Goal: Task Accomplishment & Management: Use online tool/utility

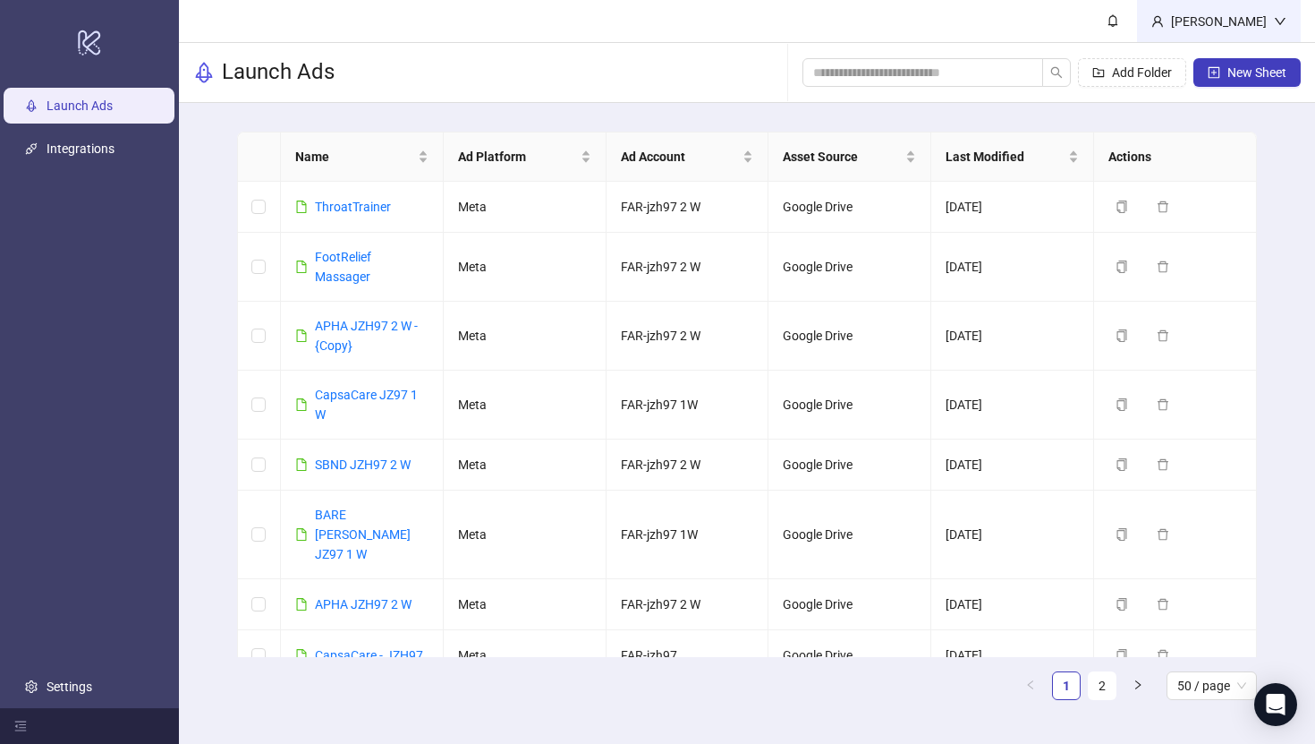
click at [1270, 20] on div "[PERSON_NAME]" at bounding box center [1219, 22] width 110 height 20
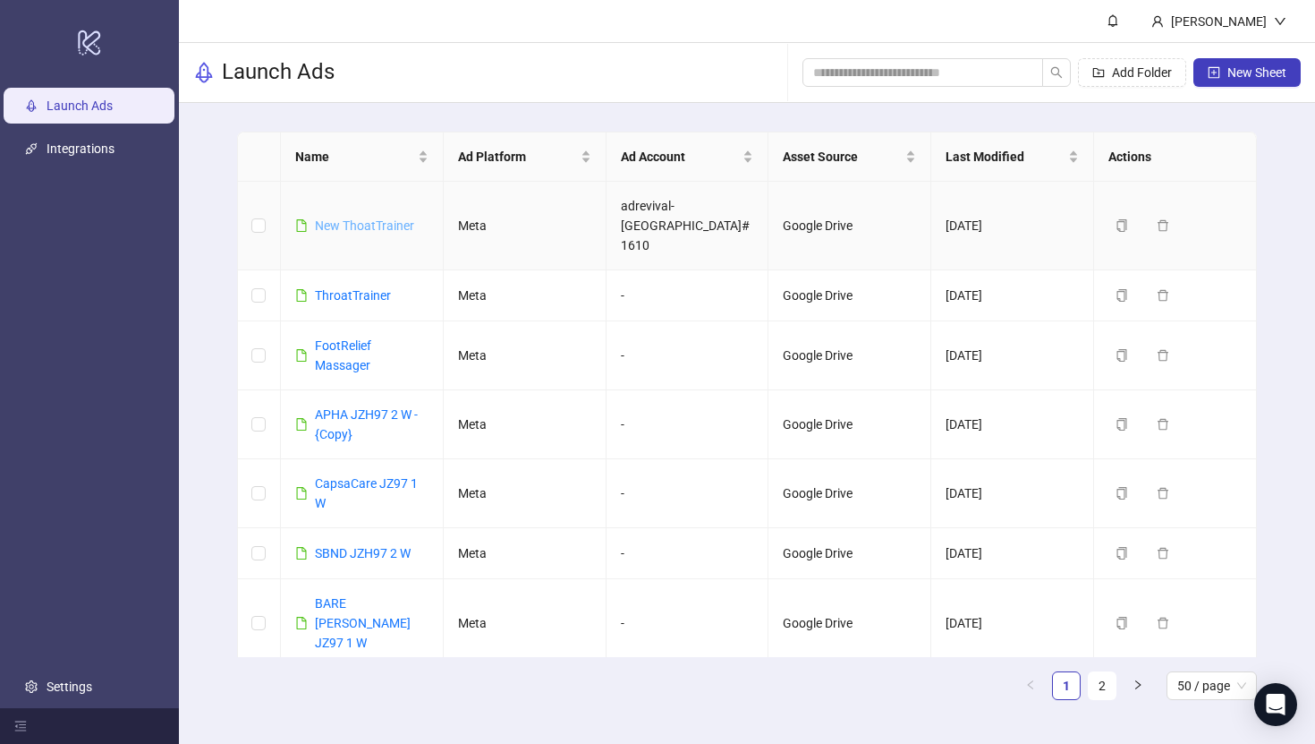
click at [356, 218] on link "New ThoatTrainer" at bounding box center [364, 225] width 99 height 14
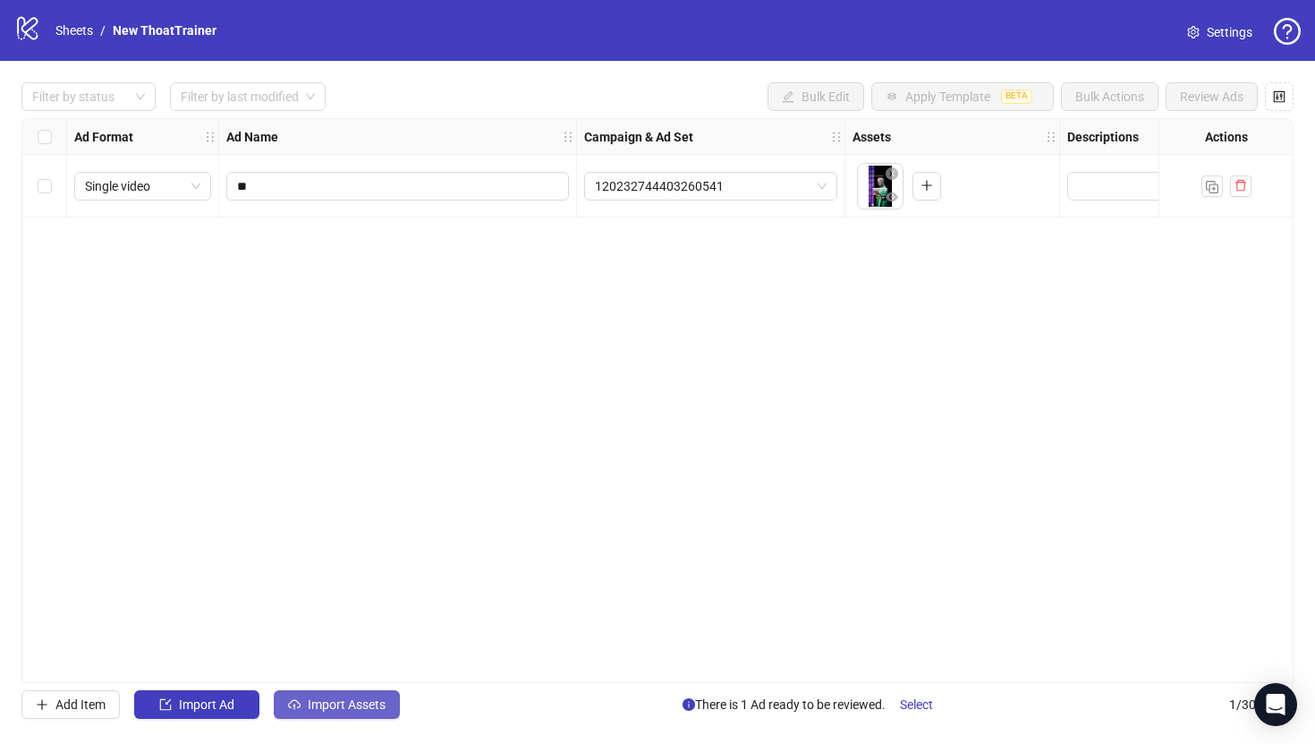
click at [350, 697] on span "Import Assets" at bounding box center [347, 704] width 78 height 14
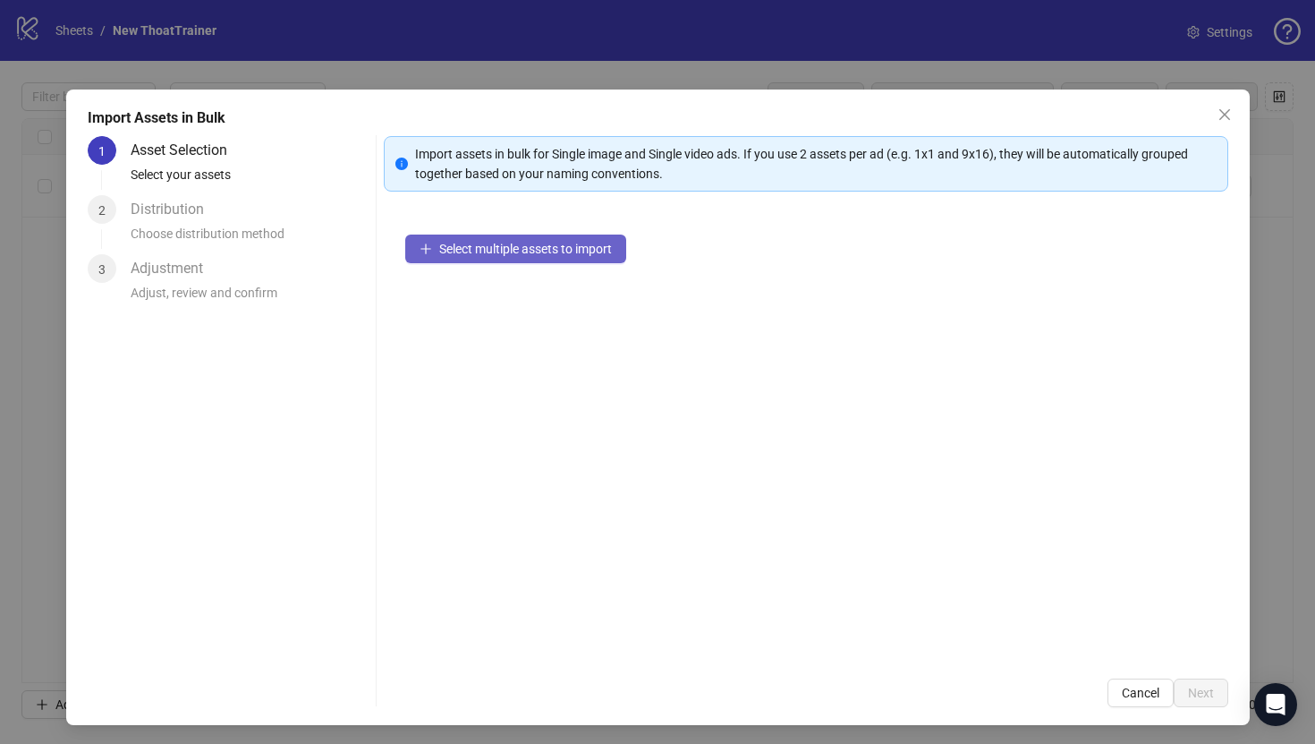
click at [540, 249] on span "Select multiple assets to import" at bounding box center [525, 249] width 173 height 14
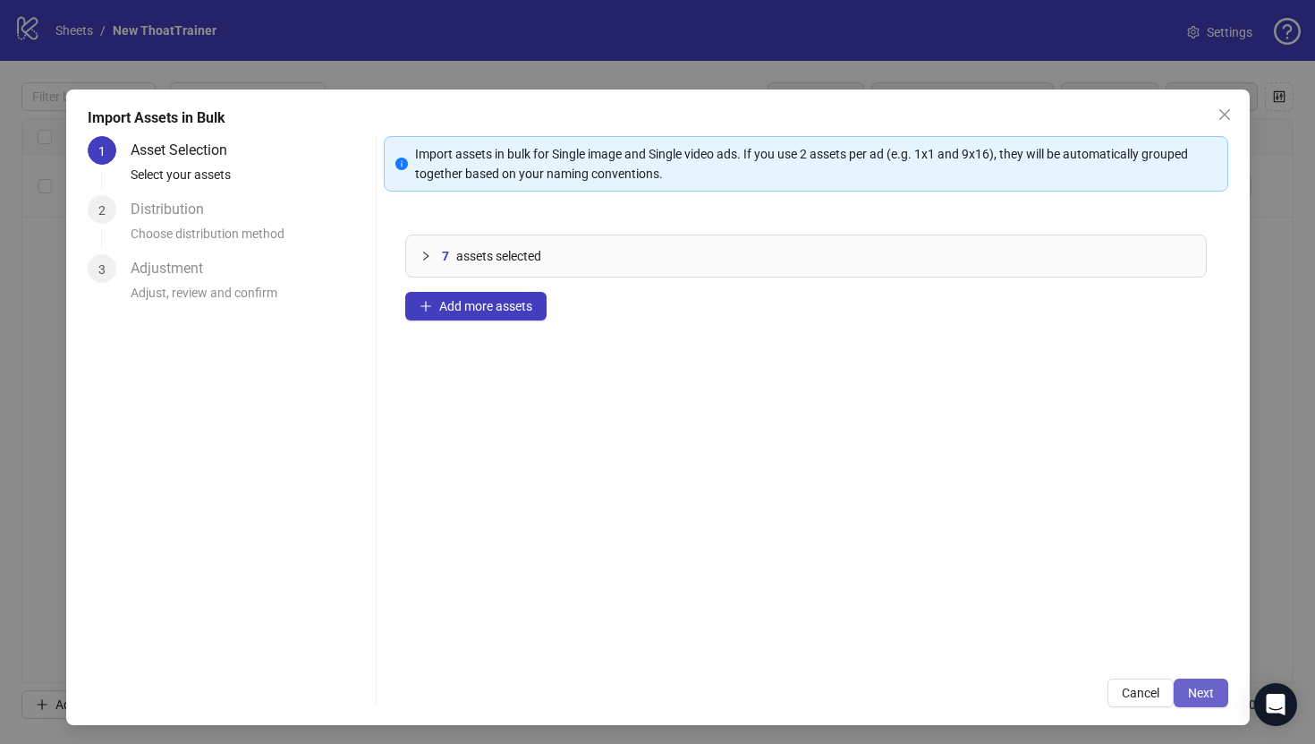
click at [1188, 685] on span "Next" at bounding box center [1201, 692] width 26 height 14
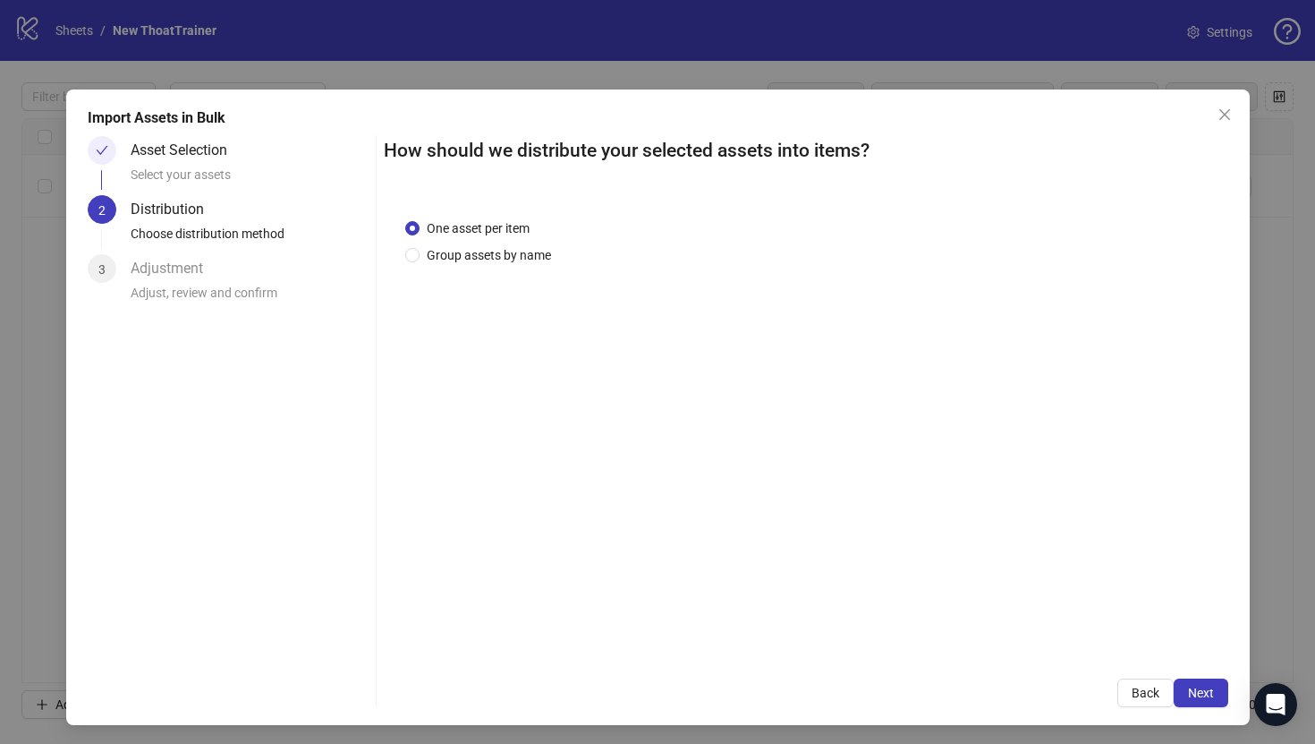
click at [1188, 685] on span "Next" at bounding box center [1201, 692] width 26 height 14
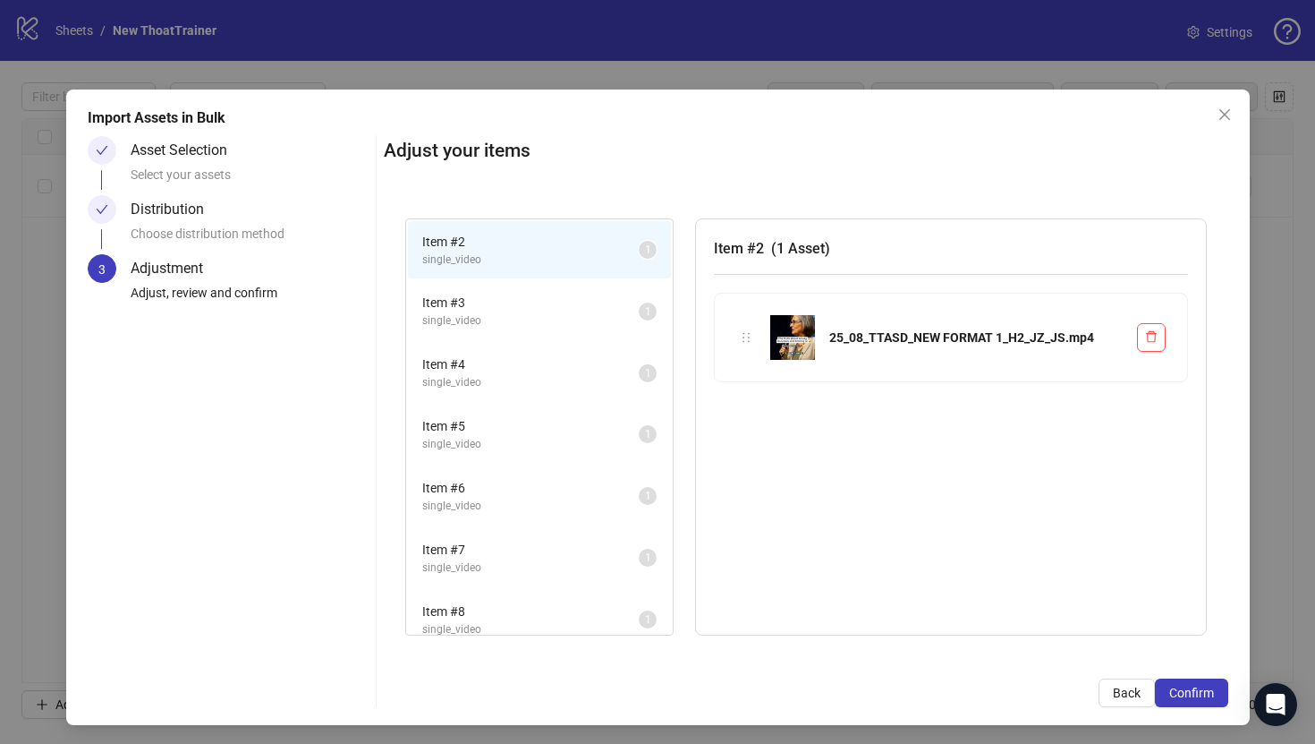
click at [1188, 685] on span "Confirm" at bounding box center [1192, 692] width 45 height 14
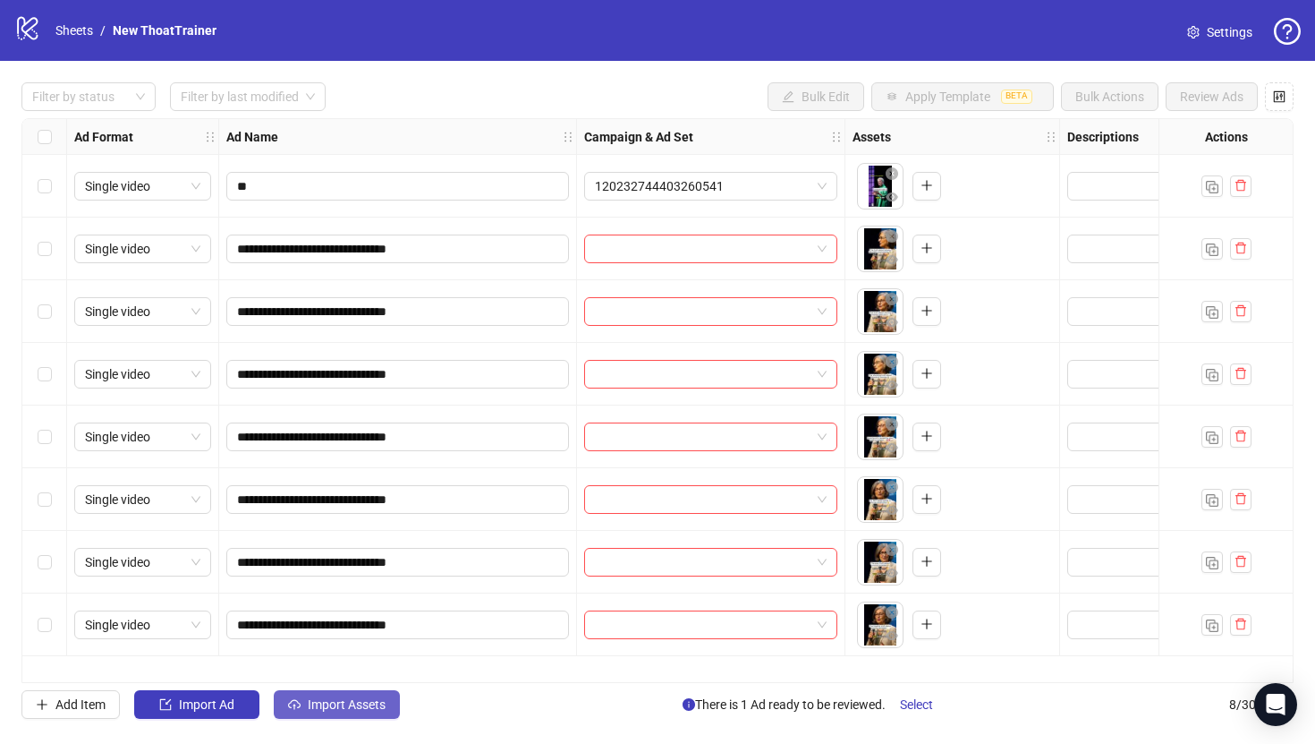
click at [346, 692] on button "Import Assets" at bounding box center [337, 704] width 126 height 29
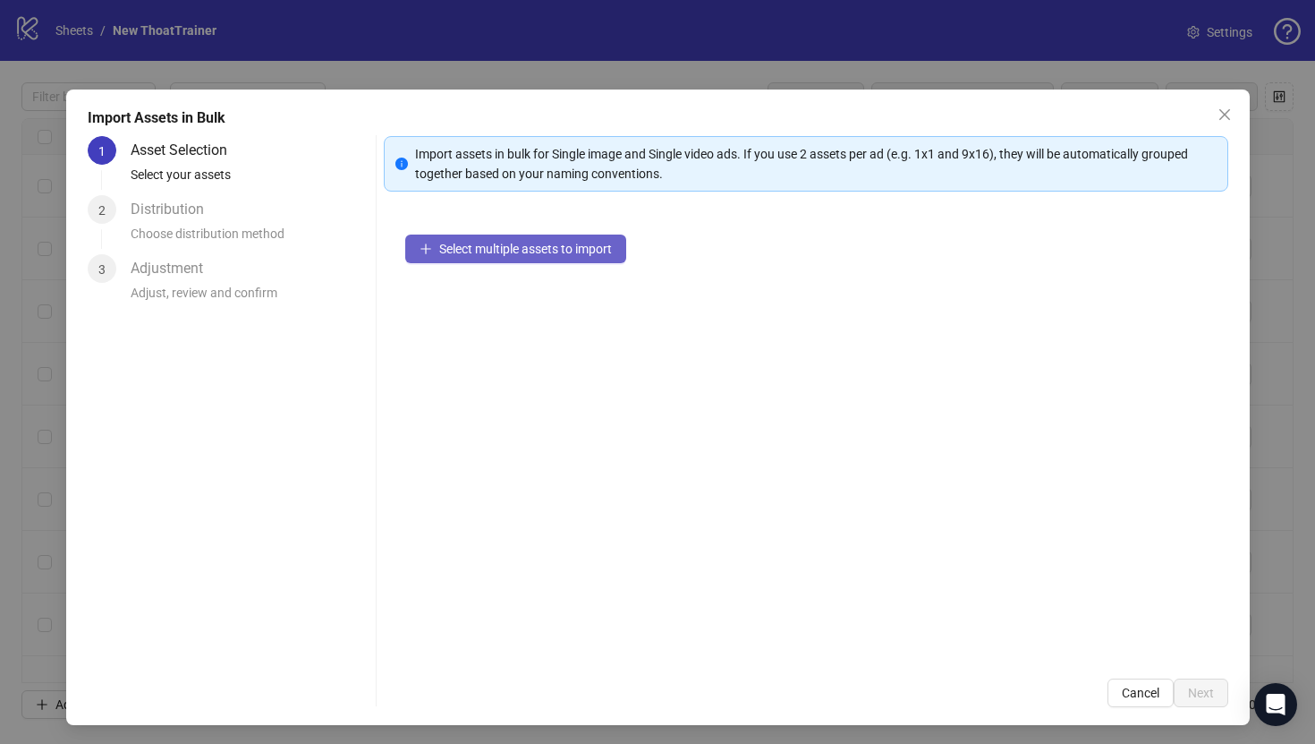
click at [444, 245] on span "Select multiple assets to import" at bounding box center [525, 249] width 173 height 14
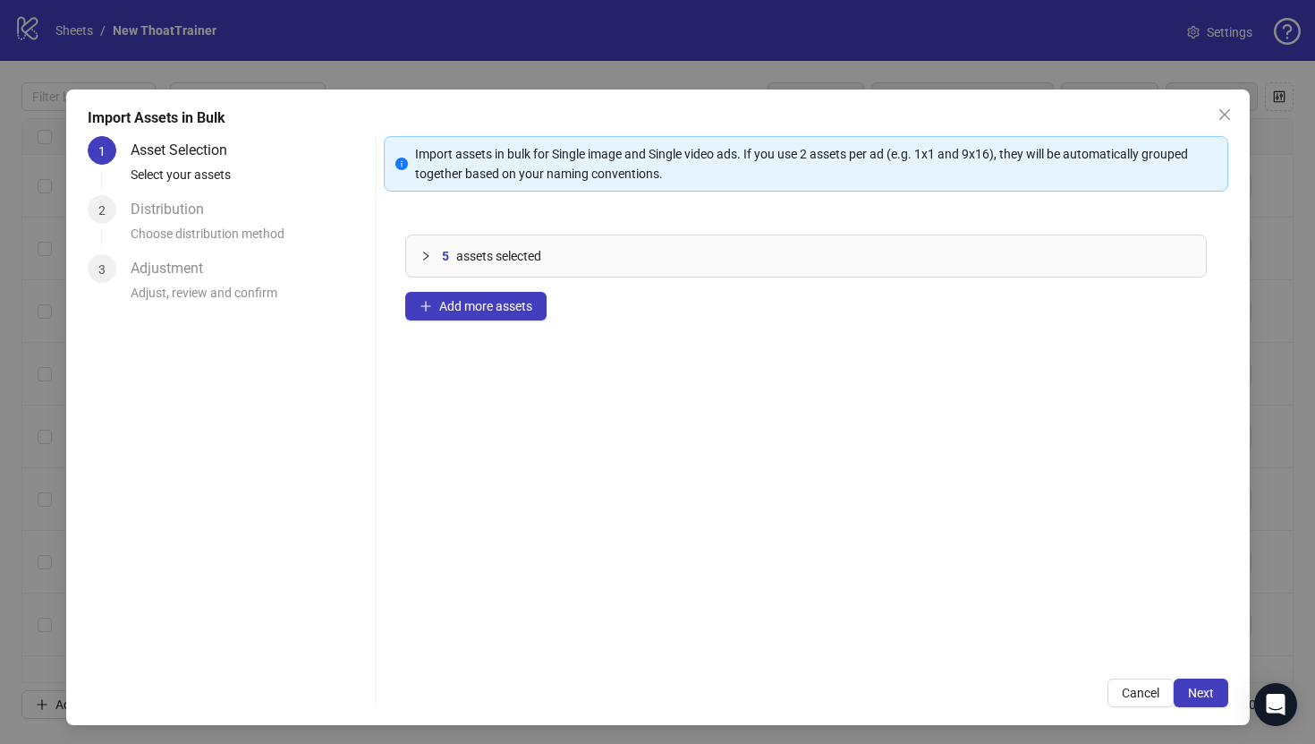
click at [504, 320] on div "5 assets selected Add more assets" at bounding box center [806, 435] width 845 height 444
click at [474, 297] on button "Add more assets" at bounding box center [475, 306] width 141 height 29
click at [508, 312] on span "Add more assets" at bounding box center [485, 306] width 93 height 14
click at [1201, 697] on span "Next" at bounding box center [1201, 692] width 26 height 14
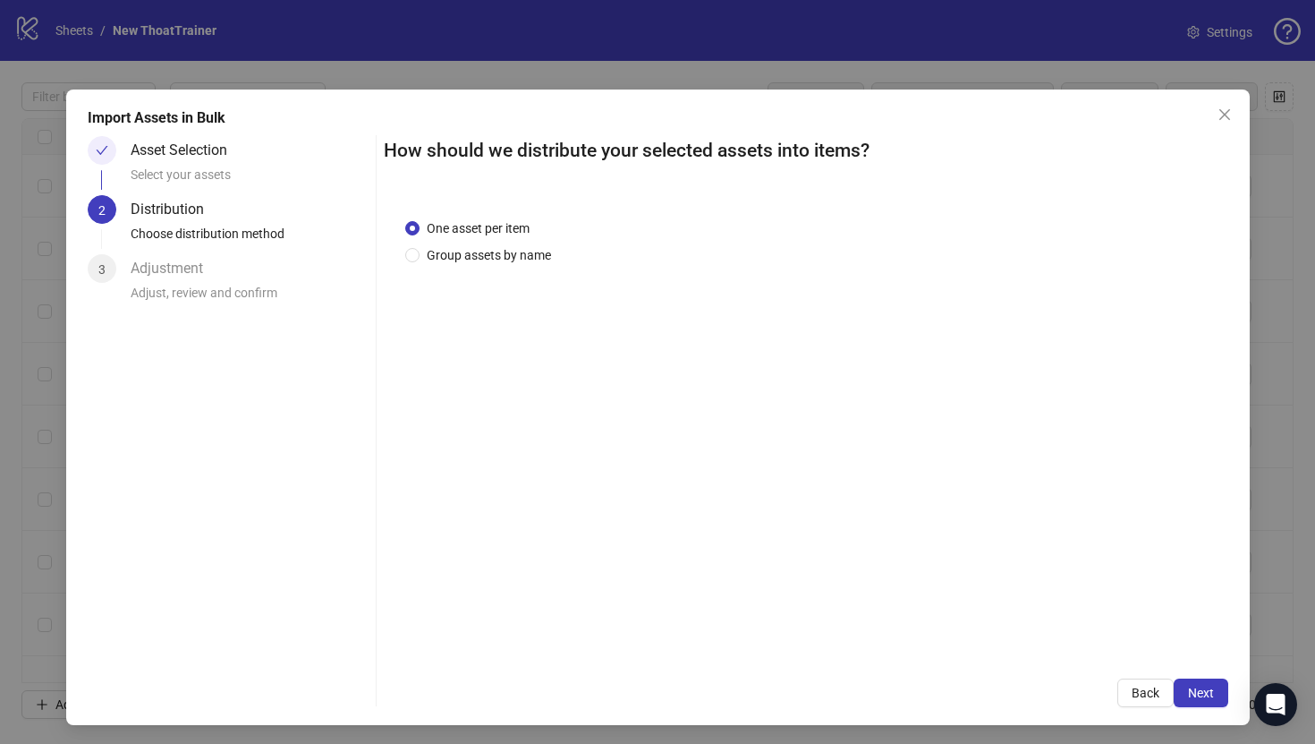
click at [1200, 692] on span "Next" at bounding box center [1201, 692] width 26 height 14
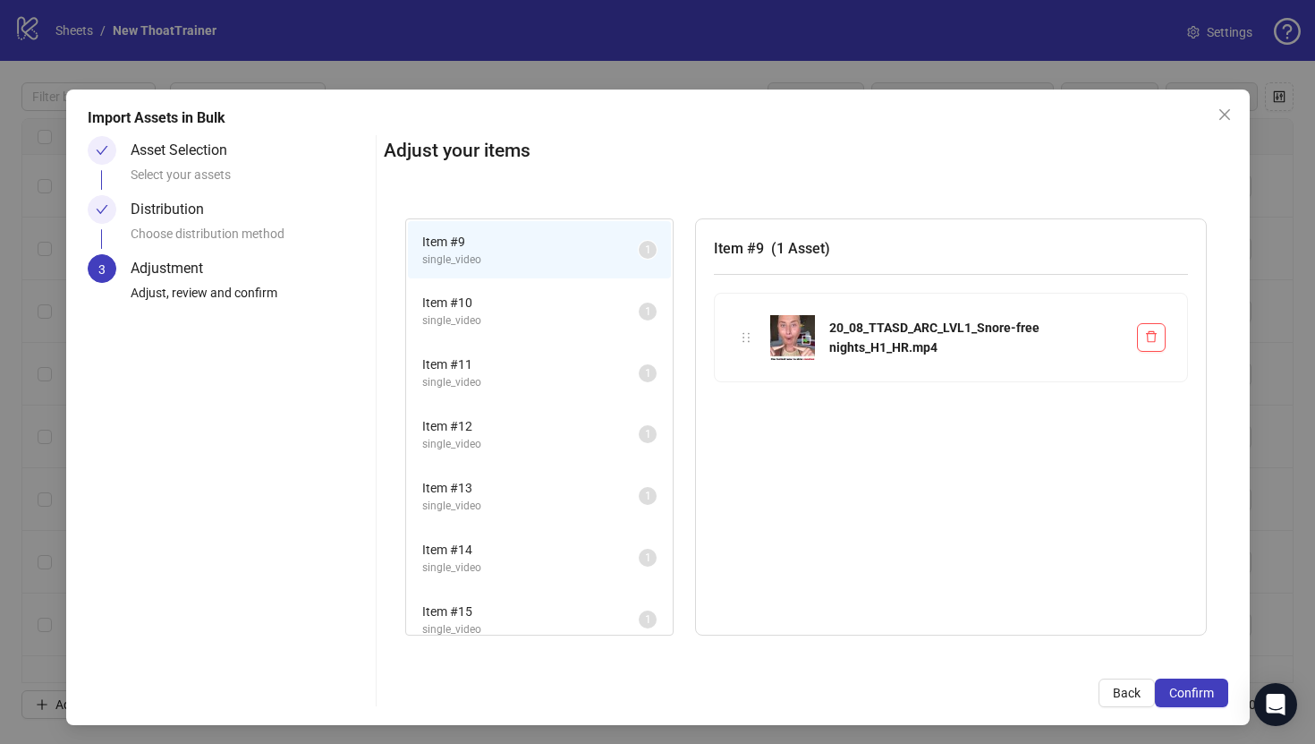
click at [1200, 692] on span "Confirm" at bounding box center [1192, 692] width 45 height 14
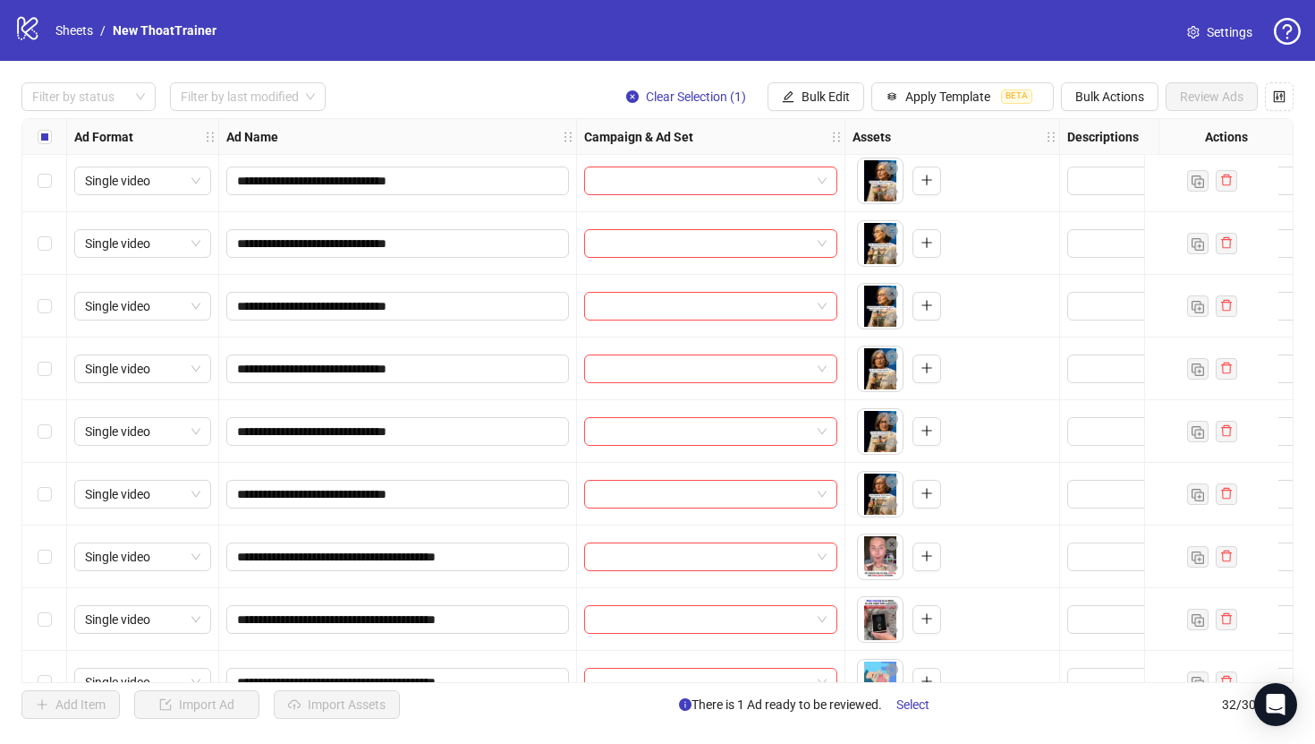
scroll to position [132, 0]
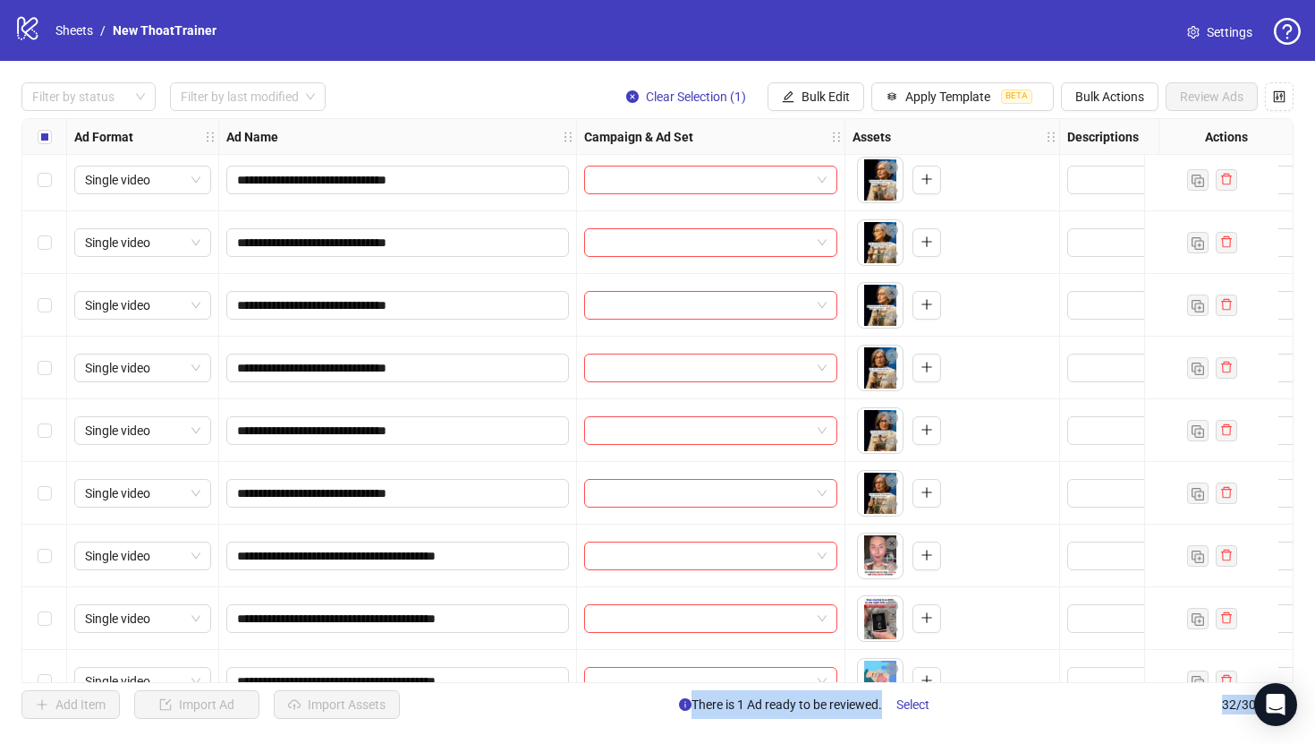
click at [62, 489] on div "Select row 8" at bounding box center [44, 493] width 45 height 63
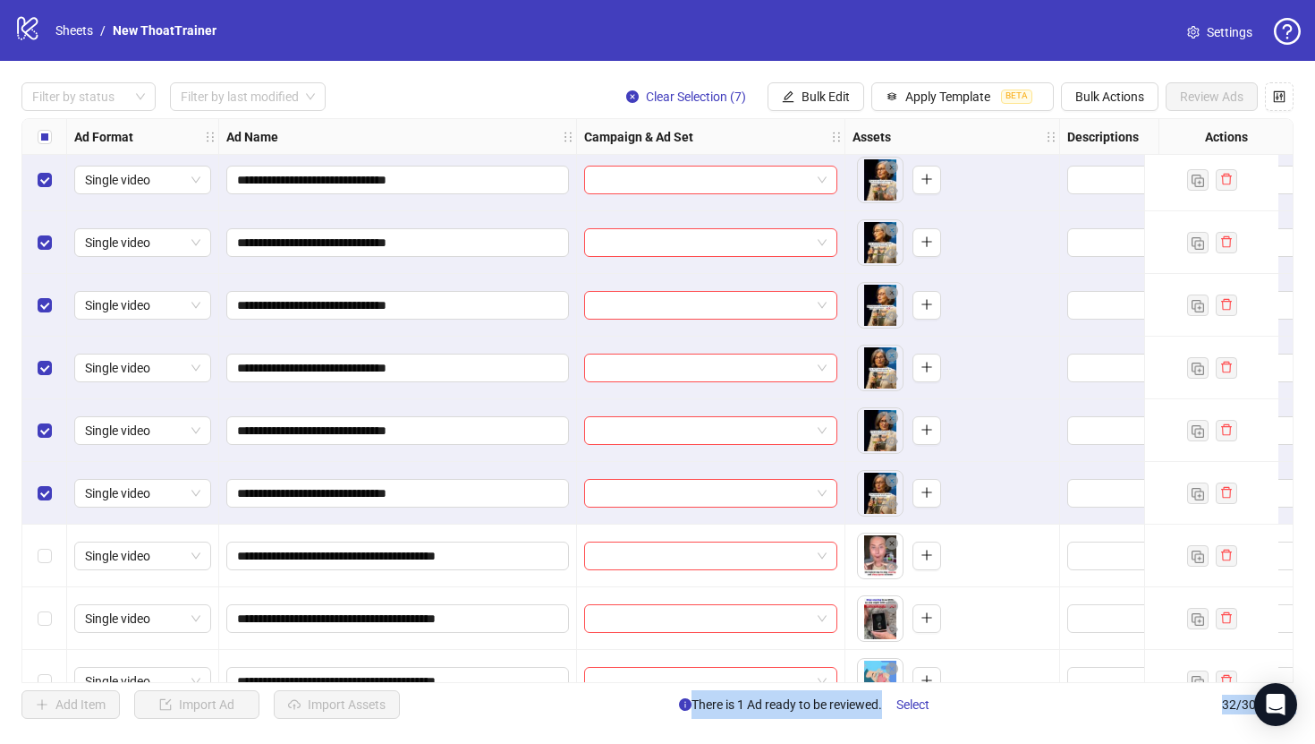
scroll to position [0, 0]
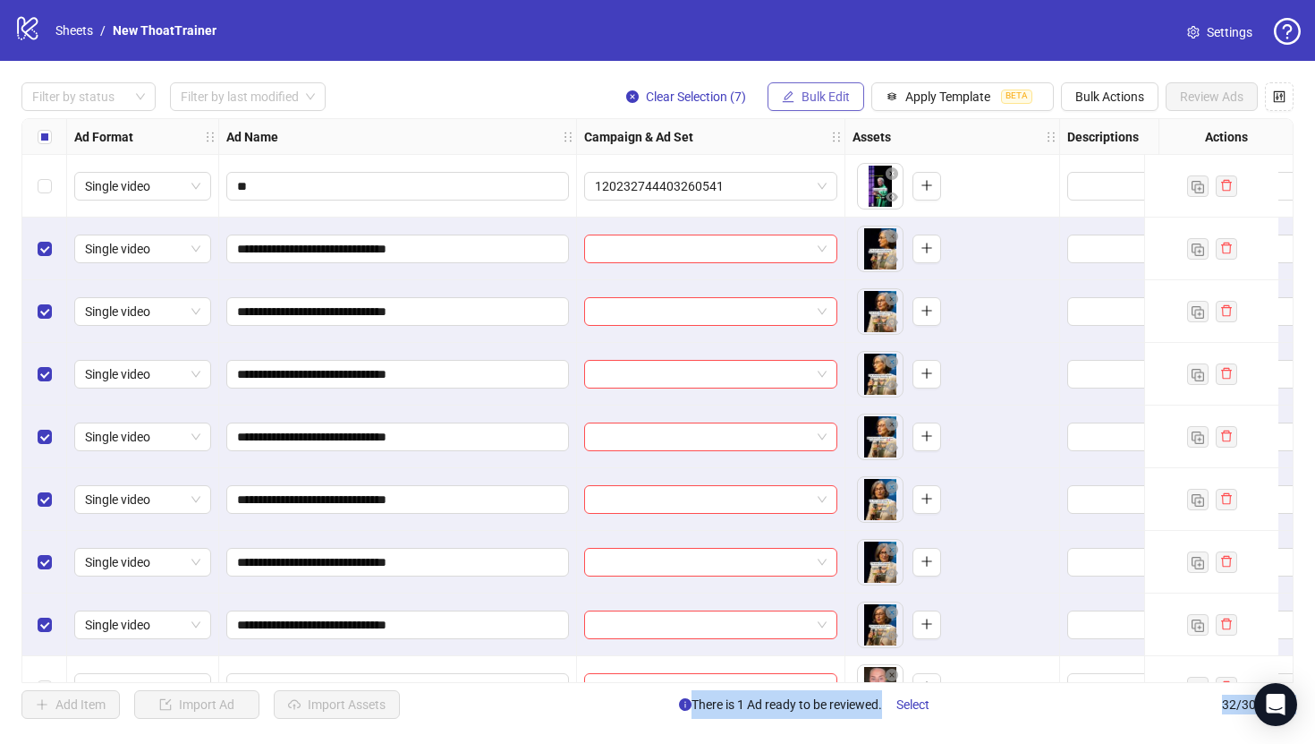
click at [848, 95] on button "Bulk Edit" at bounding box center [816, 96] width 97 height 29
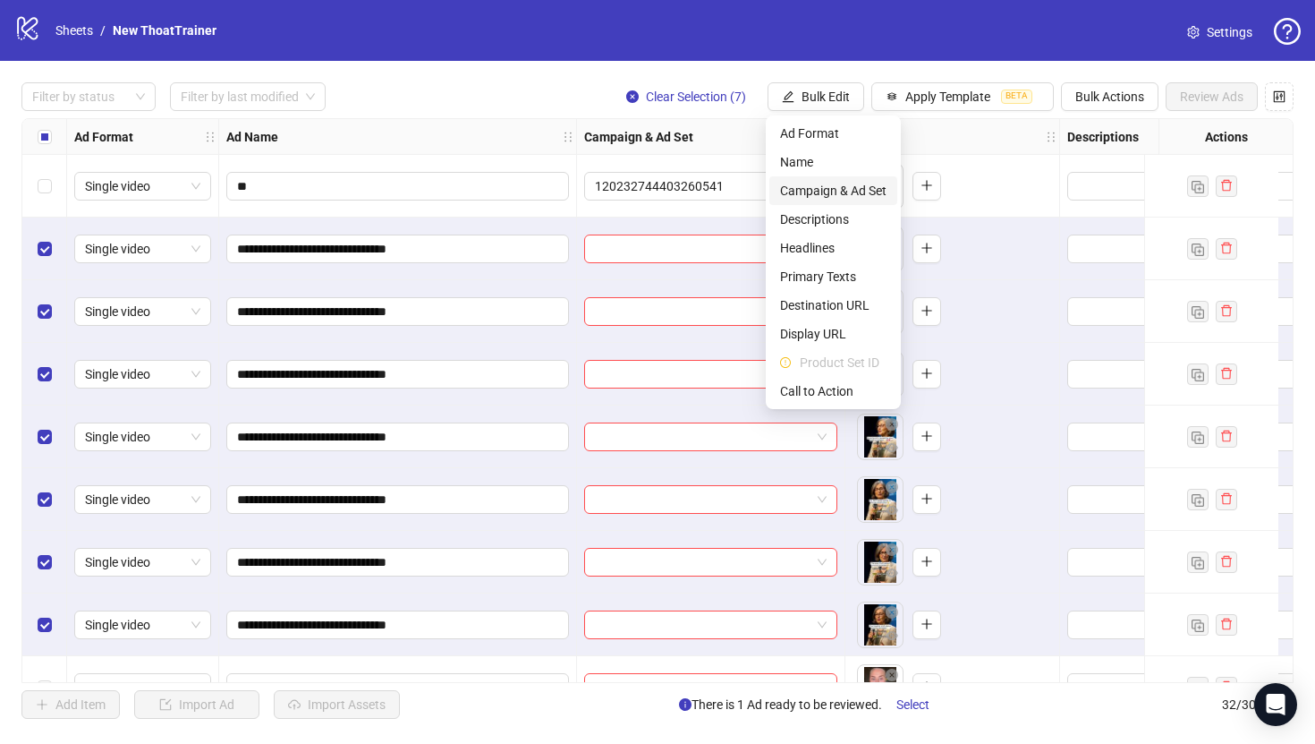
click at [852, 197] on span "Campaign & Ad Set" at bounding box center [833, 191] width 106 height 20
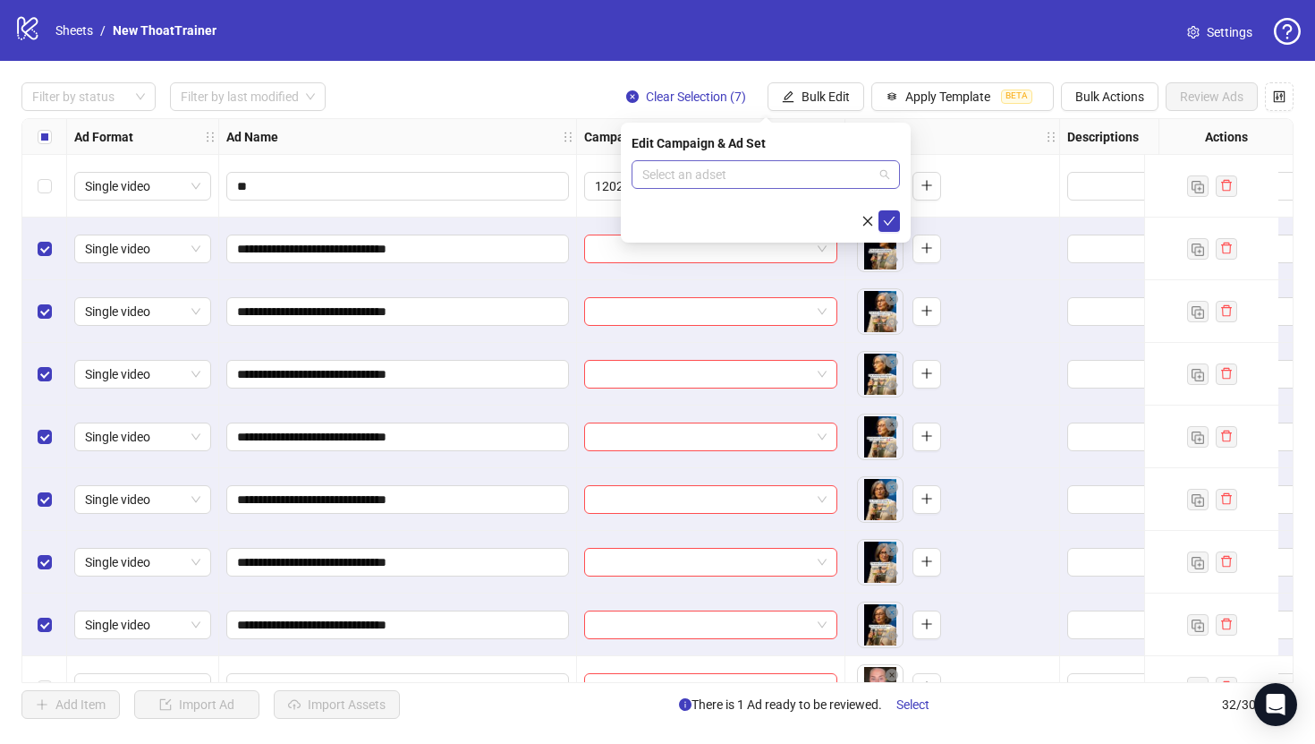
click at [830, 173] on input "search" at bounding box center [757, 174] width 231 height 27
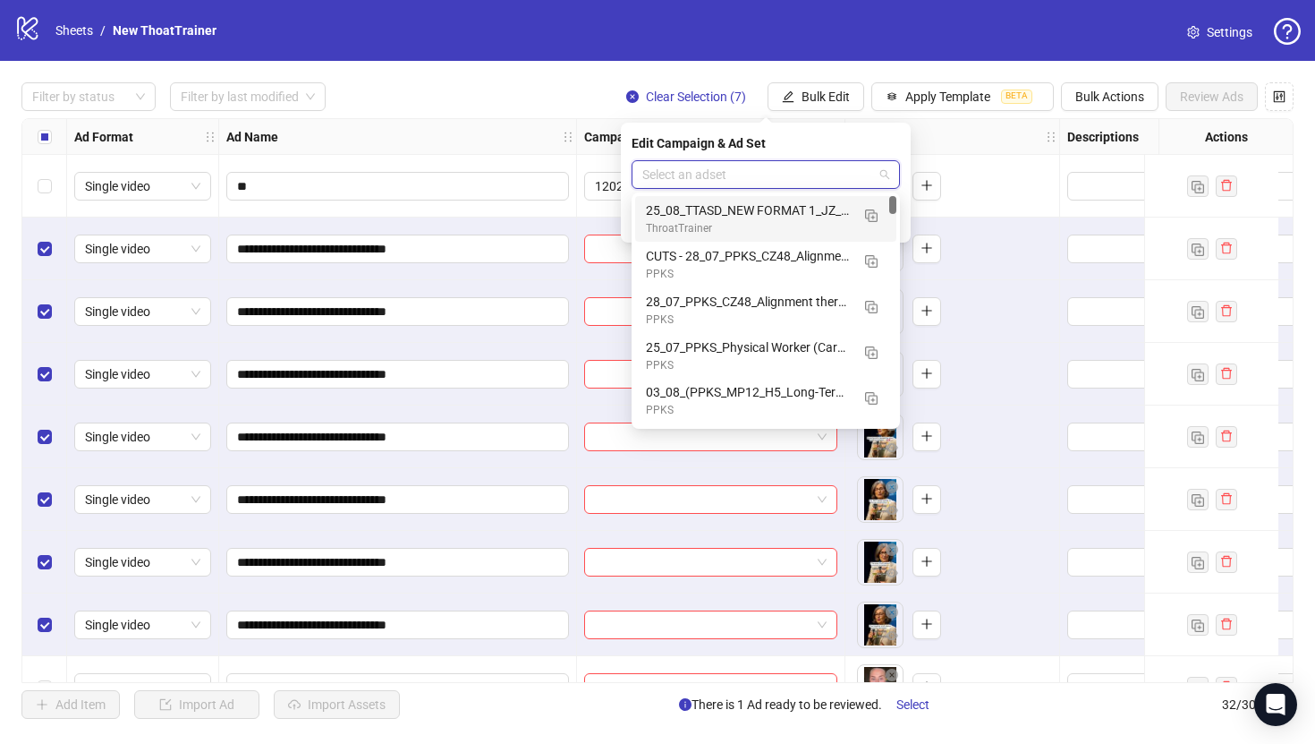
paste input "**********"
type input "**********"
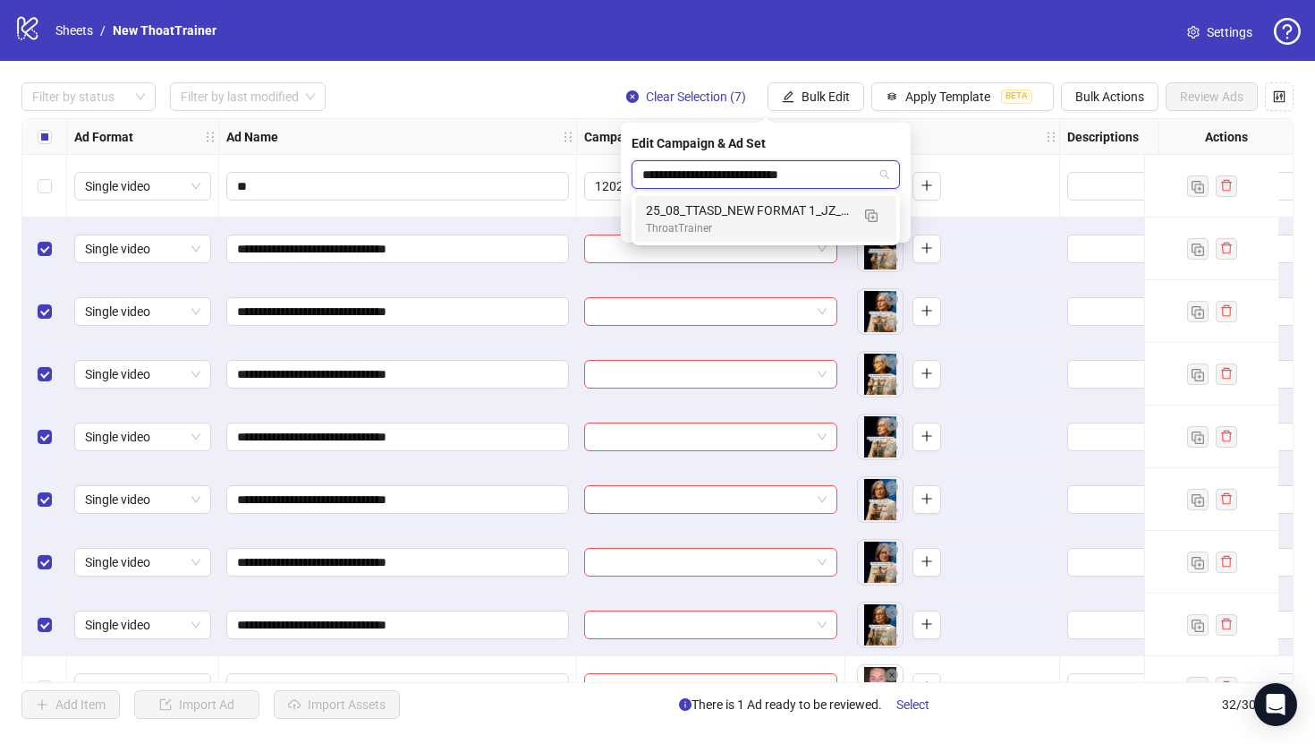
click at [808, 208] on div "25_08_TTASD_NEW FORMAT 1_JZ_JS" at bounding box center [748, 210] width 204 height 20
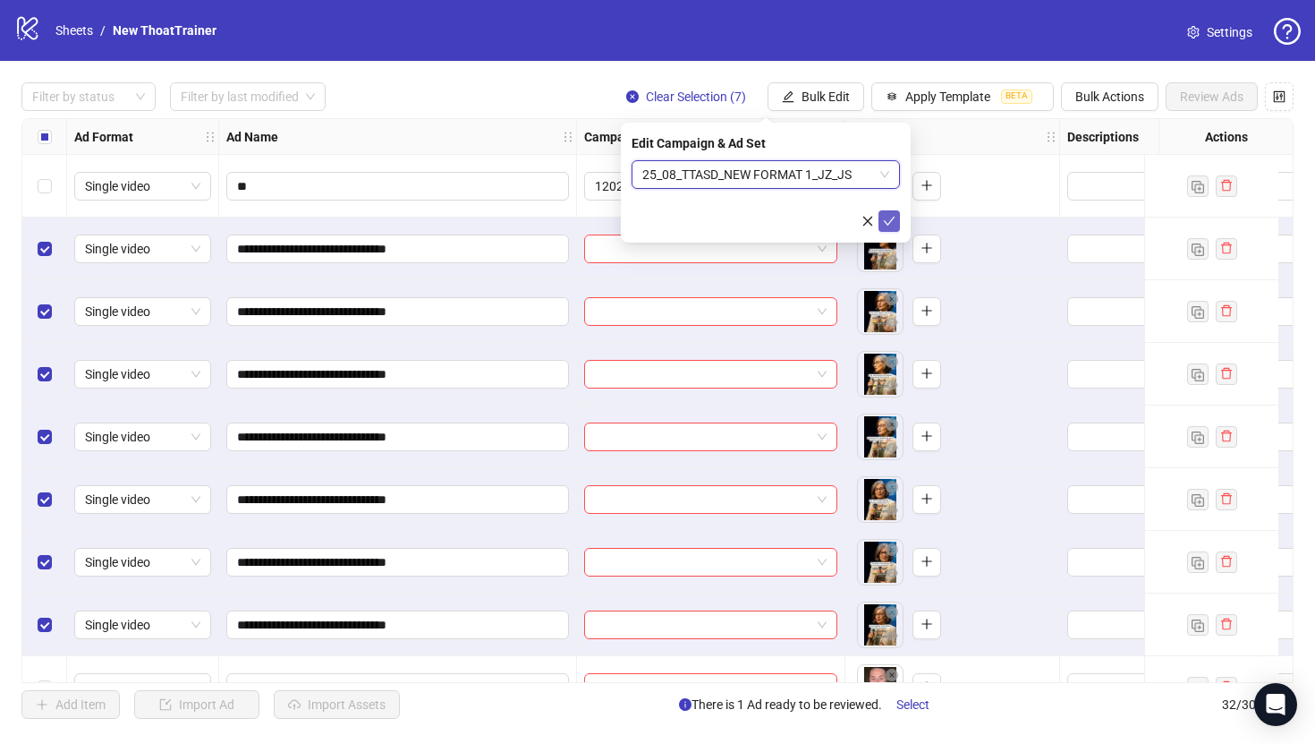
click at [885, 219] on icon "check" at bounding box center [889, 221] width 13 height 13
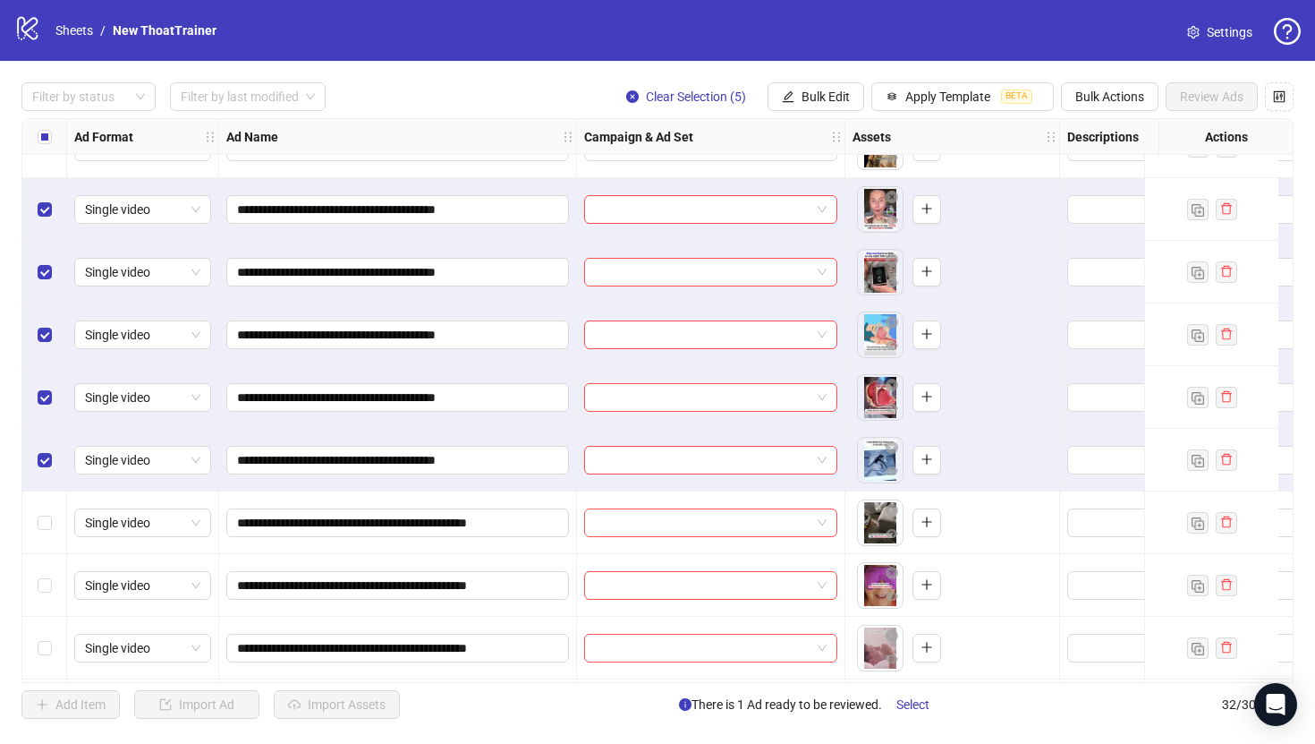
scroll to position [479, 0]
click at [831, 97] on span "Bulk Edit" at bounding box center [826, 96] width 48 height 14
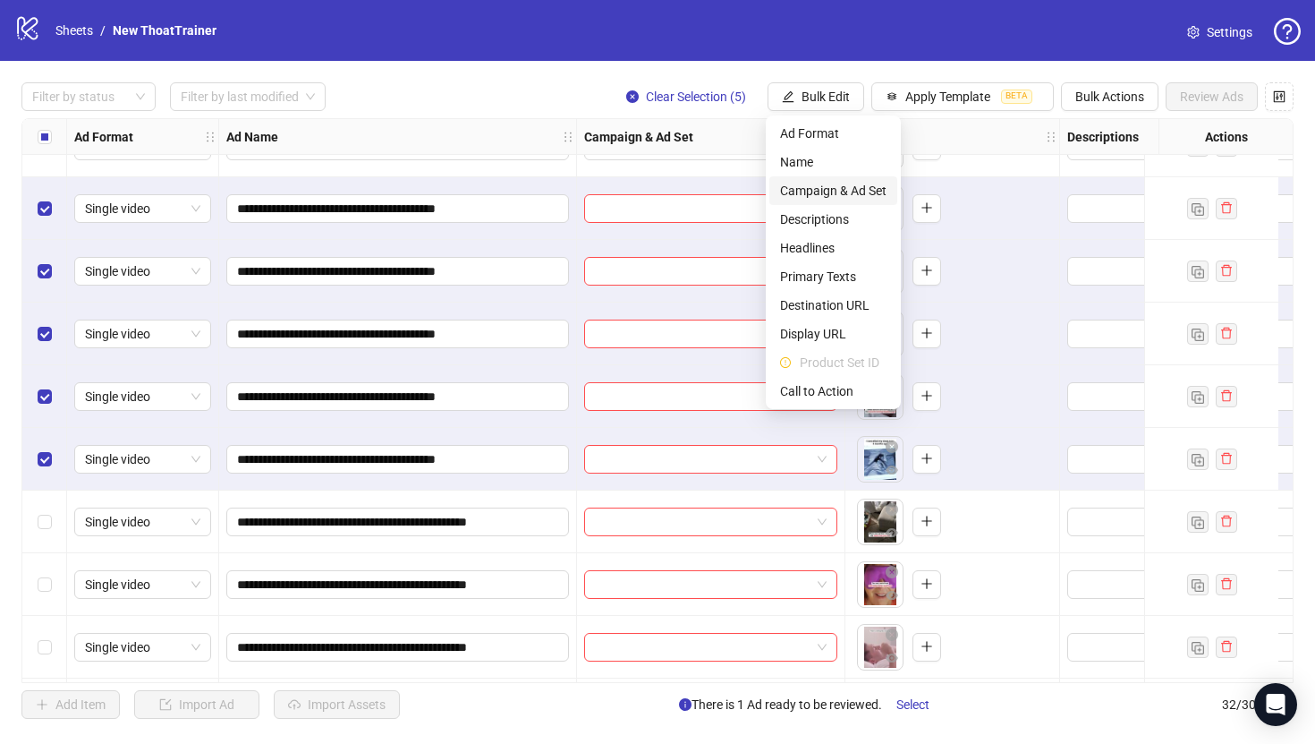
click at [863, 192] on span "Campaign & Ad Set" at bounding box center [833, 191] width 106 height 20
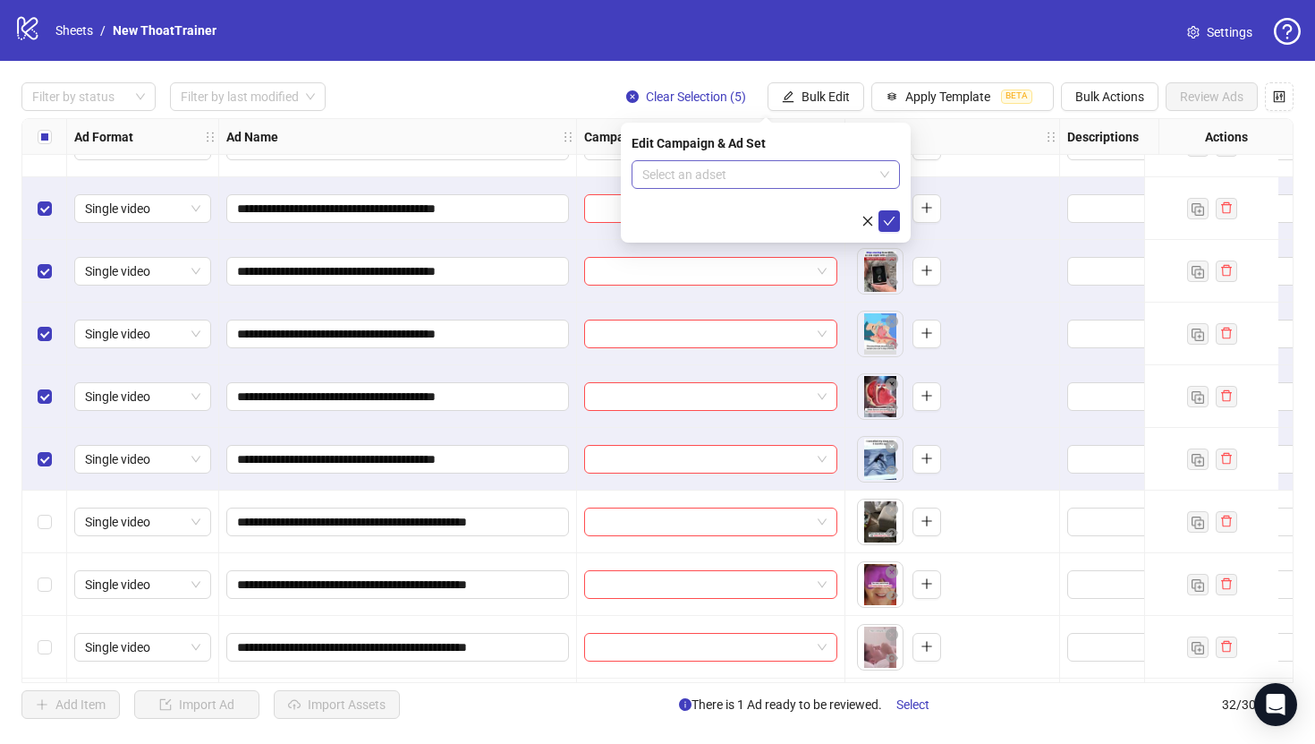
click at [849, 174] on input "search" at bounding box center [757, 174] width 231 height 27
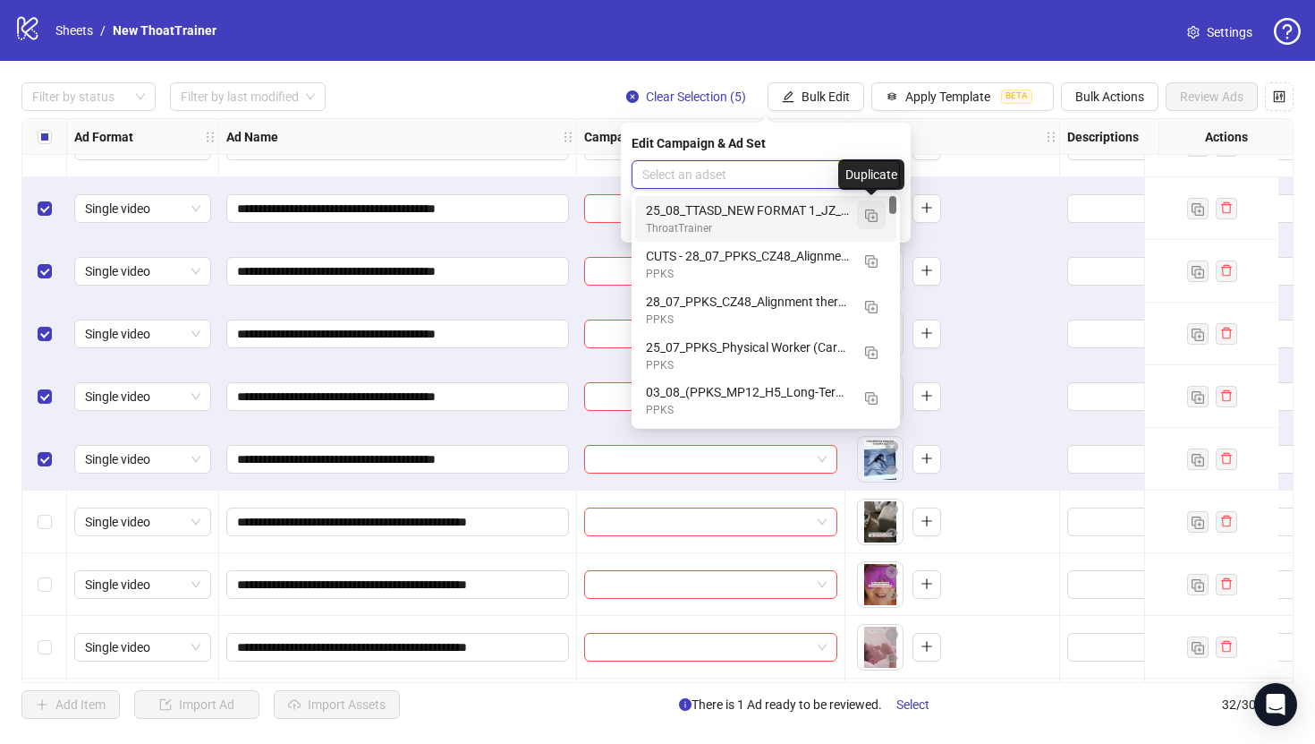
click at [876, 223] on button "button" at bounding box center [871, 214] width 29 height 29
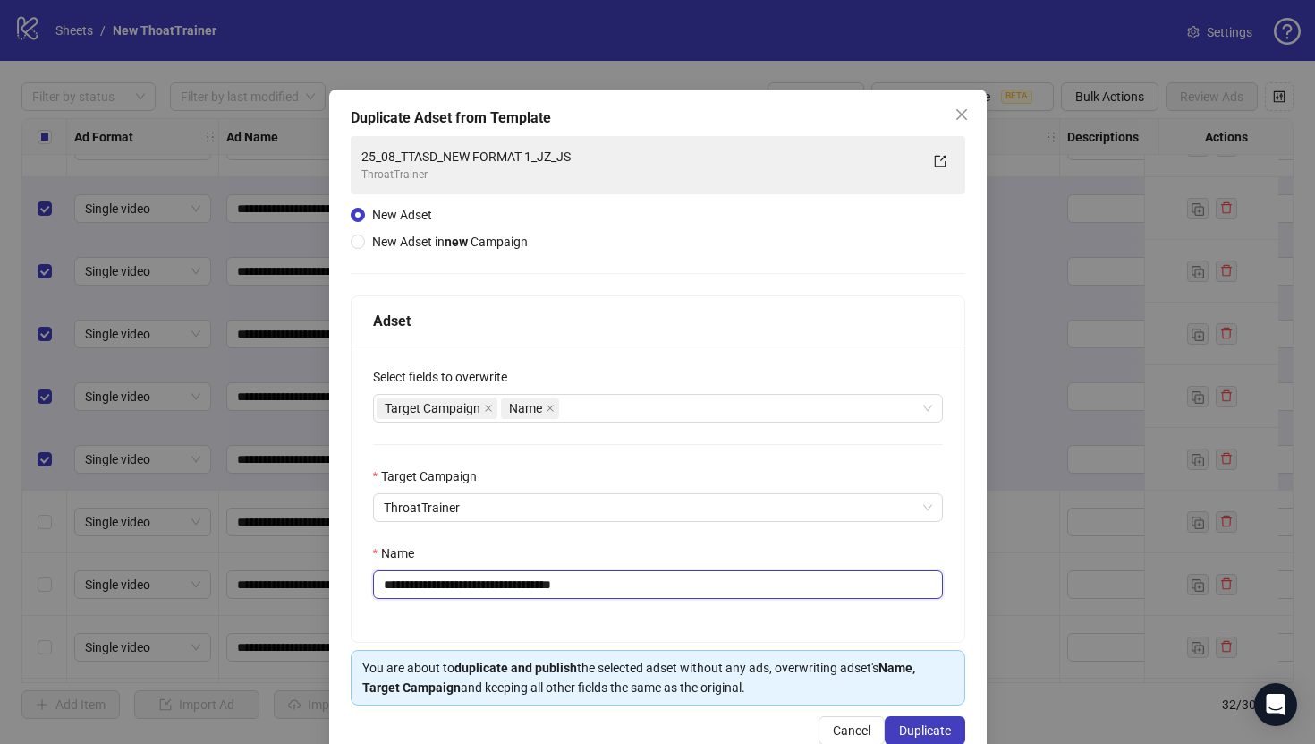
click at [753, 588] on input "**********" at bounding box center [658, 584] width 570 height 29
paste input "****"
type input "**********"
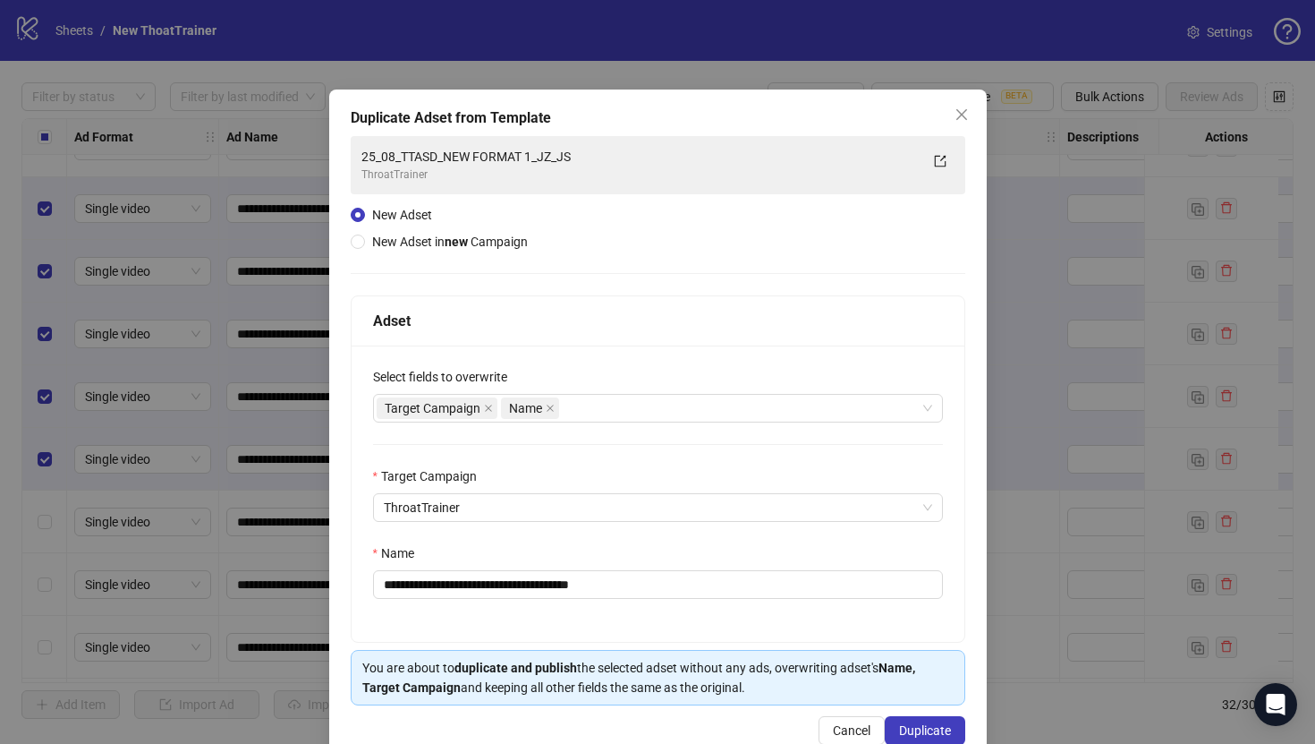
click at [927, 714] on div "**********" at bounding box center [658, 425] width 658 height 673
click at [927, 725] on span "Duplicate" at bounding box center [925, 730] width 52 height 14
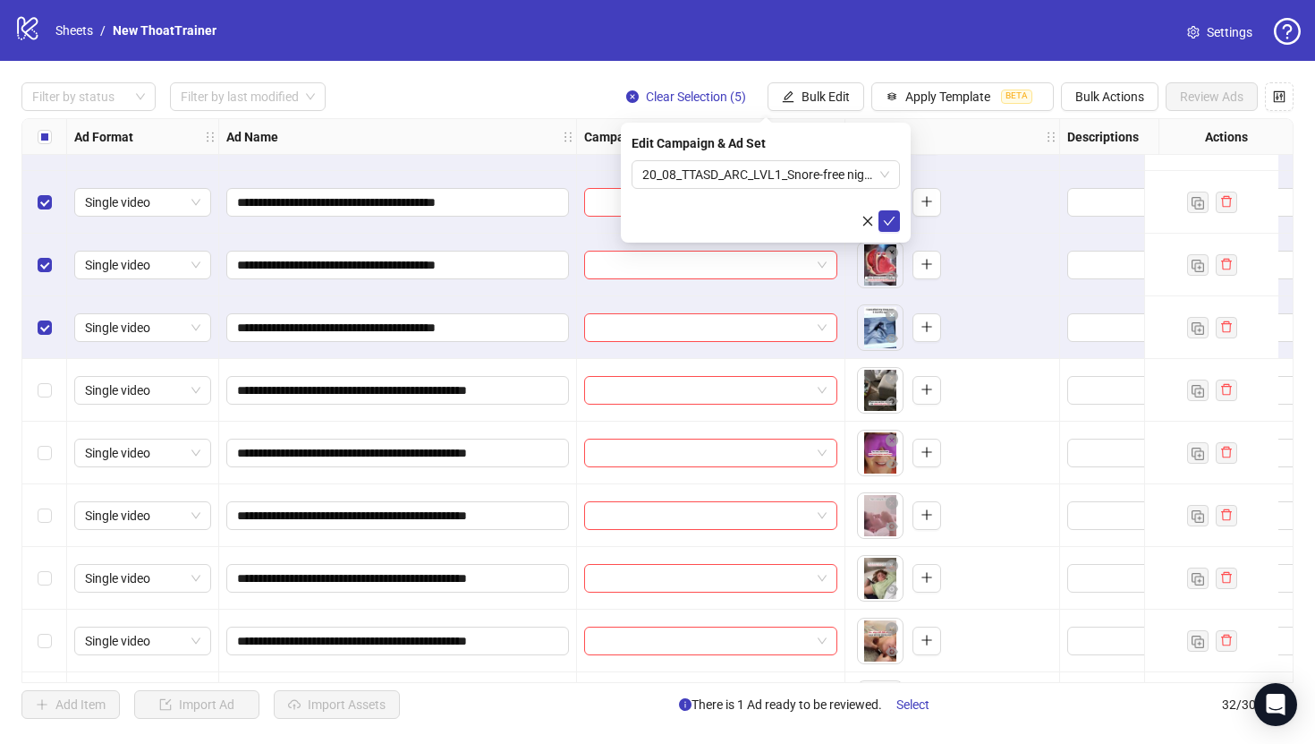
scroll to position [614, 0]
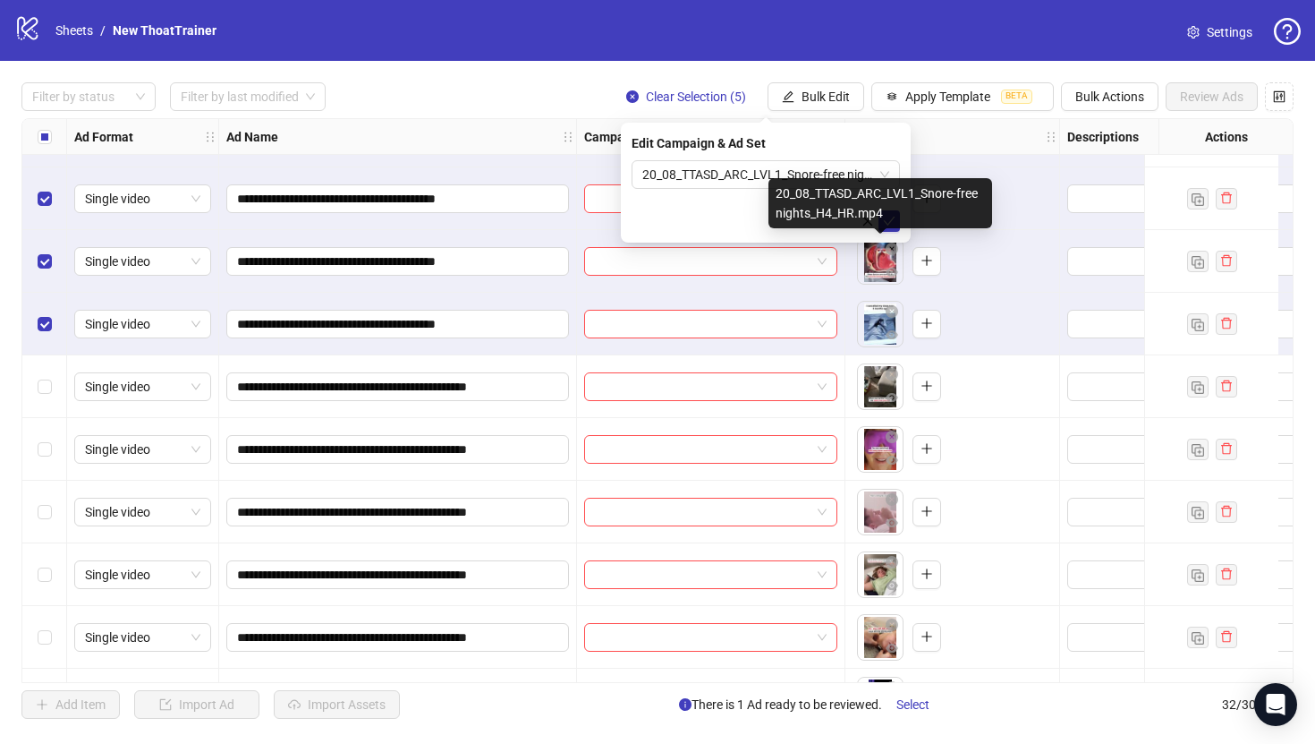
click at [893, 220] on div "20_08_TTASD_ARC_LVL1_Snore-free nights_H4_HR.mp4" at bounding box center [881, 203] width 224 height 50
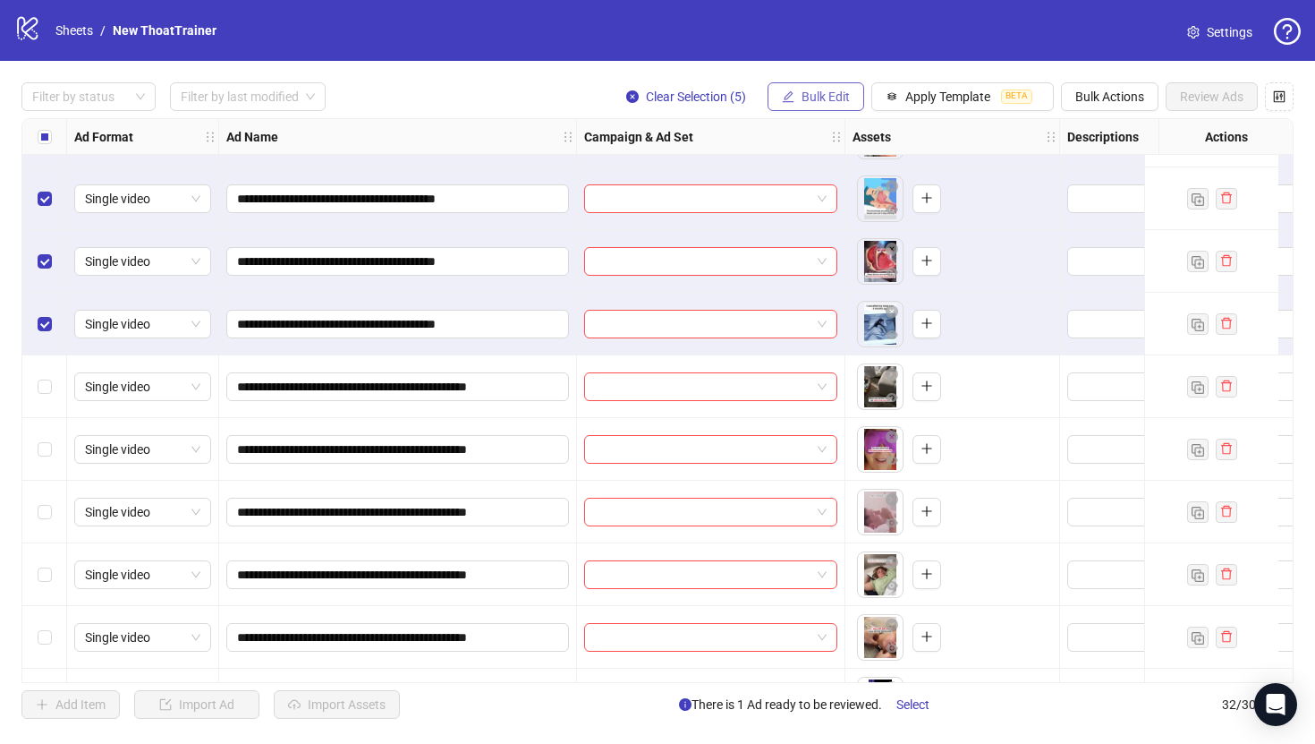
click at [822, 106] on button "Bulk Edit" at bounding box center [816, 96] width 97 height 29
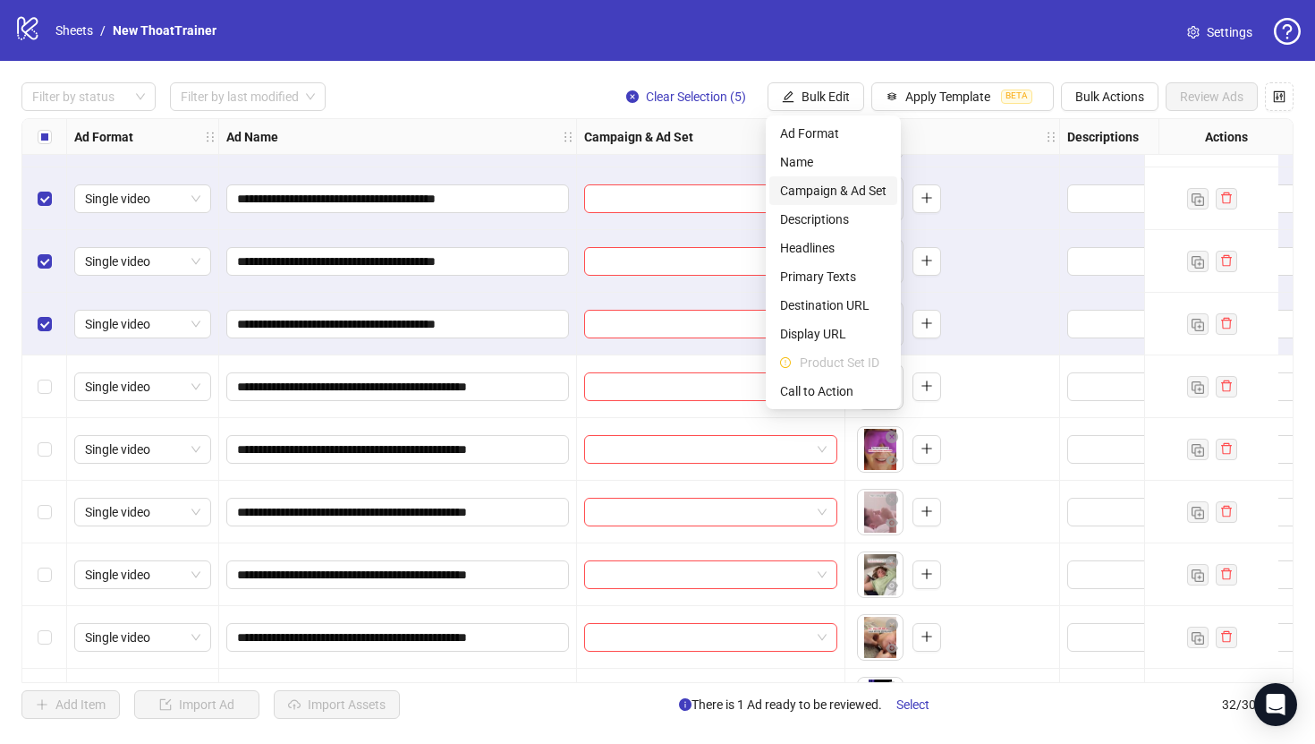
click at [860, 189] on span "Campaign & Ad Set" at bounding box center [833, 191] width 106 height 20
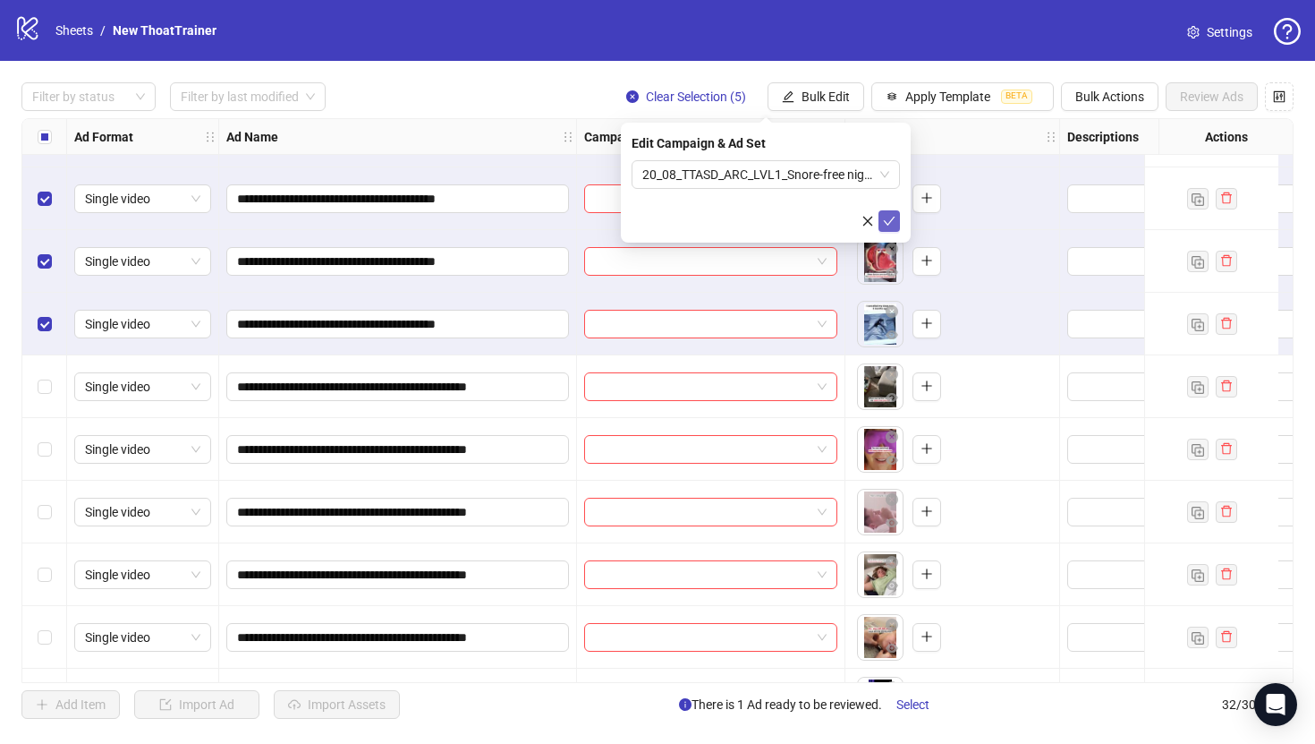
click at [889, 213] on button "submit" at bounding box center [889, 220] width 21 height 21
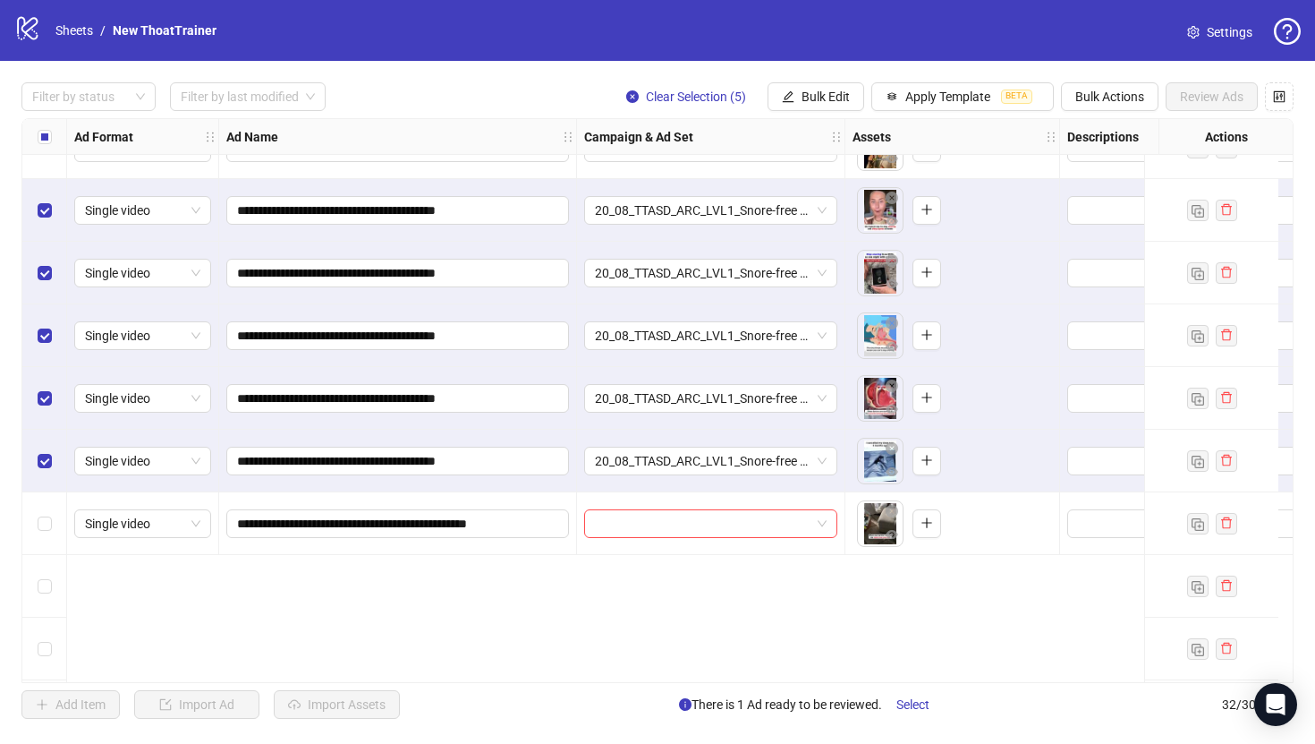
scroll to position [719, 0]
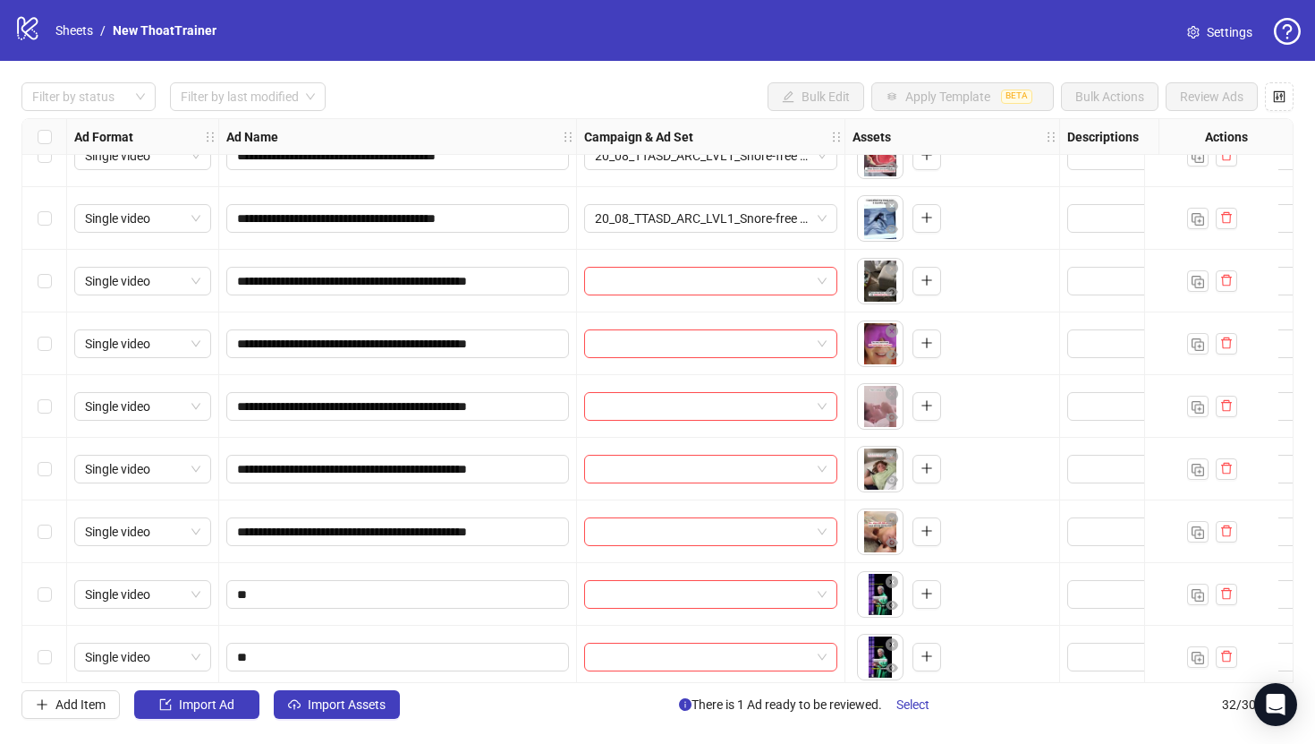
click at [47, 270] on div "Select row 14" at bounding box center [44, 281] width 45 height 63
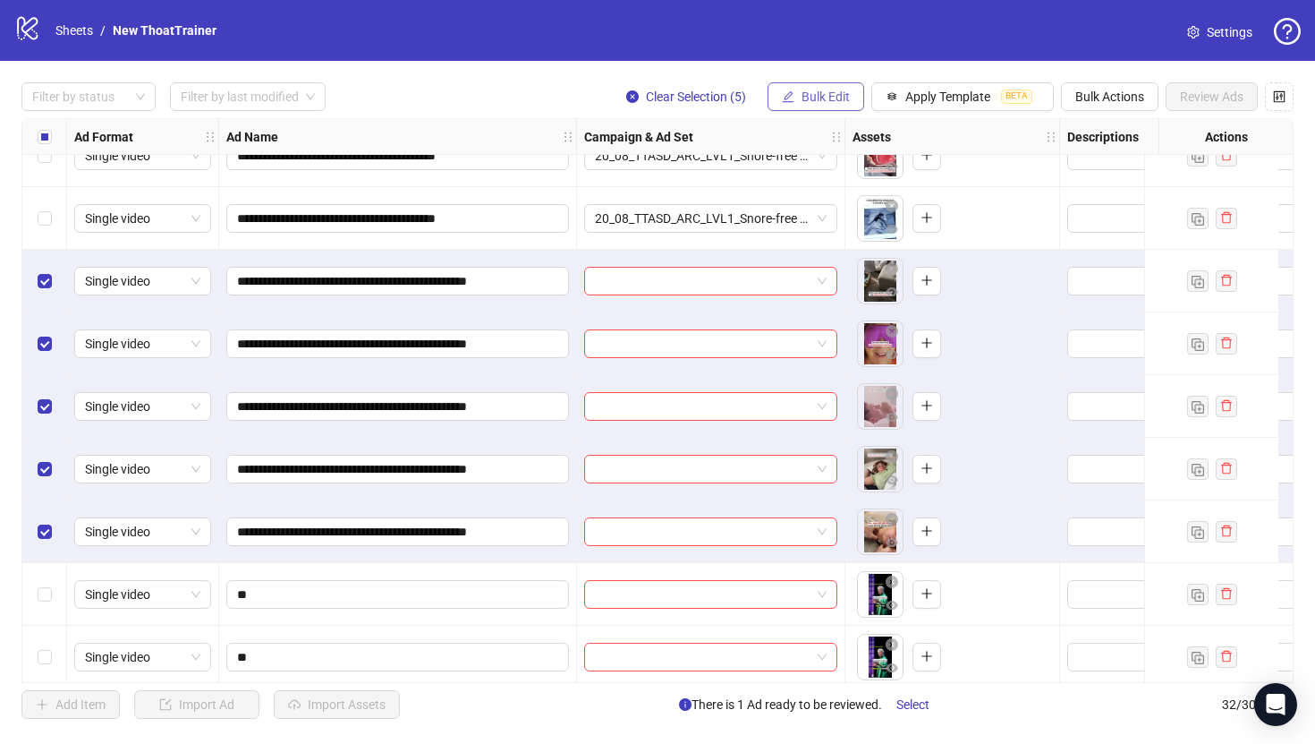
click at [838, 102] on span "Bulk Edit" at bounding box center [826, 96] width 48 height 14
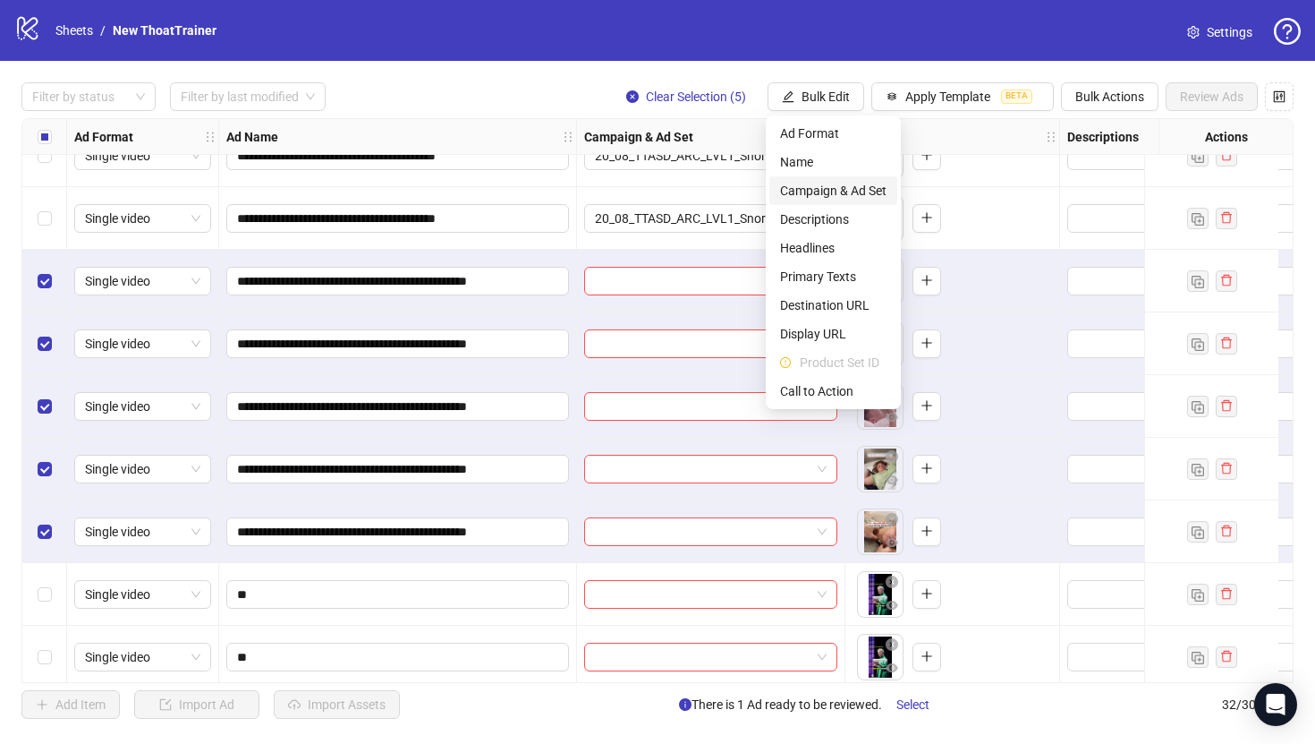
click at [835, 199] on span "Campaign & Ad Set" at bounding box center [833, 191] width 106 height 20
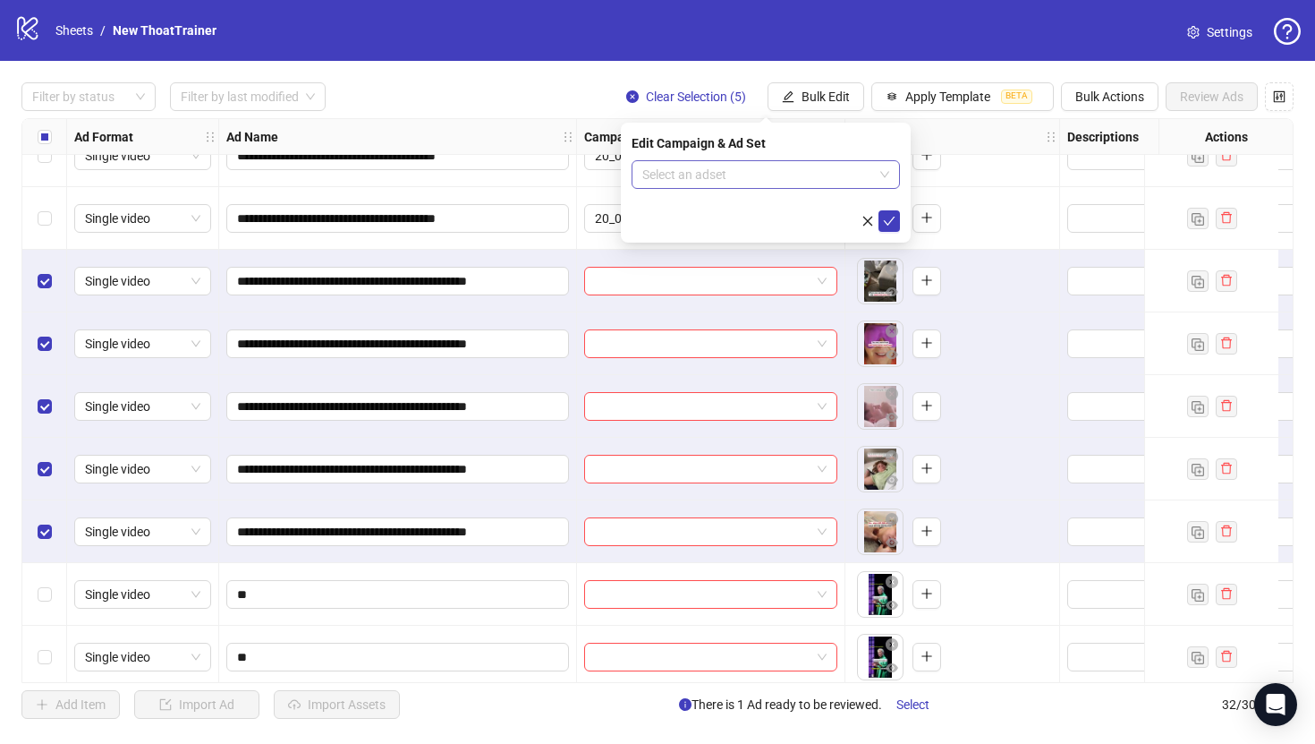
click at [807, 171] on input "search" at bounding box center [757, 174] width 231 height 27
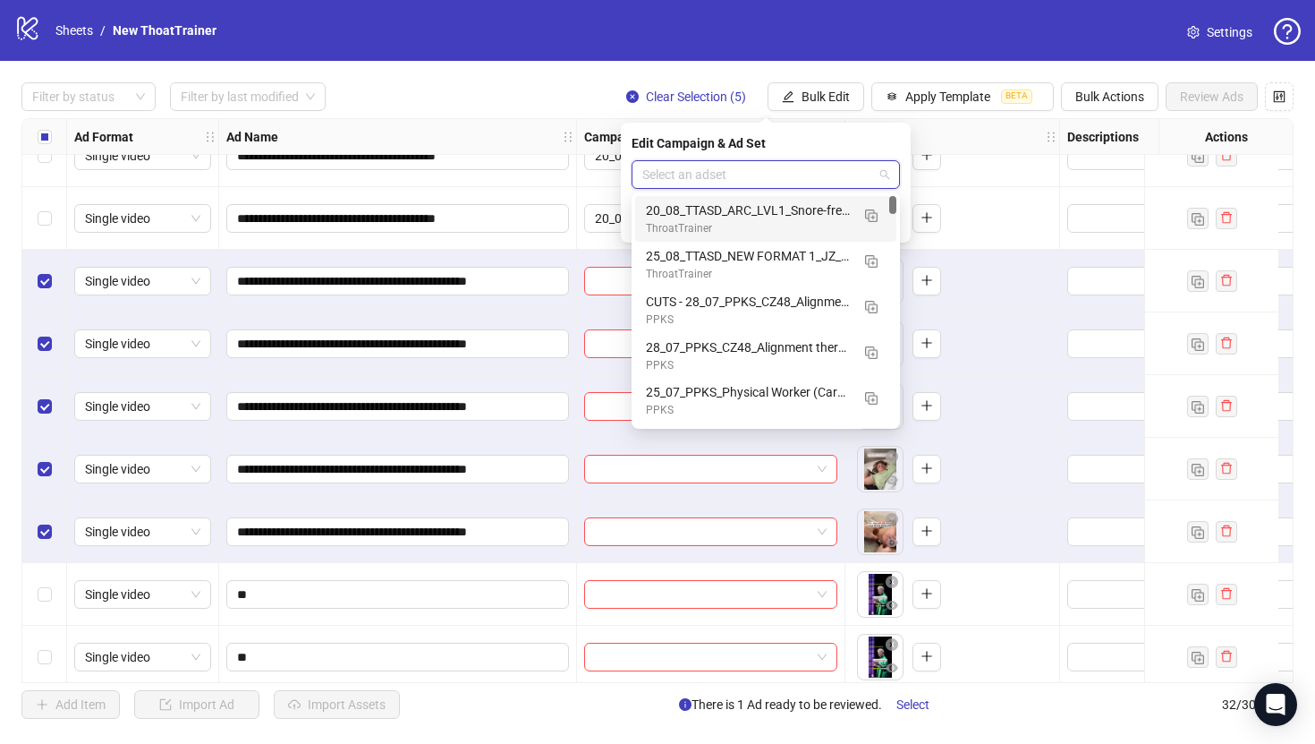
paste input "**********"
type input "**********"
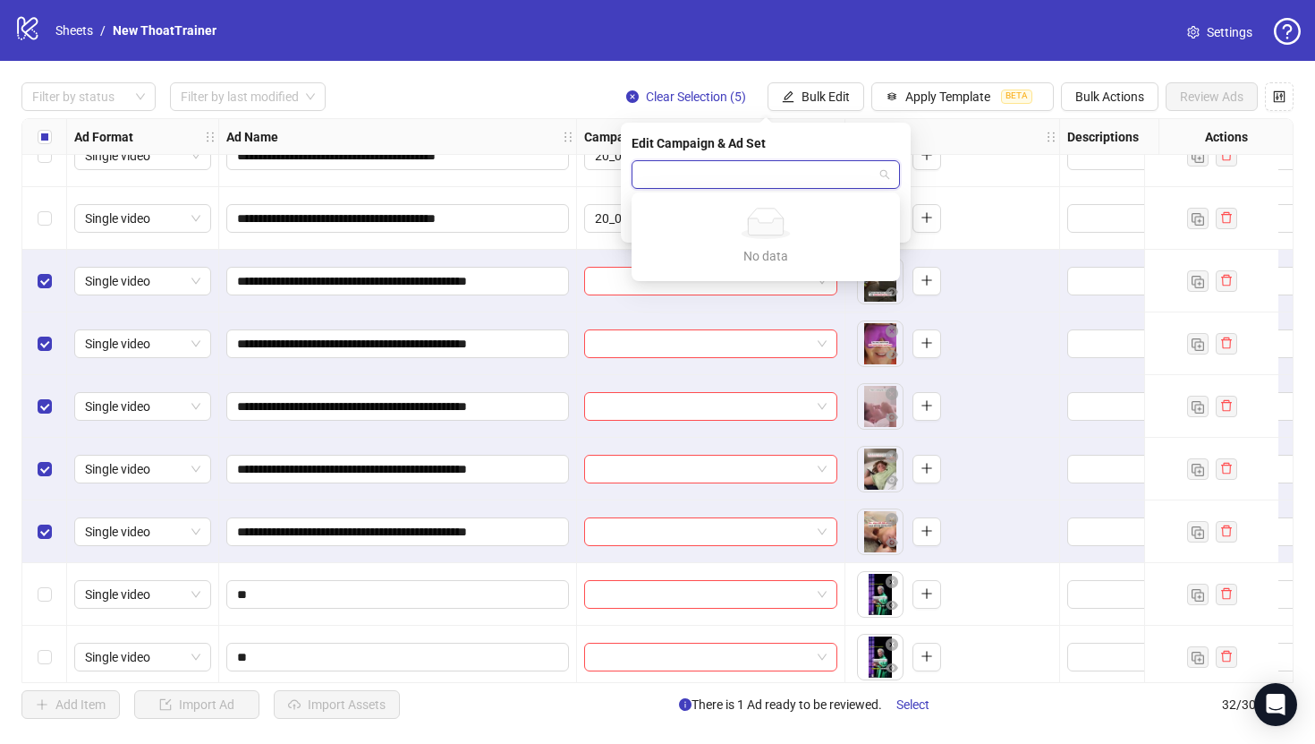
scroll to position [0, 0]
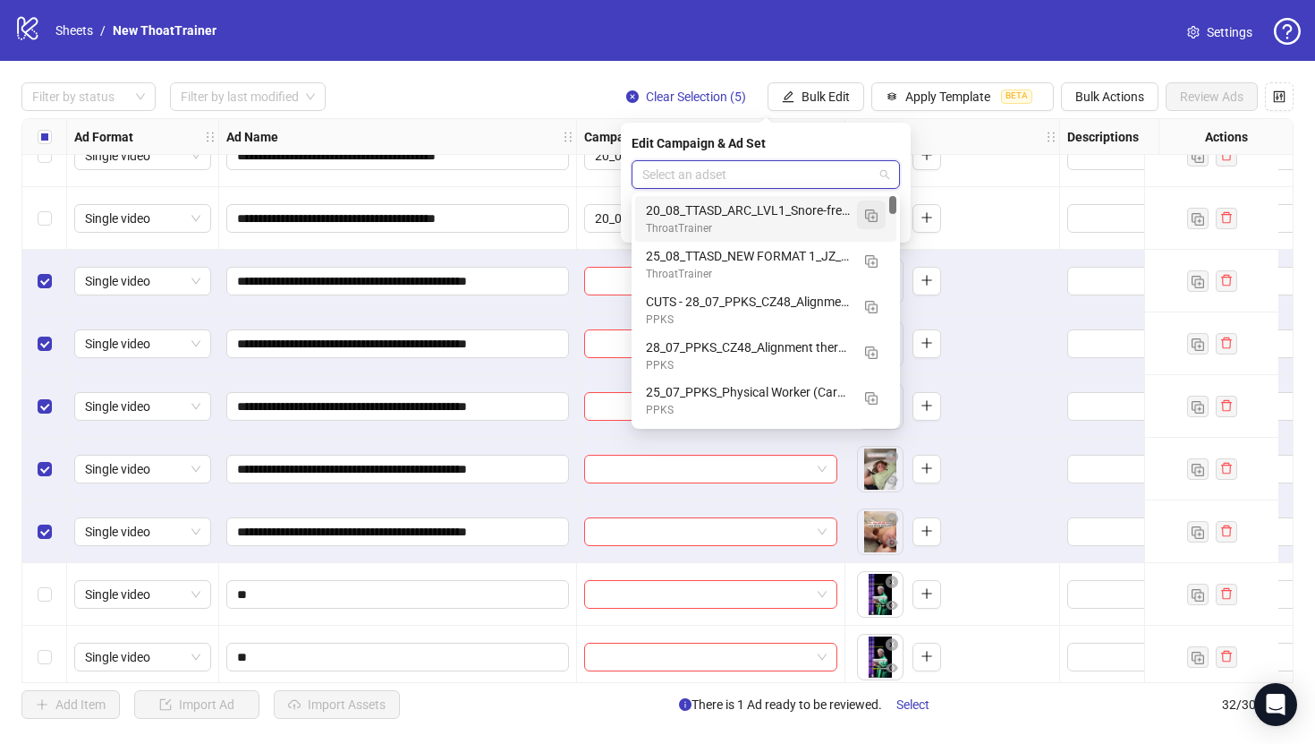
click at [871, 210] on img "button" at bounding box center [871, 215] width 13 height 13
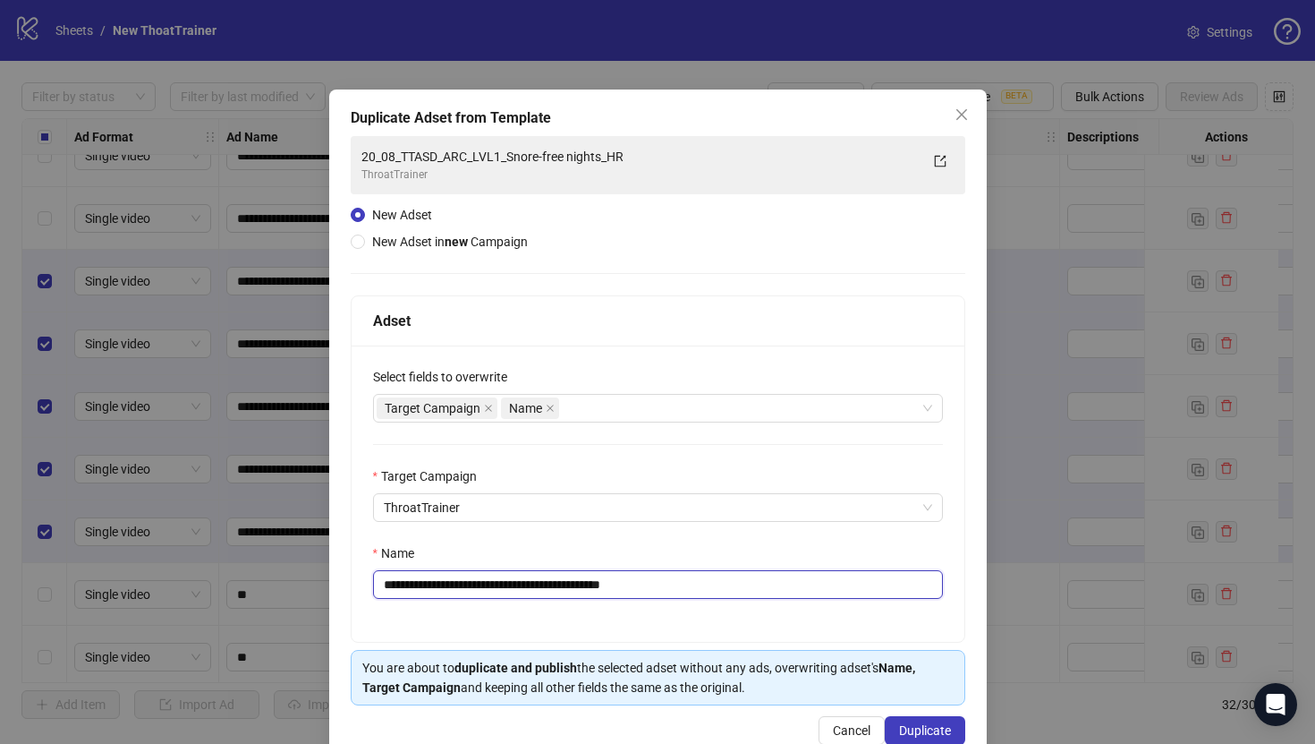
click at [738, 579] on input "**********" at bounding box center [658, 584] width 570 height 29
paste input "text"
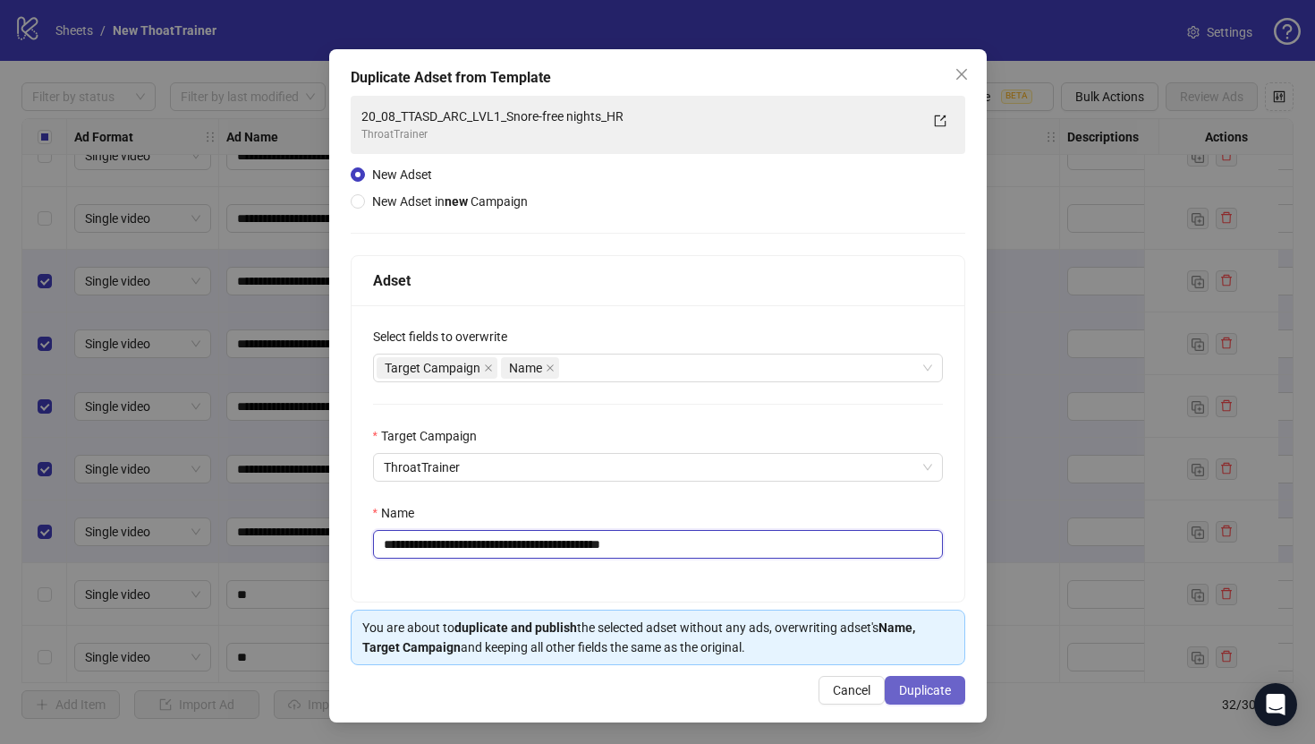
type input "**********"
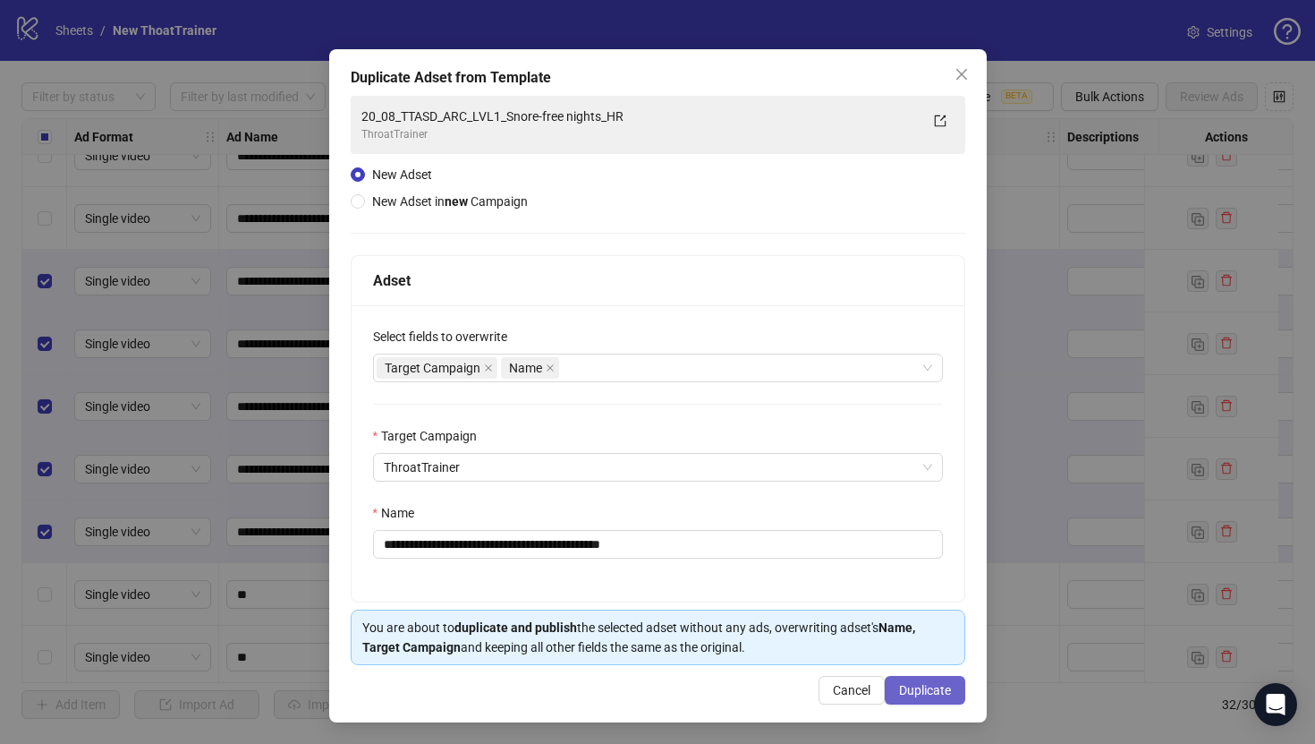
click at [911, 678] on button "Duplicate" at bounding box center [925, 690] width 81 height 29
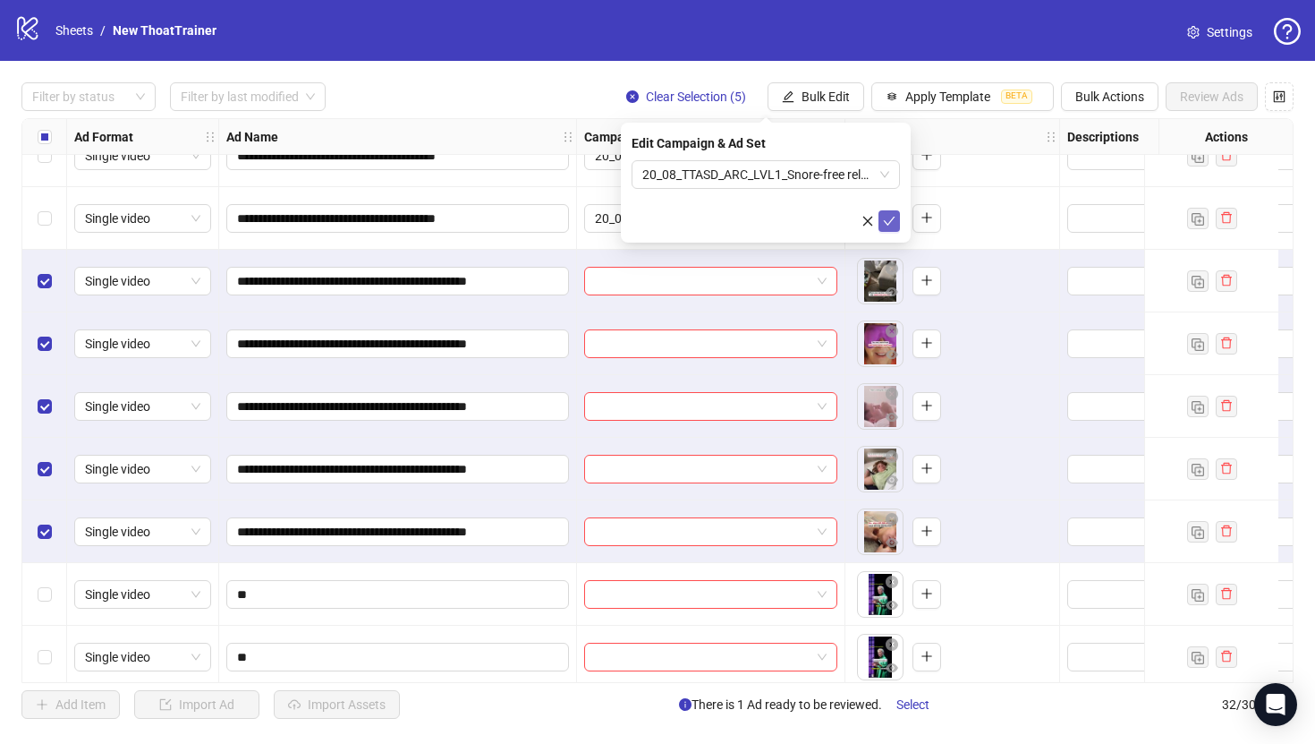
click at [892, 218] on icon "check" at bounding box center [889, 221] width 13 height 13
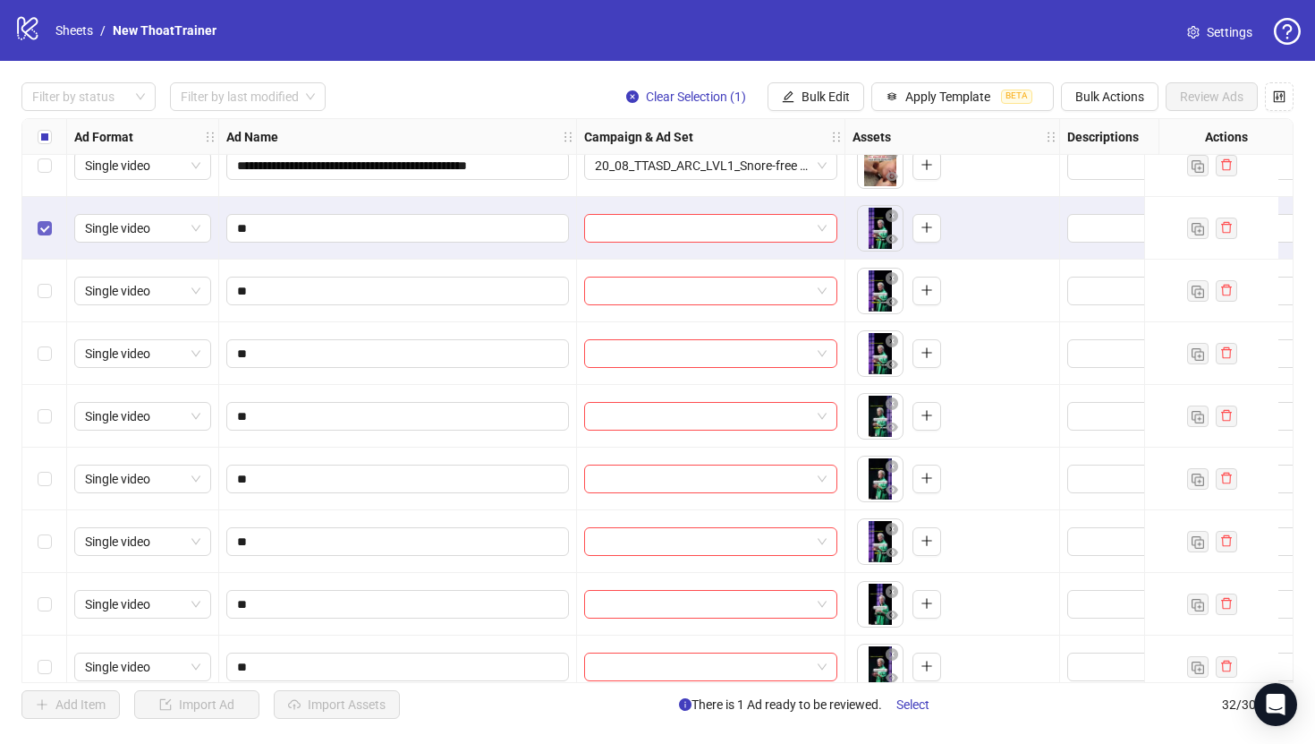
scroll to position [1117, 0]
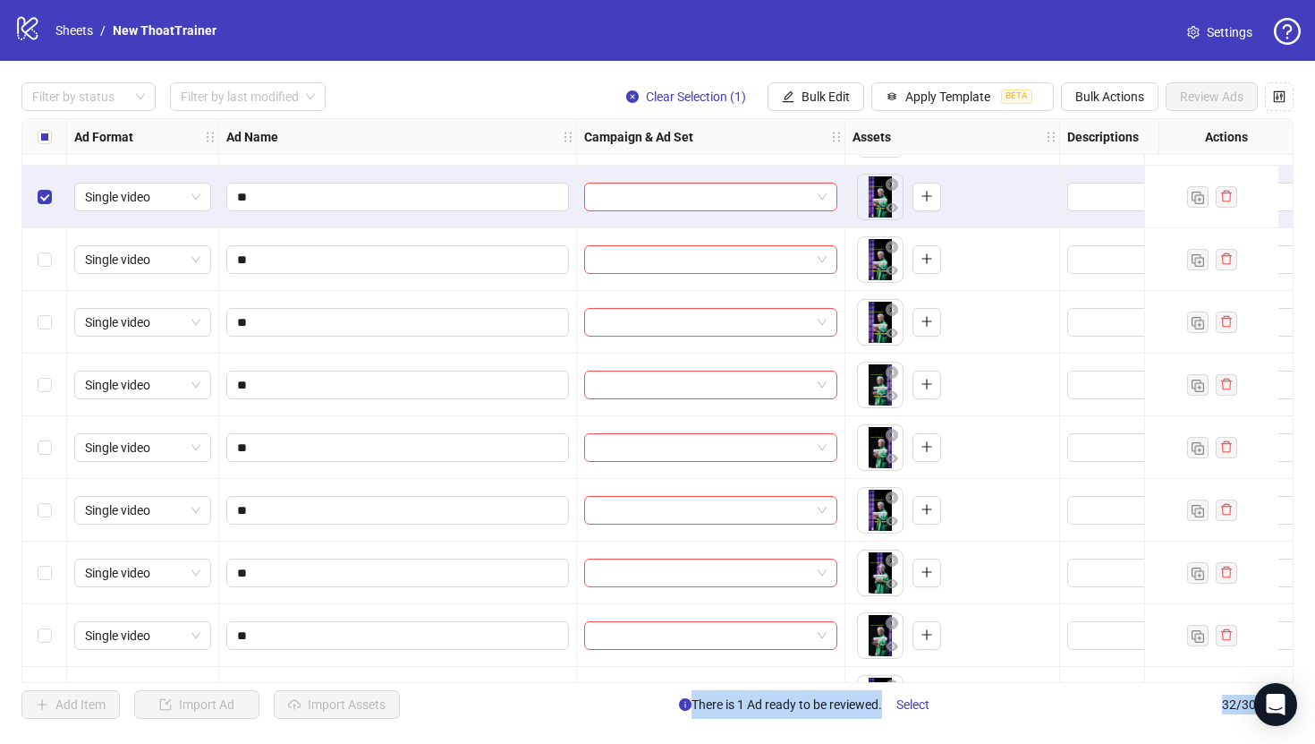
click at [48, 562] on div "Select row 25" at bounding box center [44, 572] width 45 height 63
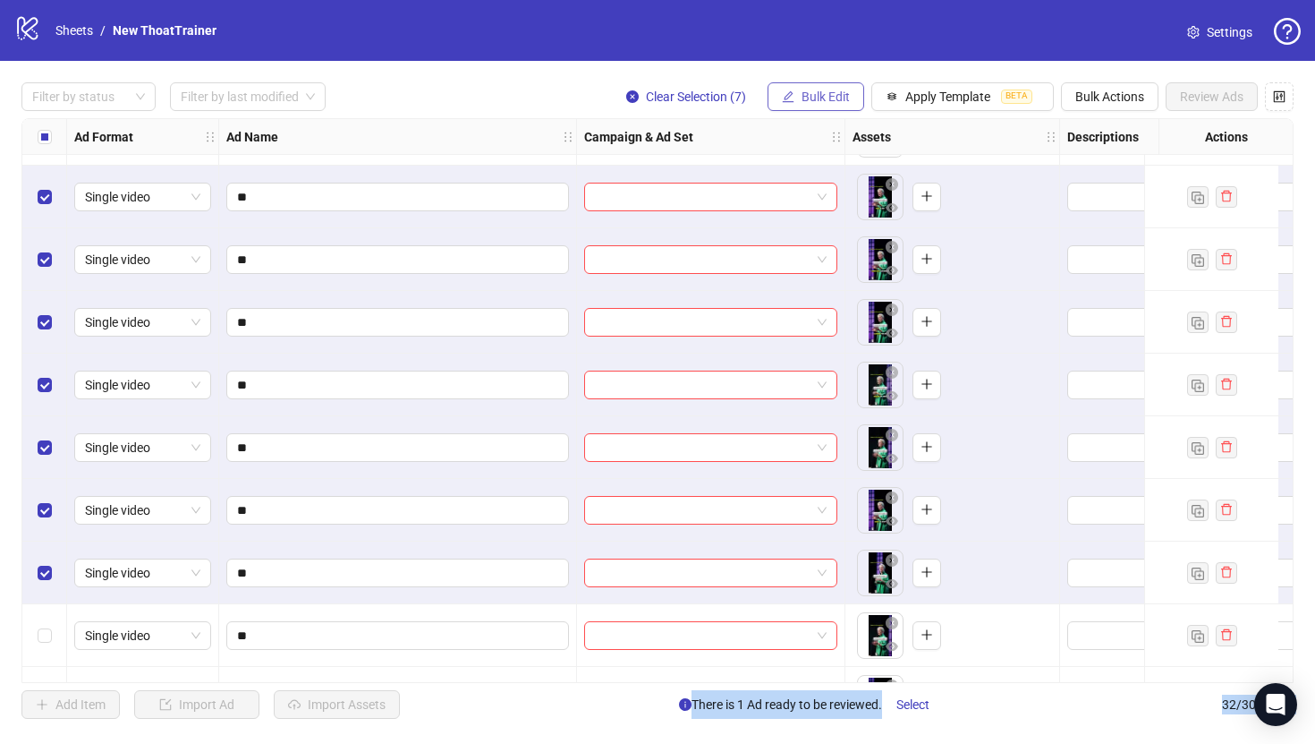
click at [839, 94] on span "Bulk Edit" at bounding box center [826, 96] width 48 height 14
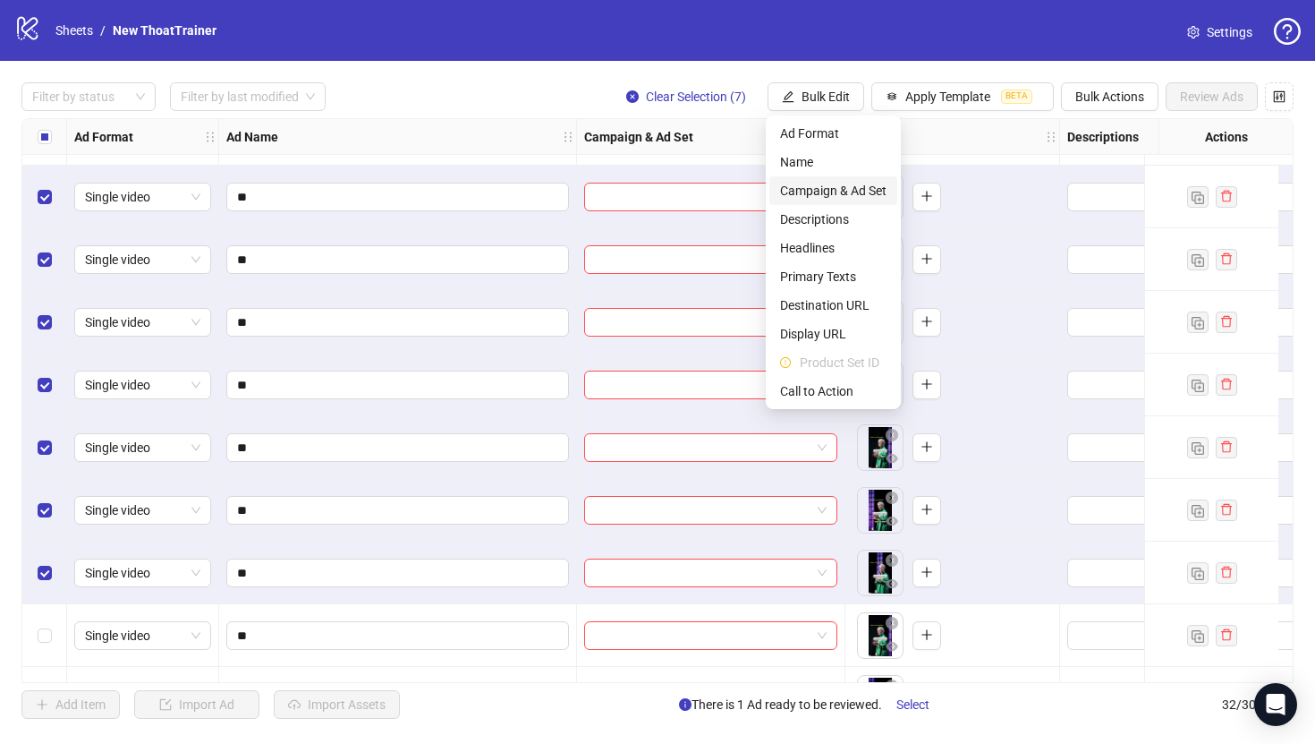
click at [838, 181] on span "Campaign & Ad Set" at bounding box center [833, 191] width 106 height 20
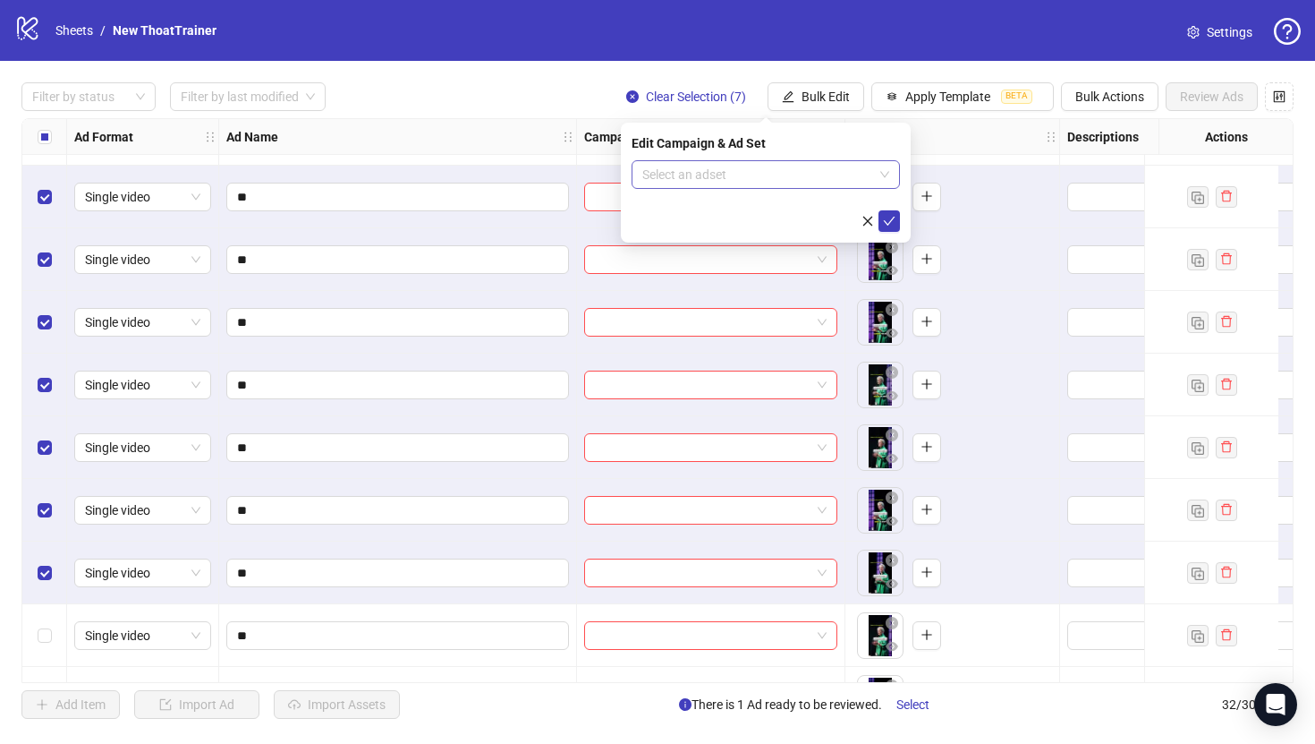
click at [841, 170] on input "search" at bounding box center [757, 174] width 231 height 27
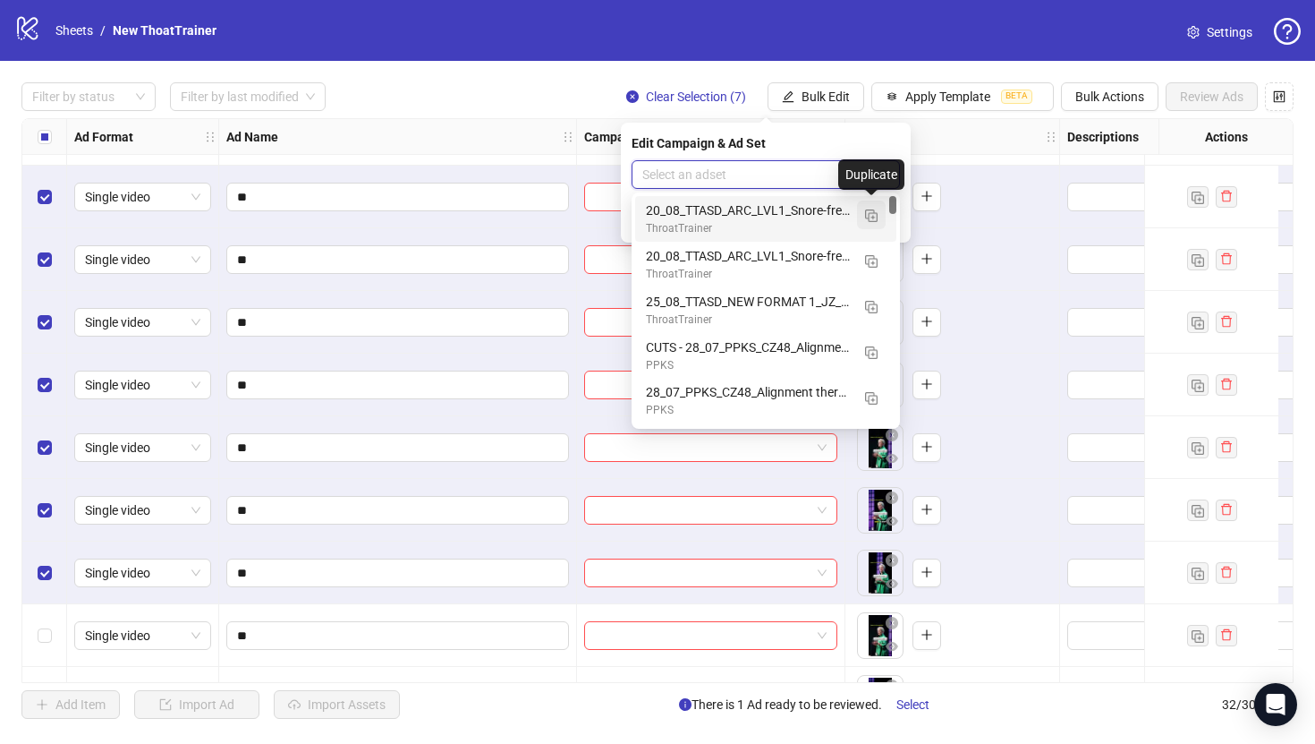
click at [872, 215] on img "button" at bounding box center [871, 215] width 13 height 13
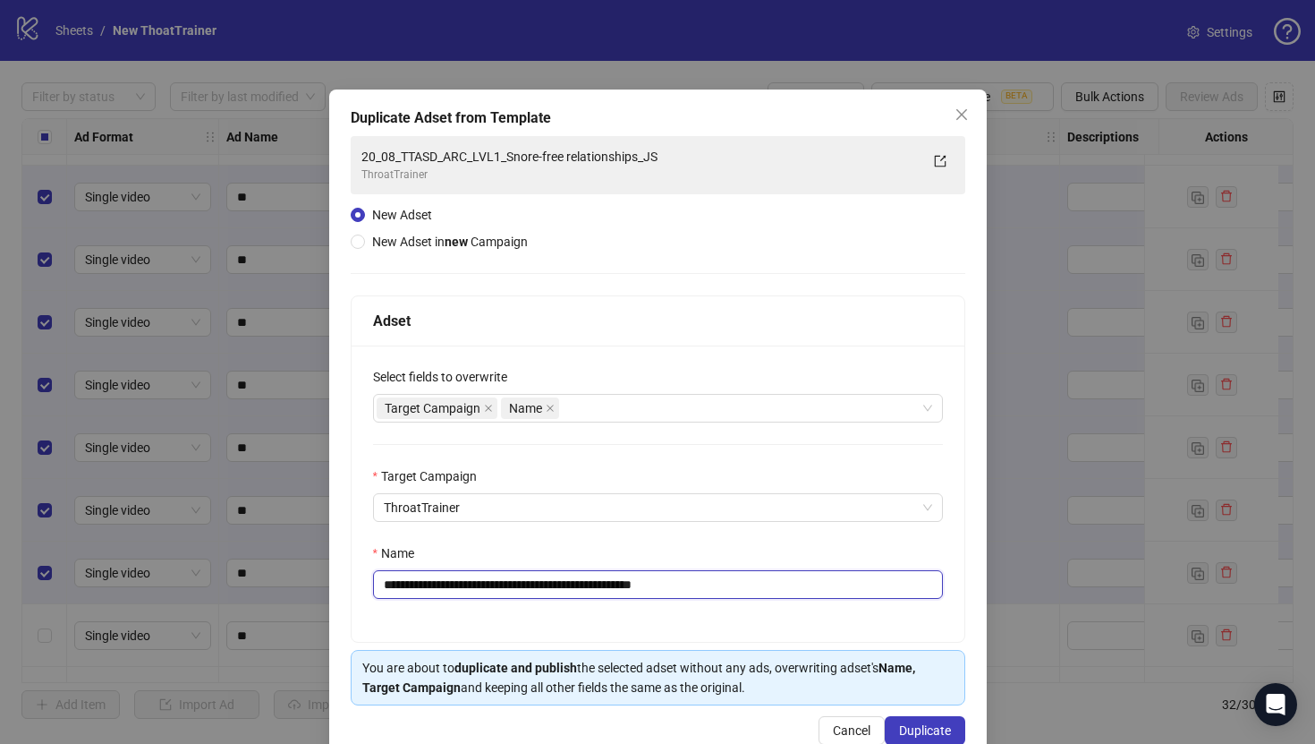
click at [641, 574] on input "**********" at bounding box center [658, 584] width 570 height 29
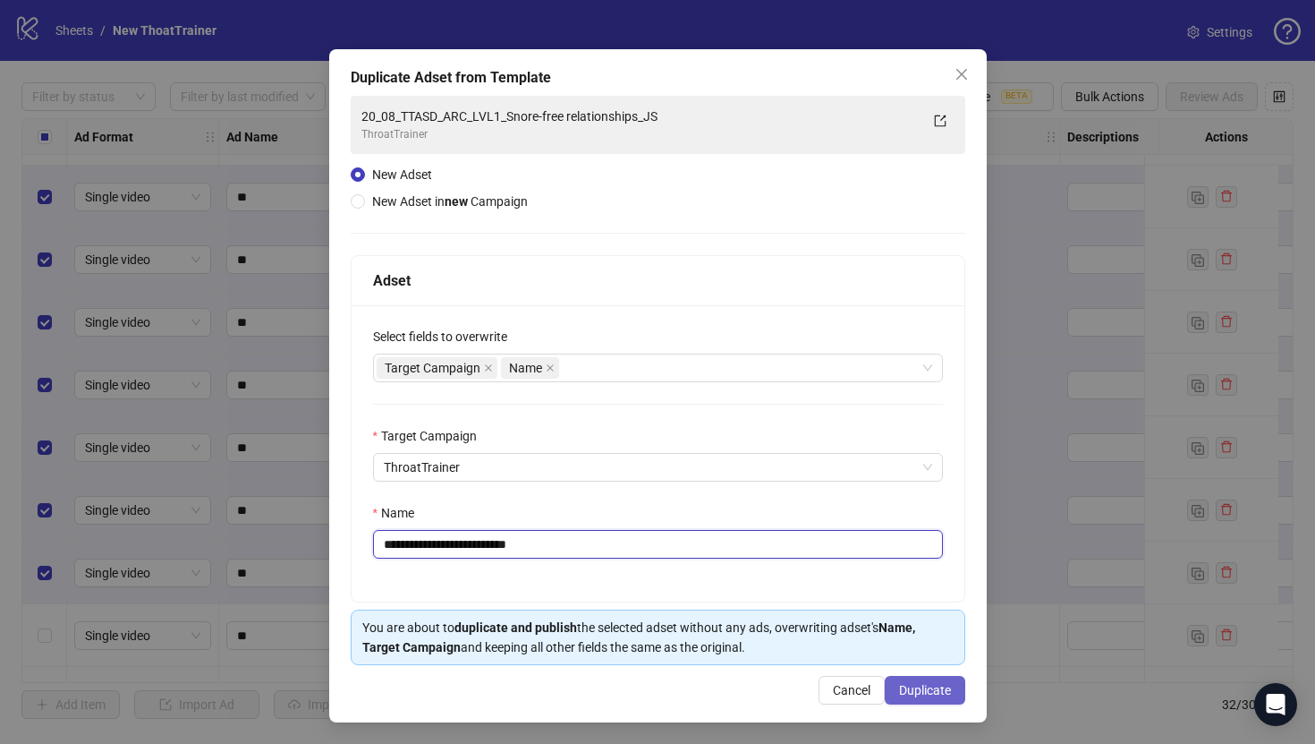
type input "**********"
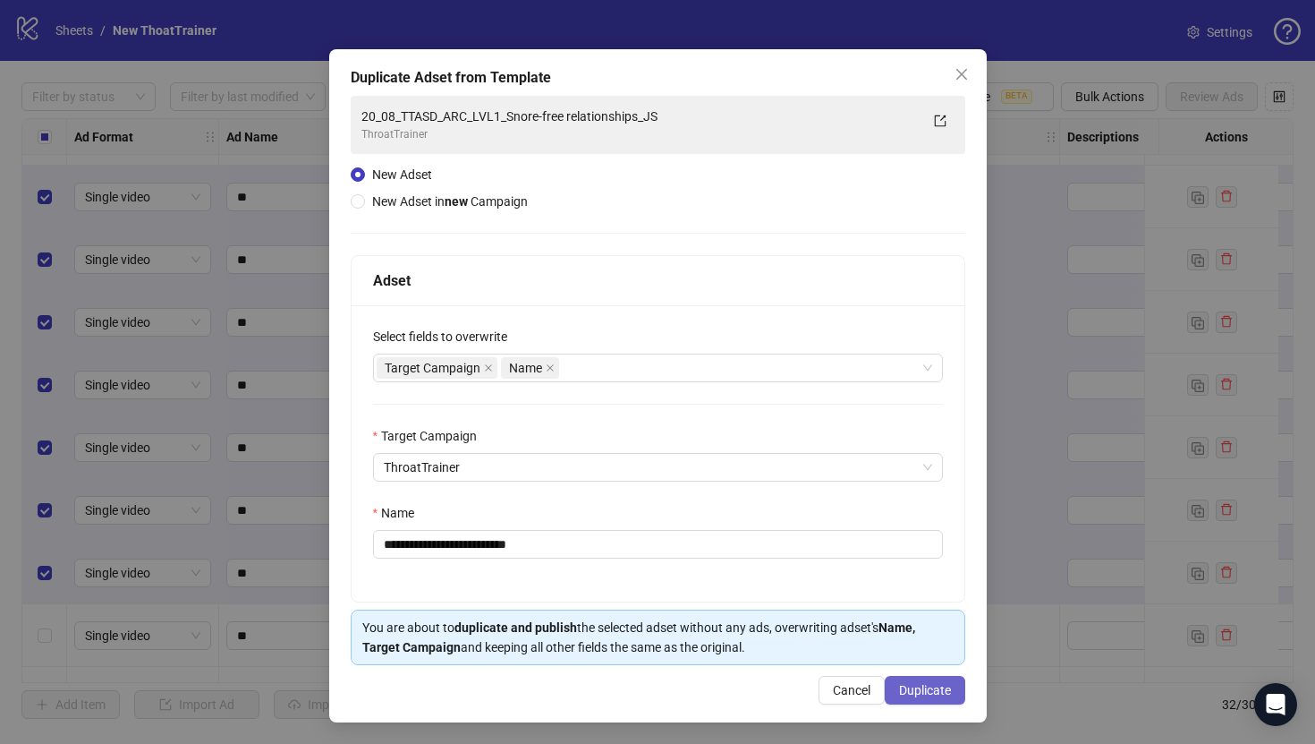
click at [942, 683] on span "Duplicate" at bounding box center [925, 690] width 52 height 14
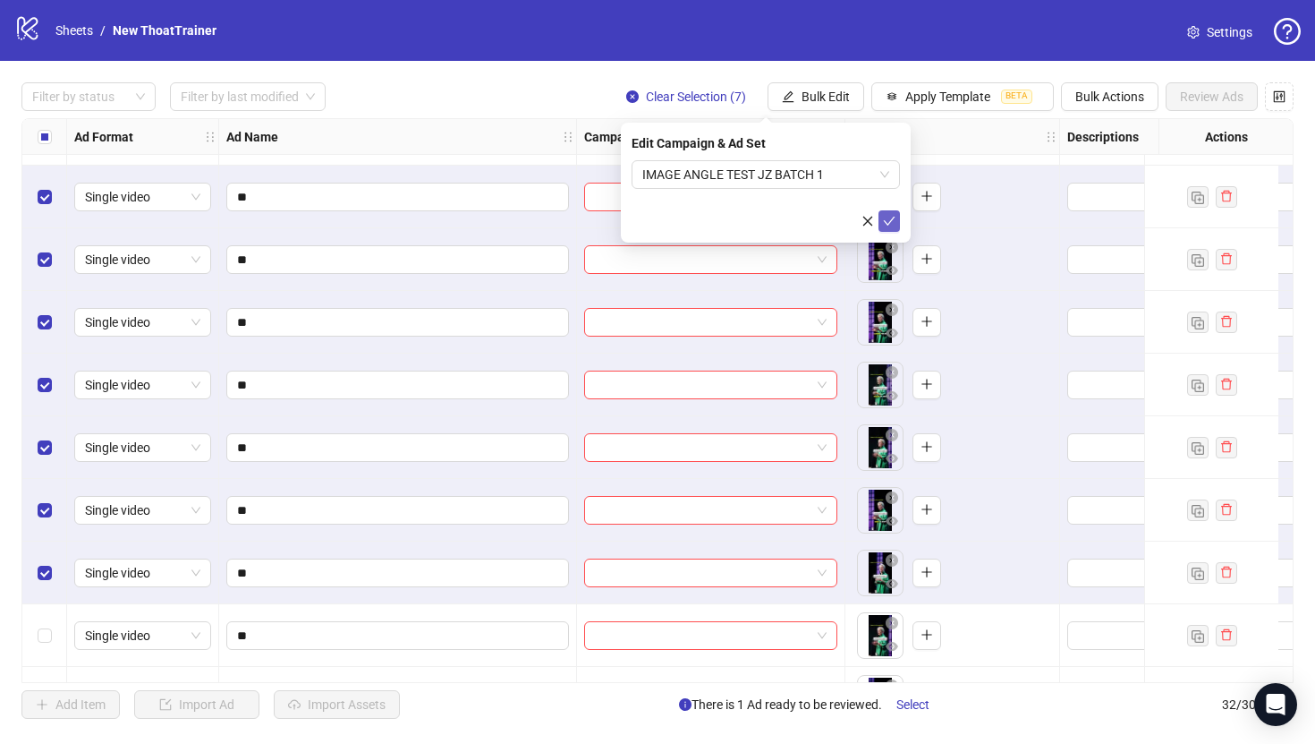
click at [889, 221] on icon "check" at bounding box center [889, 221] width 13 height 13
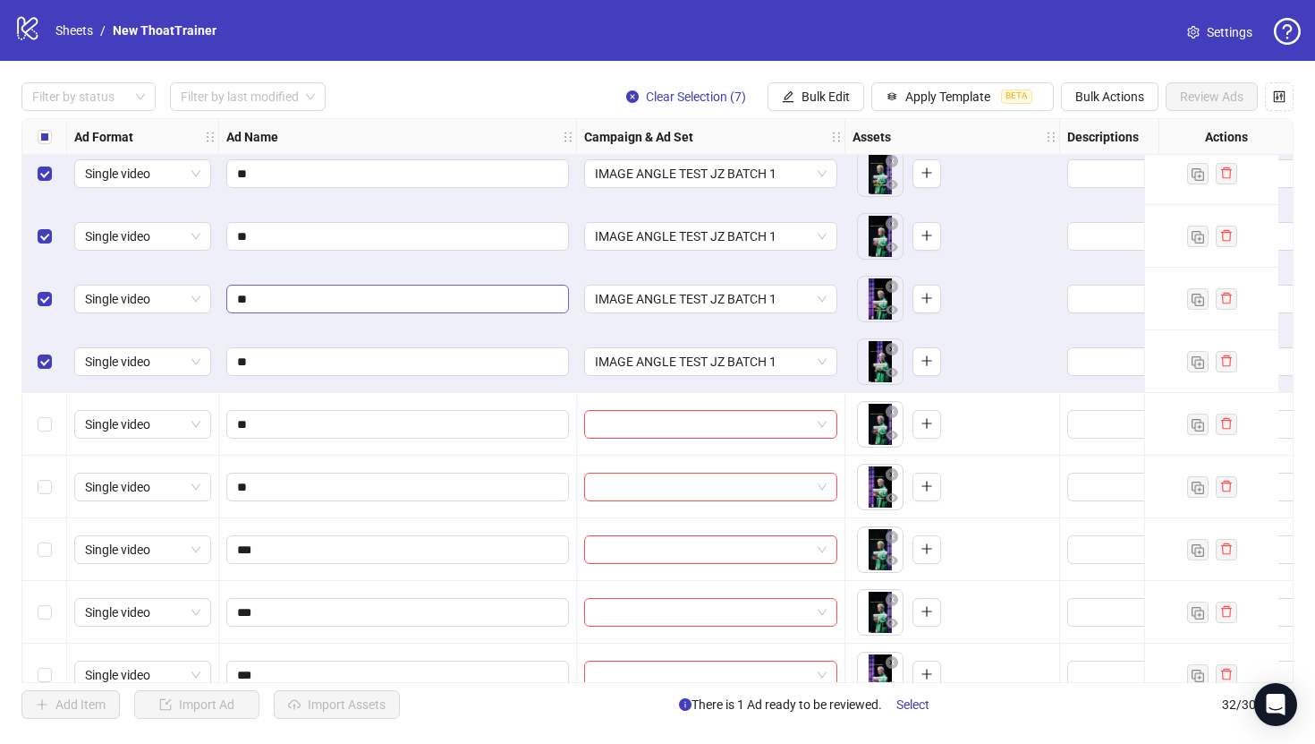
scroll to position [1485, 0]
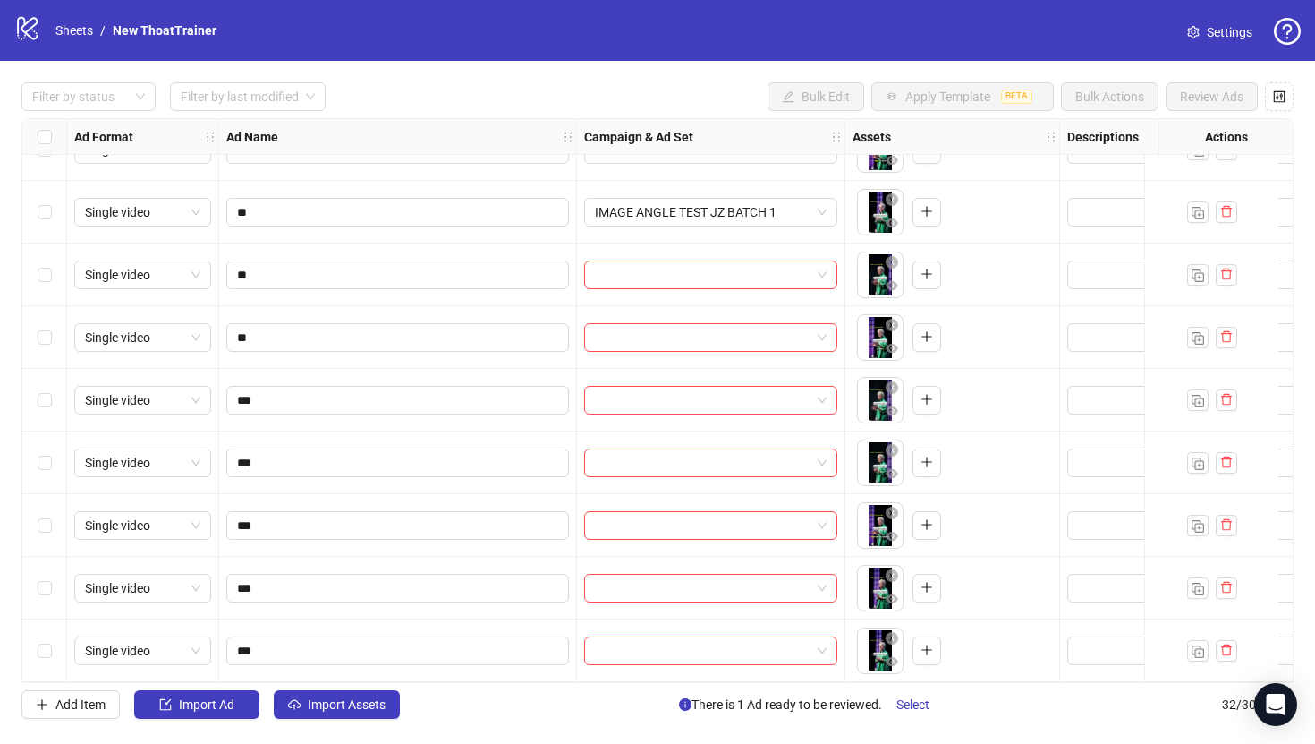
click at [50, 256] on div "Select row 26" at bounding box center [44, 274] width 45 height 63
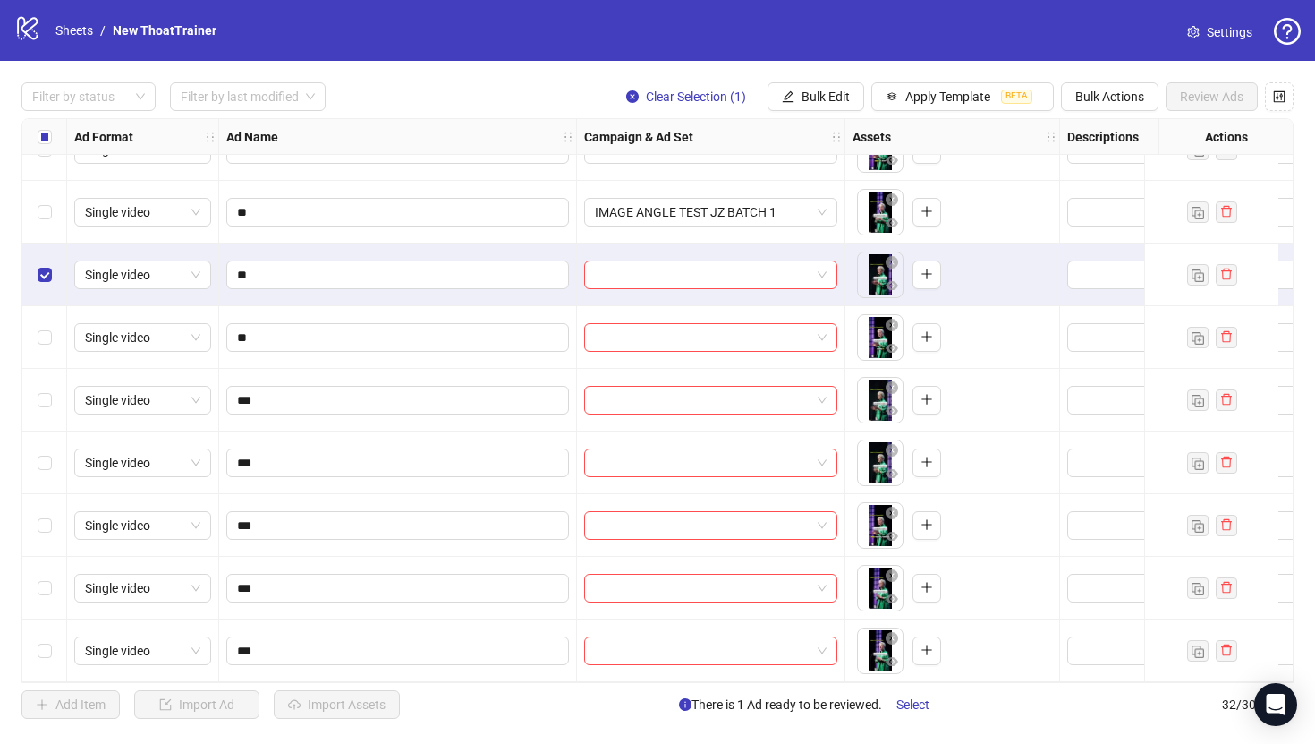
click at [39, 619] on div "Select row 32" at bounding box center [44, 650] width 45 height 63
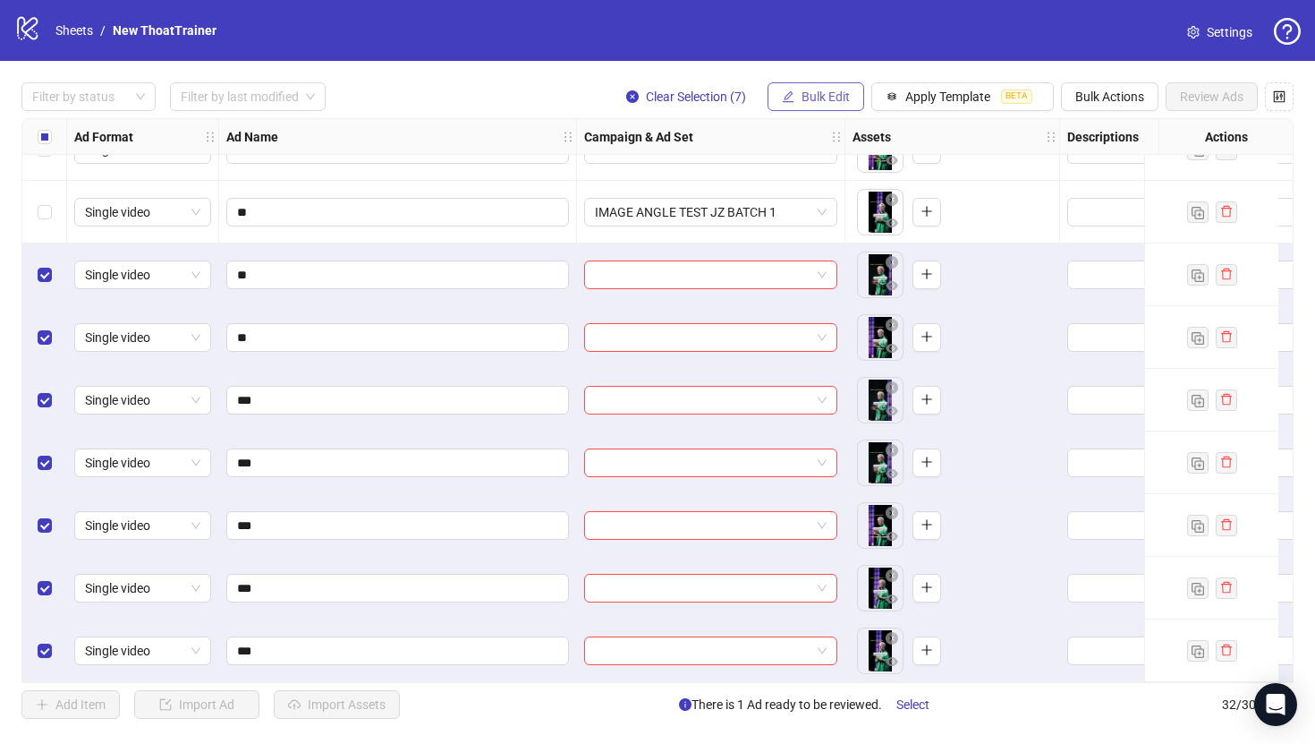
click at [831, 97] on span "Bulk Edit" at bounding box center [826, 96] width 48 height 14
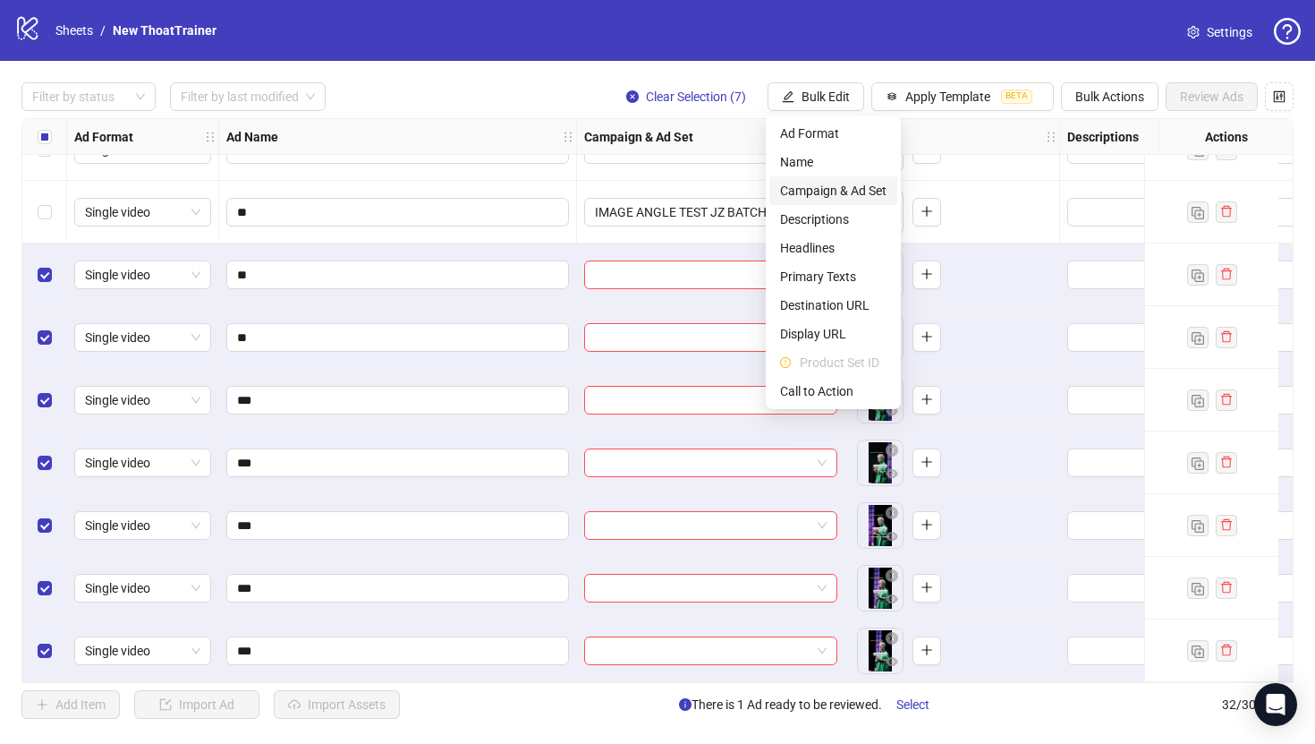
click at [830, 191] on span "Campaign & Ad Set" at bounding box center [833, 191] width 106 height 20
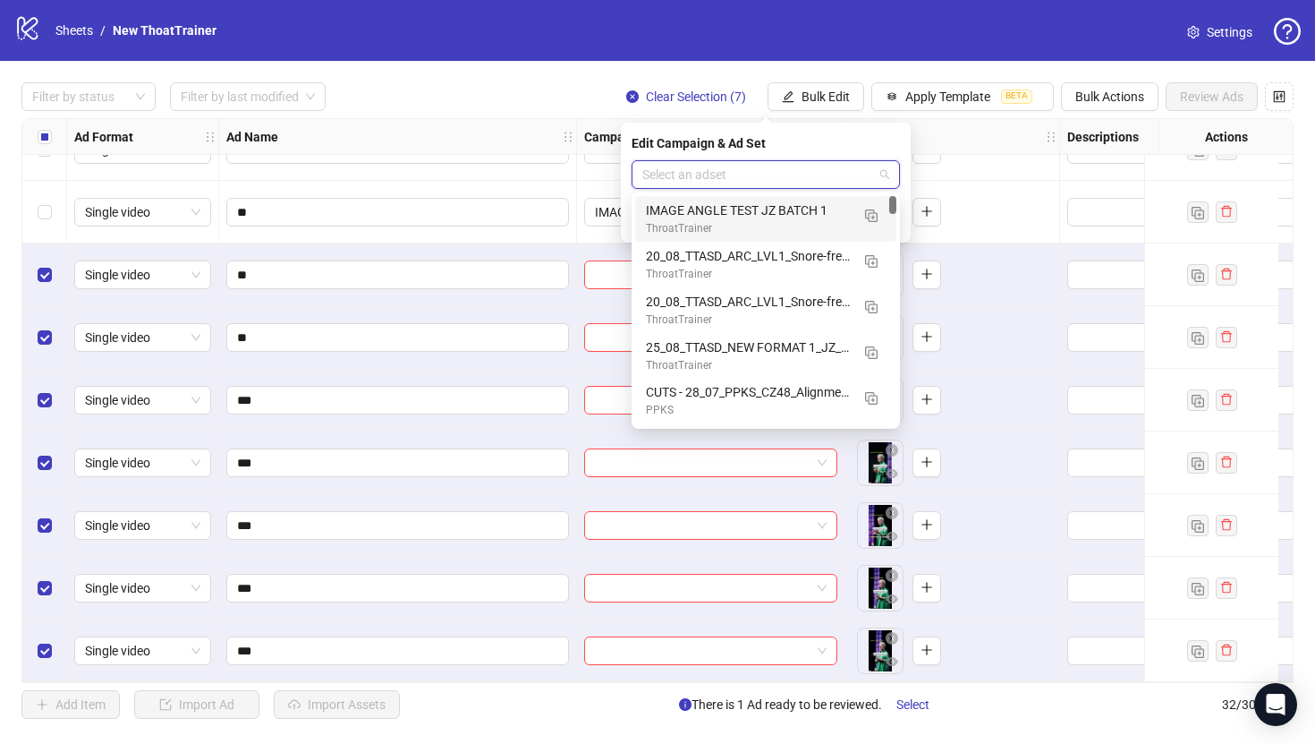
click at [808, 168] on input "search" at bounding box center [757, 174] width 231 height 27
click at [864, 208] on button "button" at bounding box center [871, 214] width 29 height 29
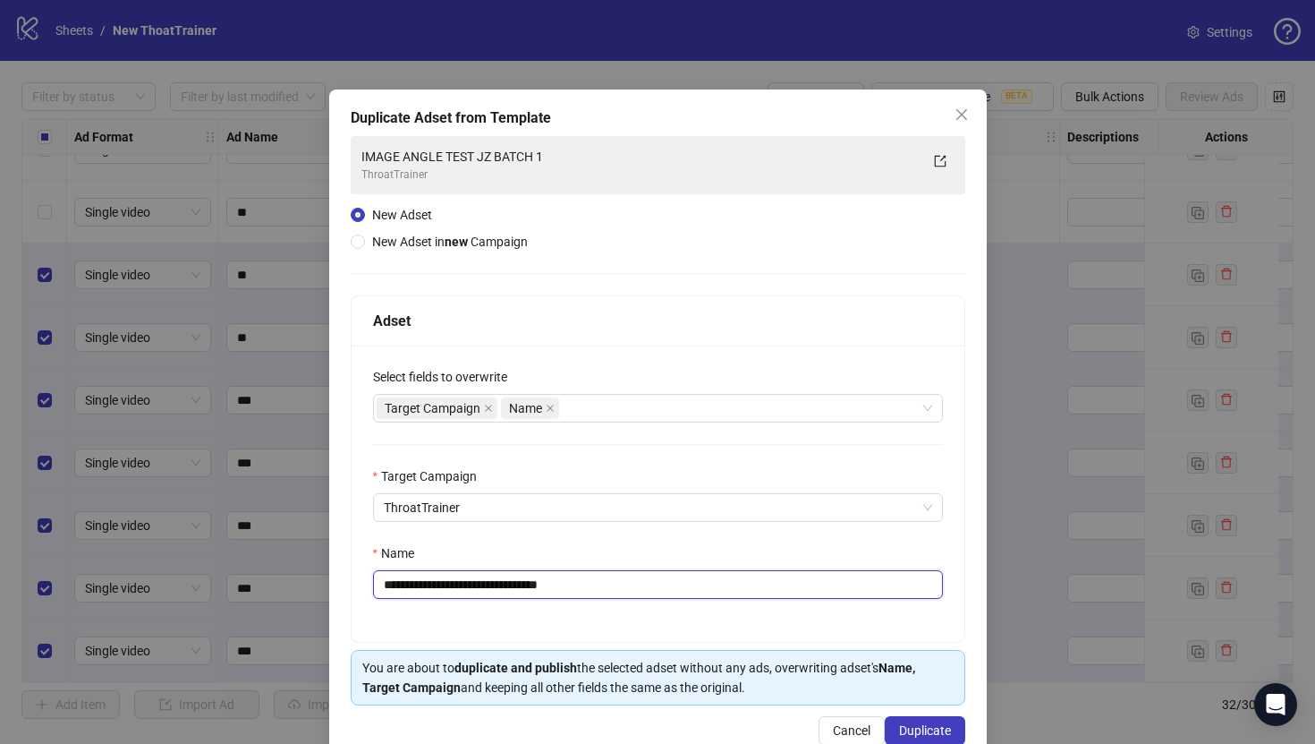
click at [753, 595] on input "**********" at bounding box center [658, 584] width 570 height 29
paste input "text"
type input "**********"
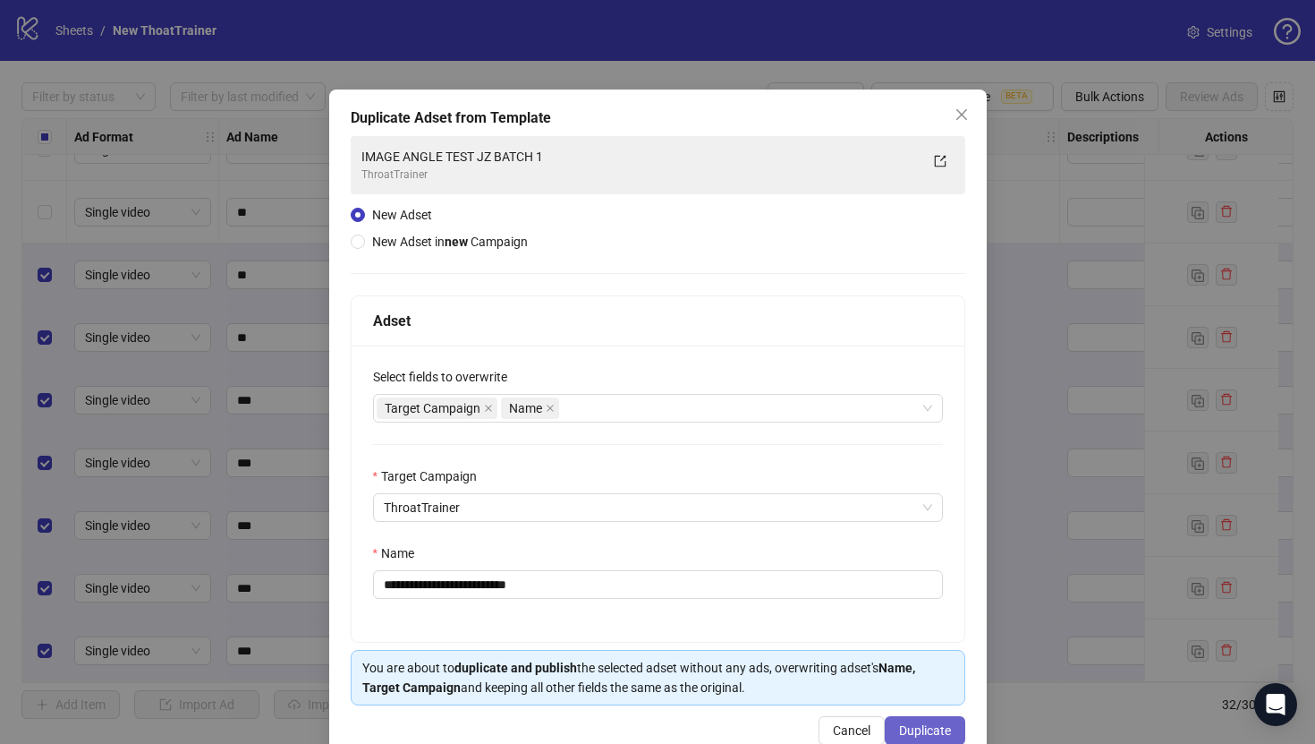
click at [908, 730] on span "Duplicate" at bounding box center [925, 730] width 52 height 14
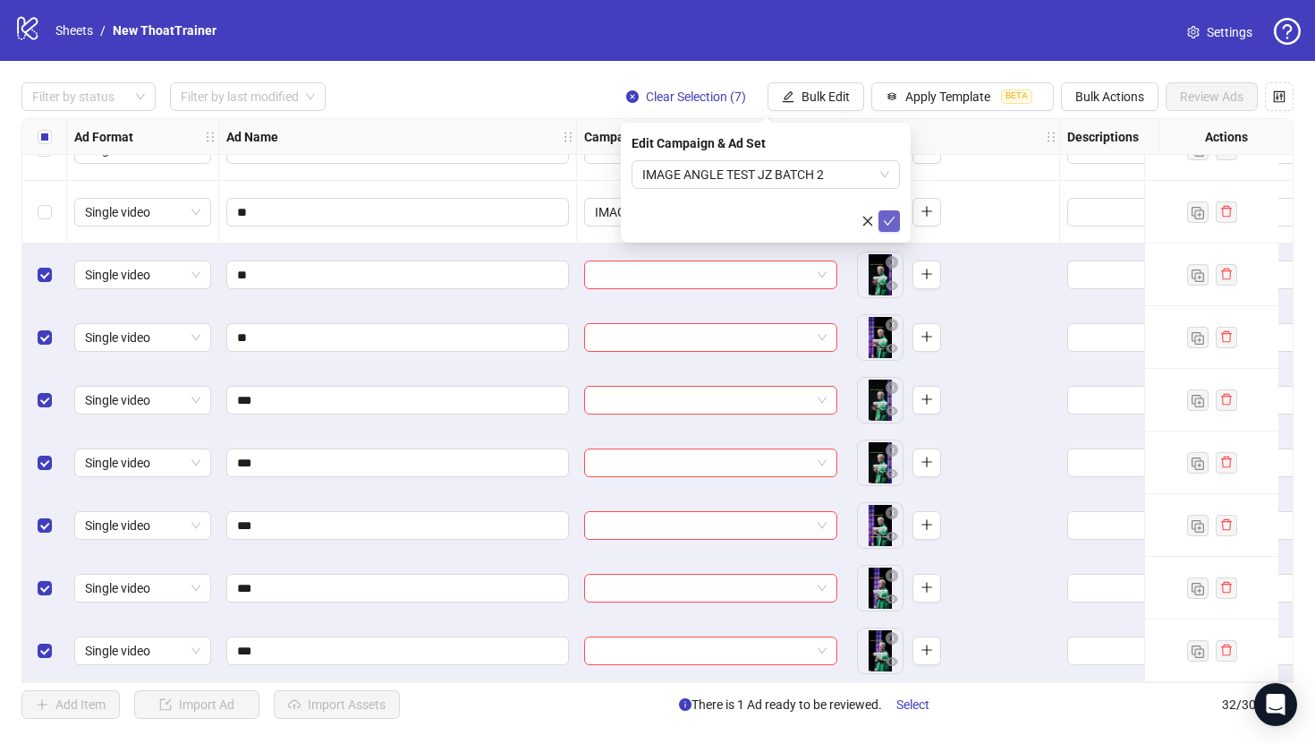
click at [888, 226] on icon "check" at bounding box center [889, 221] width 13 height 13
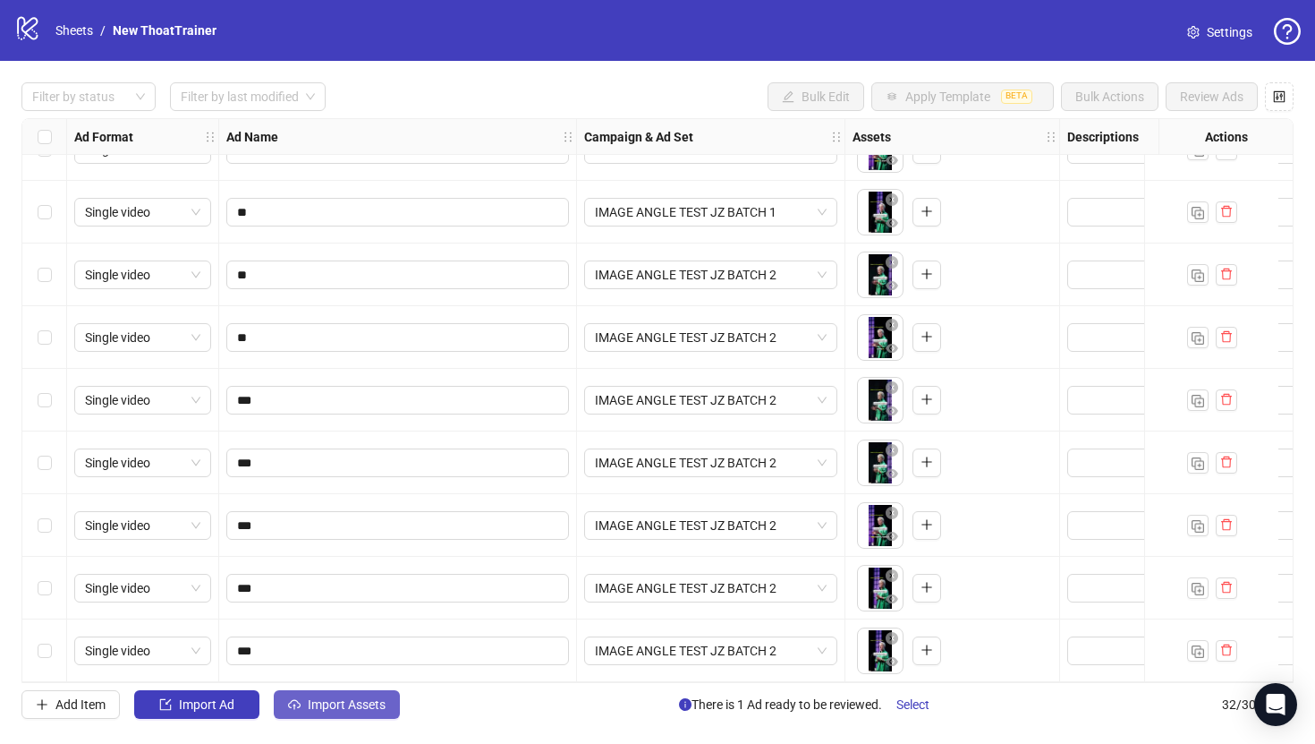
click at [331, 701] on span "Import Assets" at bounding box center [347, 704] width 78 height 14
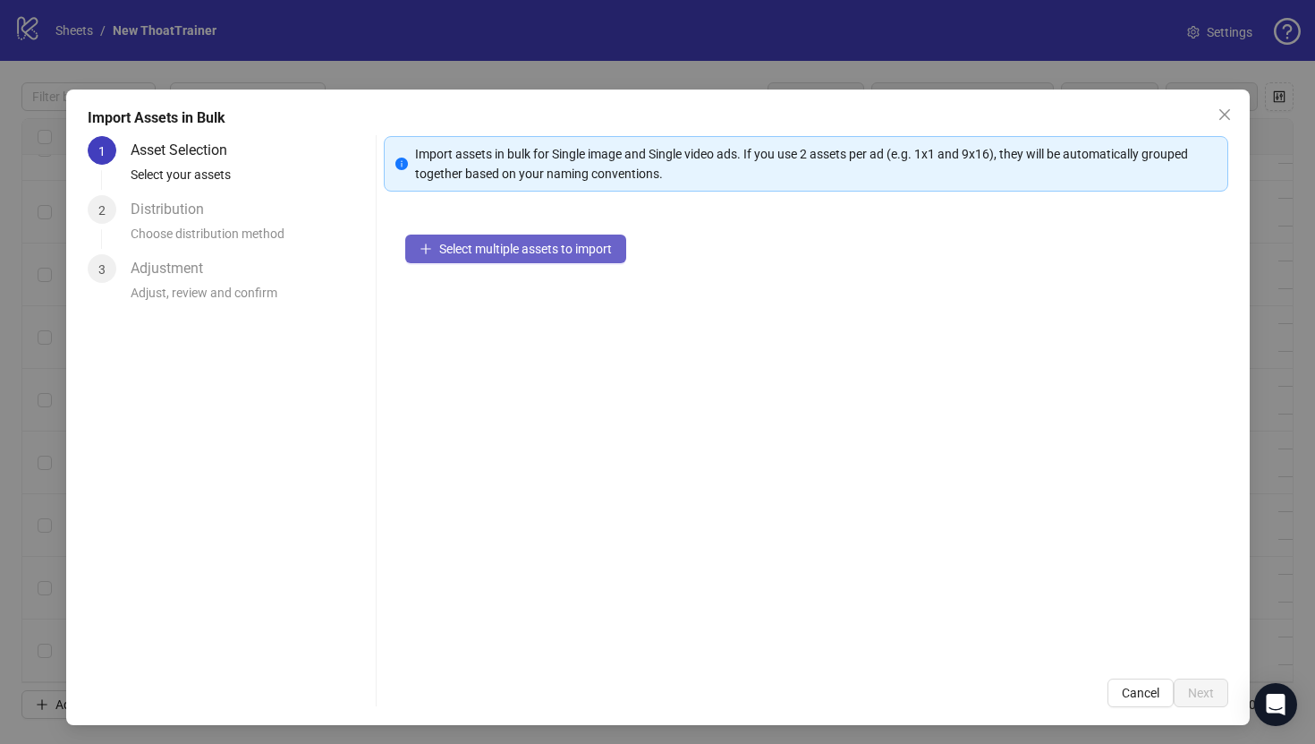
click at [489, 251] on span "Select multiple assets to import" at bounding box center [525, 249] width 173 height 14
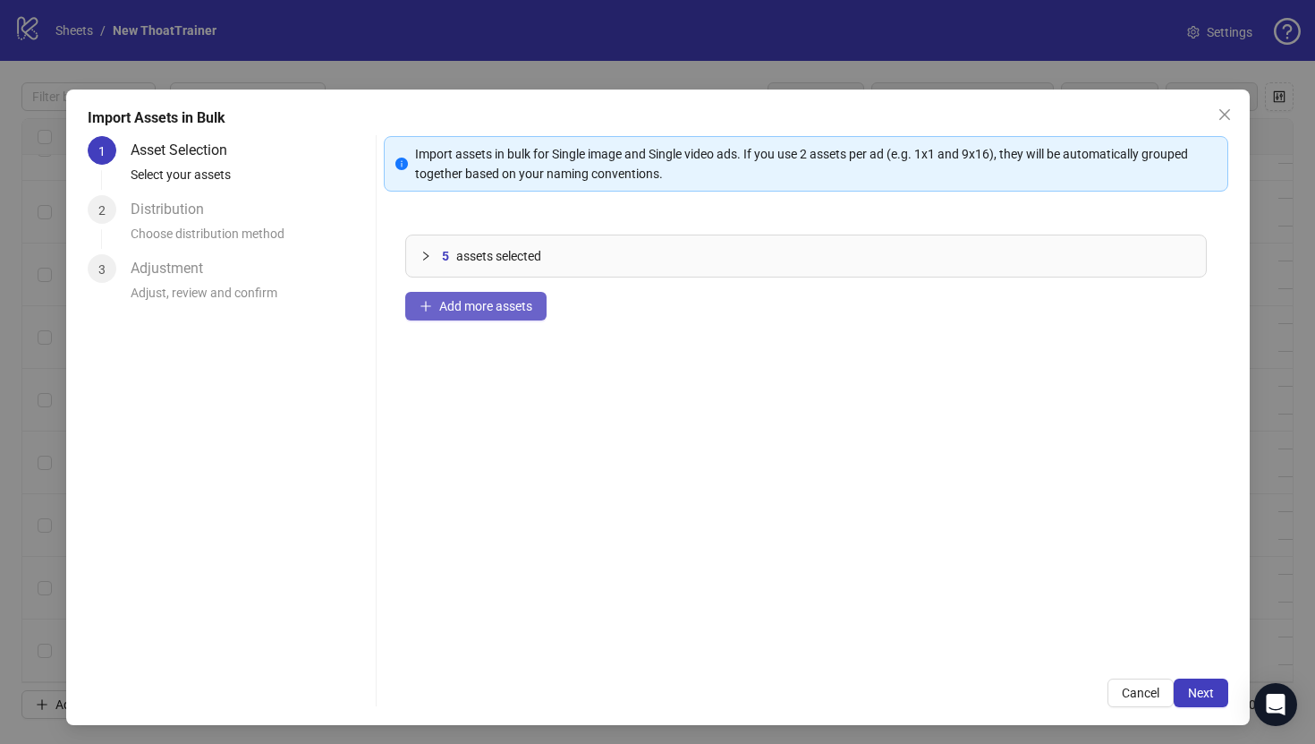
click at [503, 300] on span "Add more assets" at bounding box center [485, 306] width 93 height 14
click at [434, 292] on button "Add more assets" at bounding box center [475, 306] width 141 height 29
click at [1197, 685] on span "Next" at bounding box center [1201, 692] width 26 height 14
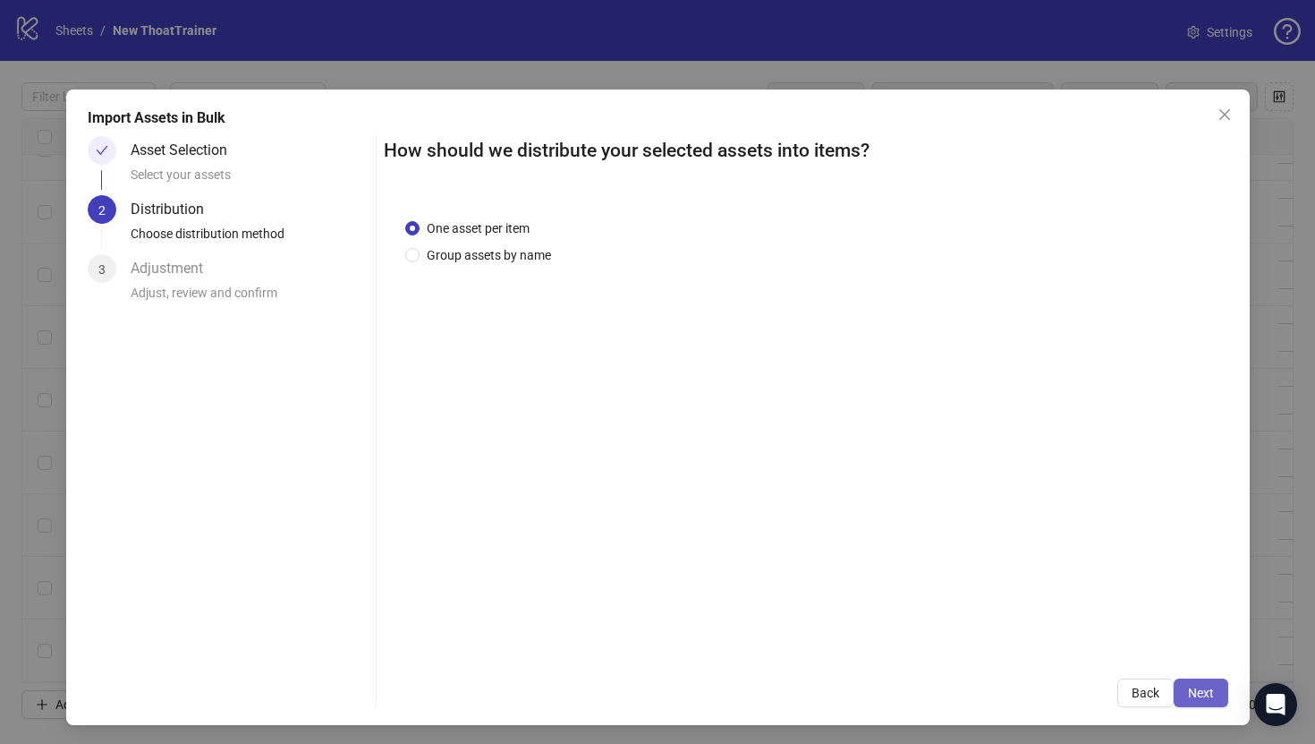
click at [1218, 697] on button "Next" at bounding box center [1201, 692] width 55 height 29
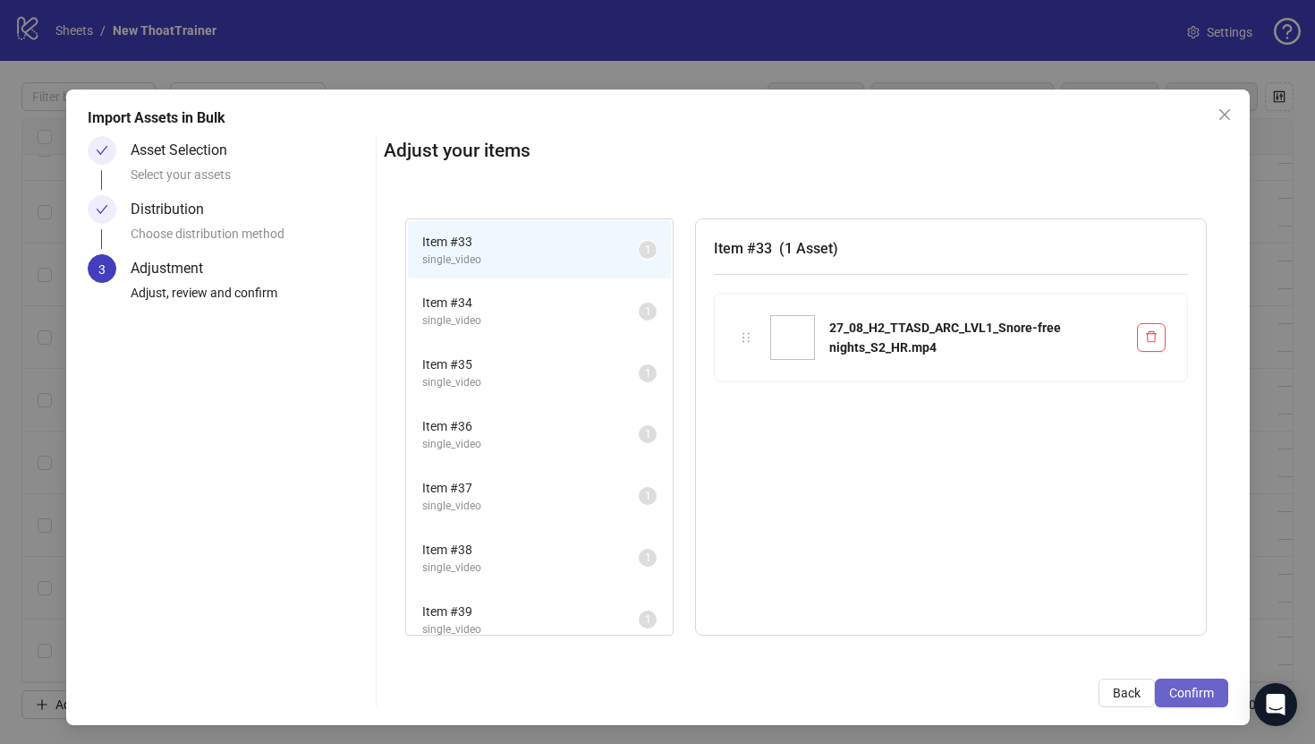
click at [1217, 697] on button "Confirm" at bounding box center [1191, 692] width 73 height 29
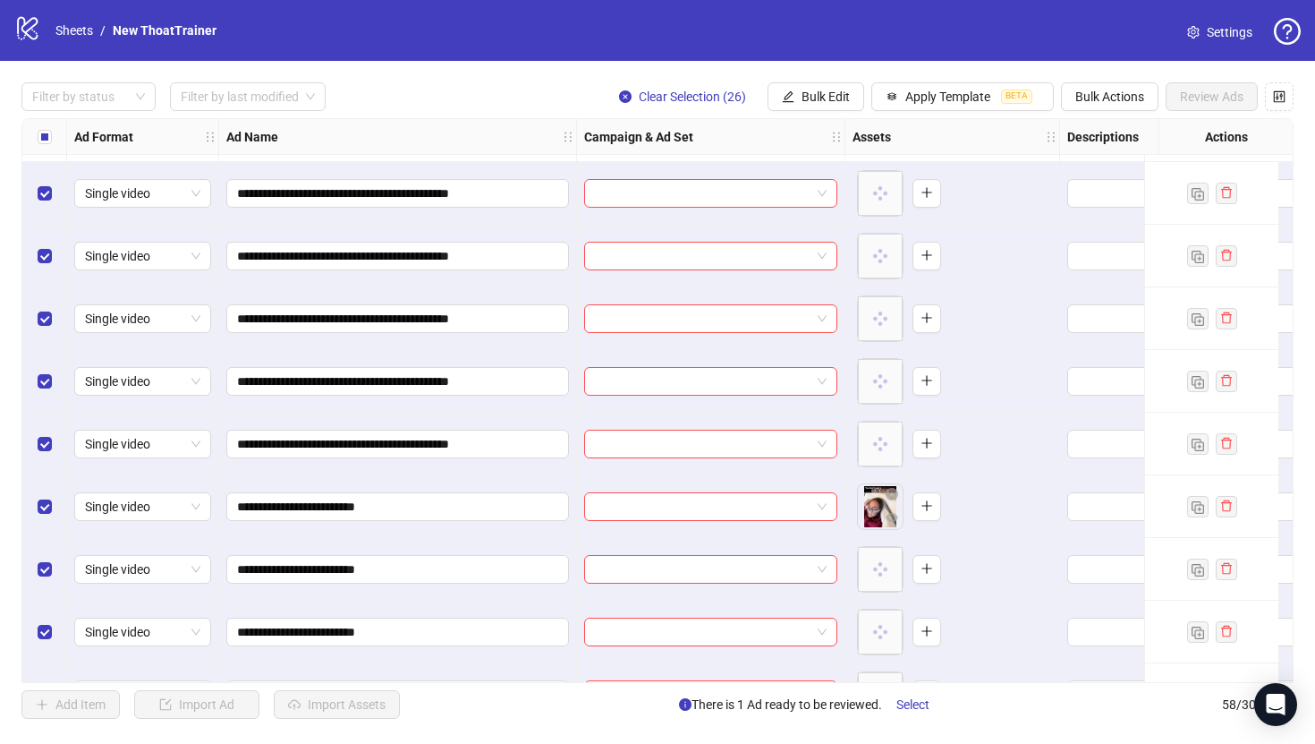
scroll to position [2024, 0]
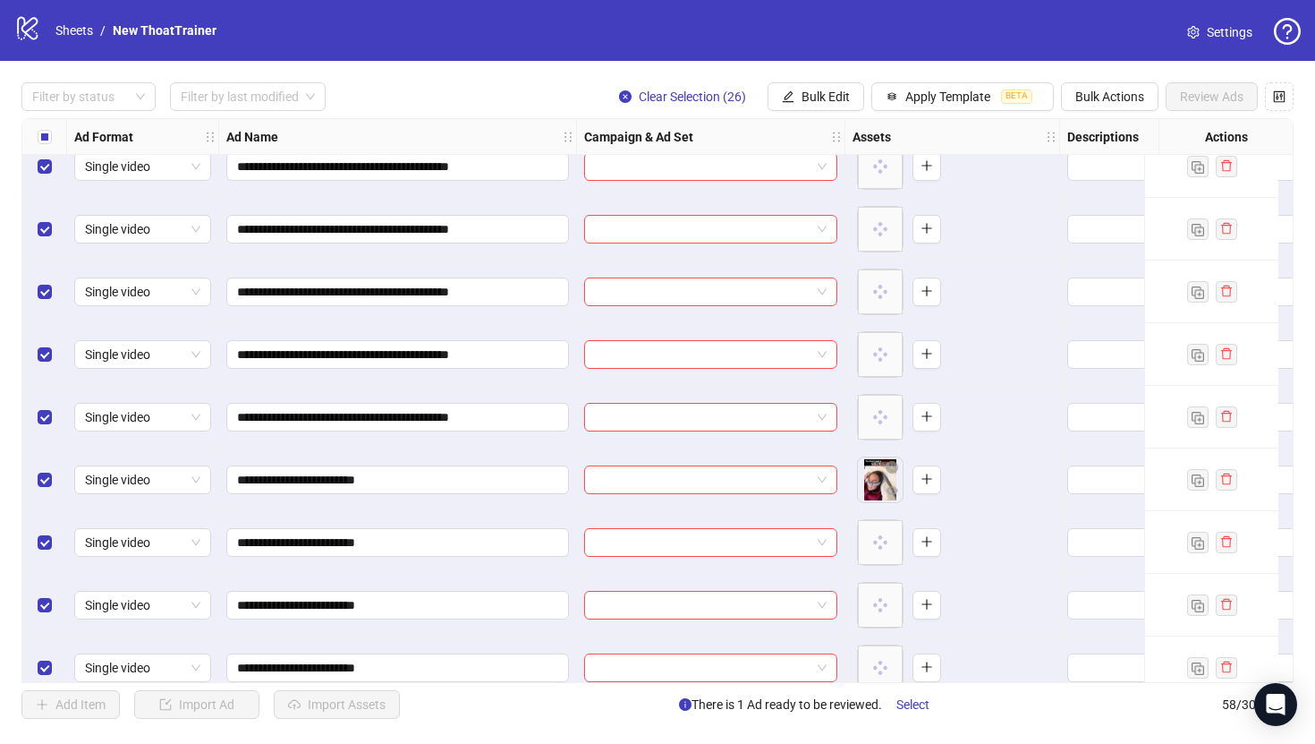
click at [31, 132] on div "Select all rows" at bounding box center [44, 137] width 45 height 36
click at [32, 132] on div "Select all rows" at bounding box center [44, 137] width 45 height 36
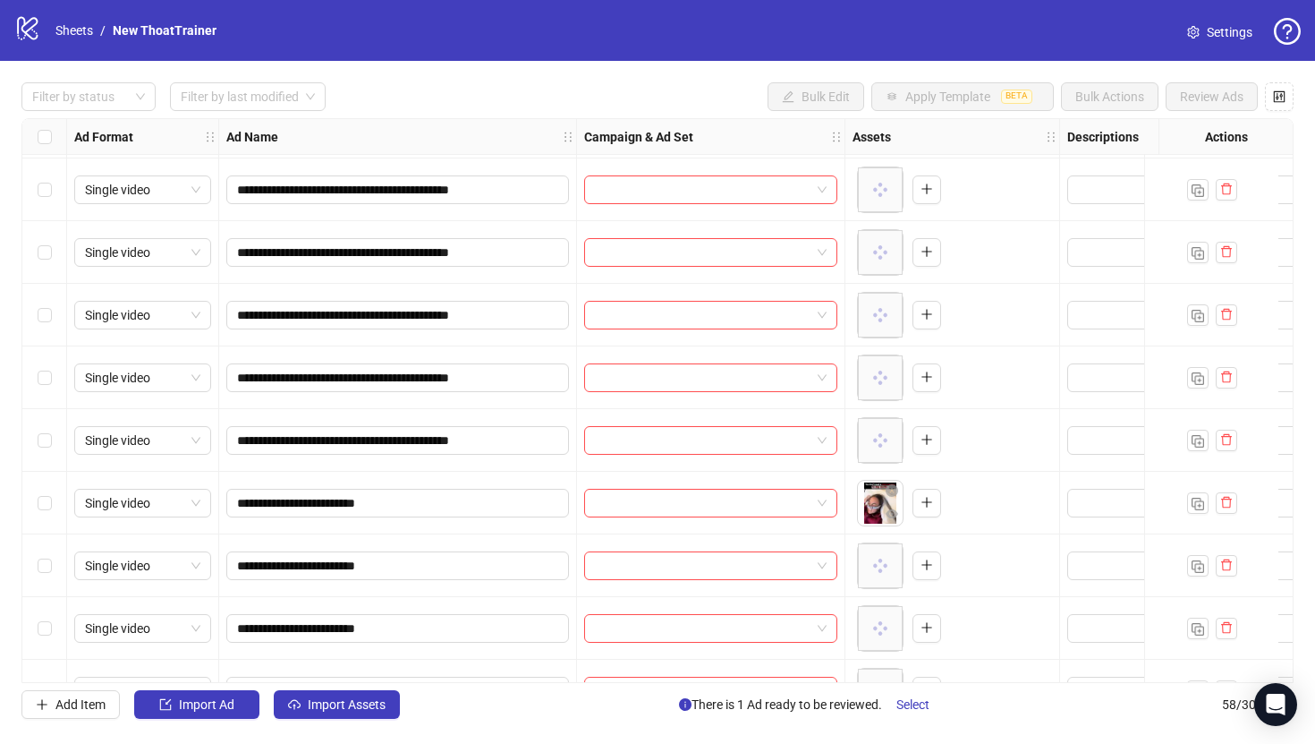
click at [53, 191] on div "Select row 33" at bounding box center [44, 189] width 45 height 63
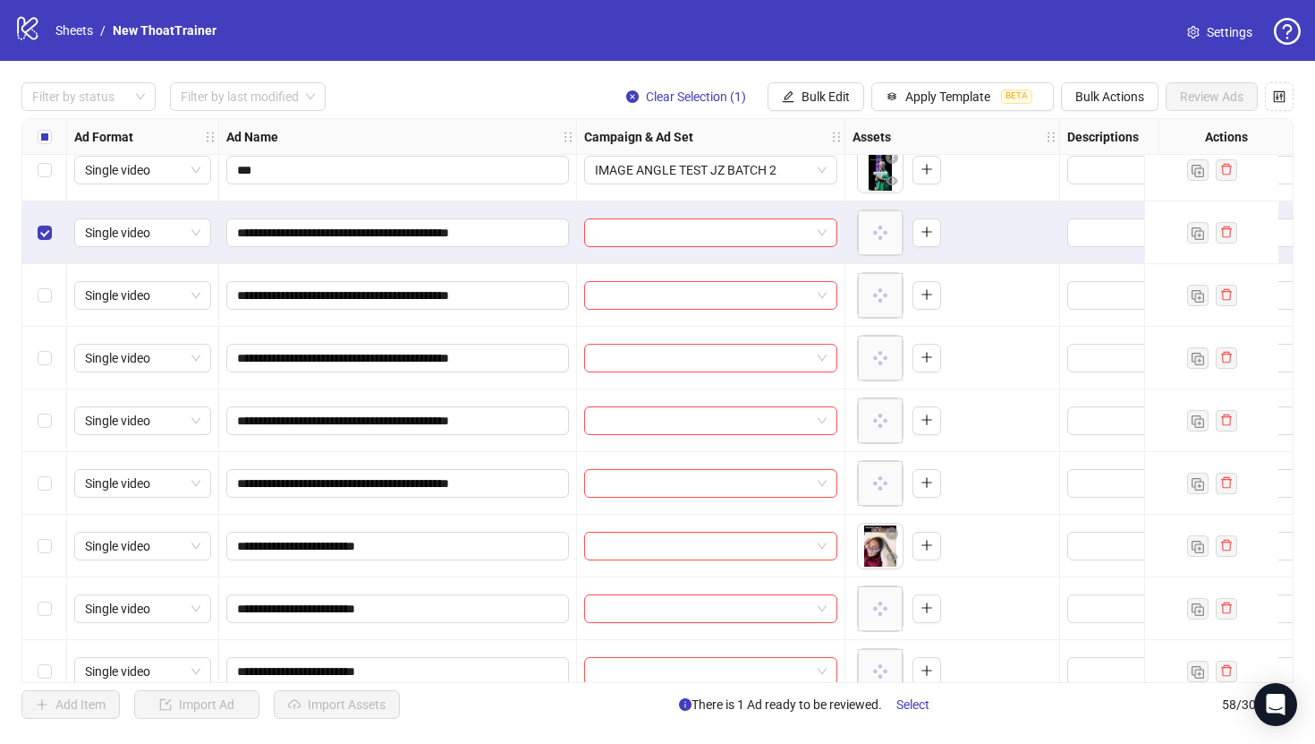
scroll to position [1932, 0]
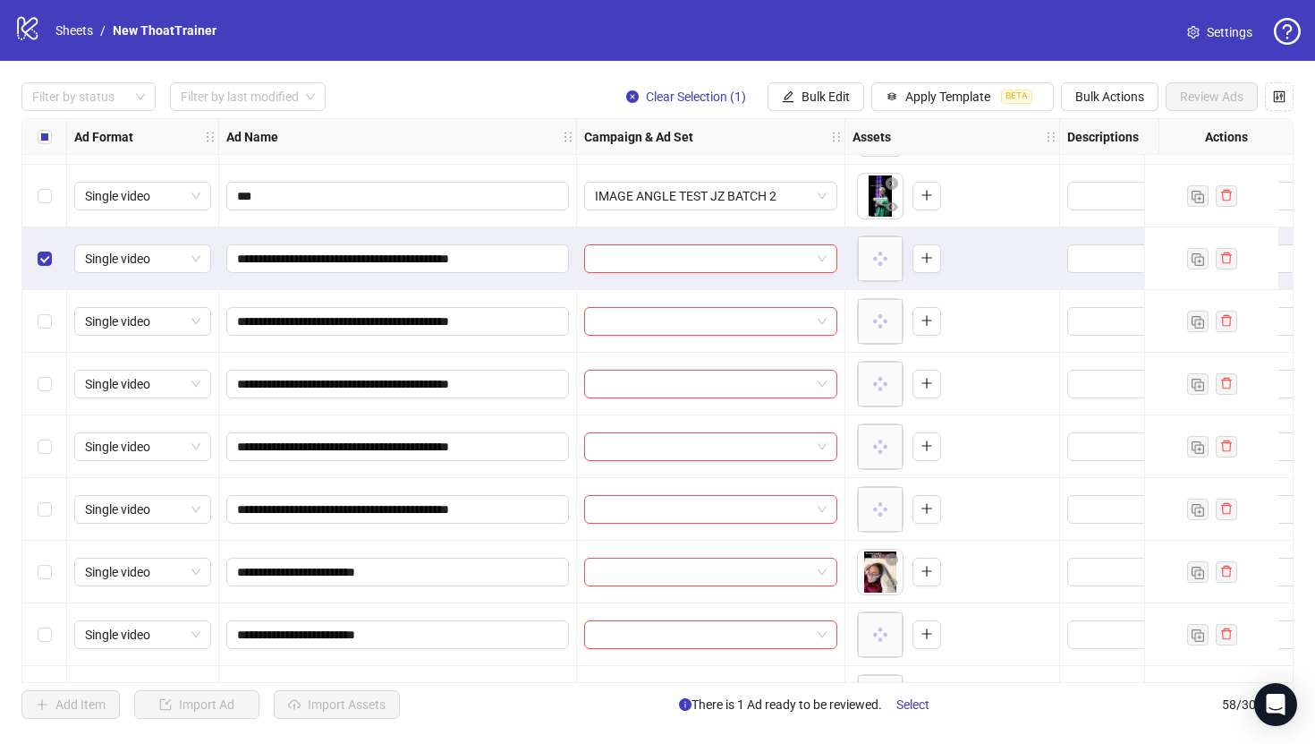
click at [47, 524] on div "Select row 37" at bounding box center [44, 509] width 45 height 63
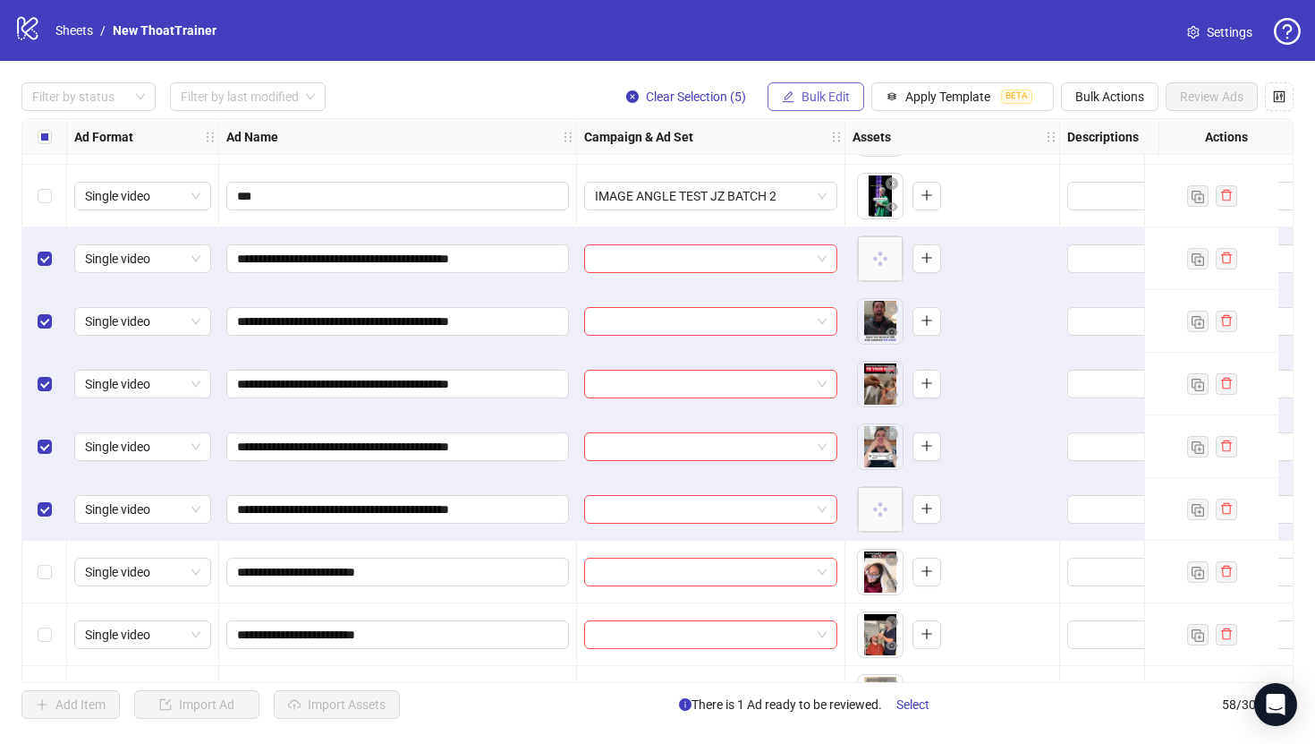
click at [821, 87] on button "Bulk Edit" at bounding box center [816, 96] width 97 height 29
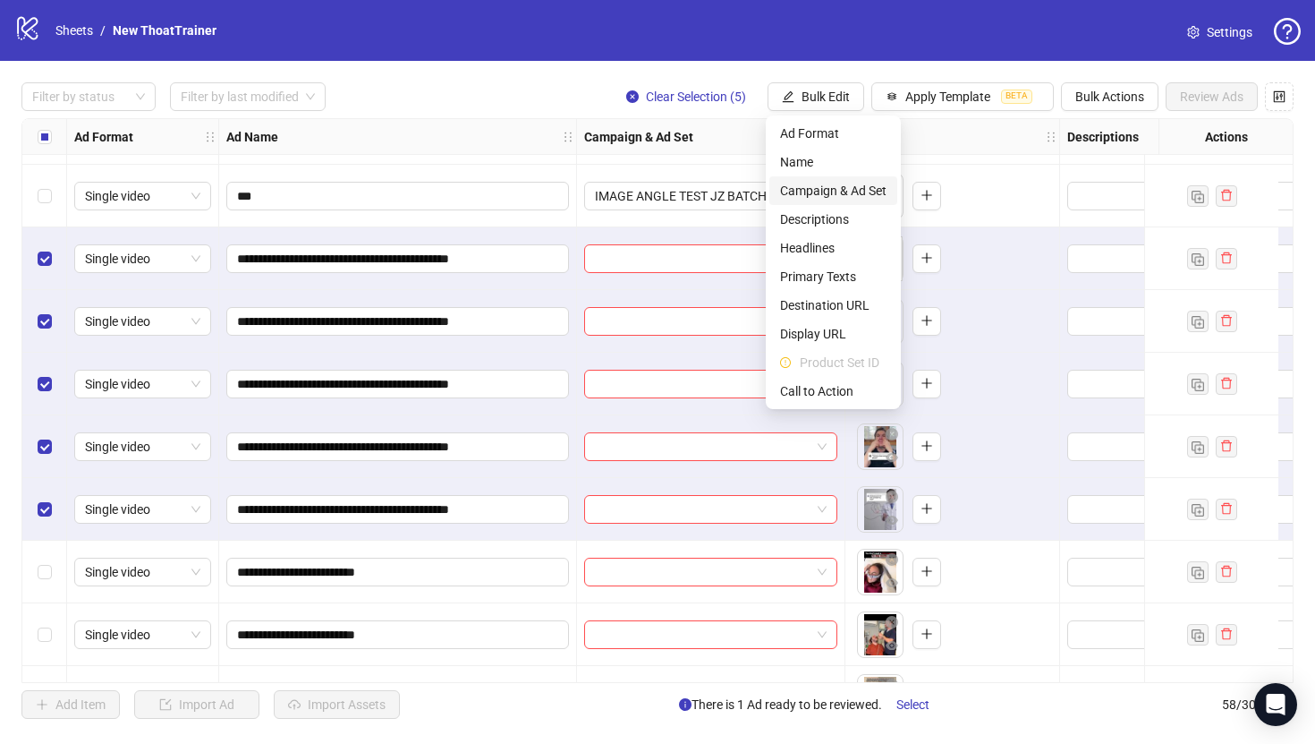
click at [846, 188] on span "Campaign & Ad Set" at bounding box center [833, 191] width 106 height 20
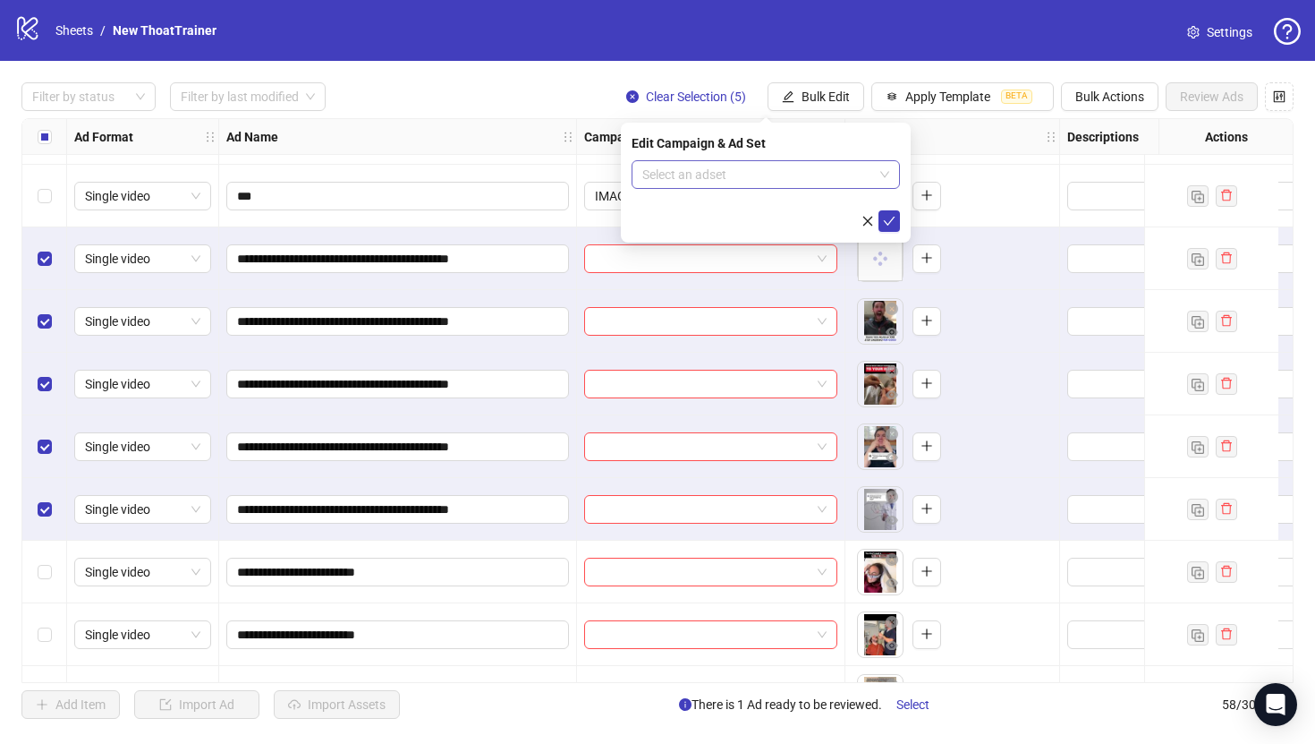
click at [824, 183] on input "search" at bounding box center [757, 174] width 231 height 27
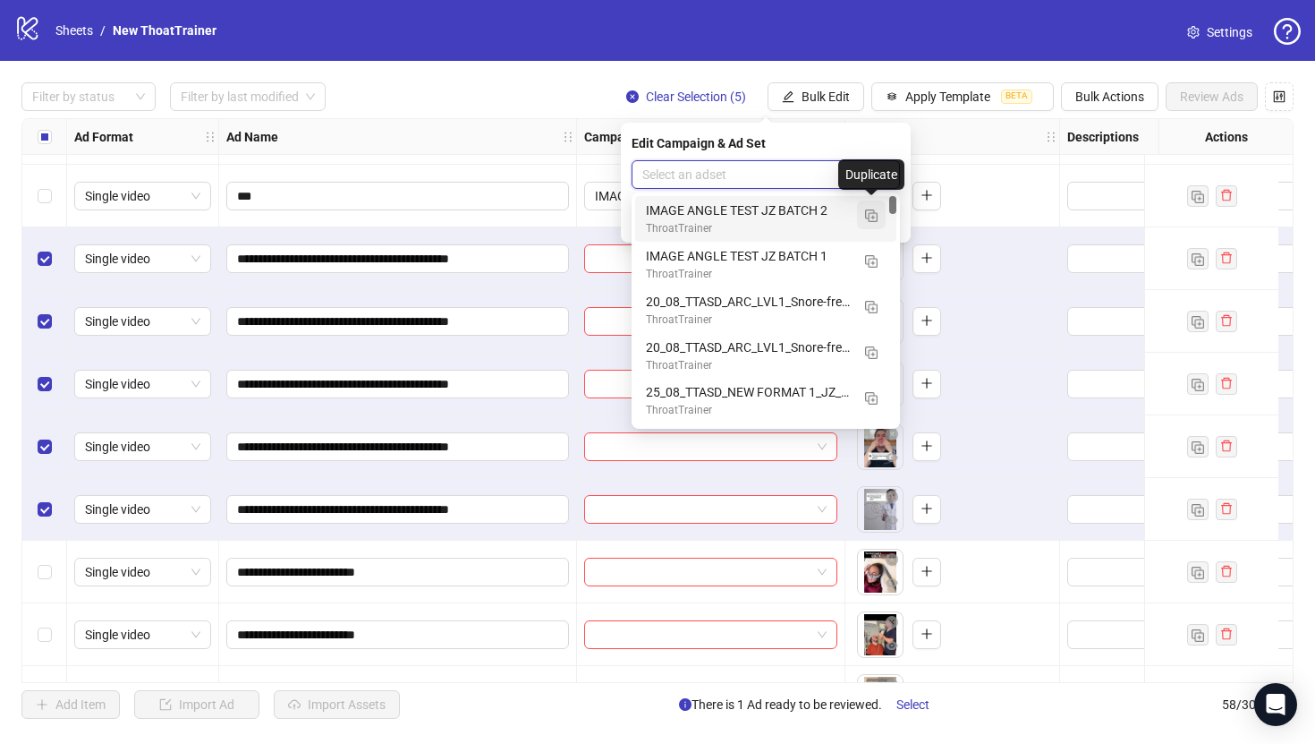
click at [862, 212] on button "button" at bounding box center [871, 214] width 29 height 29
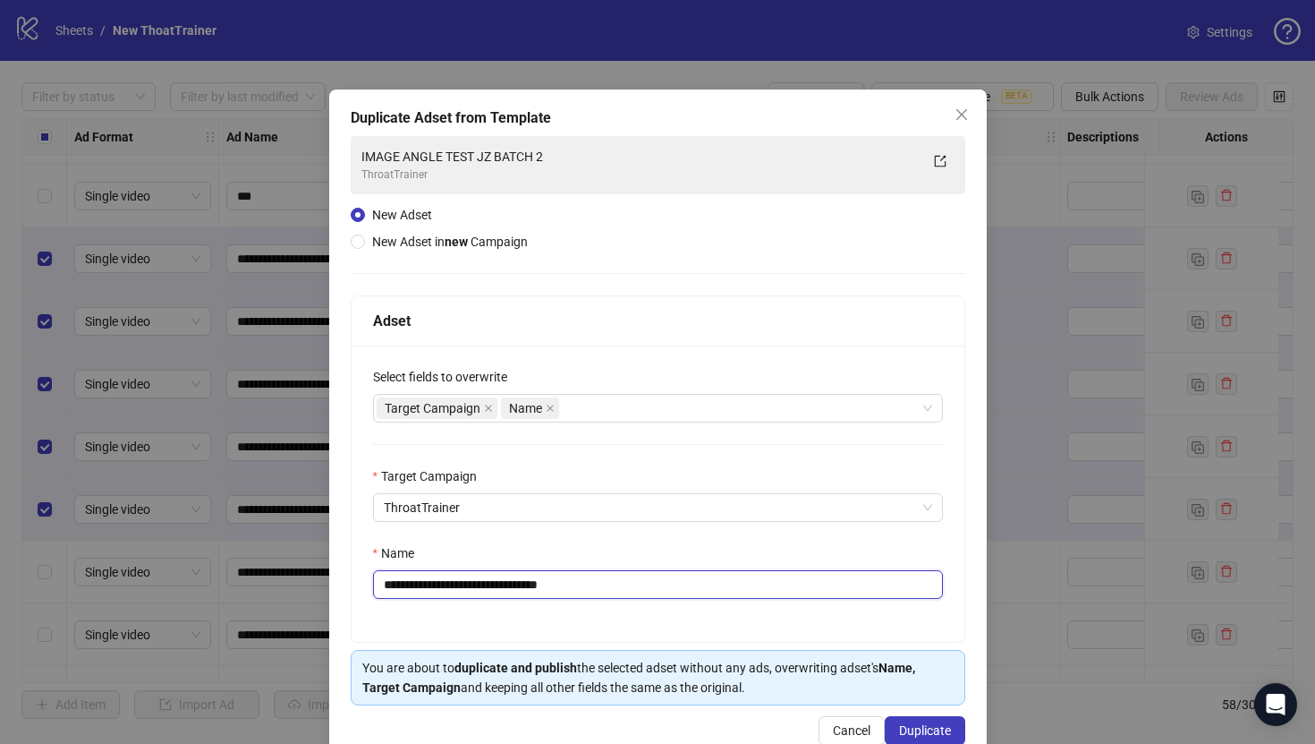
click at [631, 572] on input "**********" at bounding box center [658, 584] width 570 height 29
paste input "**********"
type input "**********"
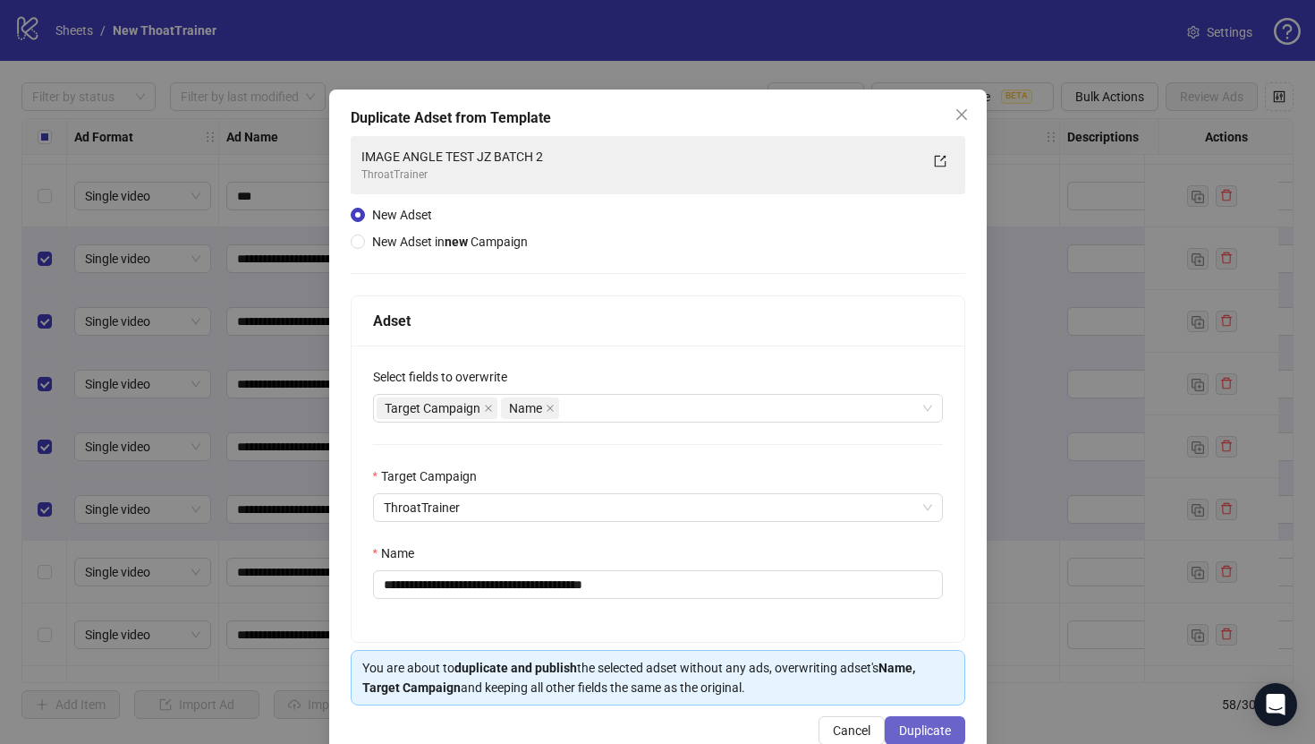
click at [925, 724] on span "Duplicate" at bounding box center [925, 730] width 52 height 14
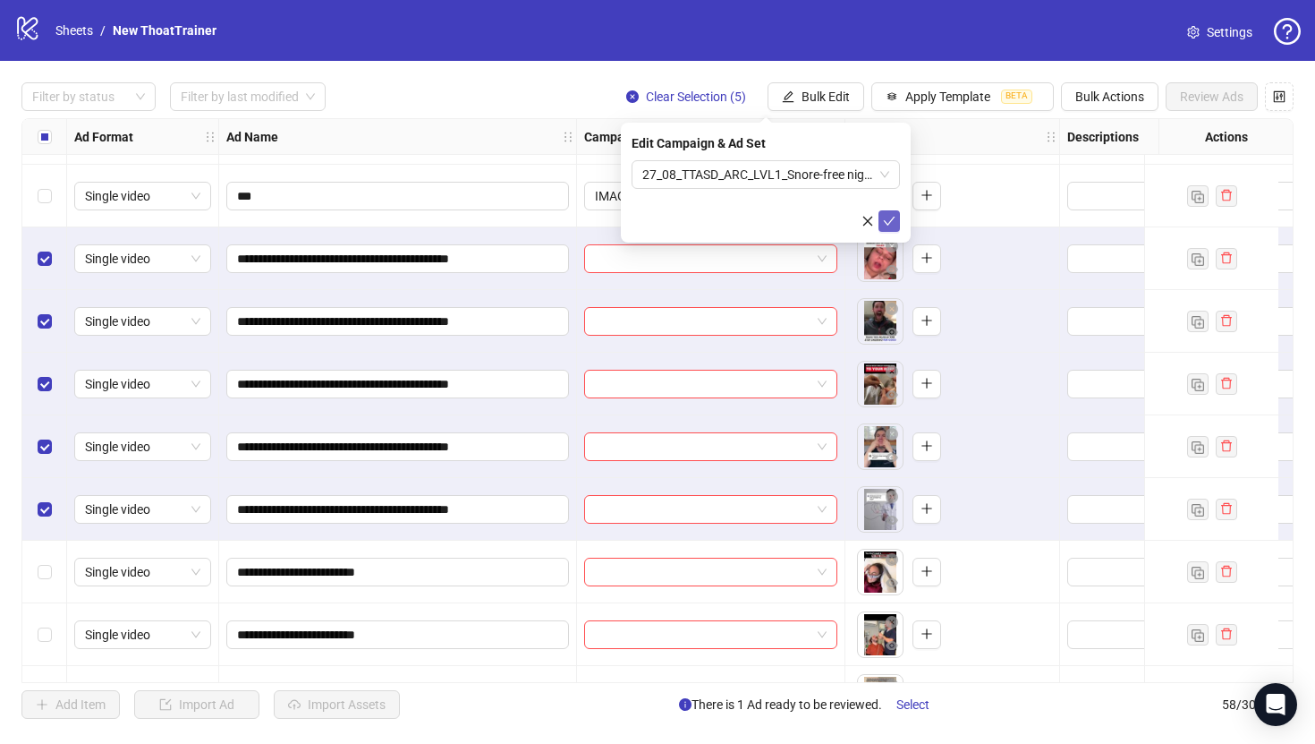
click at [885, 220] on icon "check" at bounding box center [890, 221] width 12 height 9
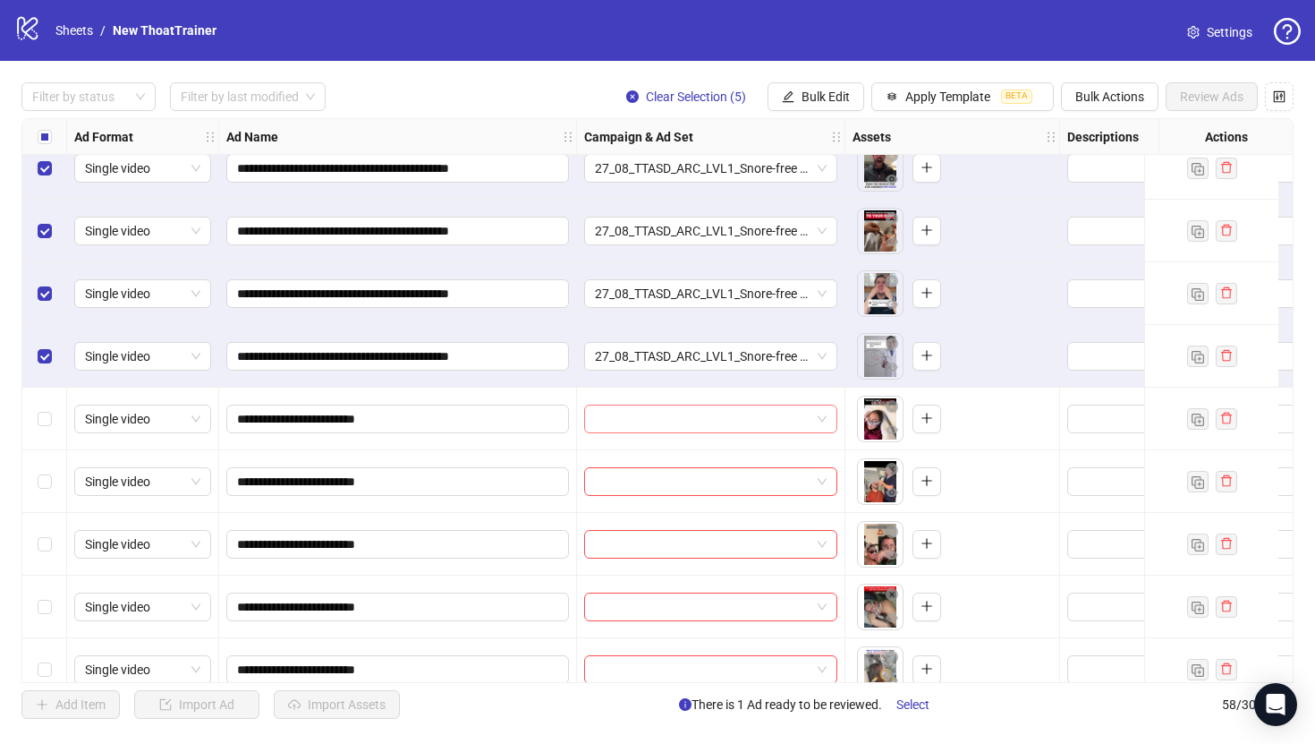
scroll to position [2174, 0]
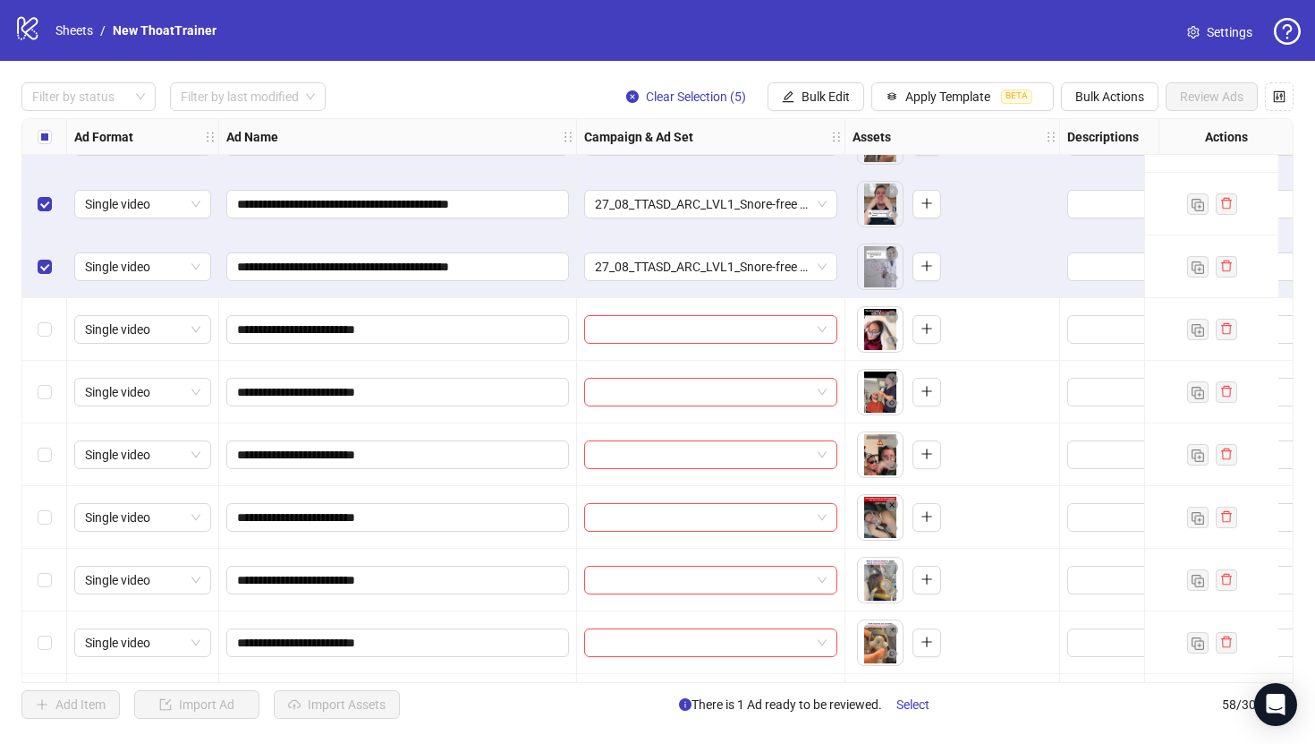
click at [39, 147] on div "Select all rows" at bounding box center [44, 137] width 45 height 36
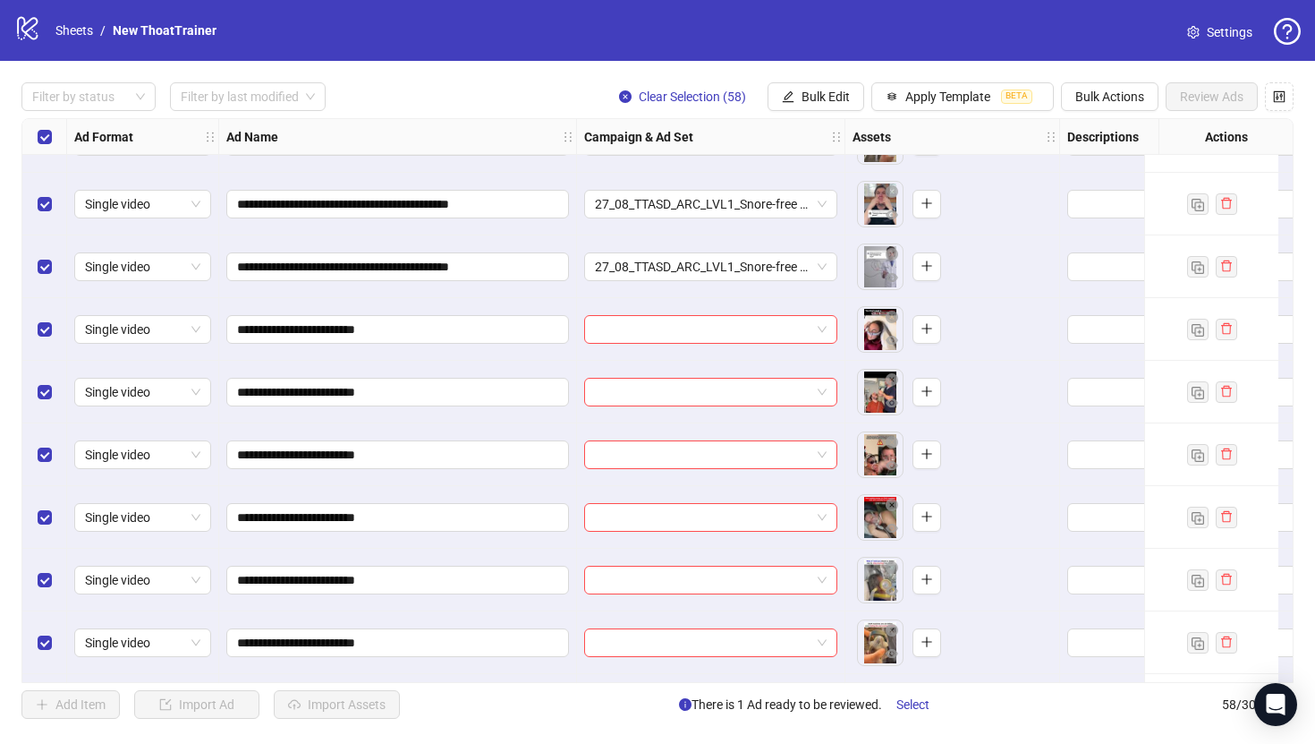
click at [39, 147] on div "Select all rows" at bounding box center [44, 137] width 45 height 36
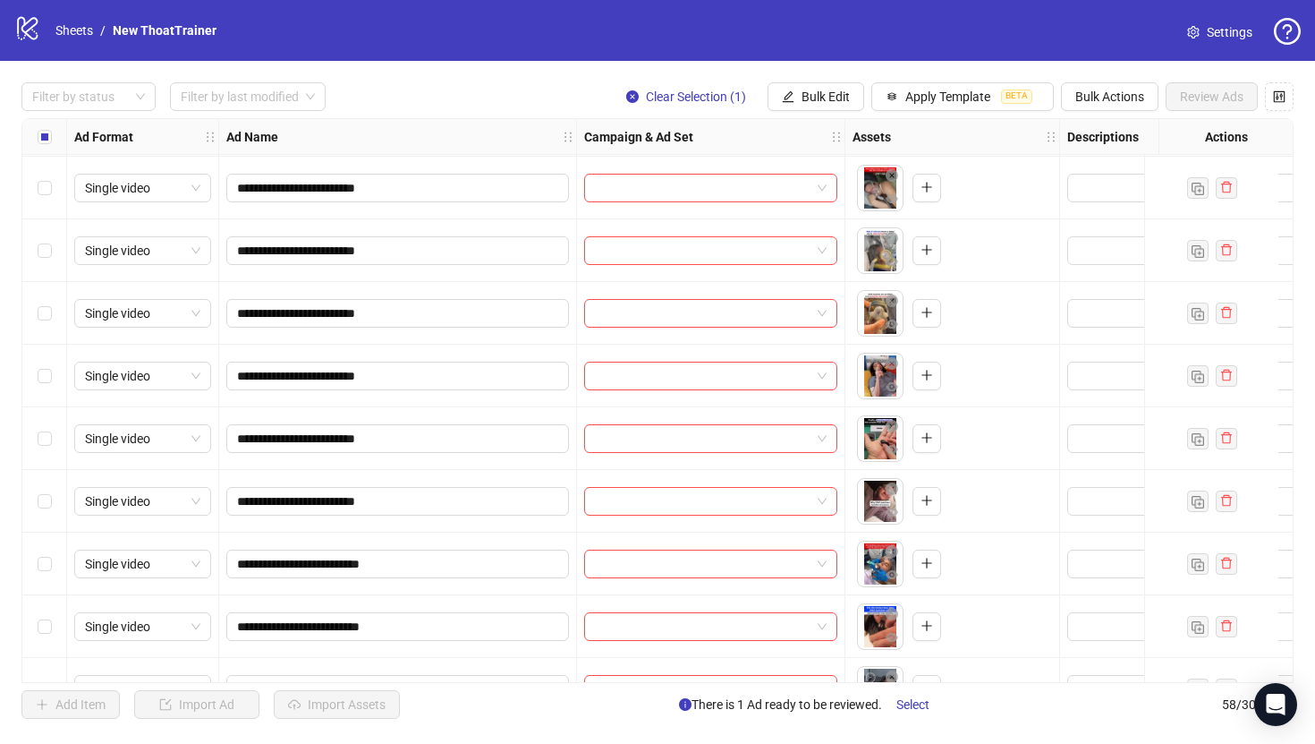
scroll to position [2510, 0]
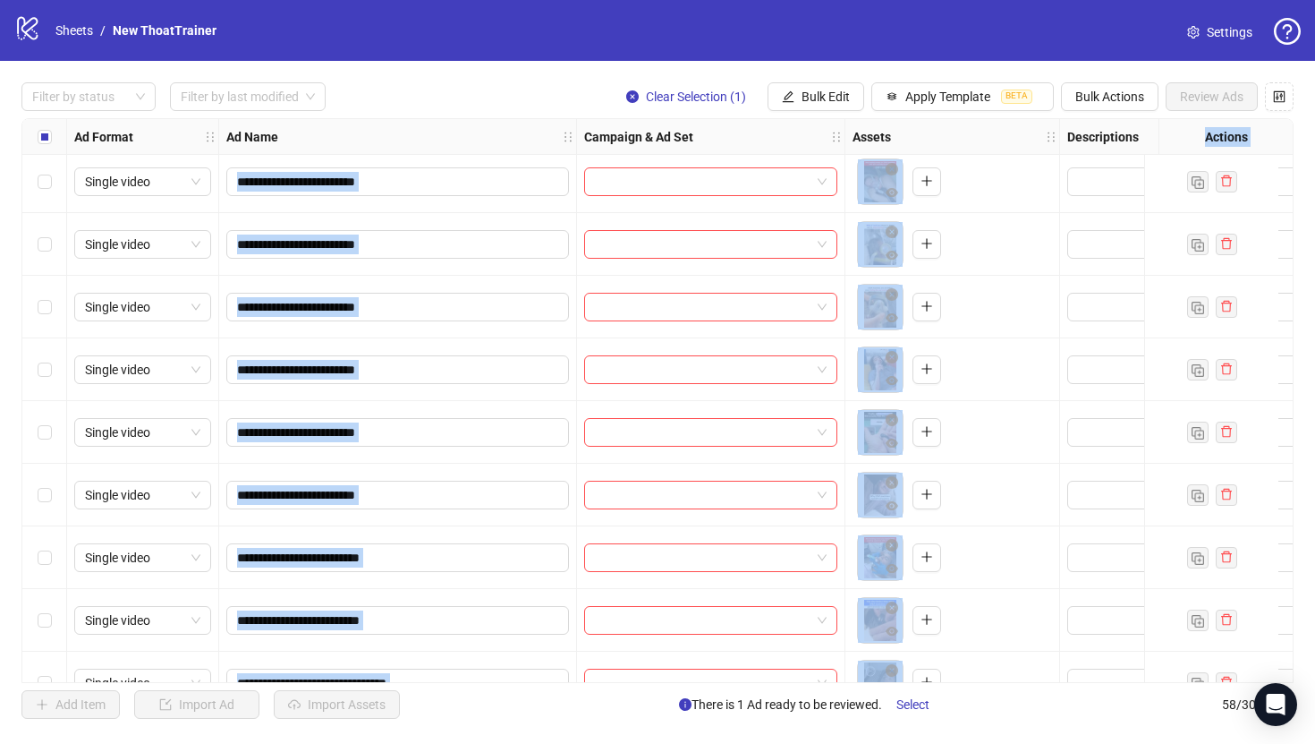
click at [41, 479] on div "Select row 46" at bounding box center [44, 495] width 45 height 63
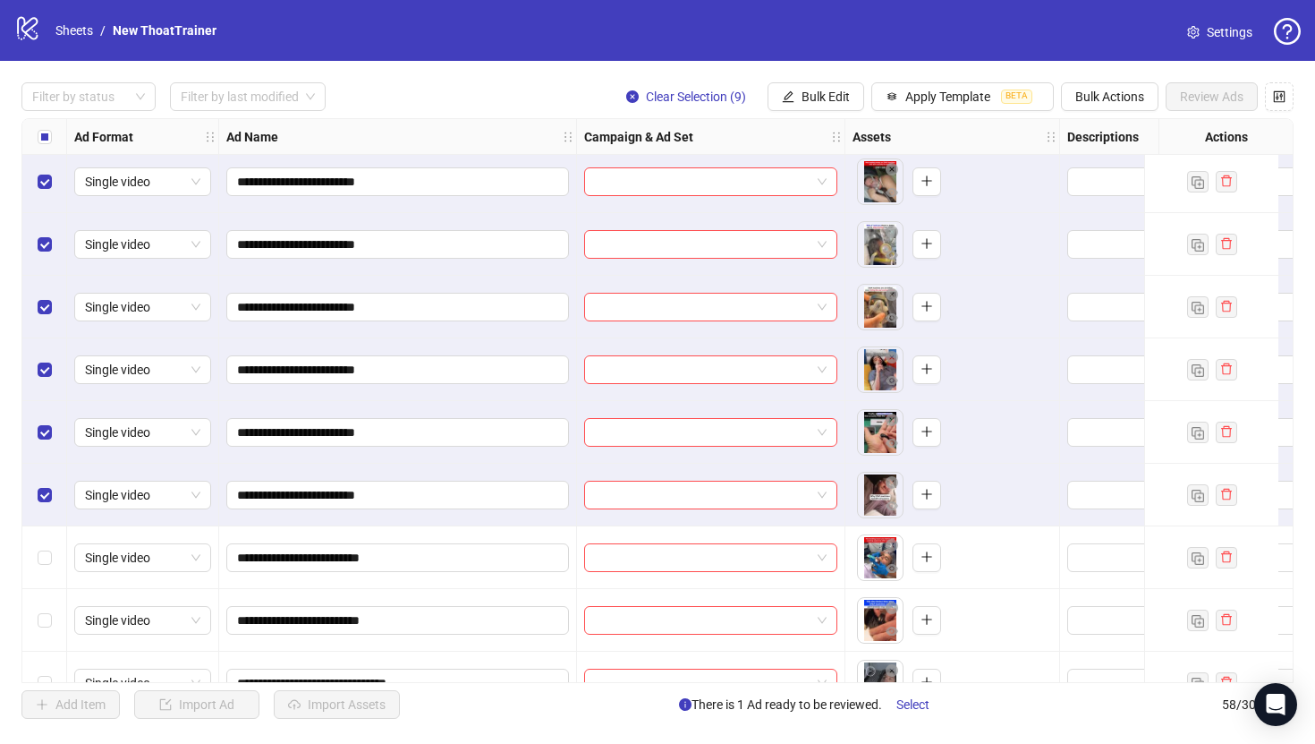
click at [587, 98] on div "Filter by status Filter by last modified Clear Selection (9) Bulk Edit Apply Te…" at bounding box center [657, 96] width 1272 height 29
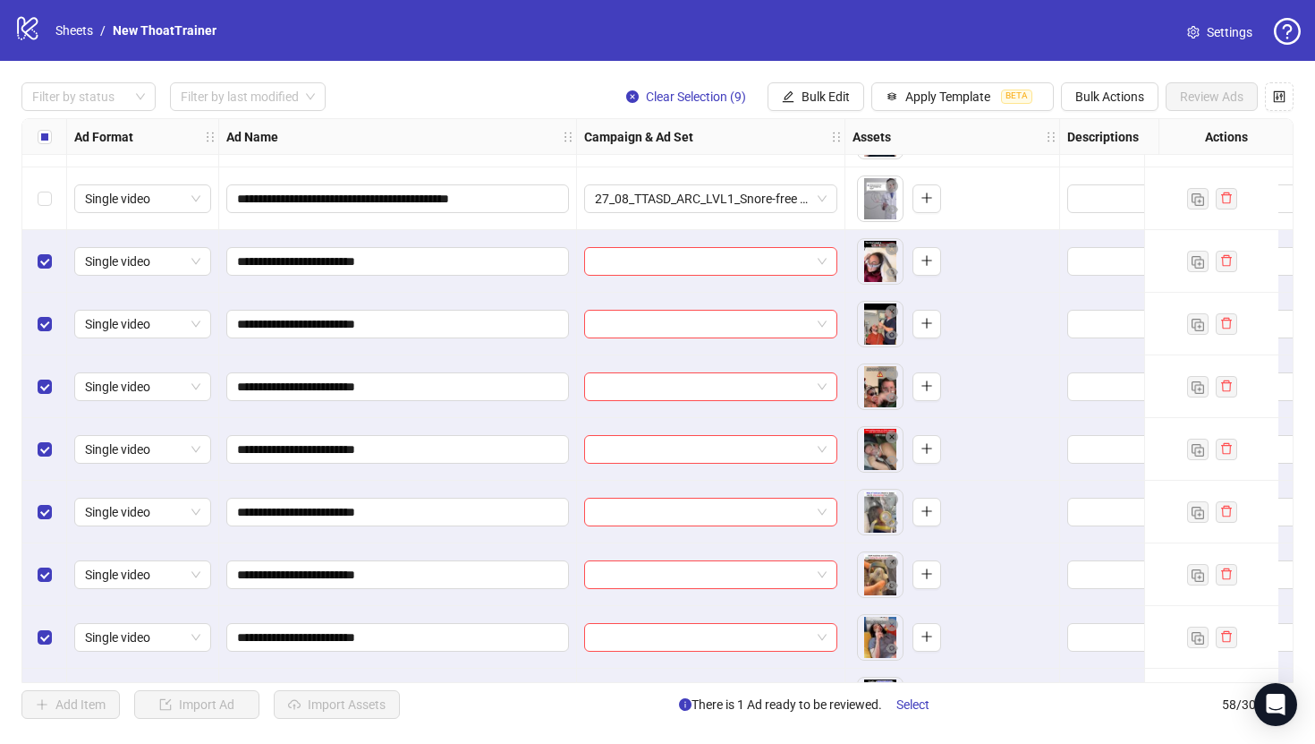
scroll to position [2211, 0]
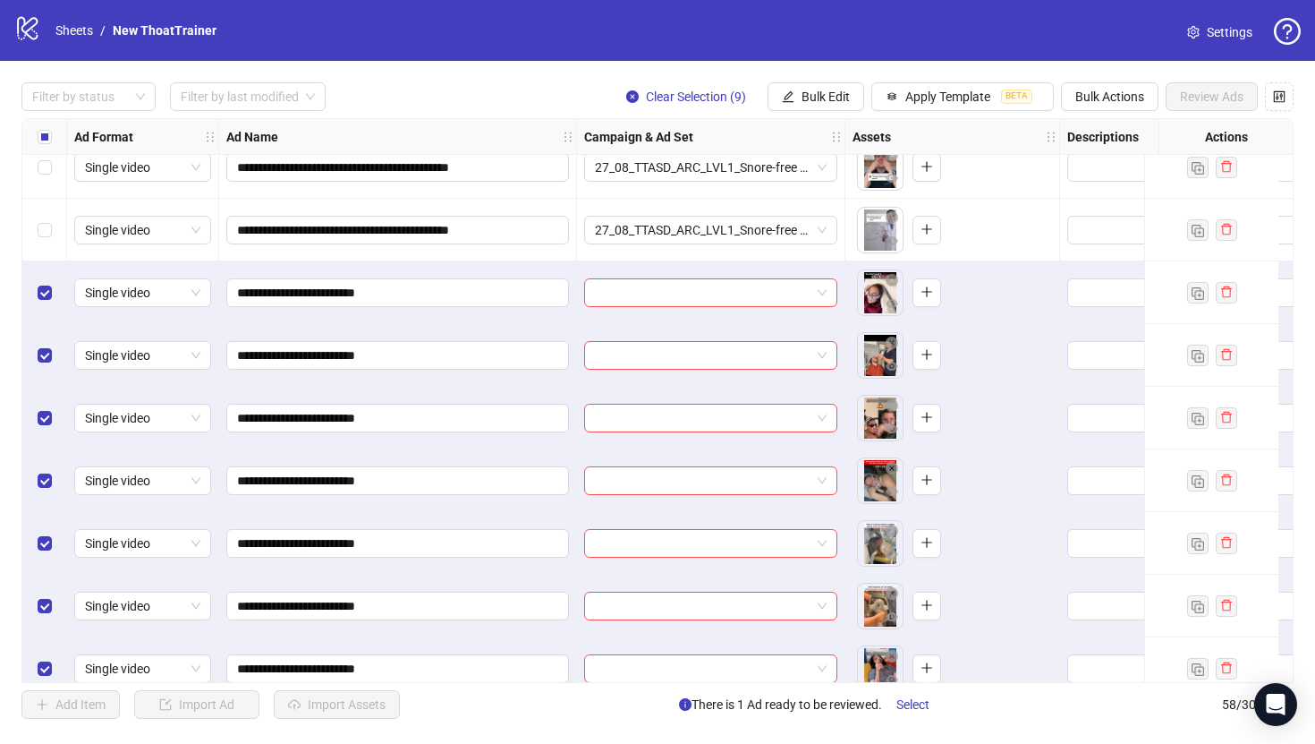
drag, startPoint x: 805, startPoint y: 93, endPoint x: 805, endPoint y: 113, distance: 19.7
click at [805, 93] on span "Bulk Edit" at bounding box center [826, 96] width 48 height 14
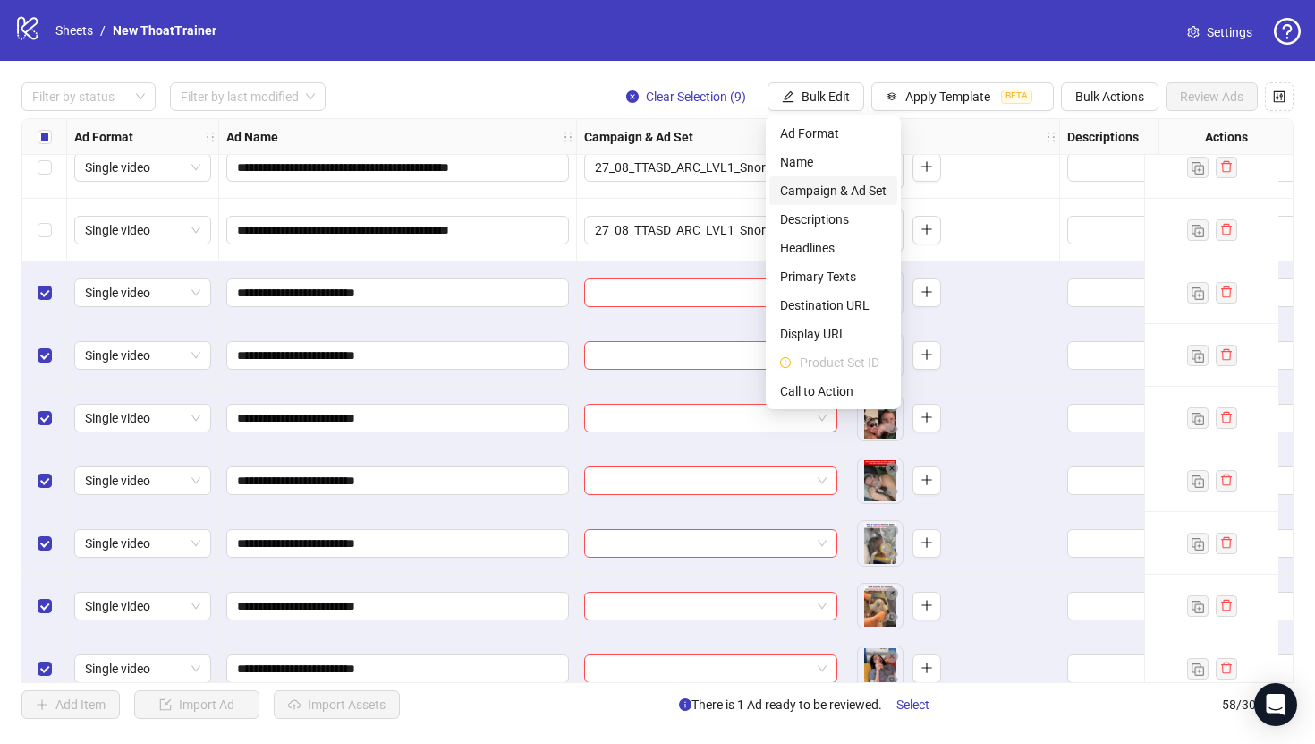
click at [808, 199] on span "Campaign & Ad Set" at bounding box center [833, 191] width 106 height 20
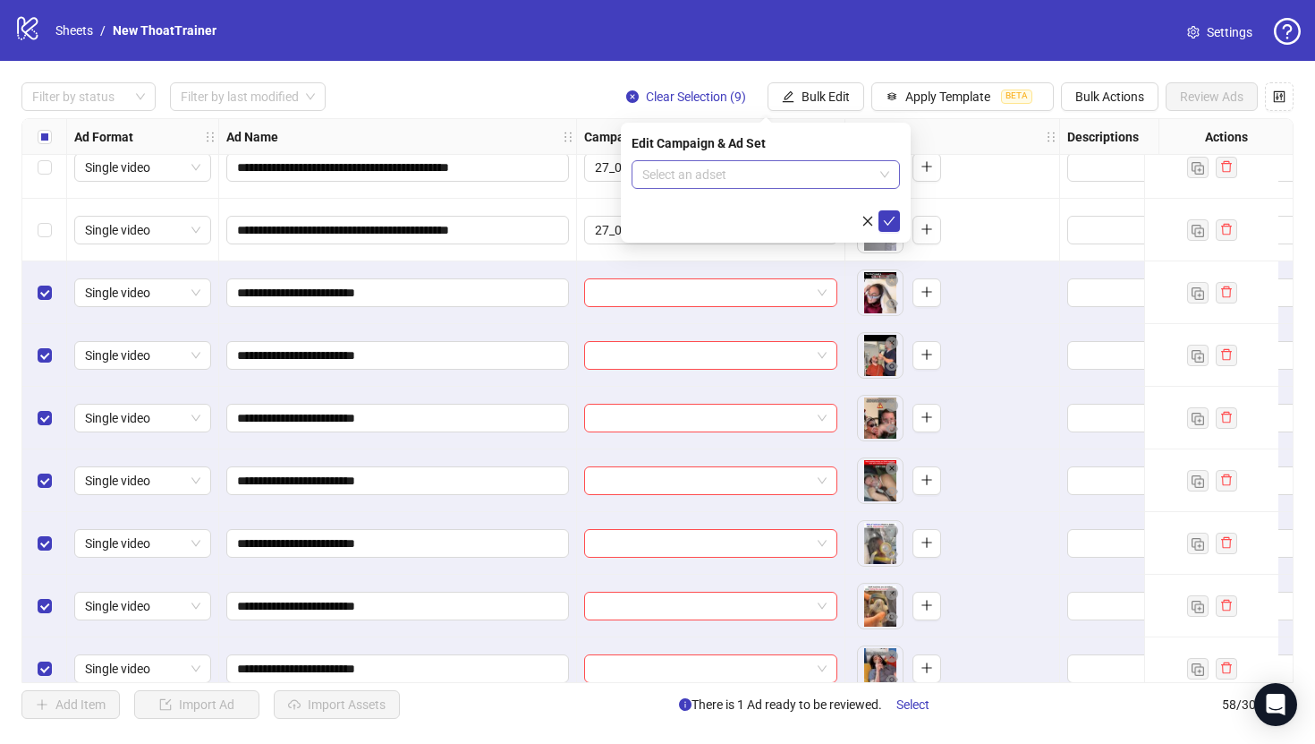
click at [793, 178] on input "search" at bounding box center [757, 174] width 231 height 27
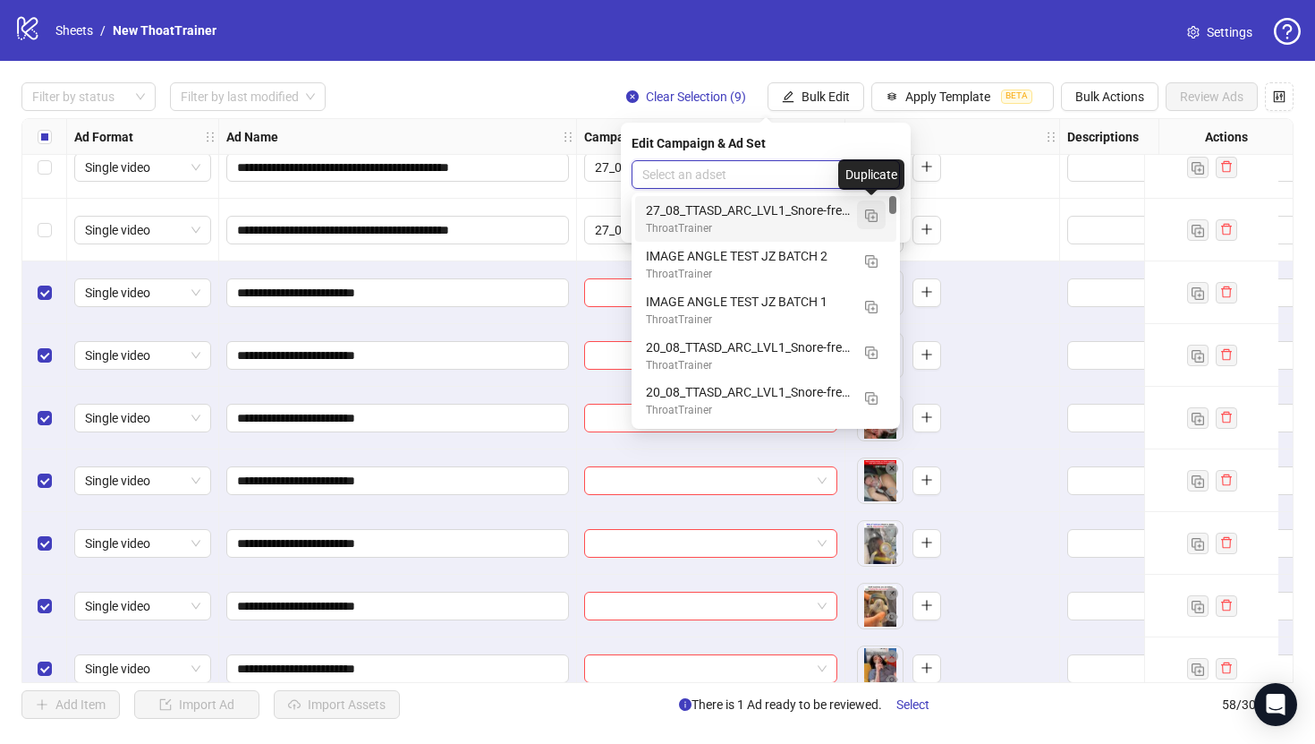
click at [869, 223] on button "button" at bounding box center [871, 214] width 29 height 29
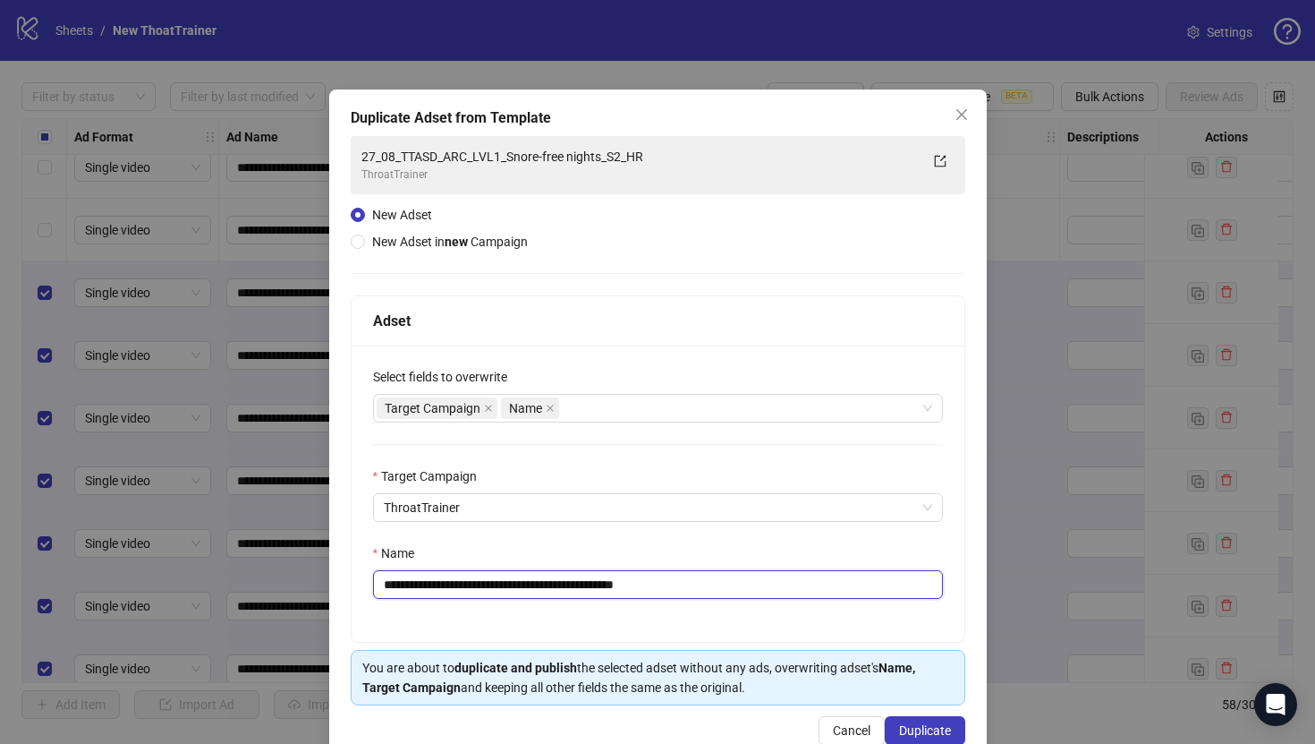
click at [764, 593] on input "**********" at bounding box center [658, 584] width 570 height 29
paste input "text"
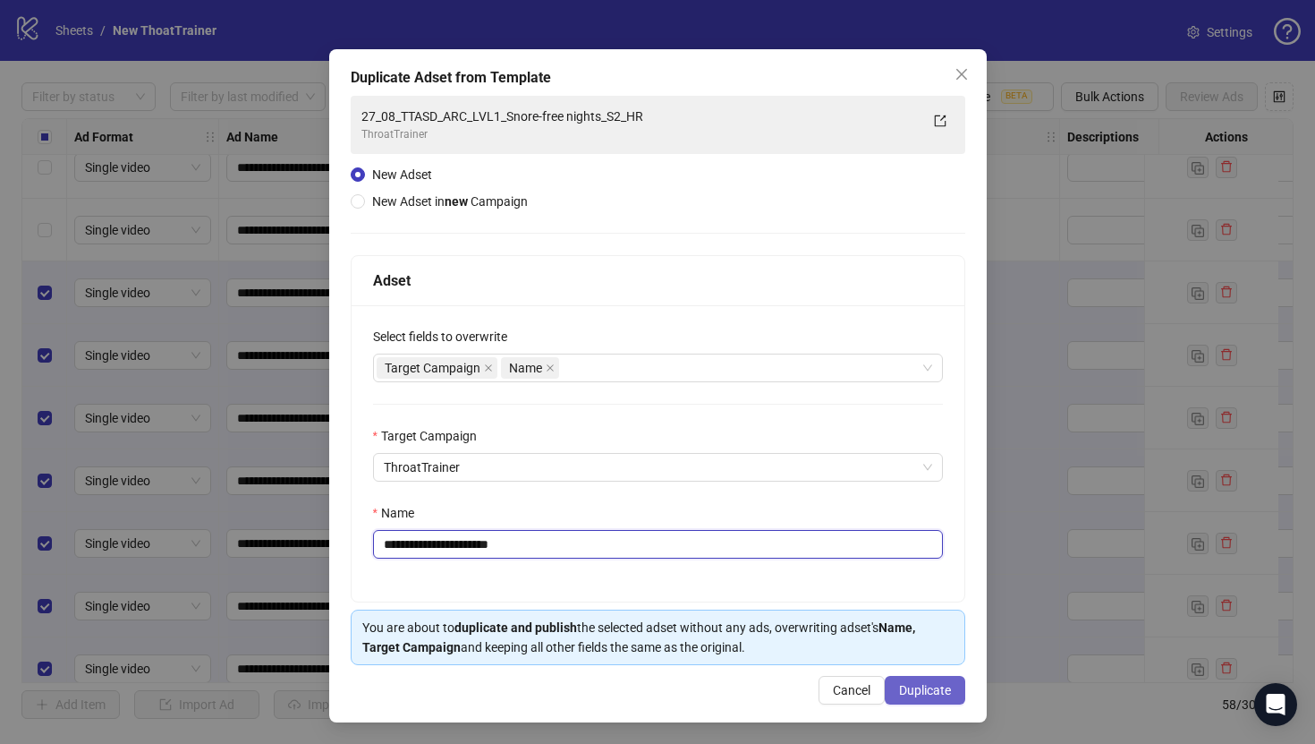
type input "**********"
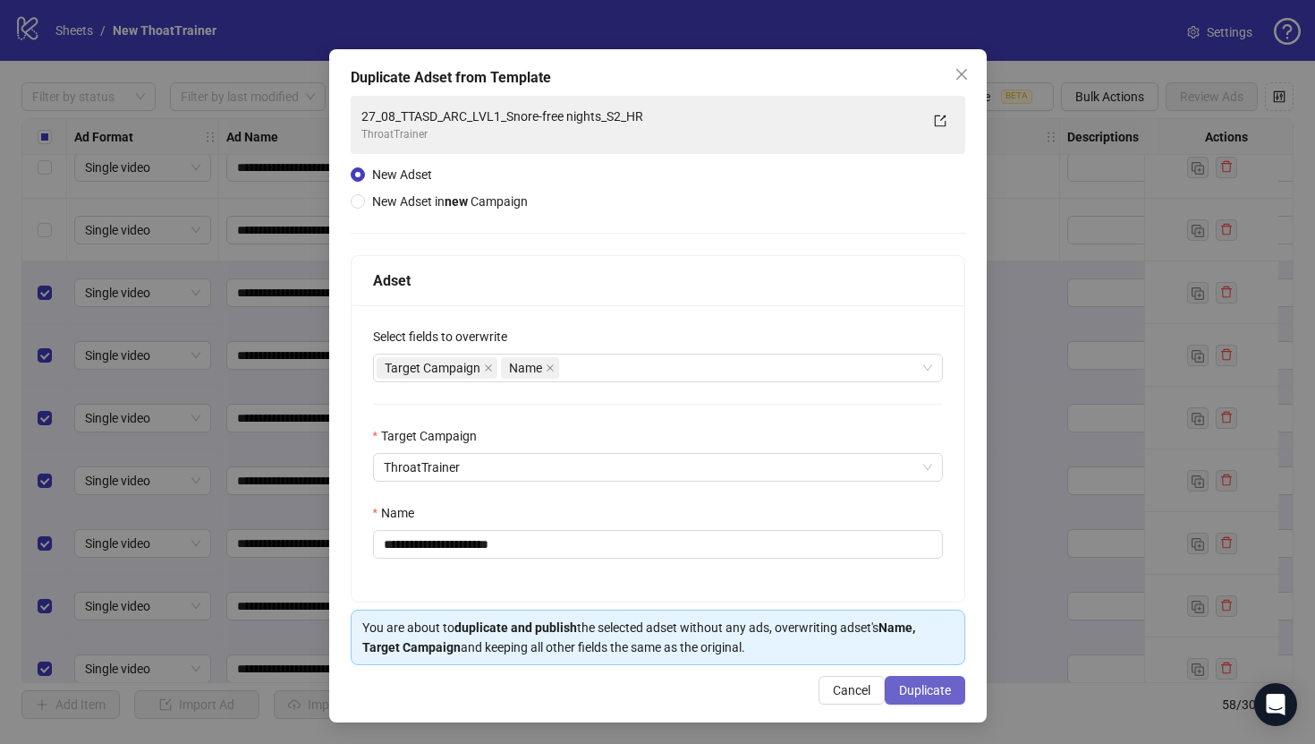
click at [919, 692] on span "Duplicate" at bounding box center [925, 690] width 52 height 14
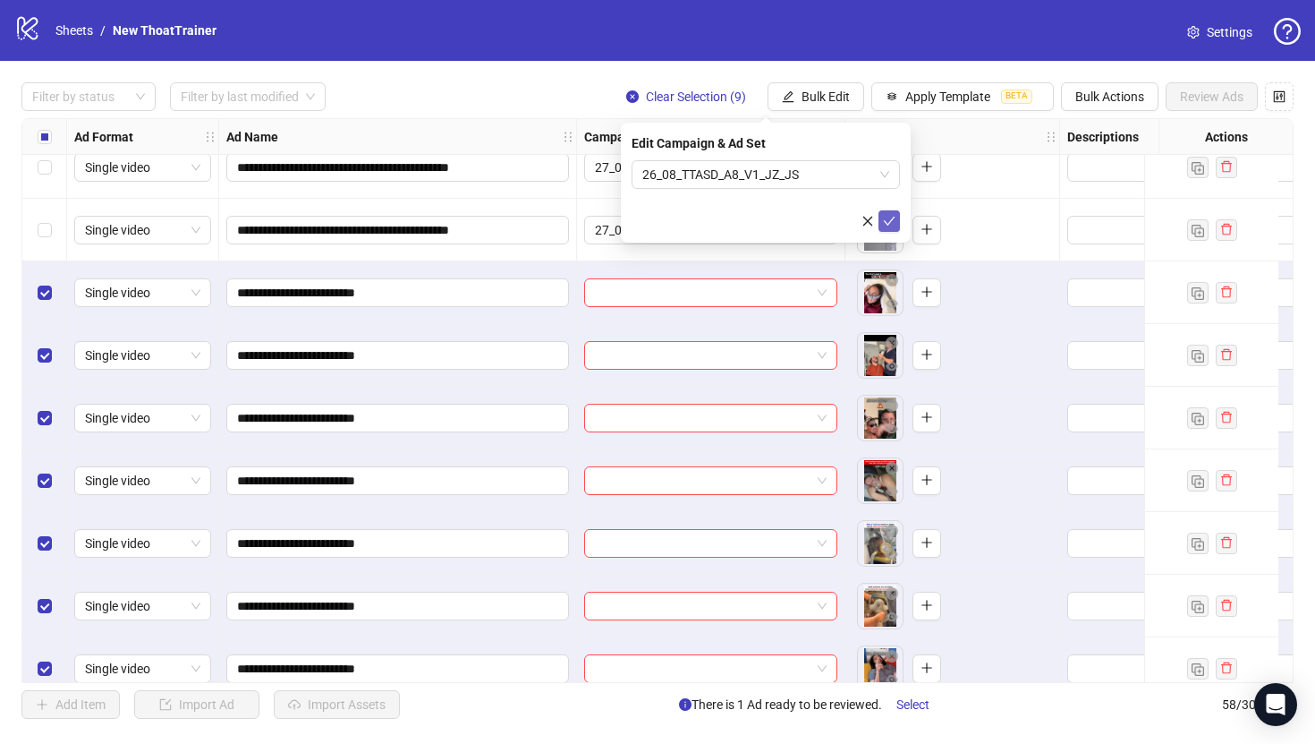
click at [888, 224] on icon "check" at bounding box center [890, 221] width 12 height 9
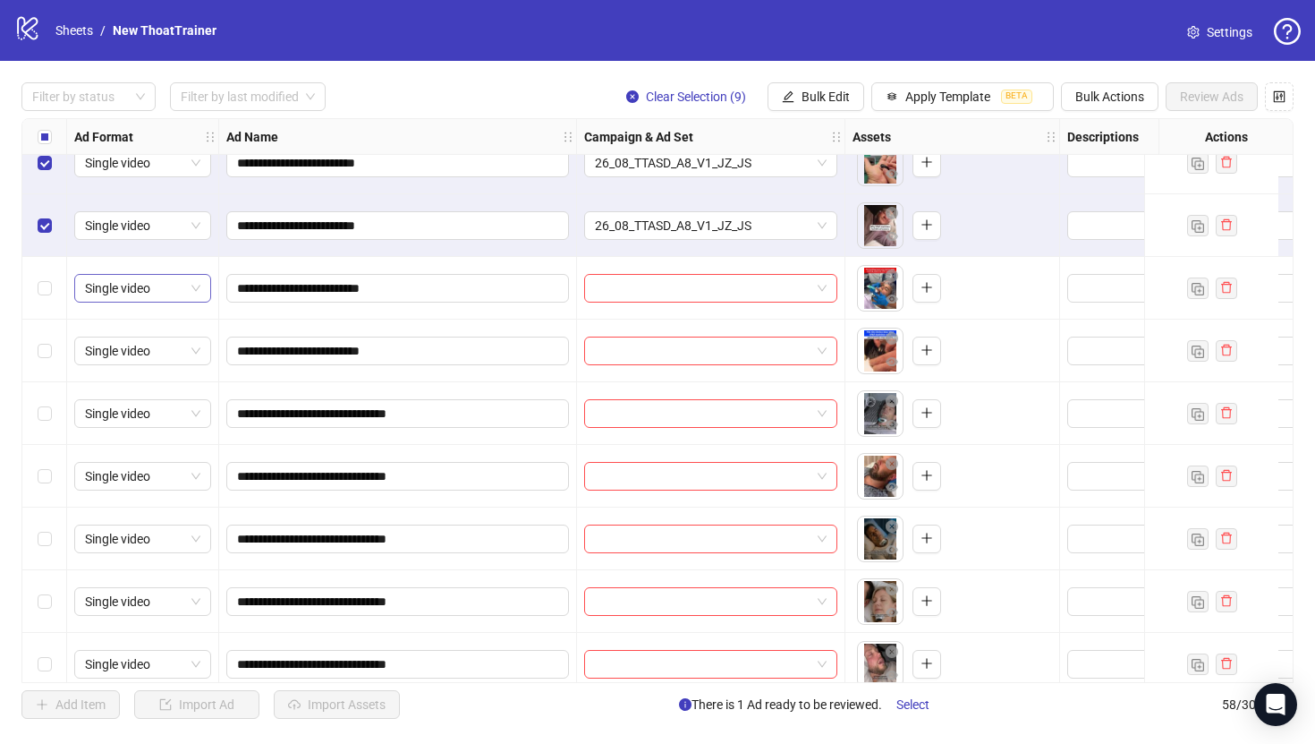
scroll to position [2778, 0]
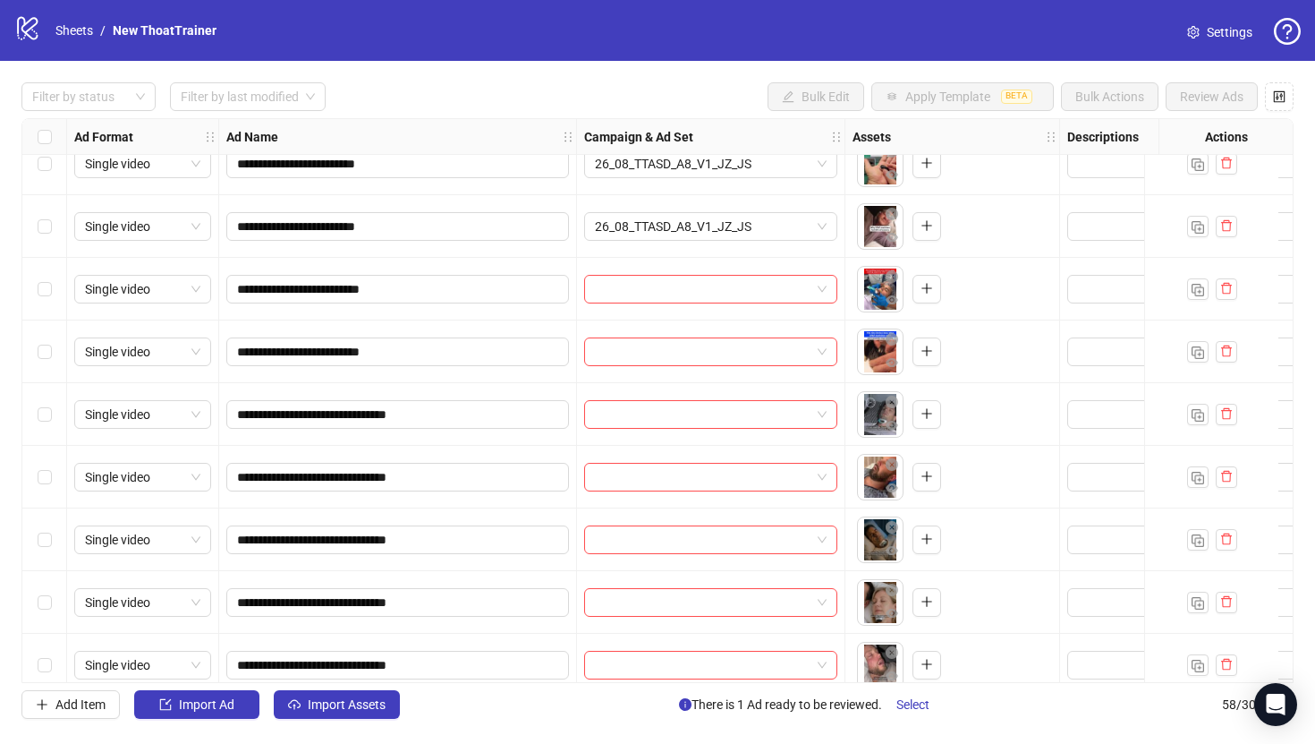
click at [50, 277] on div "Select row 47" at bounding box center [44, 289] width 45 height 63
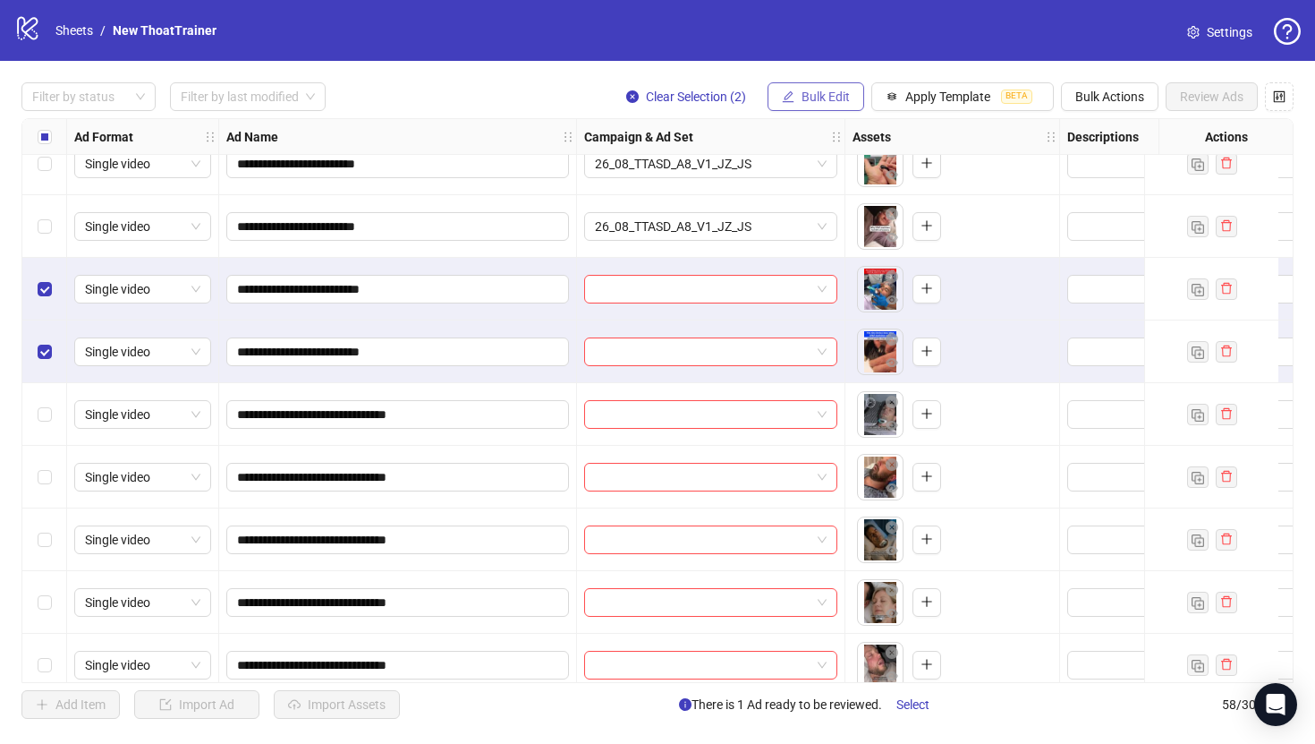
click at [839, 98] on span "Bulk Edit" at bounding box center [826, 96] width 48 height 14
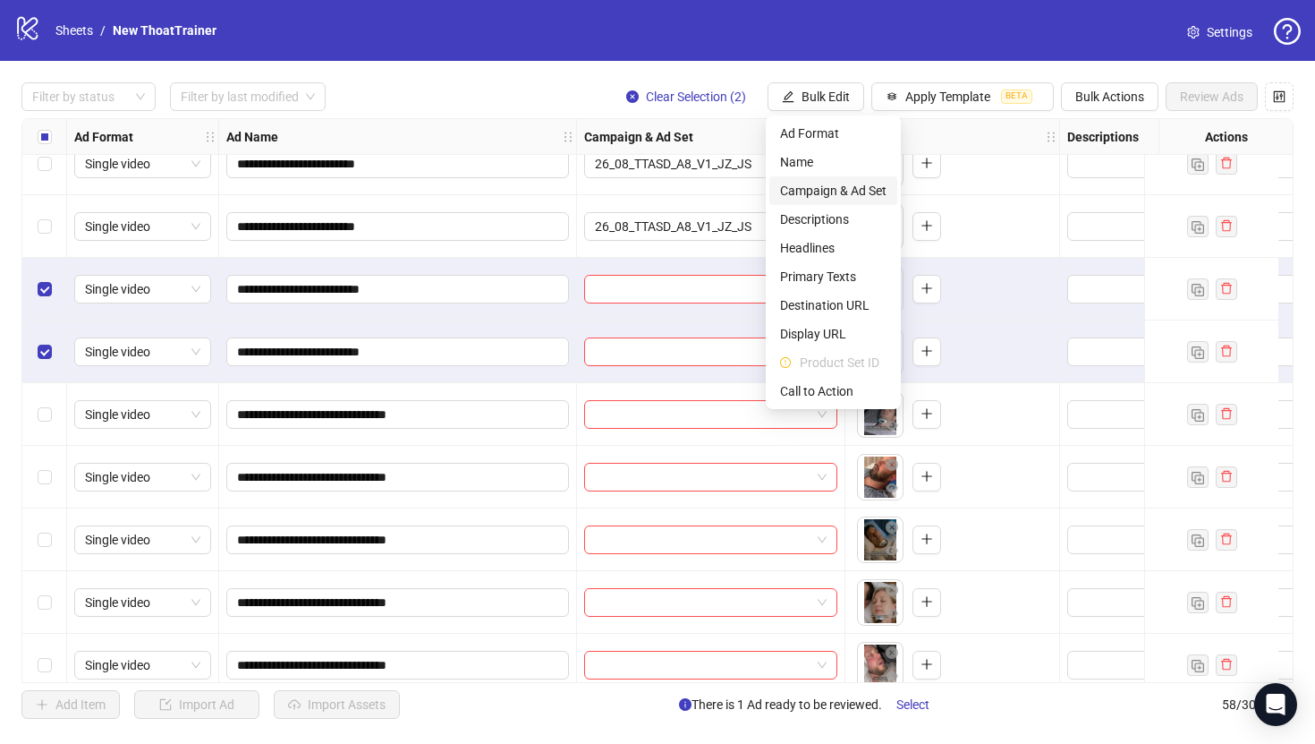
click at [848, 188] on span "Campaign & Ad Set" at bounding box center [833, 191] width 106 height 20
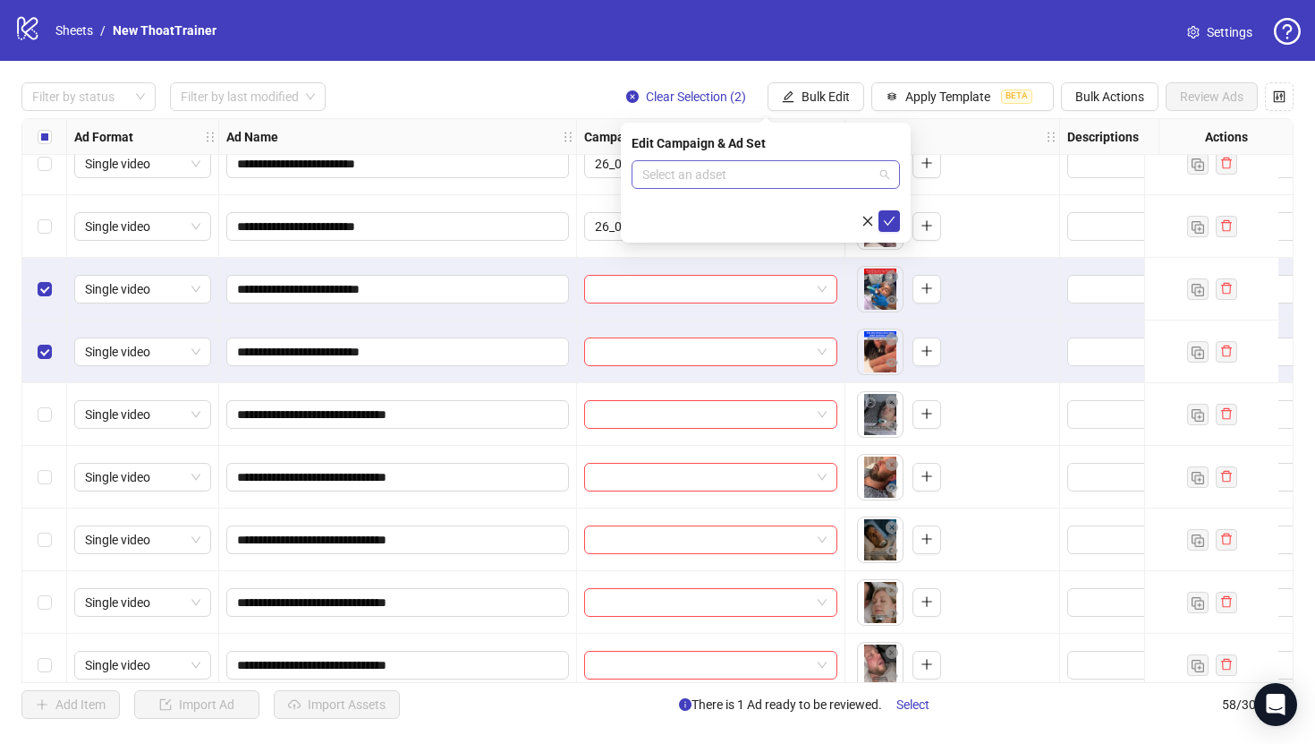
click at [821, 171] on input "search" at bounding box center [757, 174] width 231 height 27
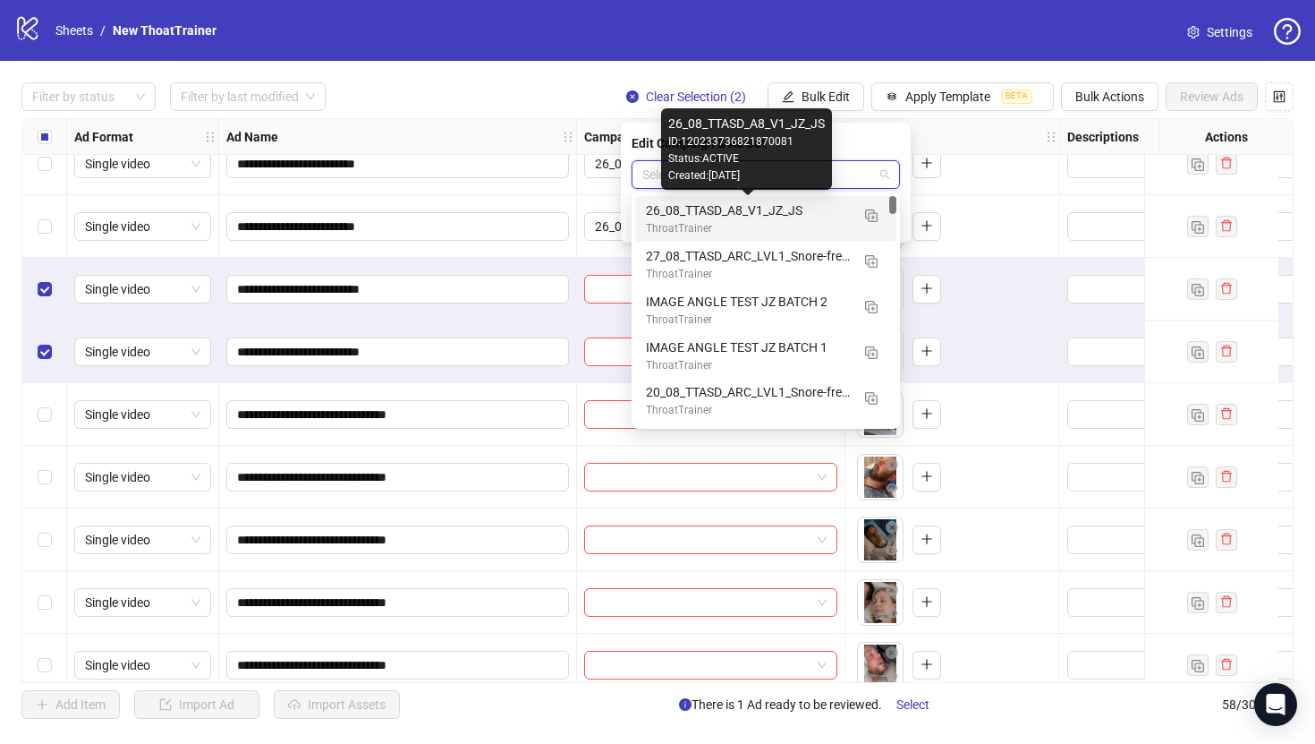
click at [805, 207] on div "26_08_TTASD_A8_V1_JZ_JS" at bounding box center [748, 210] width 204 height 20
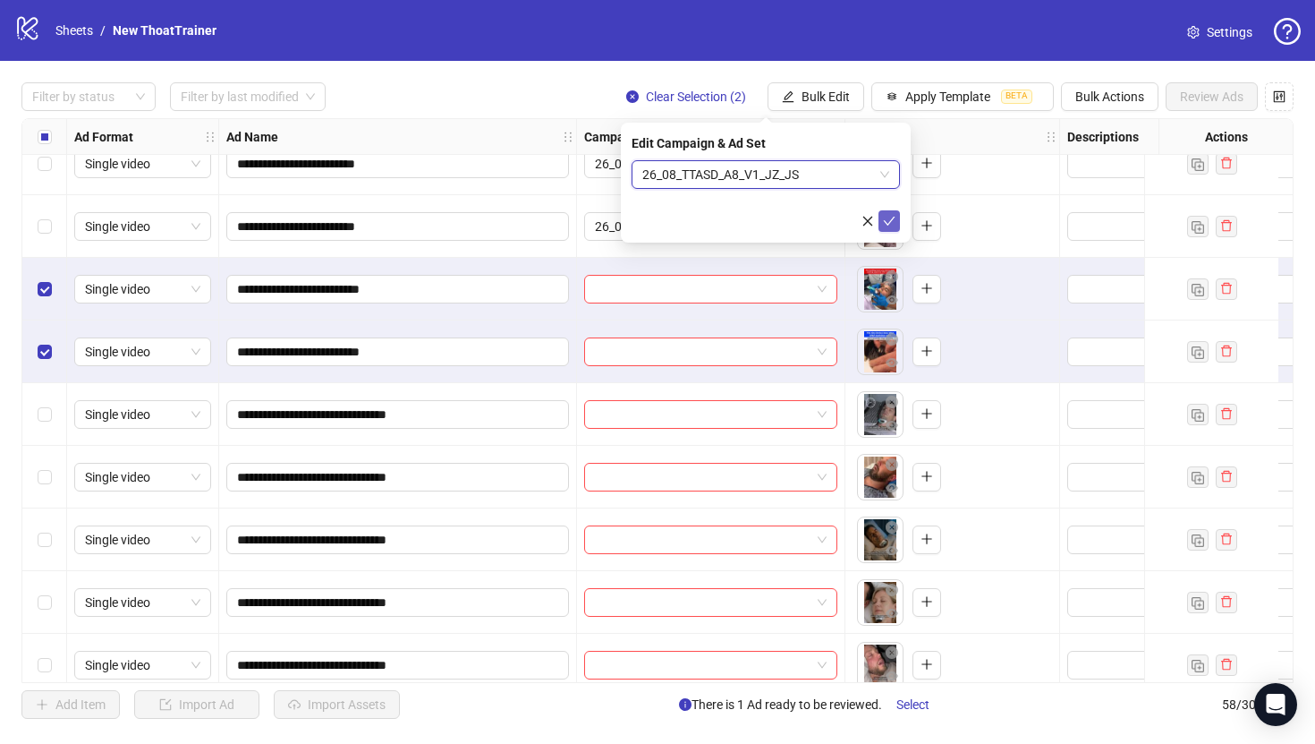
click at [892, 226] on span "submit" at bounding box center [889, 221] width 13 height 14
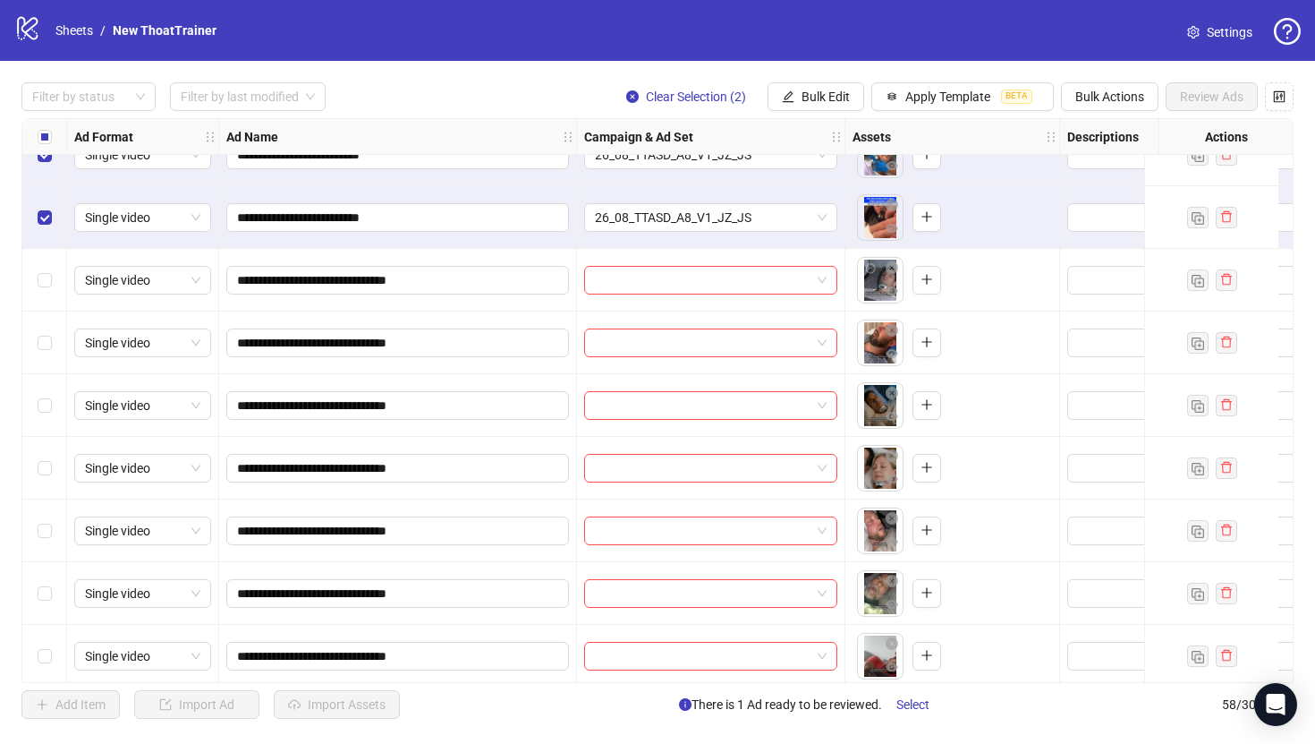
click at [33, 136] on div "Select all rows" at bounding box center [44, 137] width 45 height 36
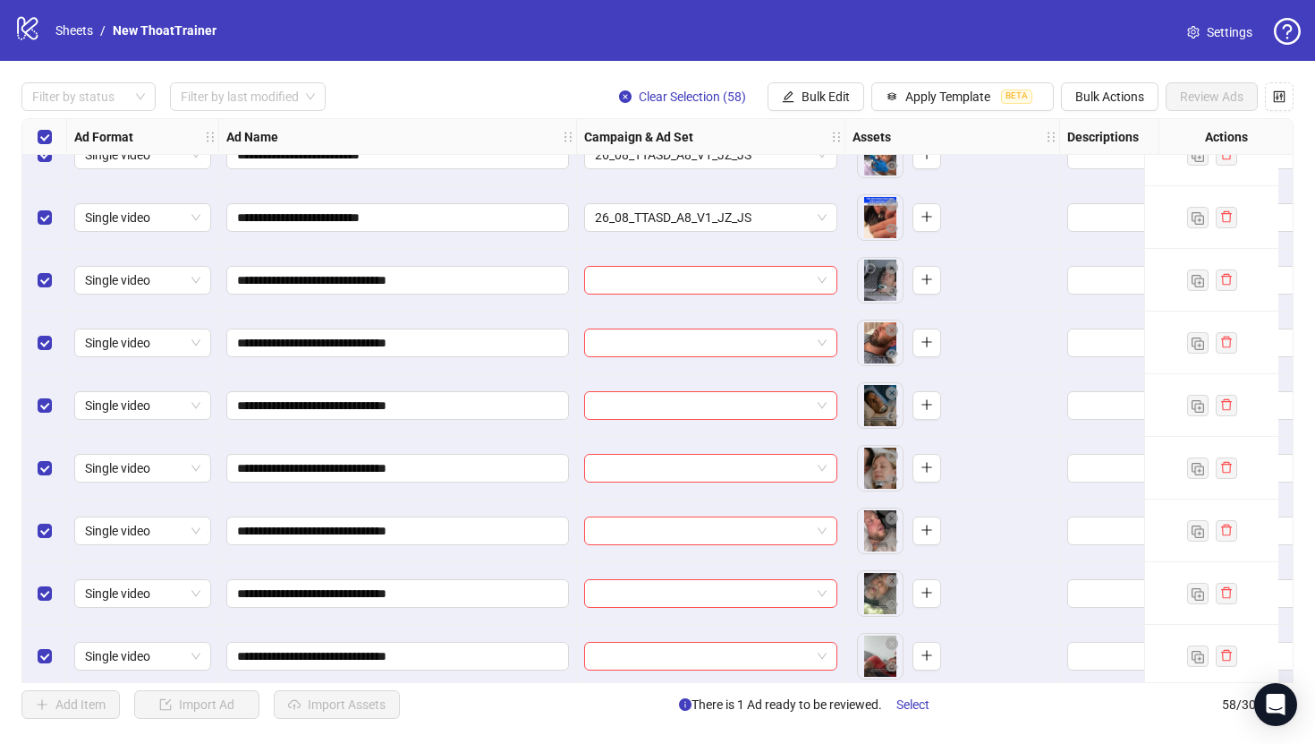
click at [33, 136] on div "Select all rows" at bounding box center [44, 137] width 45 height 36
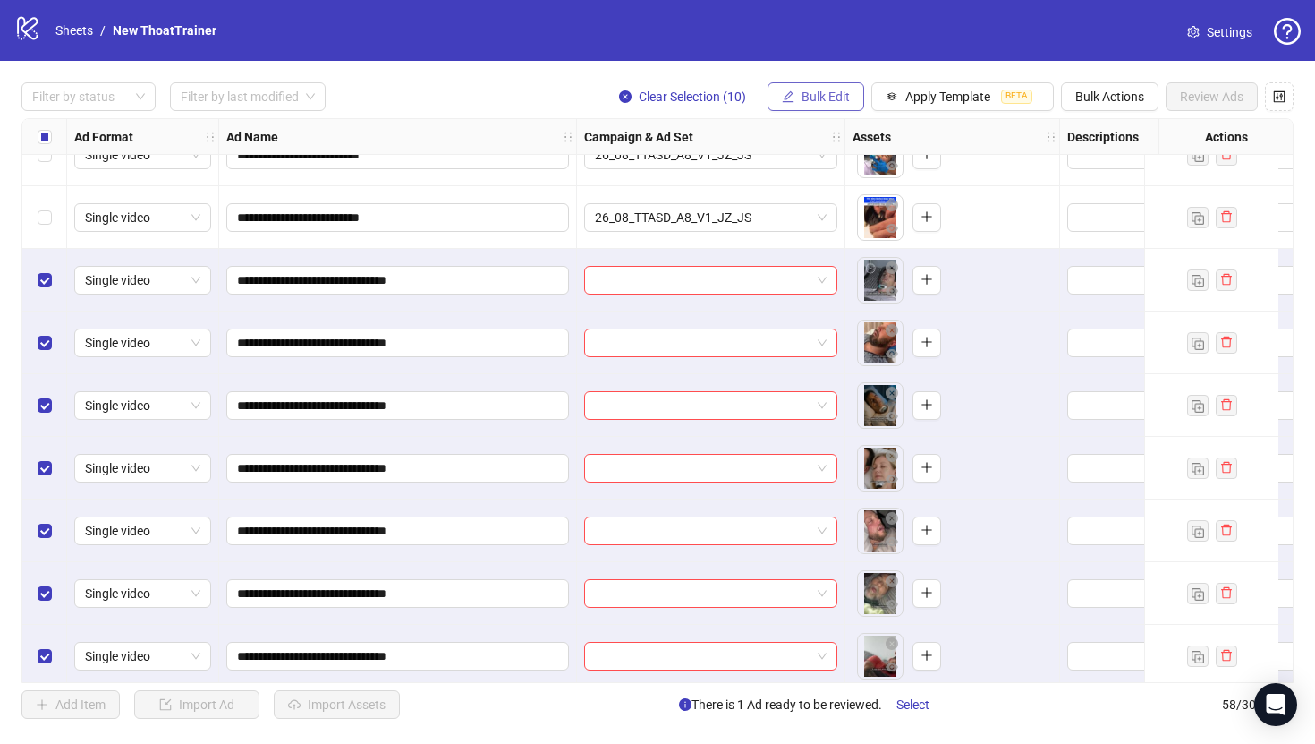
click at [833, 101] on span "Bulk Edit" at bounding box center [826, 96] width 48 height 14
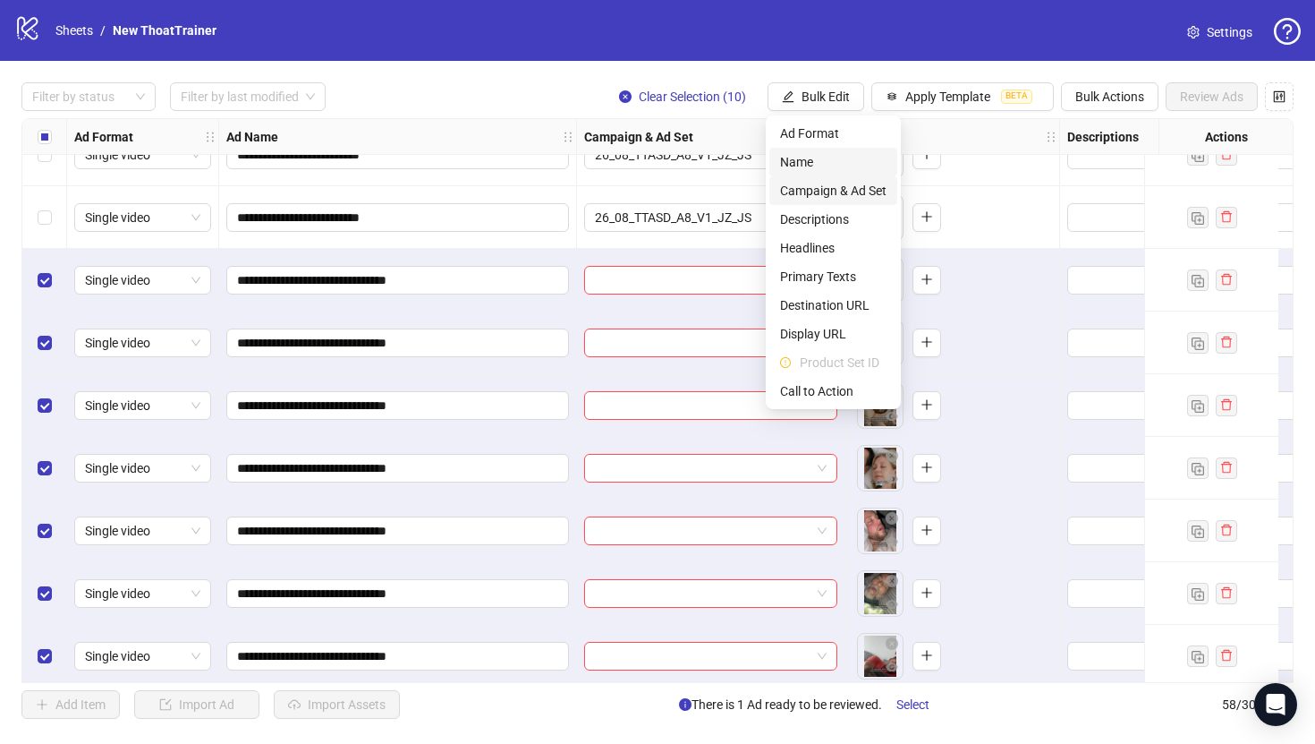
click at [867, 186] on span "Campaign & Ad Set" at bounding box center [833, 191] width 106 height 20
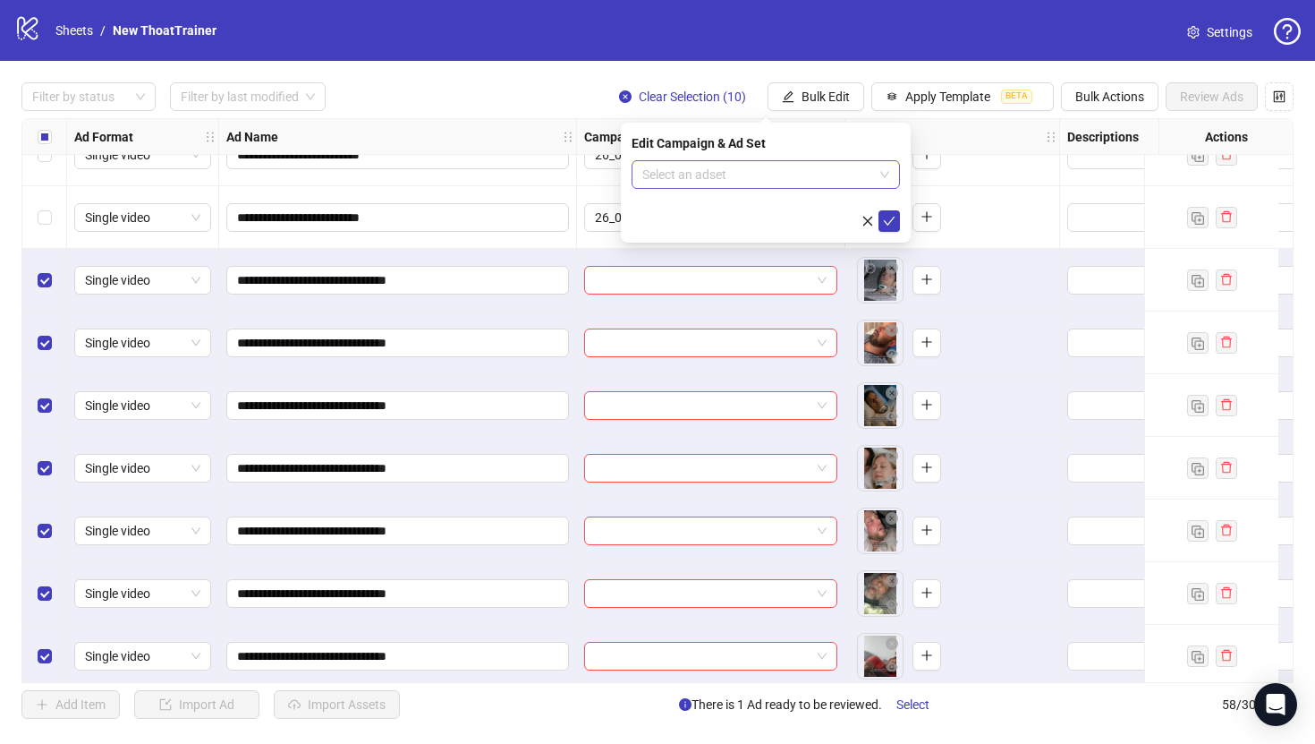
click at [803, 169] on input "search" at bounding box center [757, 174] width 231 height 27
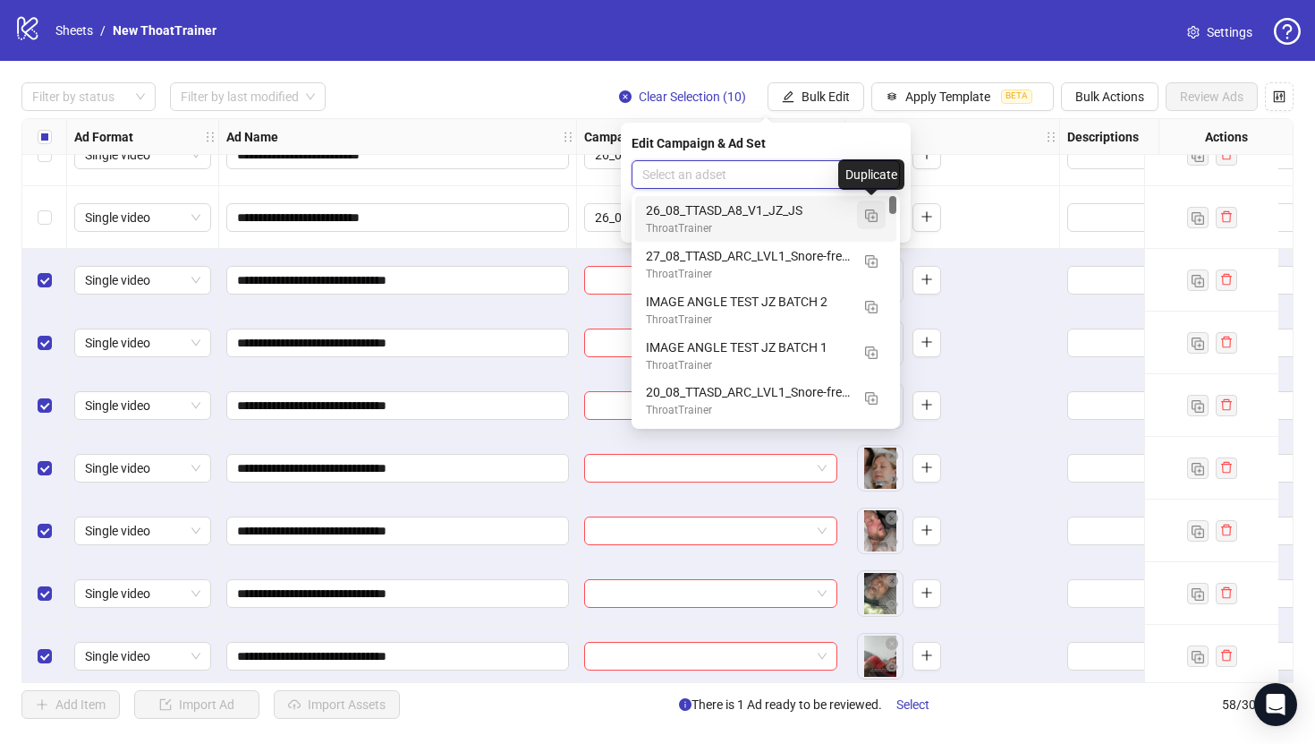
click at [866, 224] on button "button" at bounding box center [871, 214] width 29 height 29
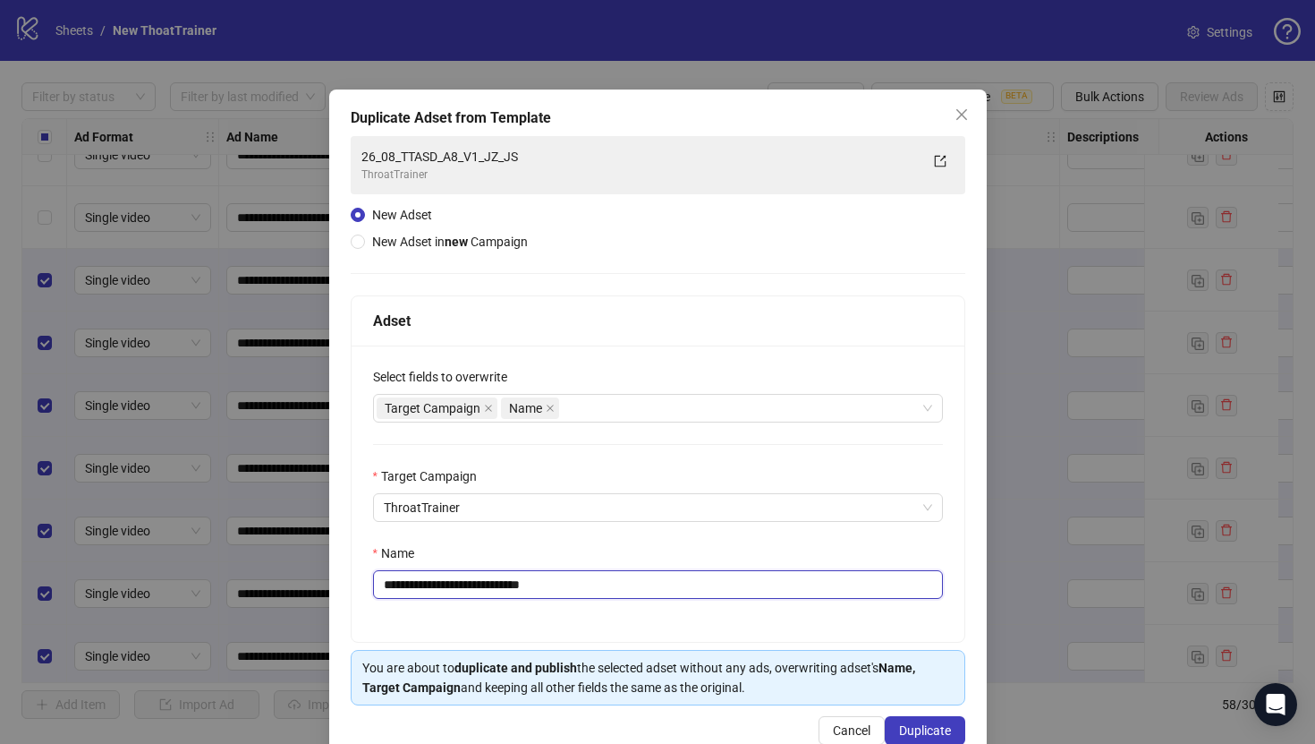
click at [745, 588] on input "**********" at bounding box center [658, 584] width 570 height 29
paste input "text"
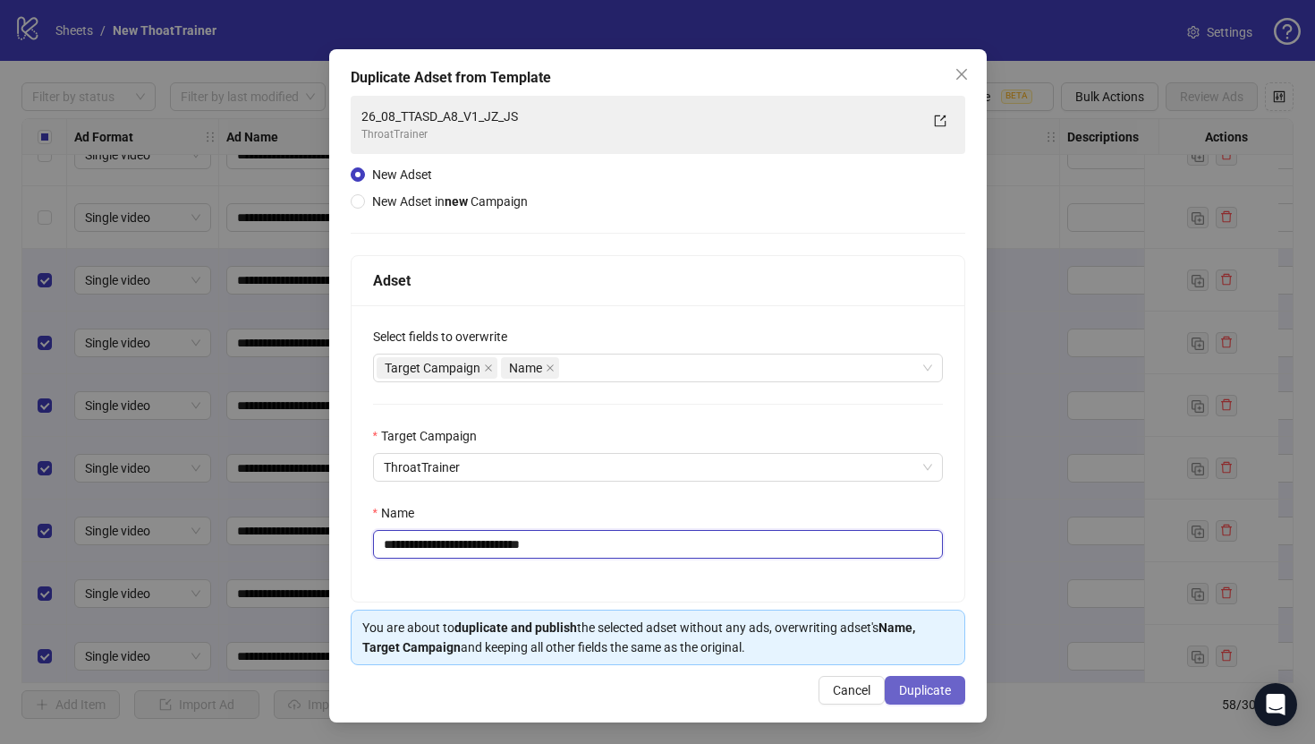
type input "**********"
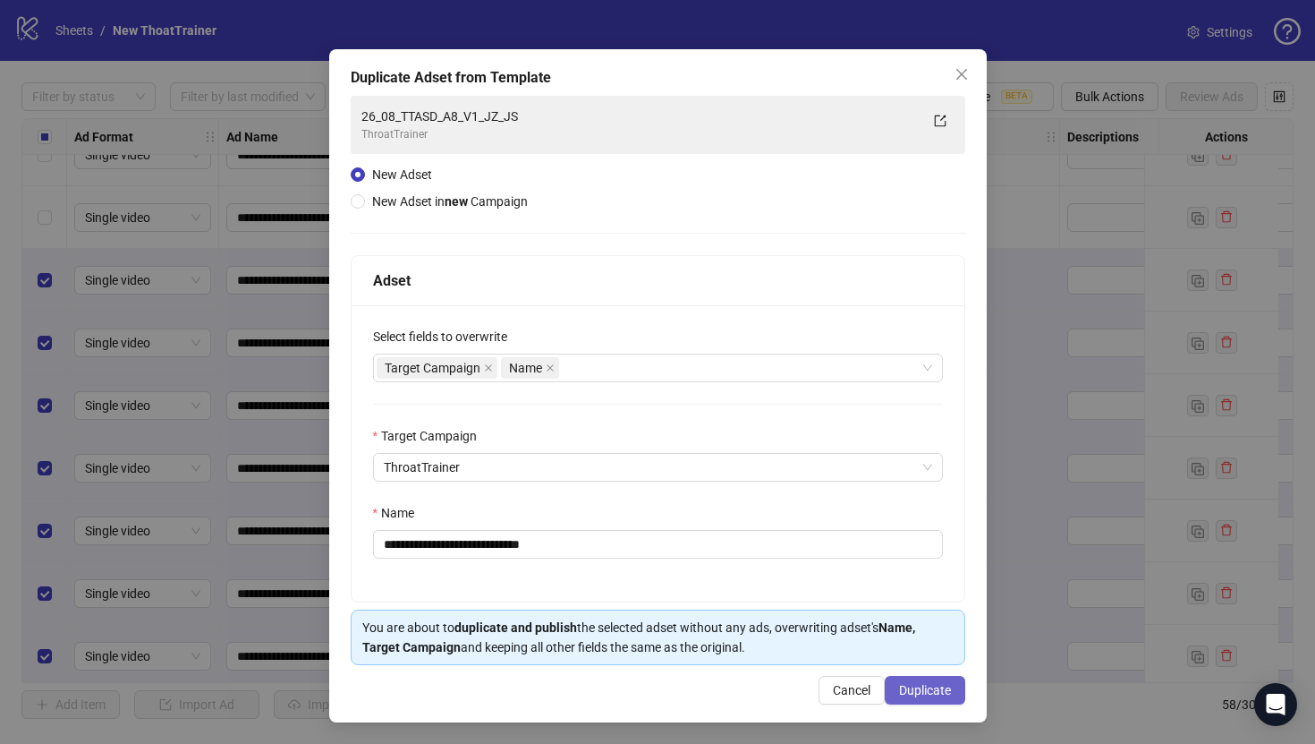
click at [906, 685] on span "Duplicate" at bounding box center [925, 690] width 52 height 14
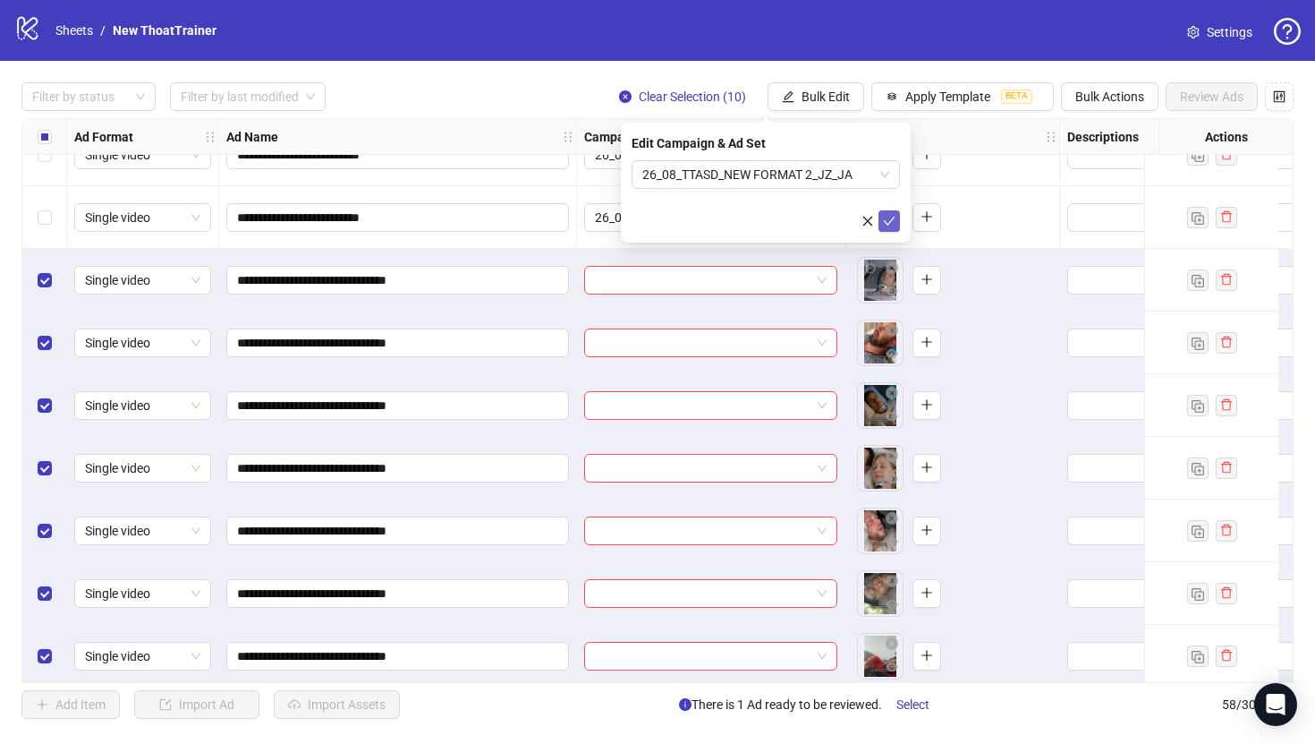
click at [895, 220] on icon "check" at bounding box center [889, 221] width 13 height 13
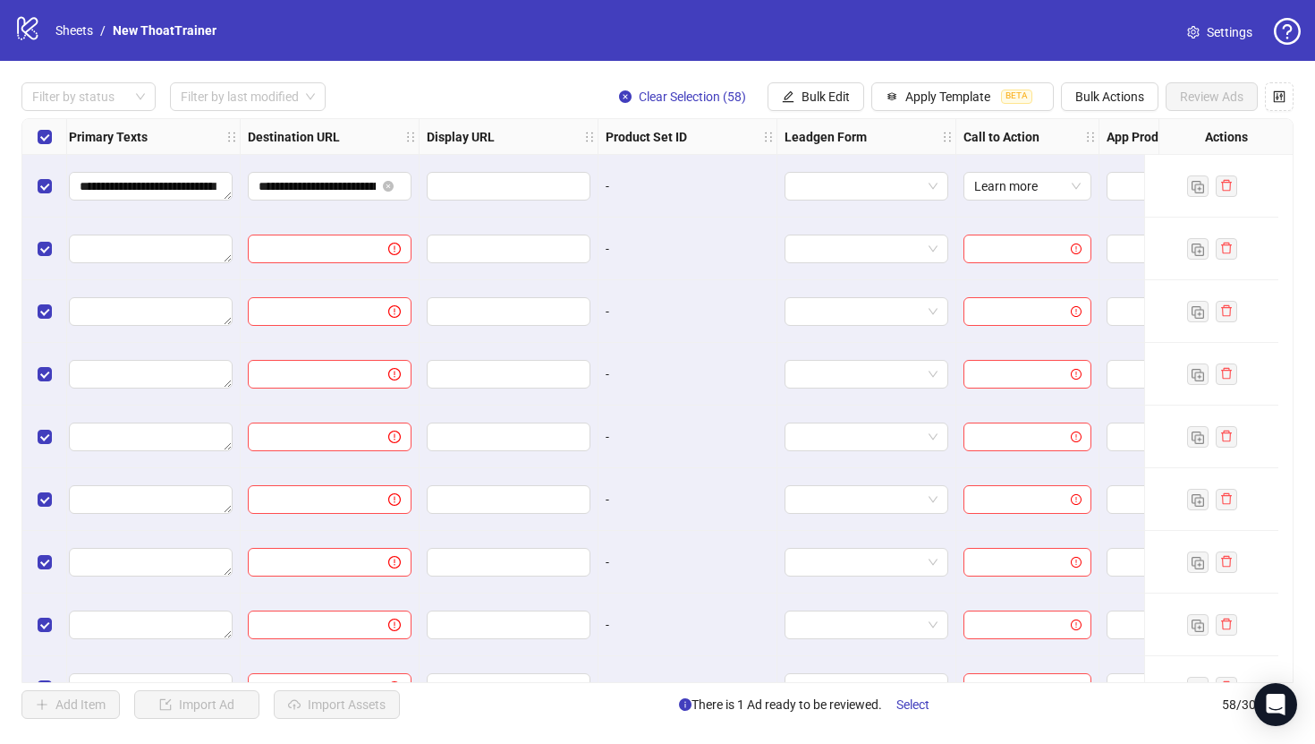
scroll to position [0, 823]
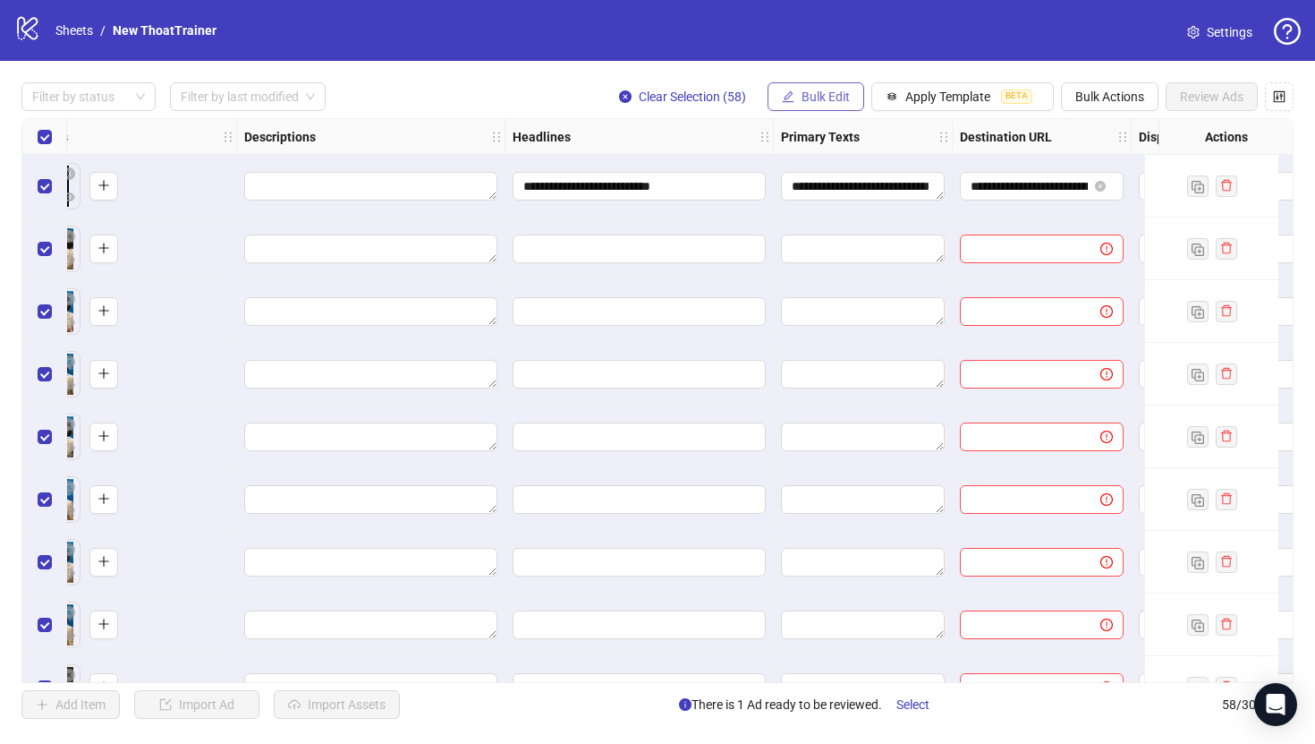
click at [856, 103] on button "Bulk Edit" at bounding box center [816, 96] width 97 height 29
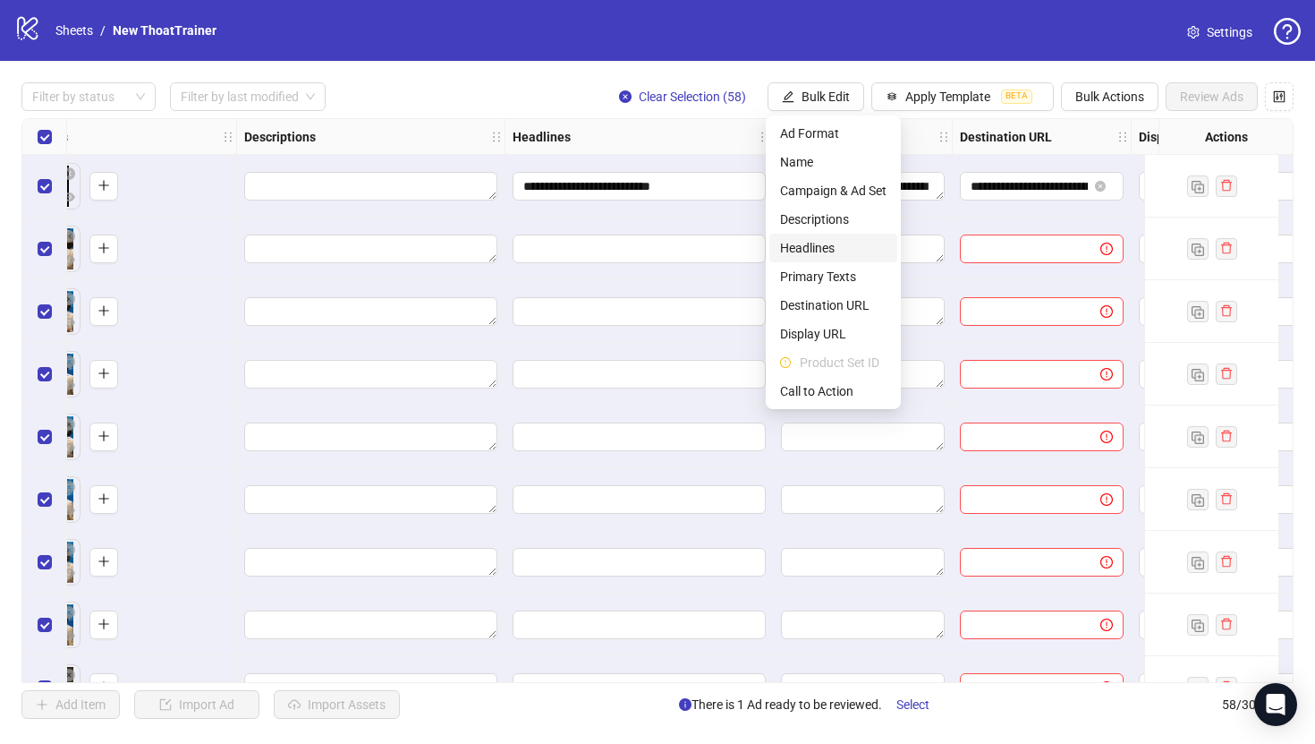
click at [847, 243] on span "Headlines" at bounding box center [833, 248] width 106 height 20
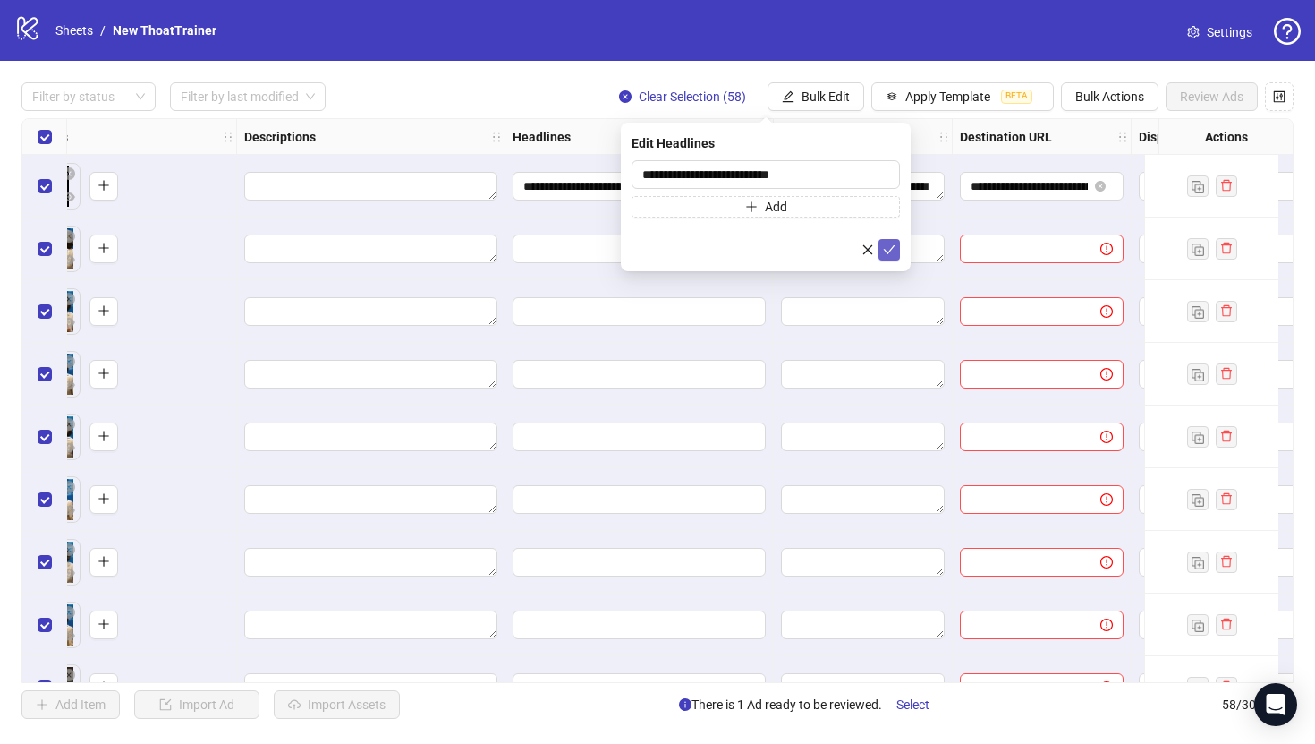
click at [889, 248] on icon "check" at bounding box center [889, 249] width 13 height 13
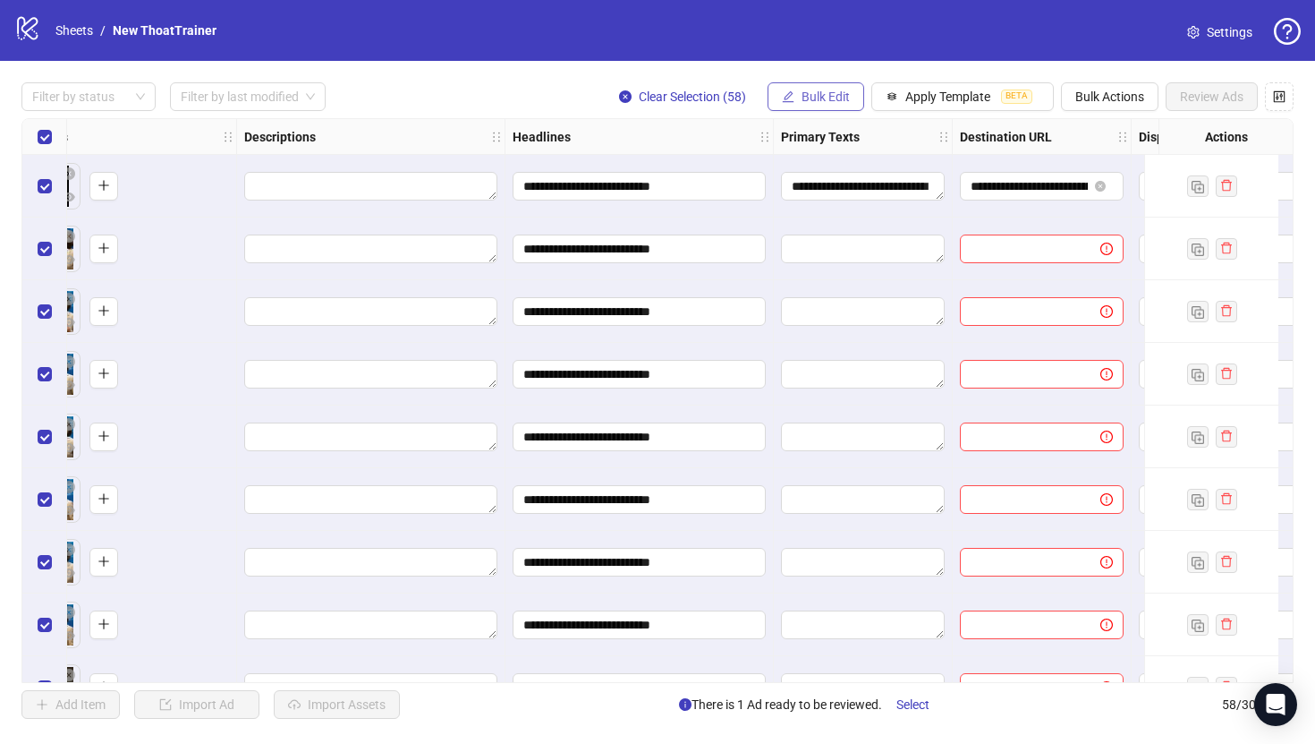
click at [809, 101] on span "Bulk Edit" at bounding box center [826, 96] width 48 height 14
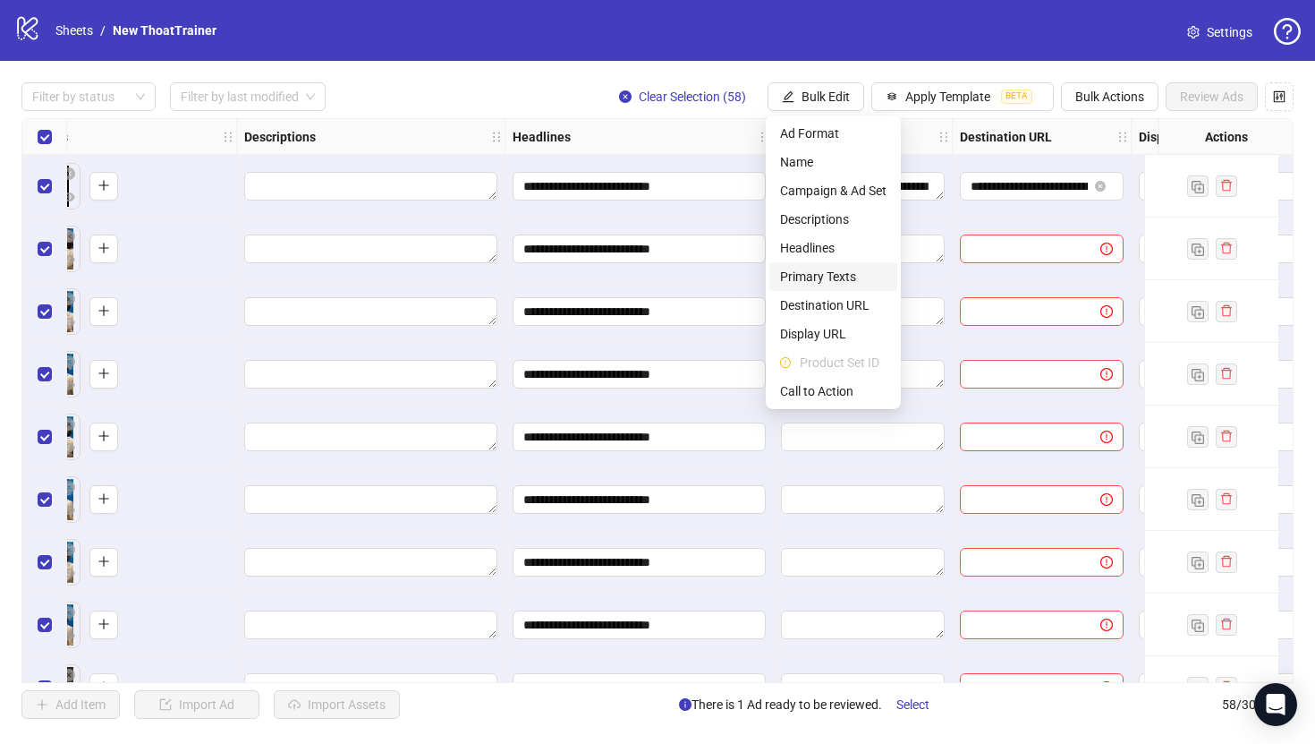
click at [826, 269] on span "Primary Texts" at bounding box center [833, 277] width 106 height 20
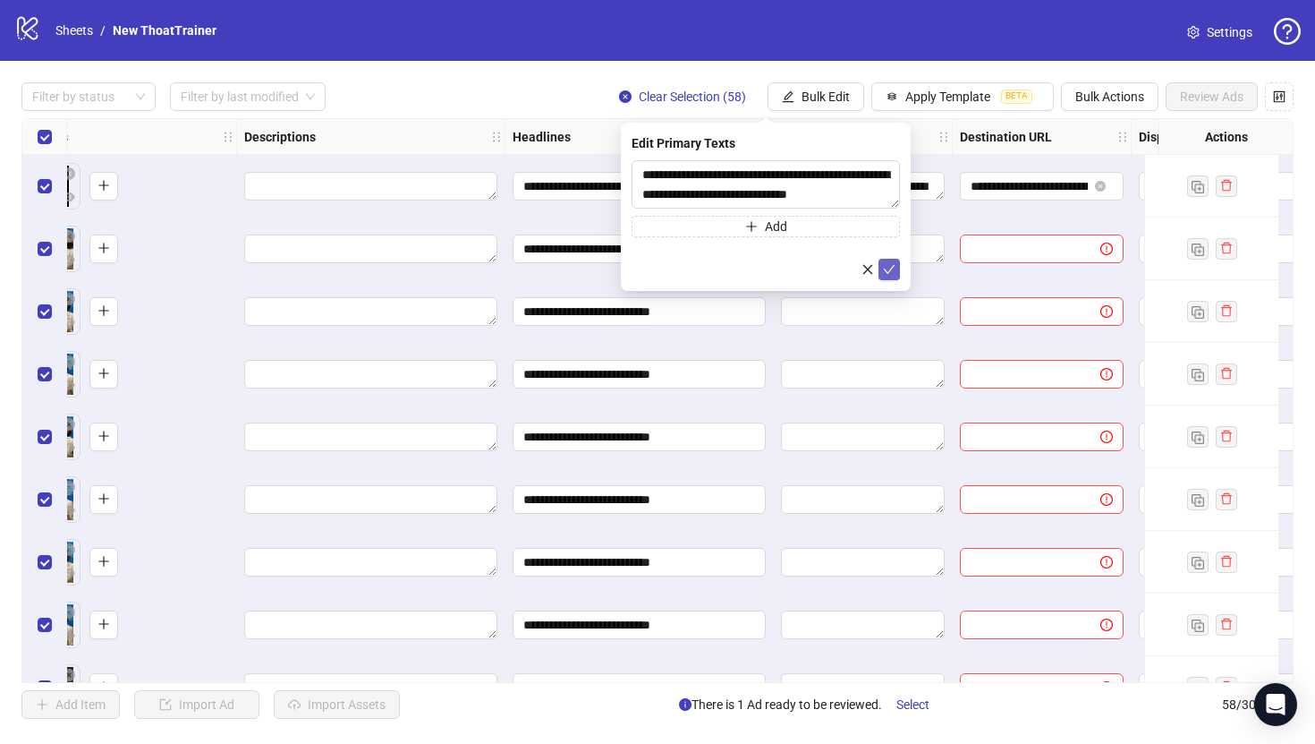
click at [898, 270] on button "submit" at bounding box center [889, 269] width 21 height 21
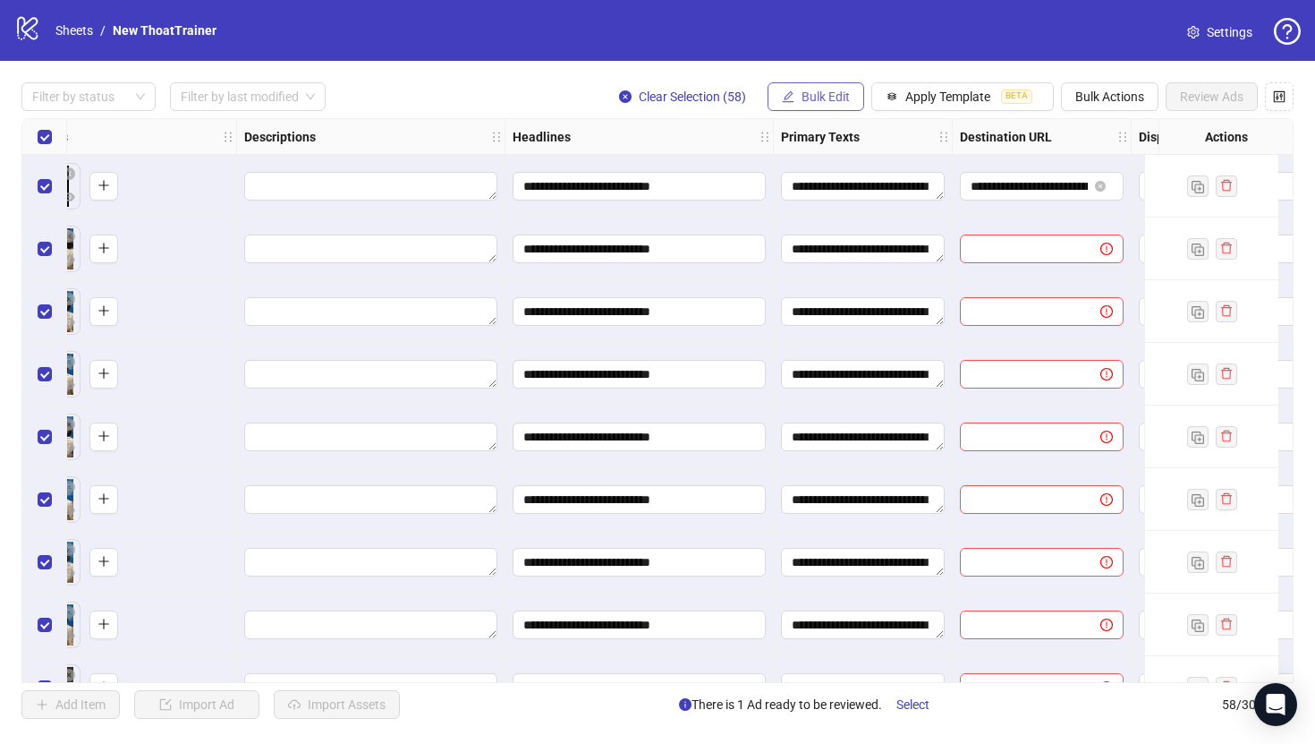
click at [853, 96] on button "Bulk Edit" at bounding box center [816, 96] width 97 height 29
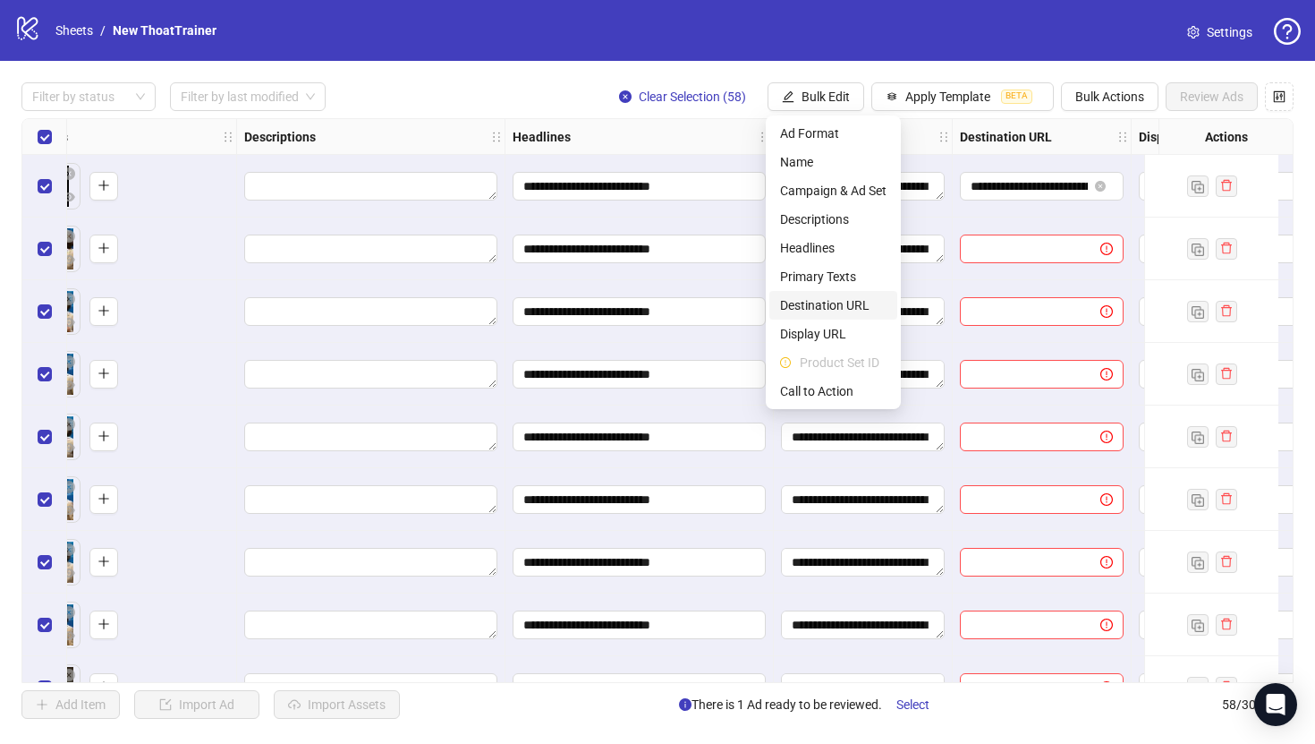
click at [860, 297] on span "Destination URL" at bounding box center [833, 305] width 106 height 20
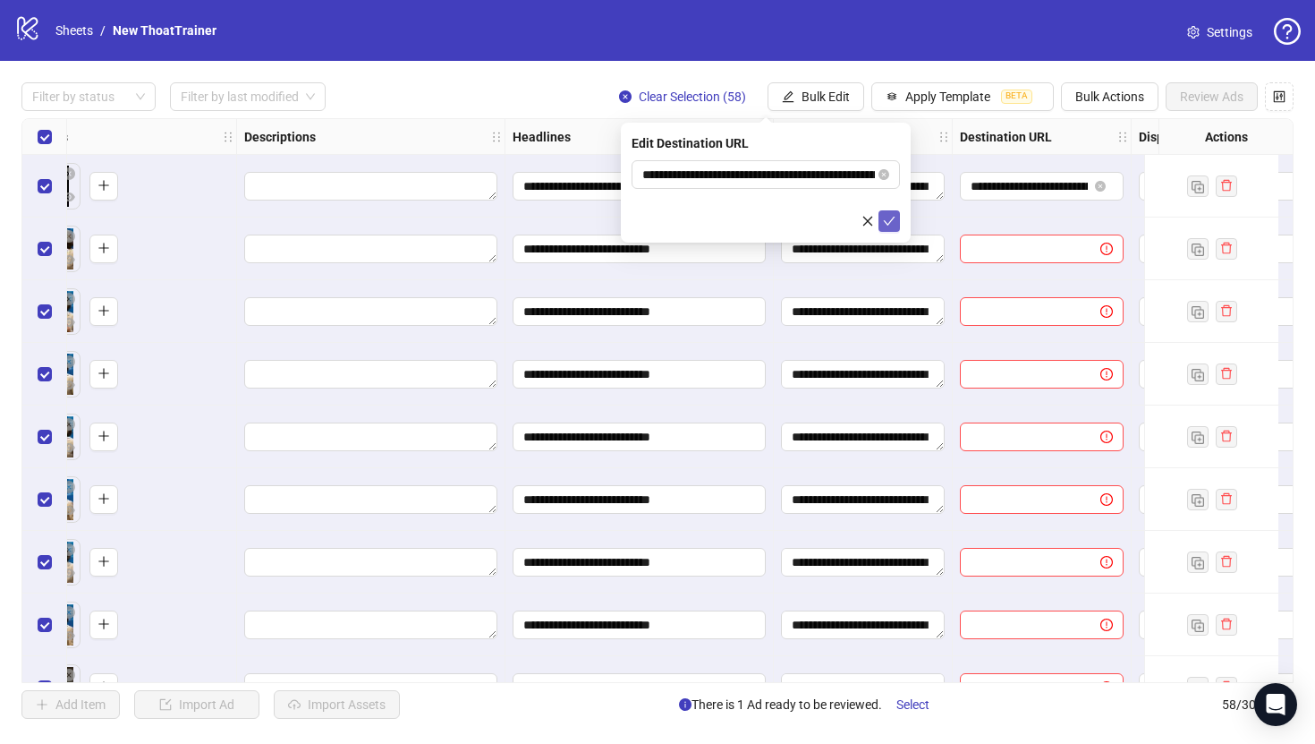
click at [889, 219] on icon "check" at bounding box center [889, 221] width 13 height 13
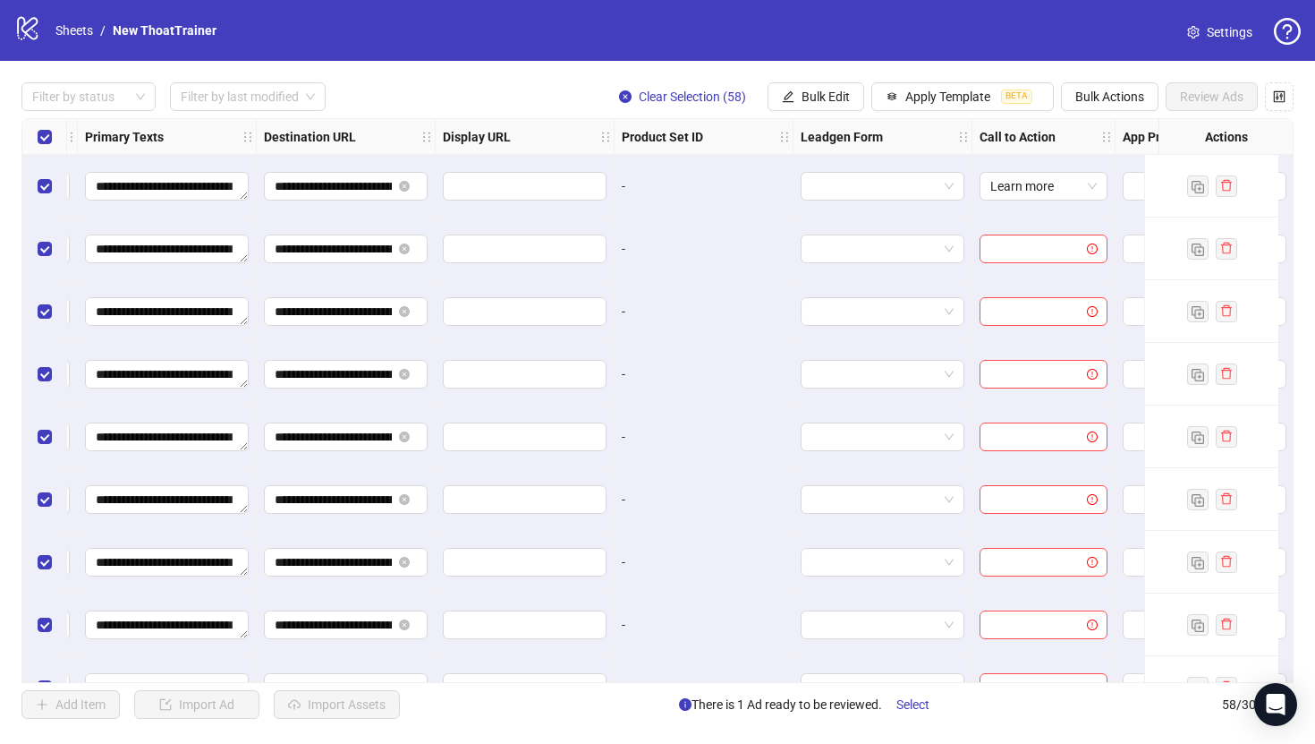
scroll to position [0, 1670]
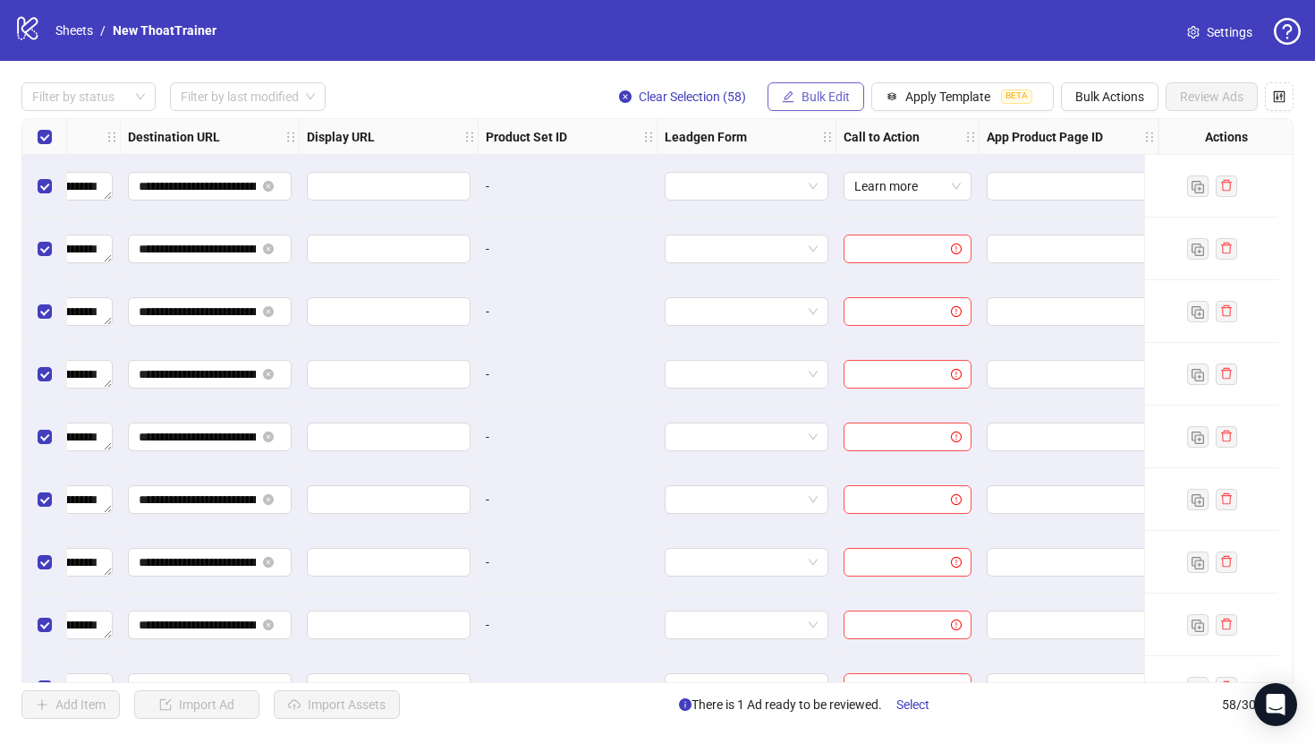
click at [823, 106] on button "Bulk Edit" at bounding box center [816, 96] width 97 height 29
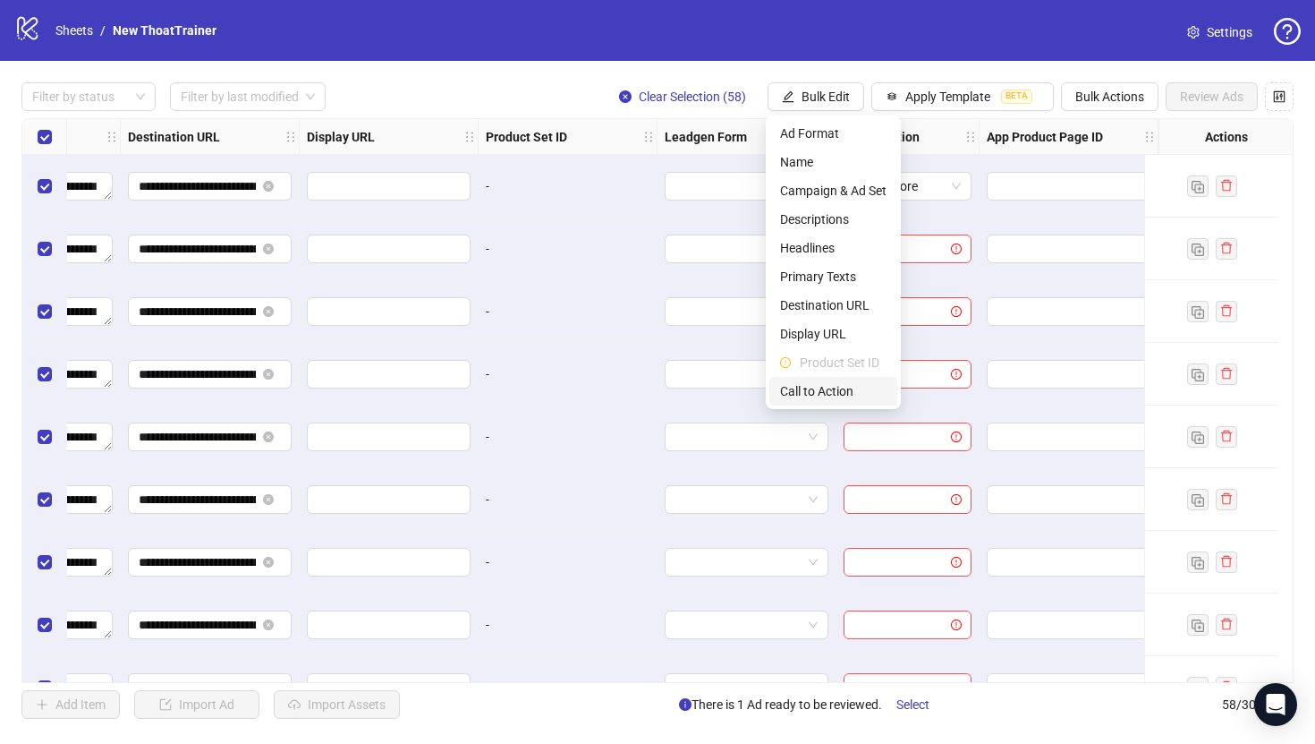
click at [832, 385] on span "Call to Action" at bounding box center [833, 391] width 106 height 20
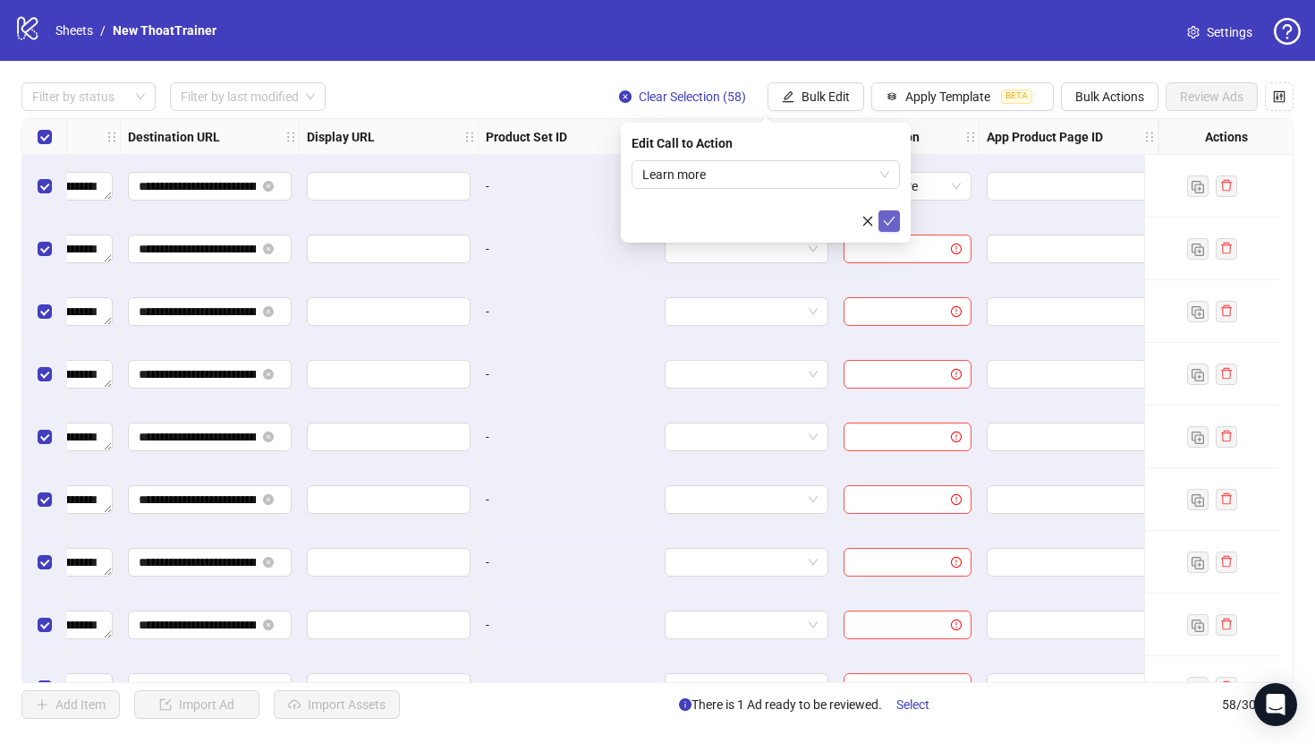
click at [884, 227] on span "submit" at bounding box center [889, 221] width 13 height 14
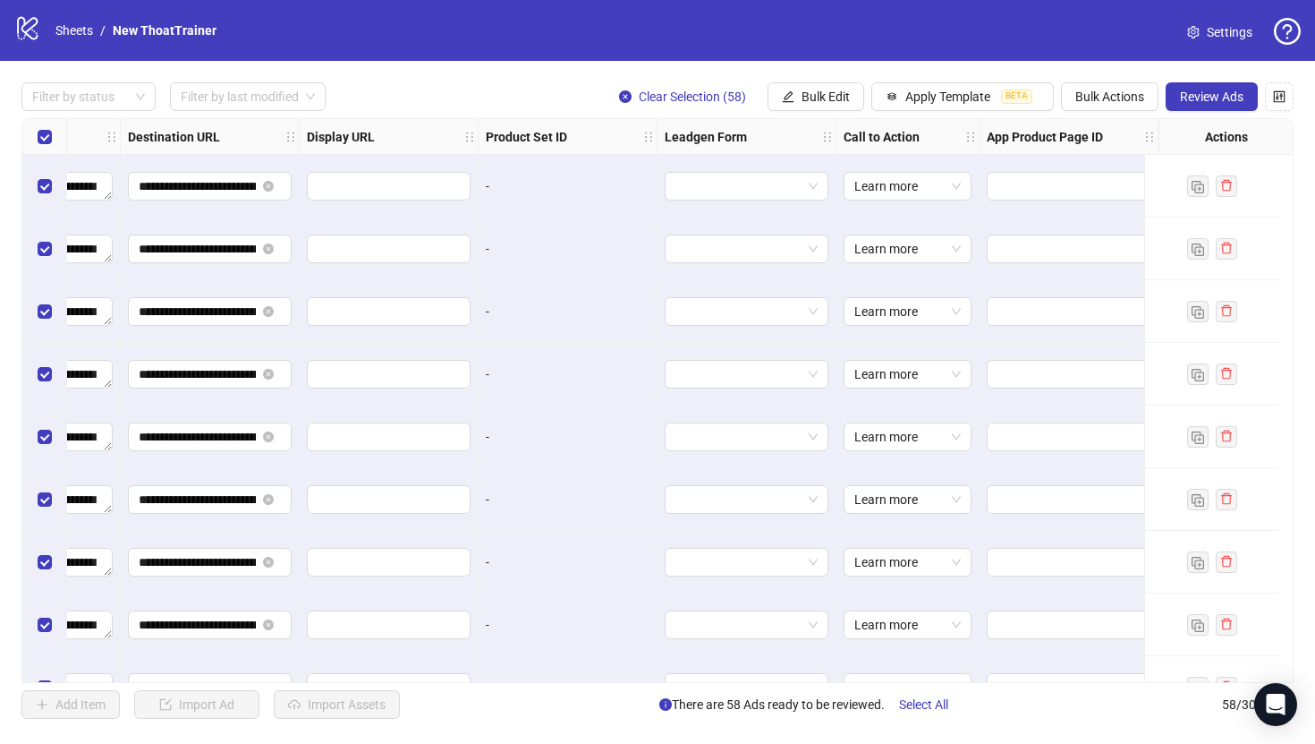
click at [35, 146] on div "Select all rows" at bounding box center [44, 137] width 45 height 36
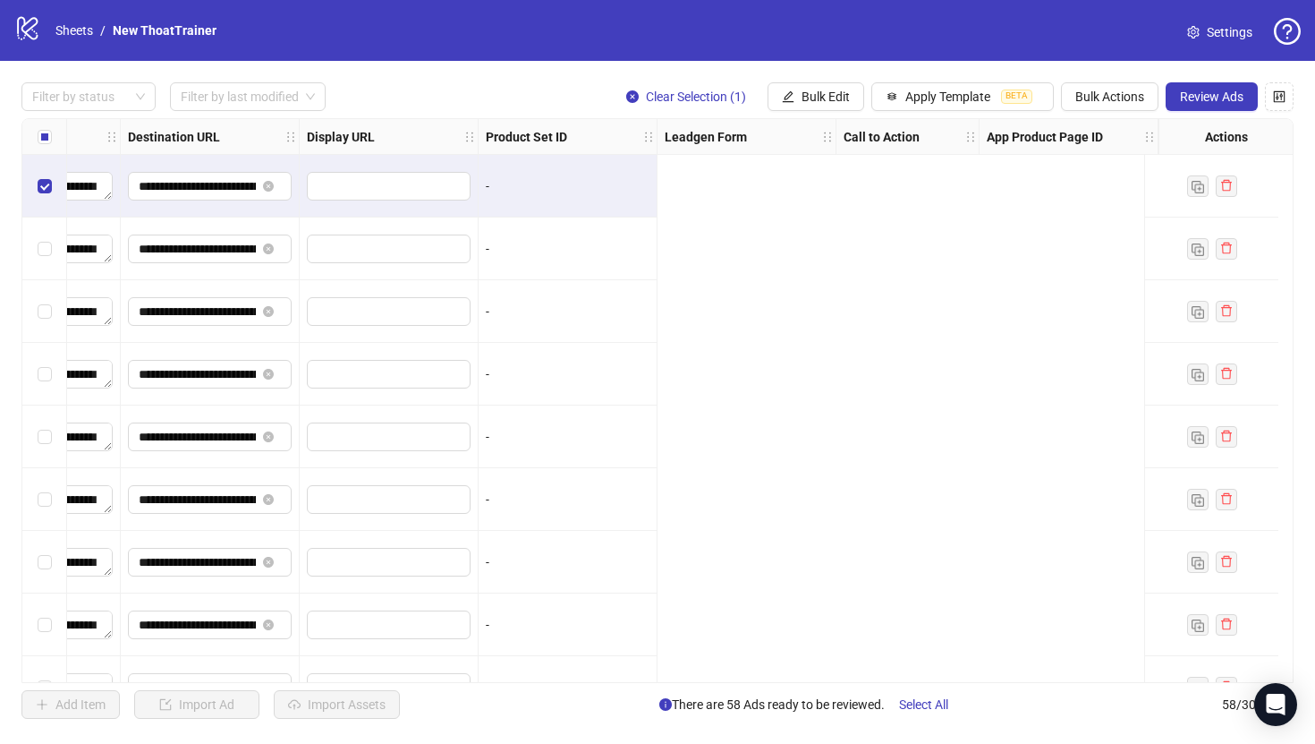
scroll to position [0, 0]
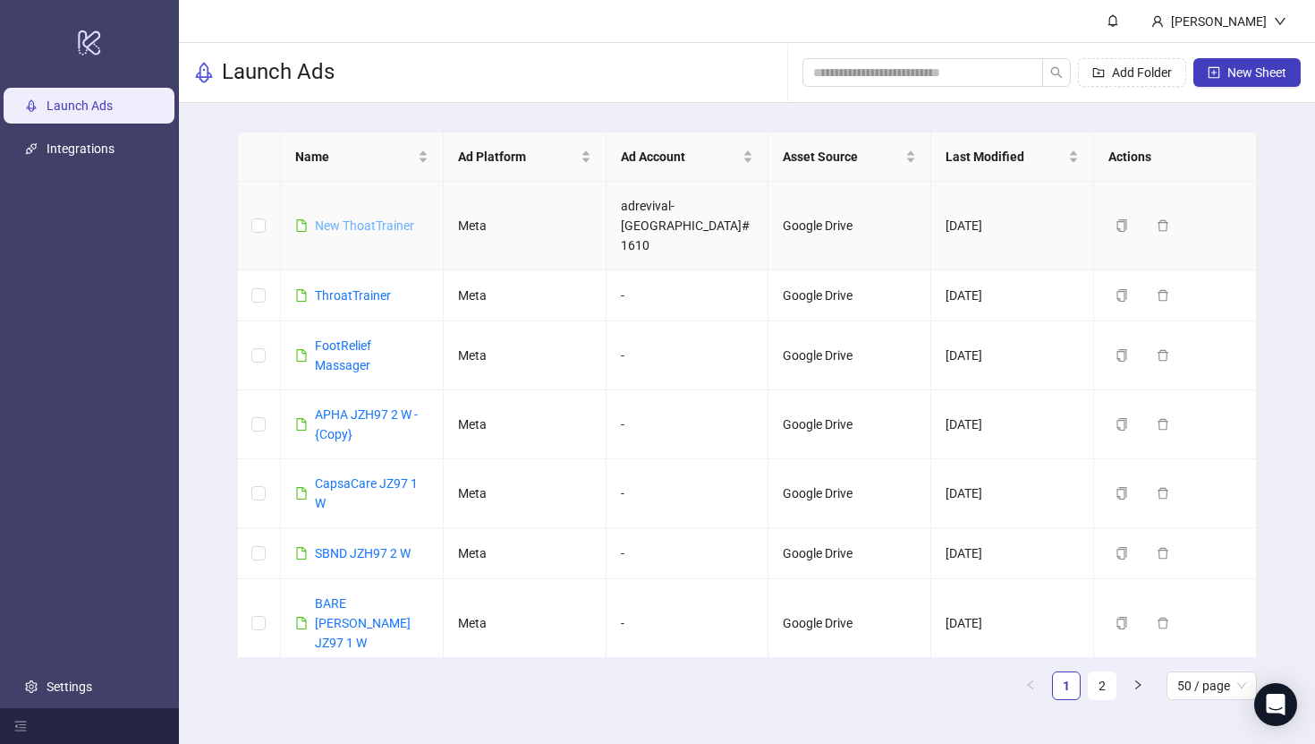
click at [344, 218] on link "New ThoatTrainer" at bounding box center [364, 225] width 99 height 14
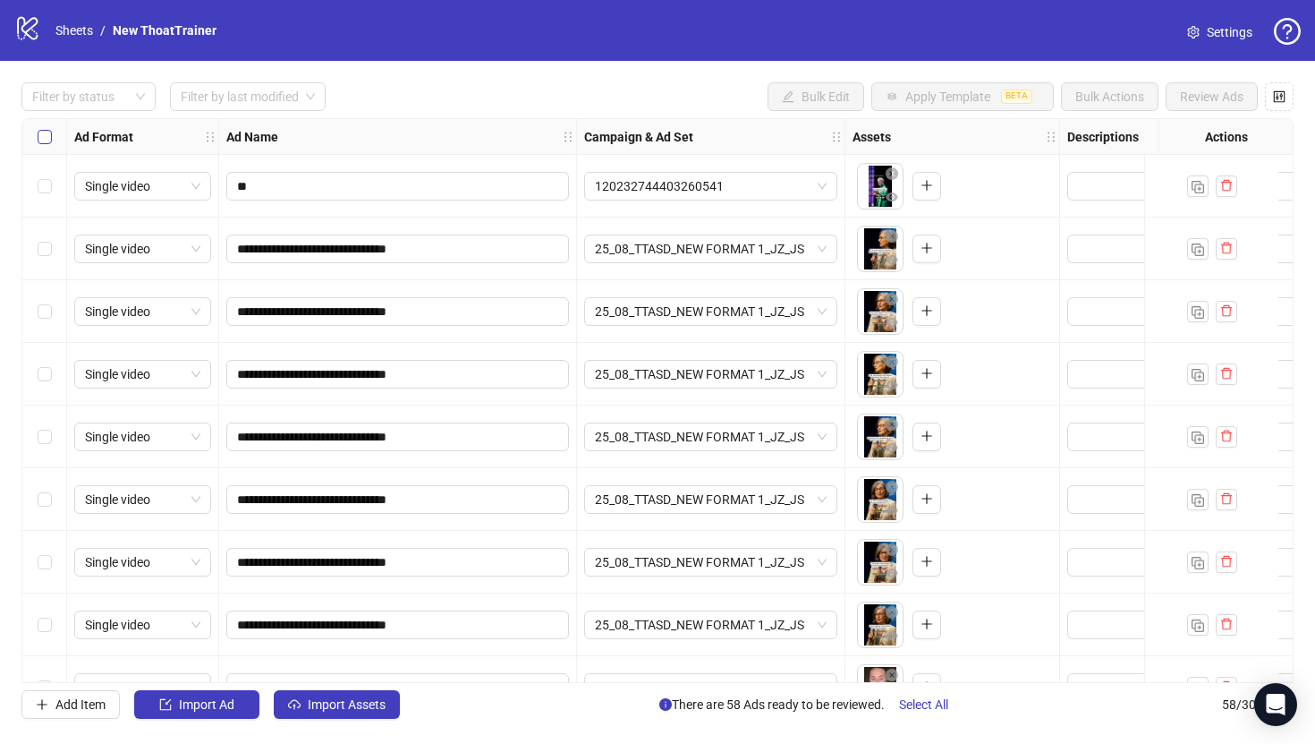
click at [43, 146] on label "Select all rows" at bounding box center [45, 137] width 14 height 20
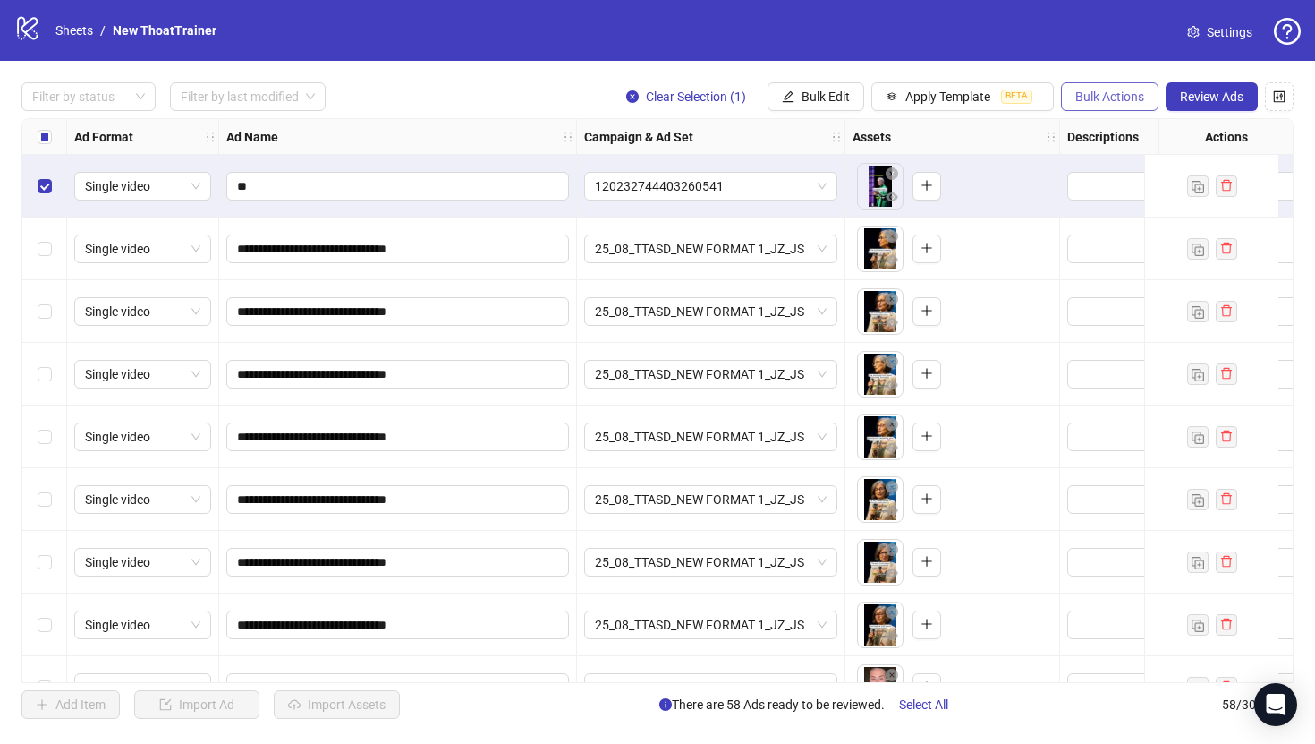
click at [1137, 94] on span "Bulk Actions" at bounding box center [1110, 96] width 69 height 14
click at [1135, 103] on span "Bulk Actions" at bounding box center [1110, 96] width 69 height 14
click at [840, 99] on span "Bulk Edit" at bounding box center [826, 96] width 48 height 14
click at [1129, 86] on button "Bulk Actions" at bounding box center [1110, 96] width 98 height 29
click at [1102, 132] on span "Delete" at bounding box center [1135, 133] width 123 height 20
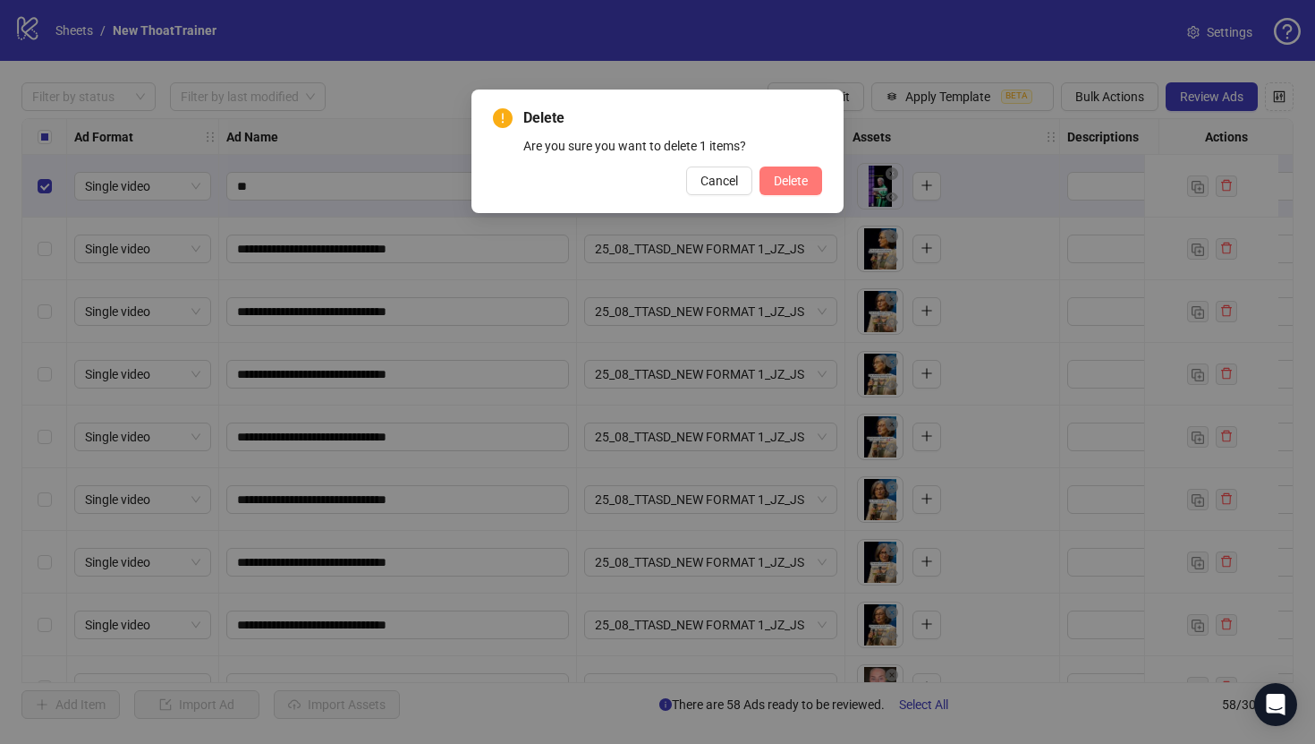
click at [813, 183] on button "Delete" at bounding box center [791, 180] width 63 height 29
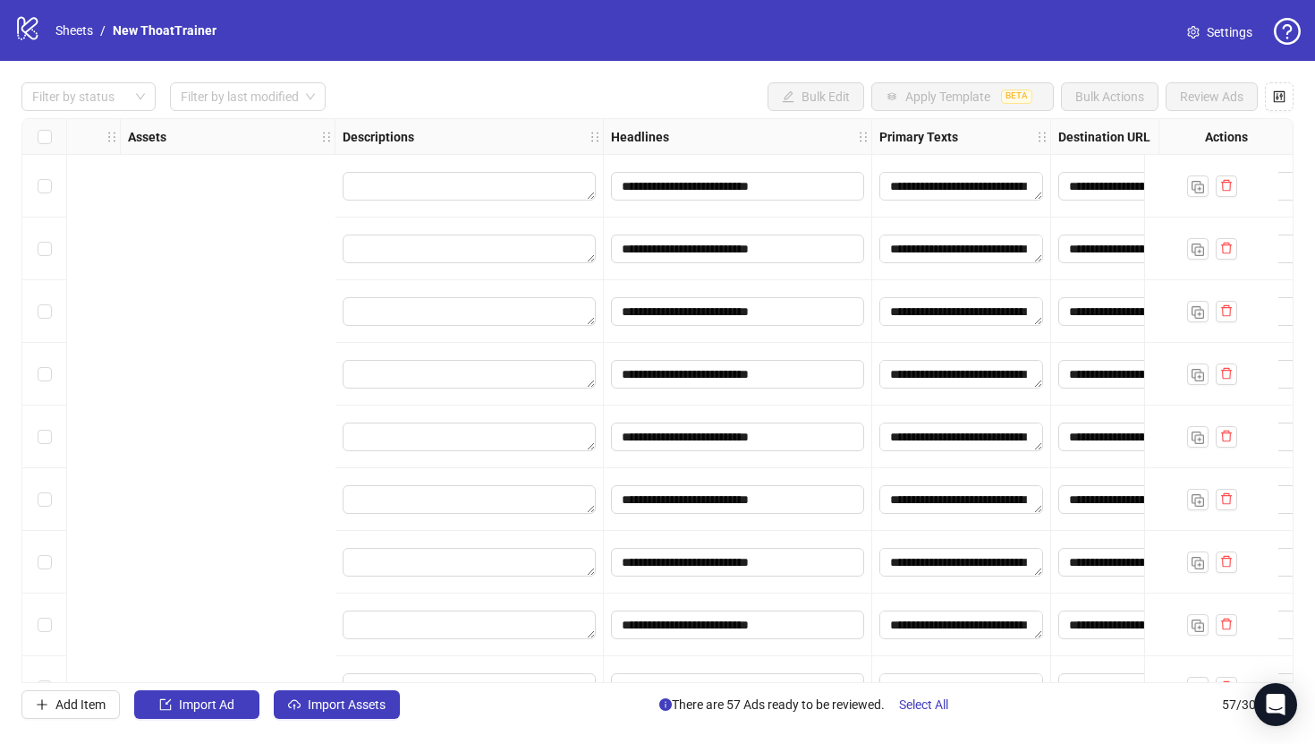
scroll to position [0, 1670]
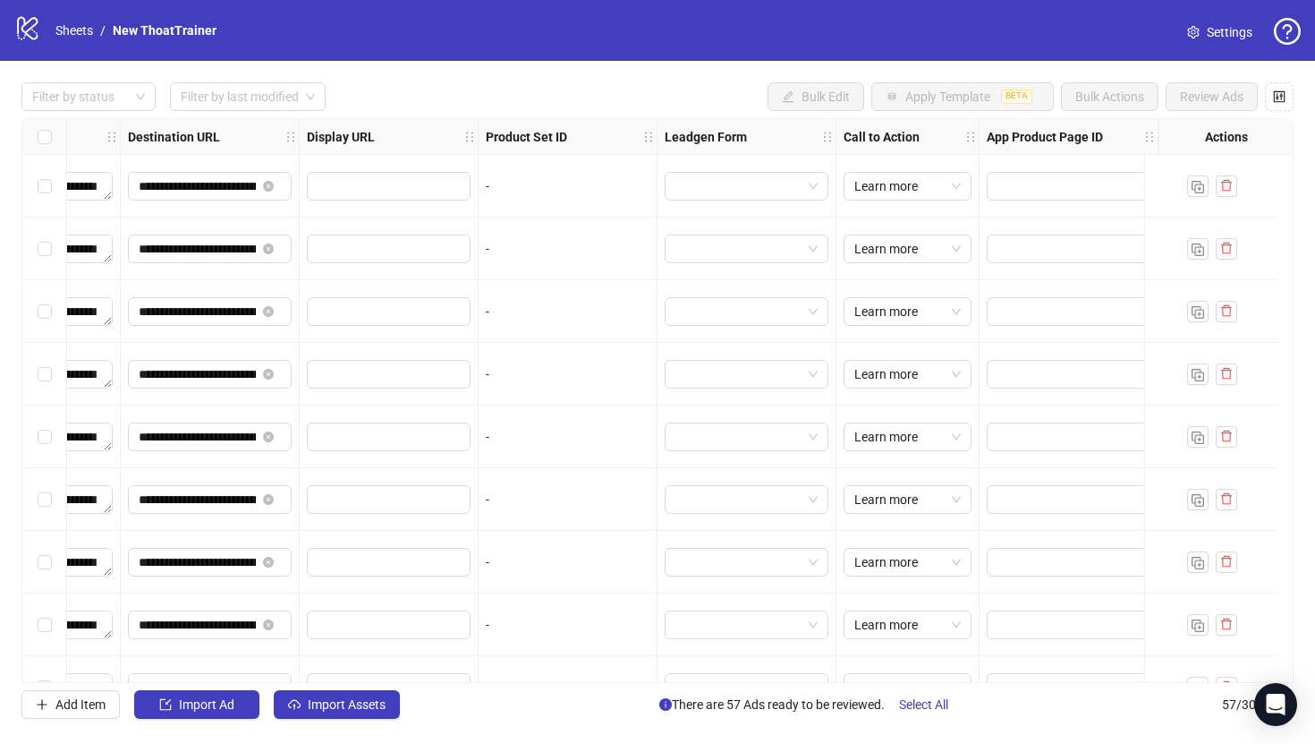
click at [42, 124] on div "Select all rows" at bounding box center [44, 137] width 45 height 36
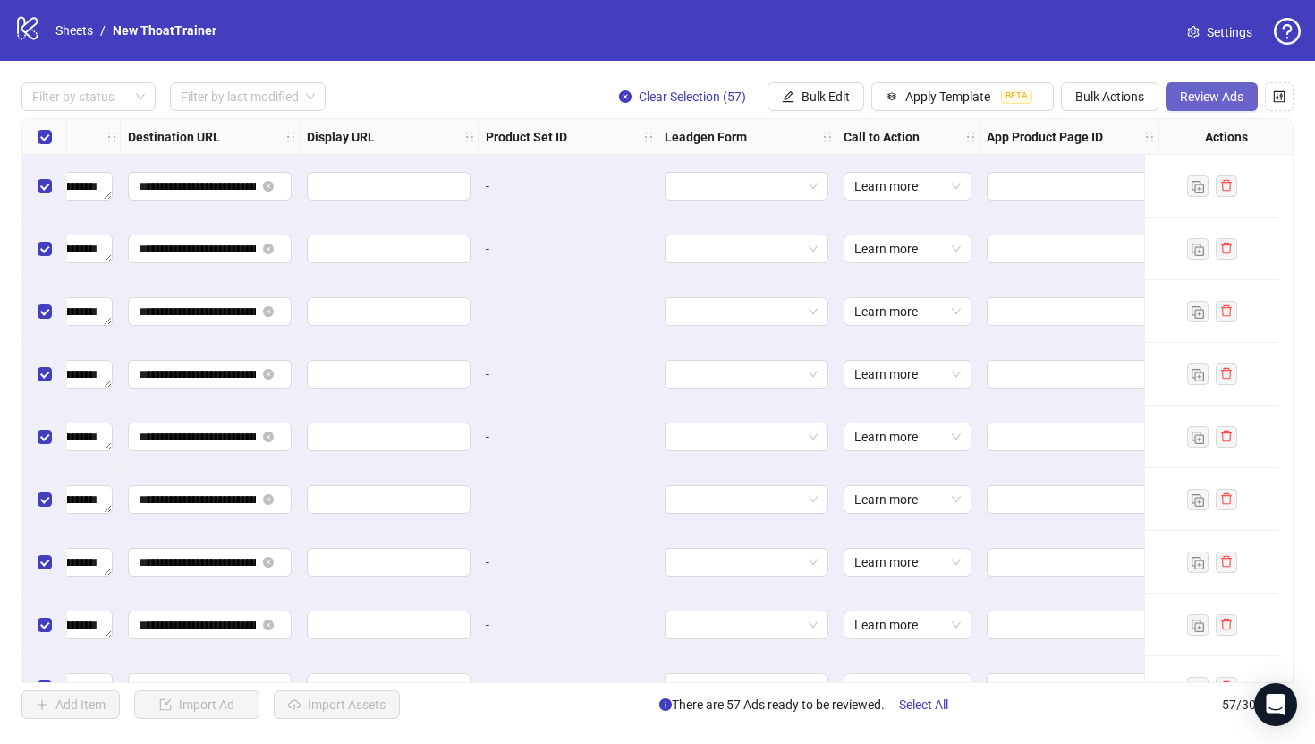
click at [1238, 96] on span "Review Ads" at bounding box center [1212, 96] width 64 height 14
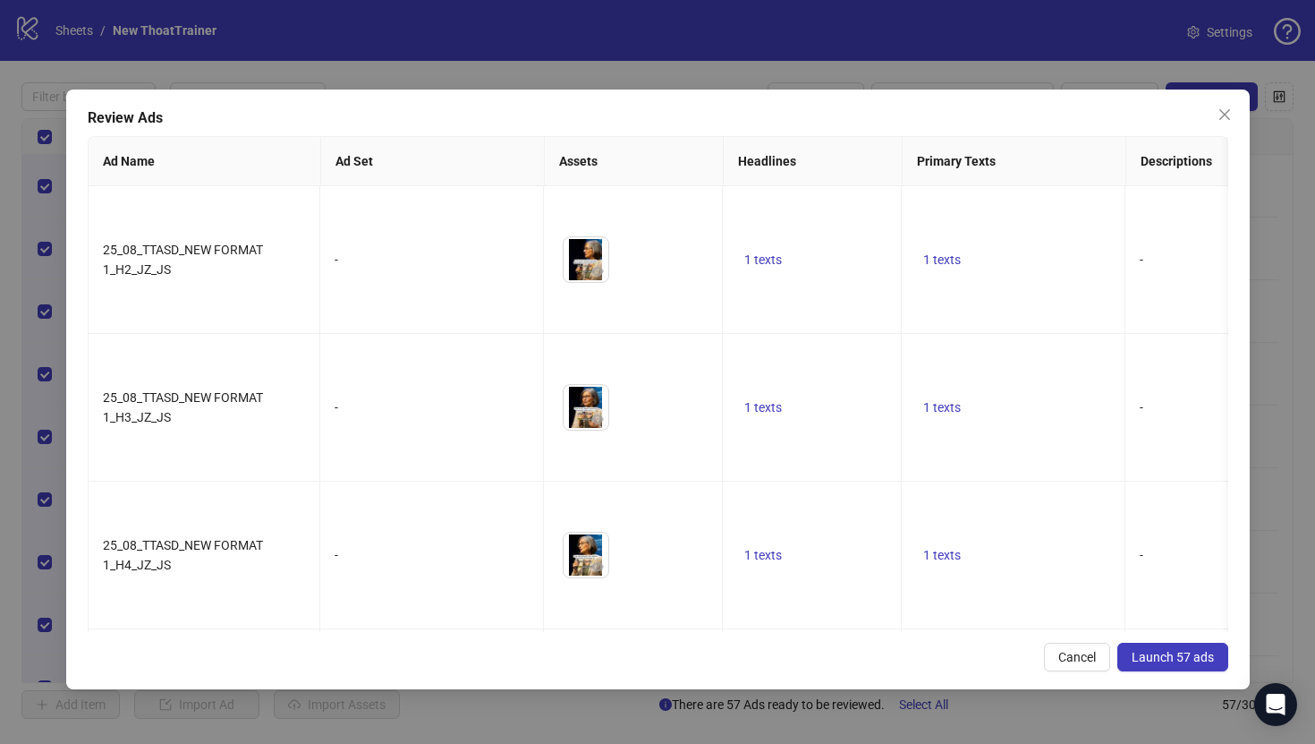
click at [1168, 651] on span "Launch 57 ads" at bounding box center [1173, 657] width 82 height 14
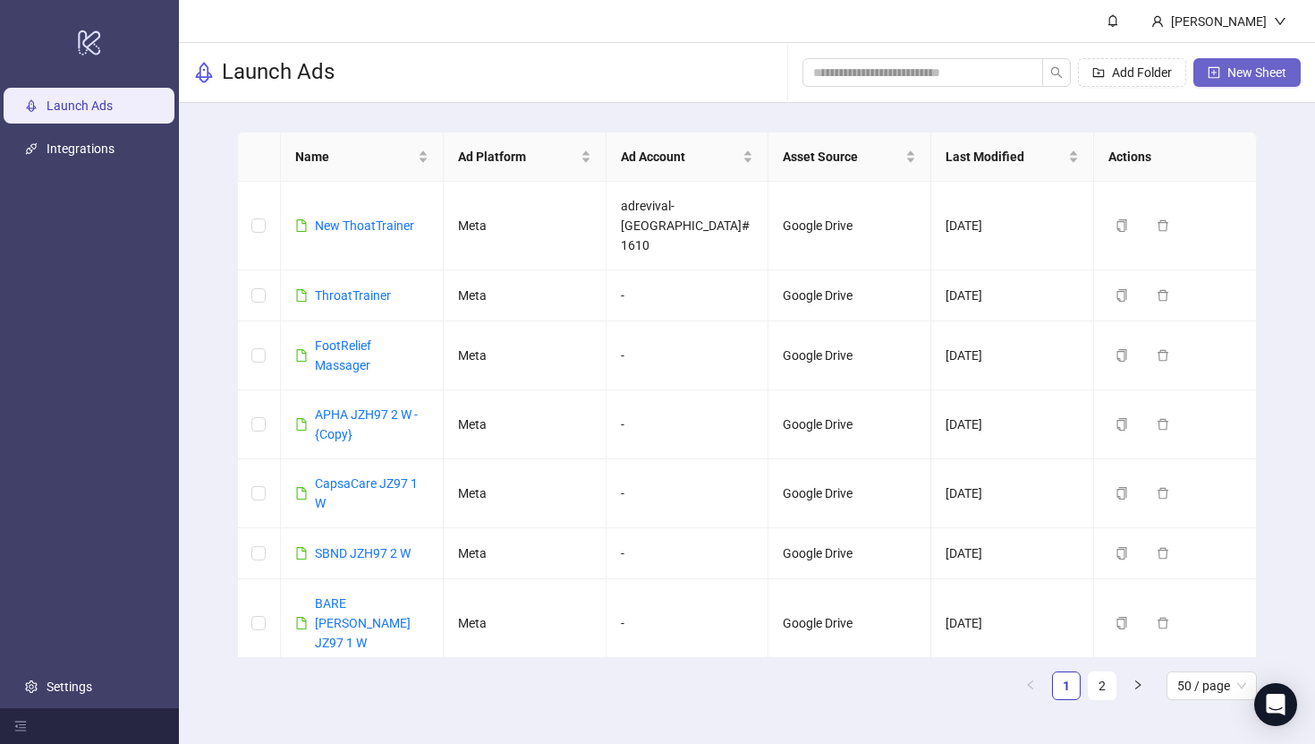
click at [1255, 67] on span "New Sheet" at bounding box center [1257, 72] width 59 height 14
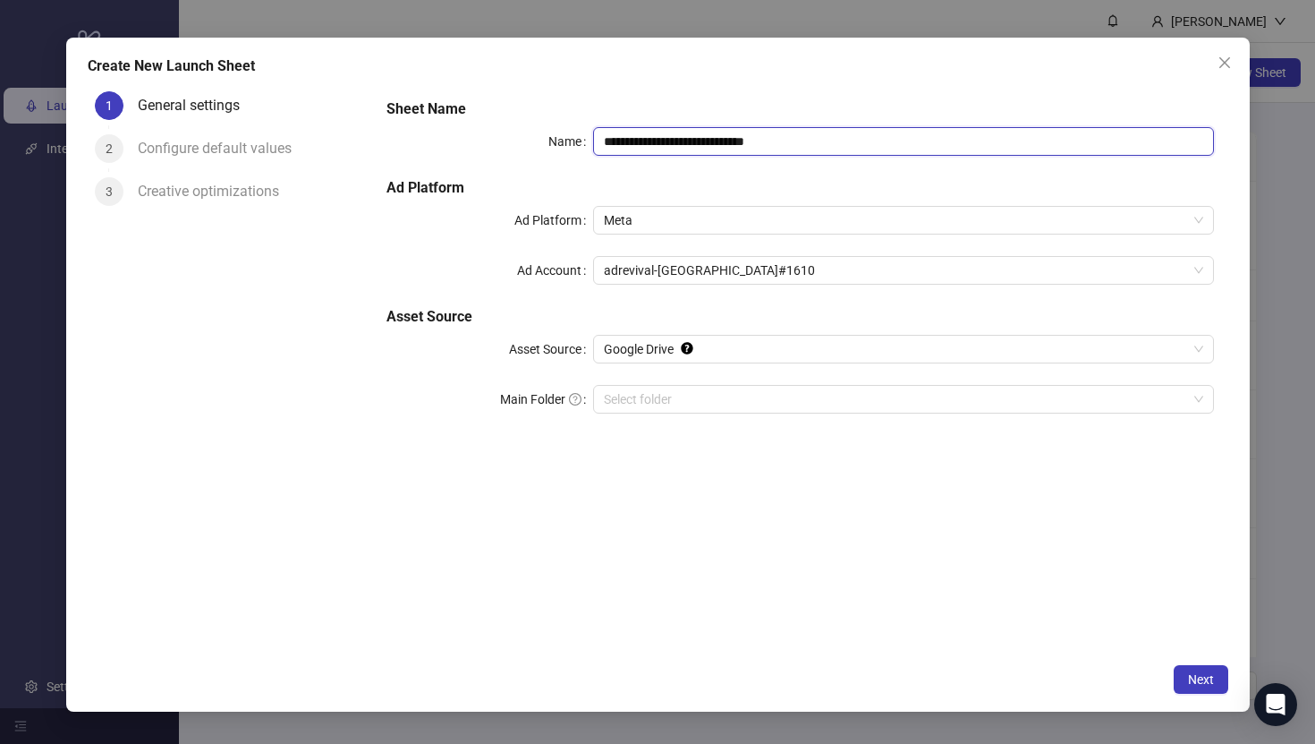
click at [861, 148] on input "**********" at bounding box center [903, 141] width 620 height 29
paste input "**********"
click at [711, 256] on div "adrevival-[GEOGRAPHIC_DATA]#1610" at bounding box center [903, 270] width 620 height 29
type input "**********"
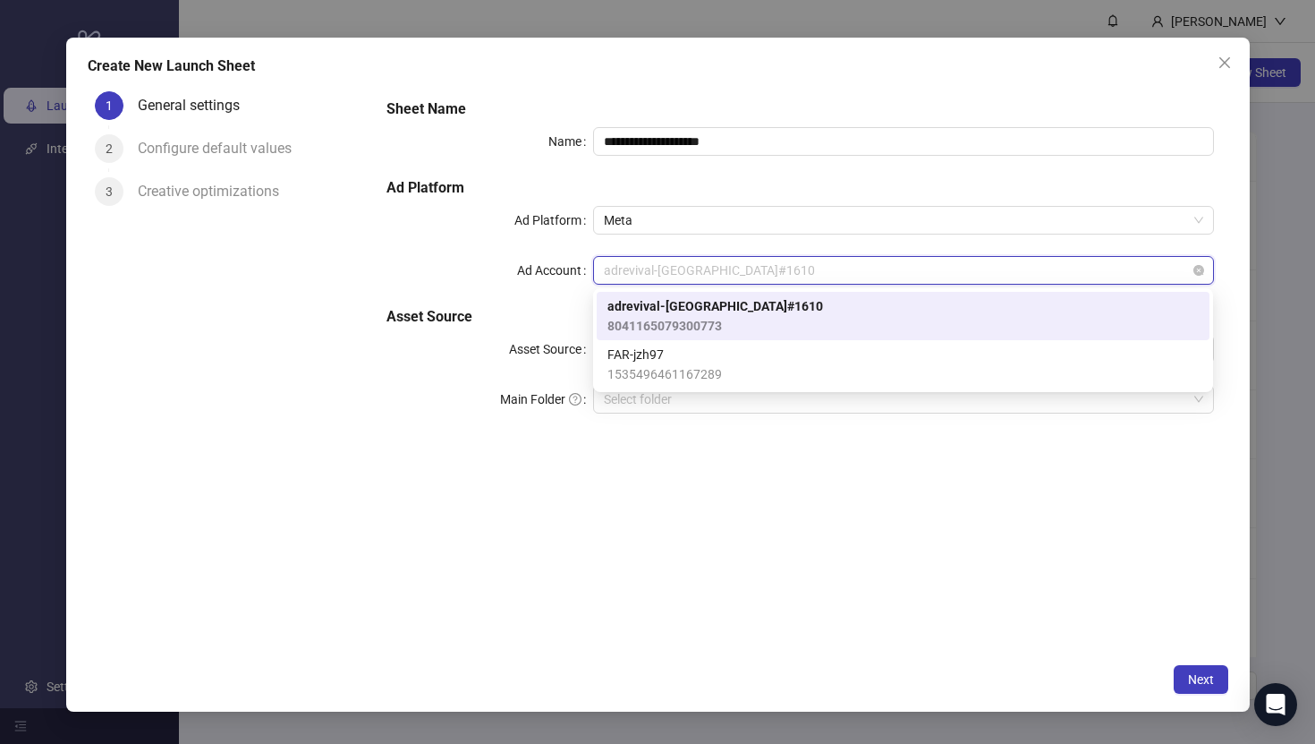
paste input "*********"
type input "*********"
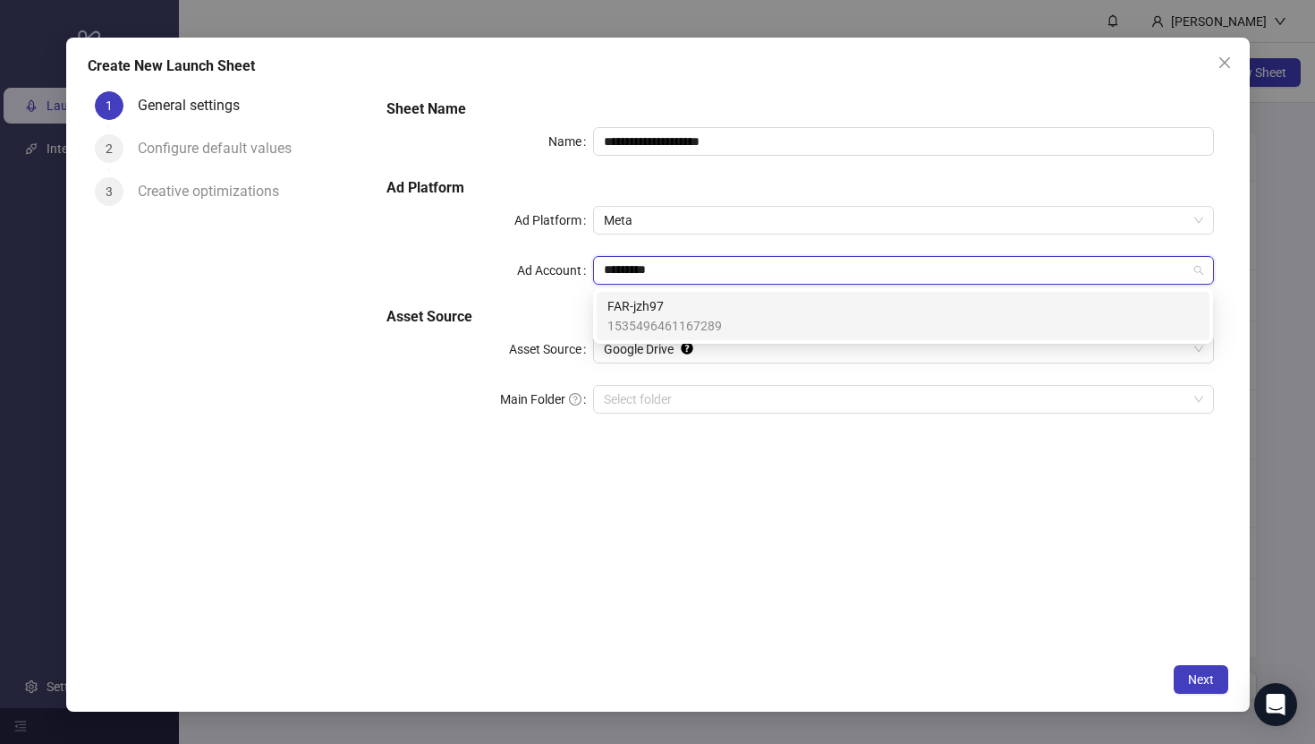
click at [713, 323] on span "1535496461167289" at bounding box center [665, 326] width 115 height 20
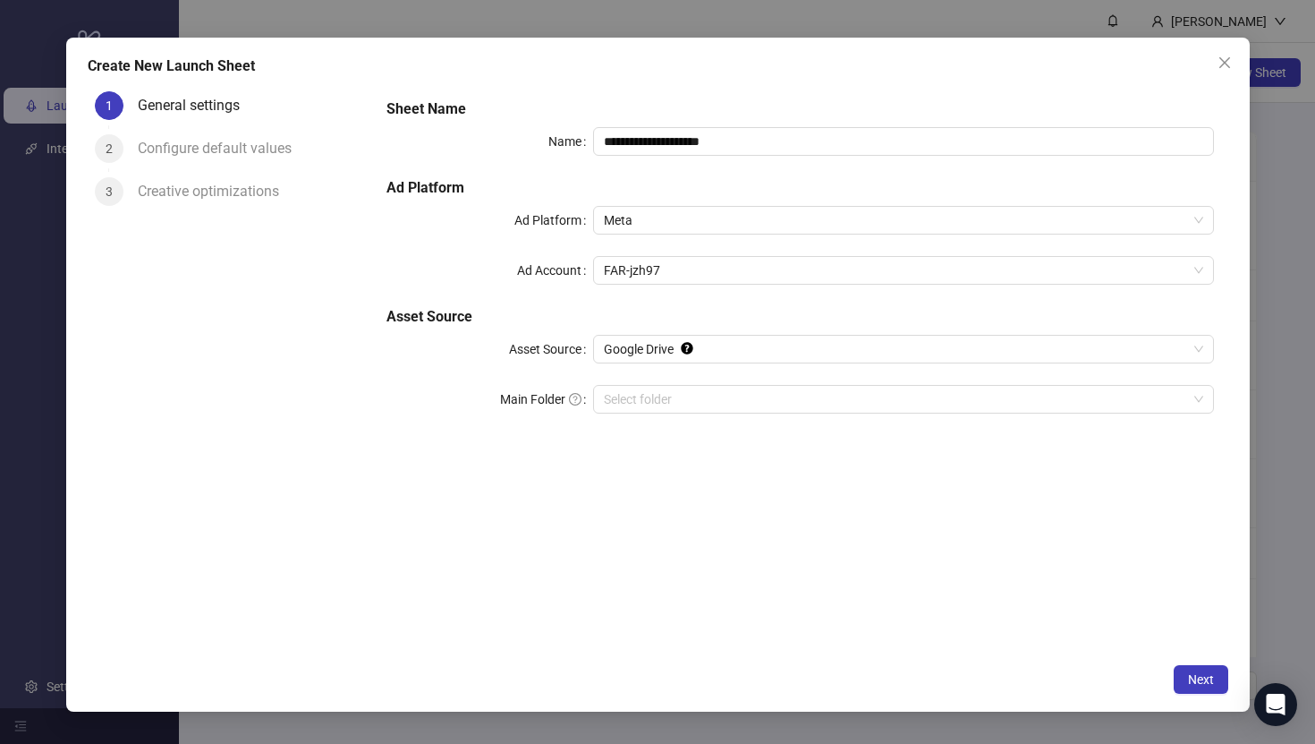
click at [772, 501] on div "**********" at bounding box center [799, 369] width 855 height 571
click at [1197, 660] on div "**********" at bounding box center [658, 375] width 1184 height 675
click at [1204, 672] on span "Next" at bounding box center [1201, 679] width 26 height 14
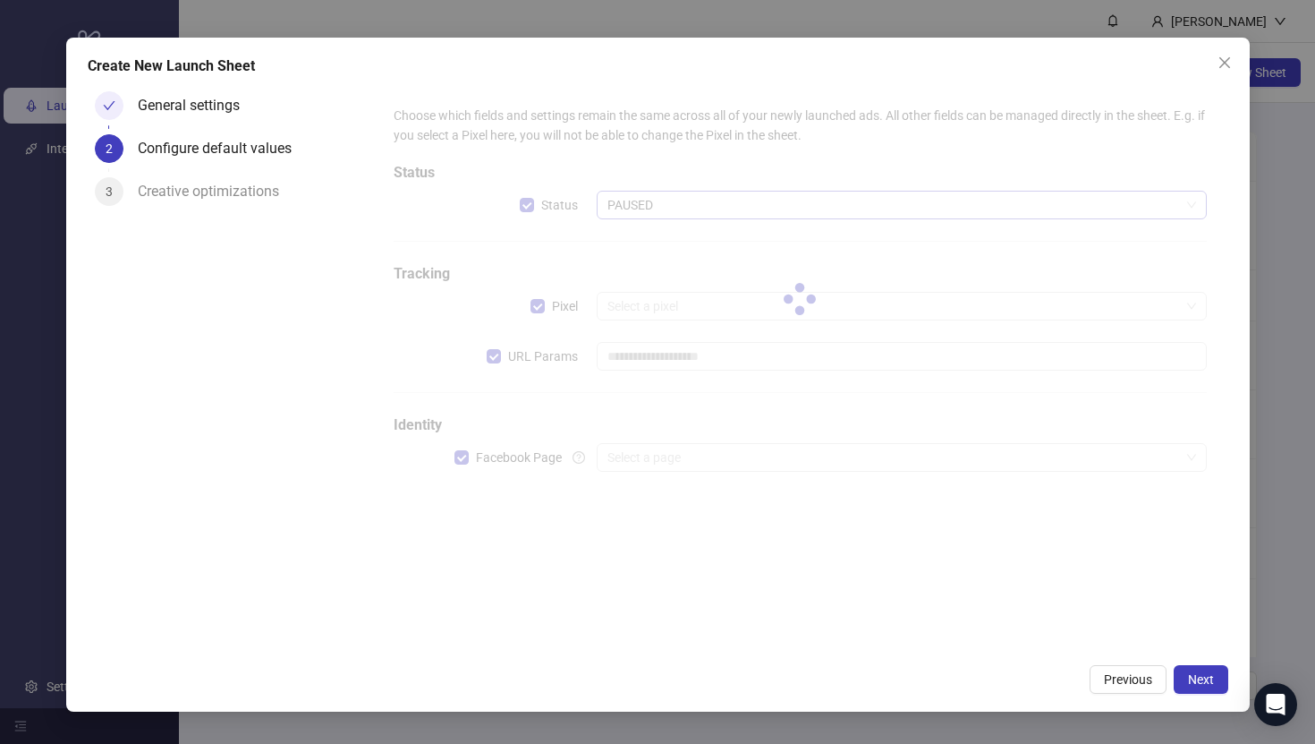
type input "**********"
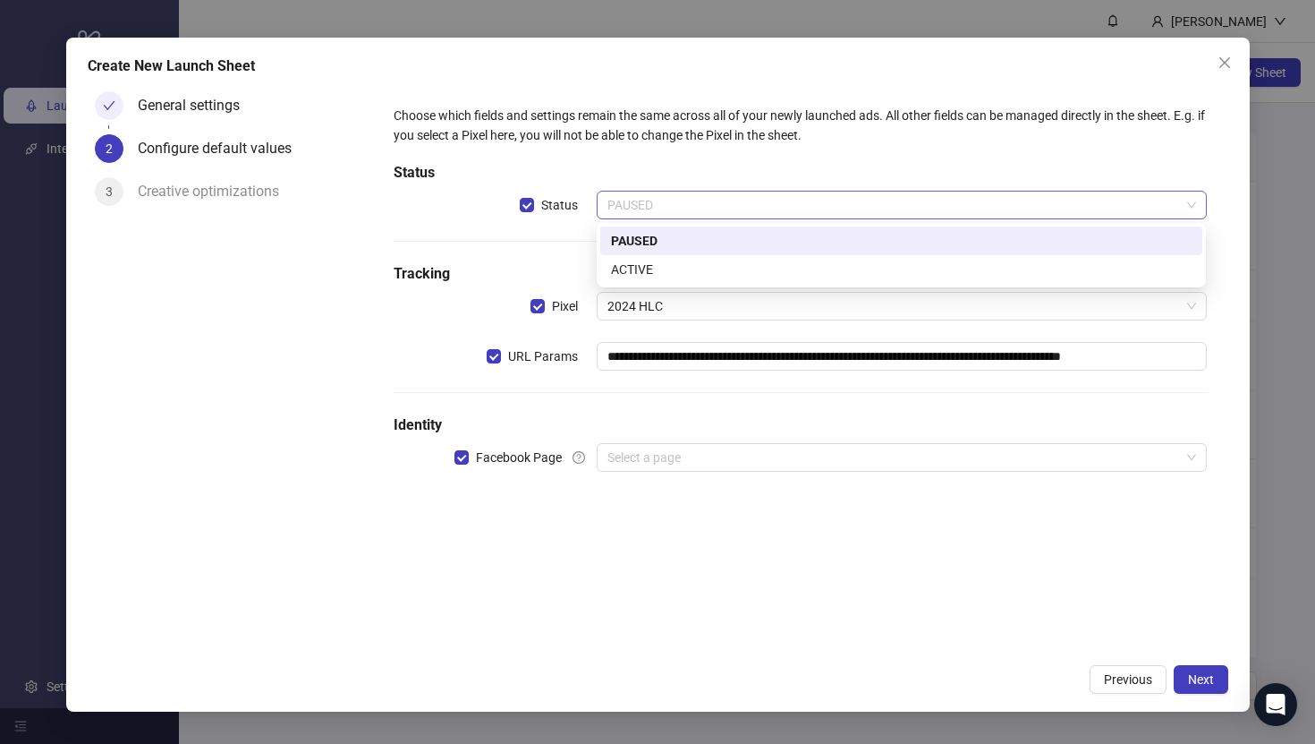
click at [652, 200] on span "PAUSED" at bounding box center [902, 204] width 588 height 27
click at [668, 268] on div "ACTIVE" at bounding box center [901, 270] width 581 height 20
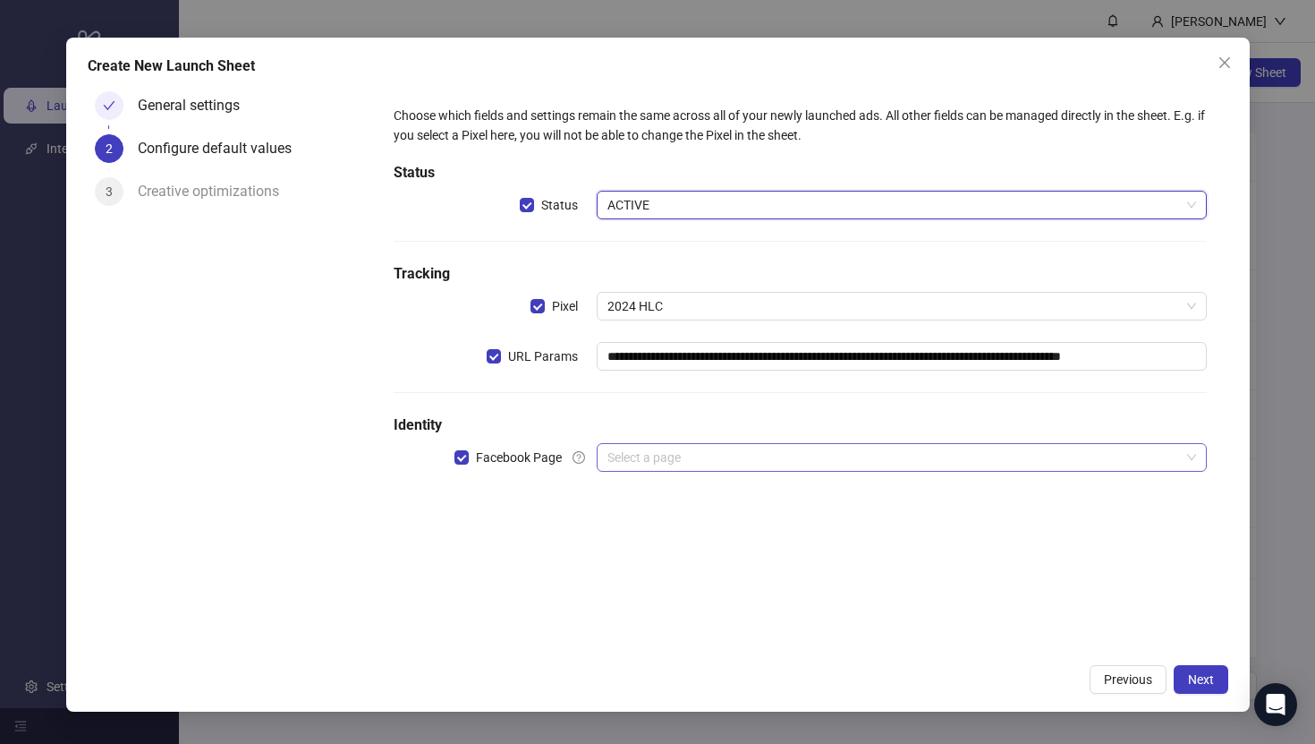
click at [660, 445] on input "search" at bounding box center [894, 457] width 572 height 27
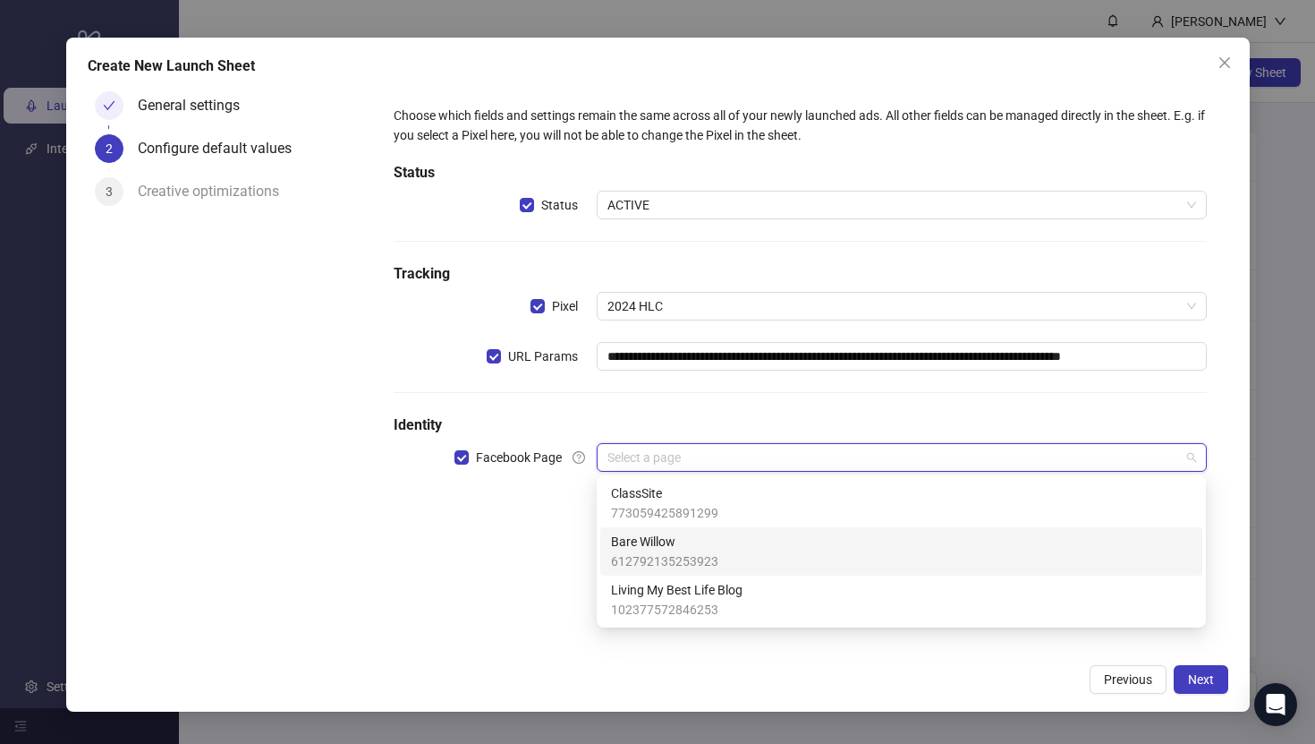
click at [683, 557] on span "612792135253923" at bounding box center [664, 561] width 107 height 20
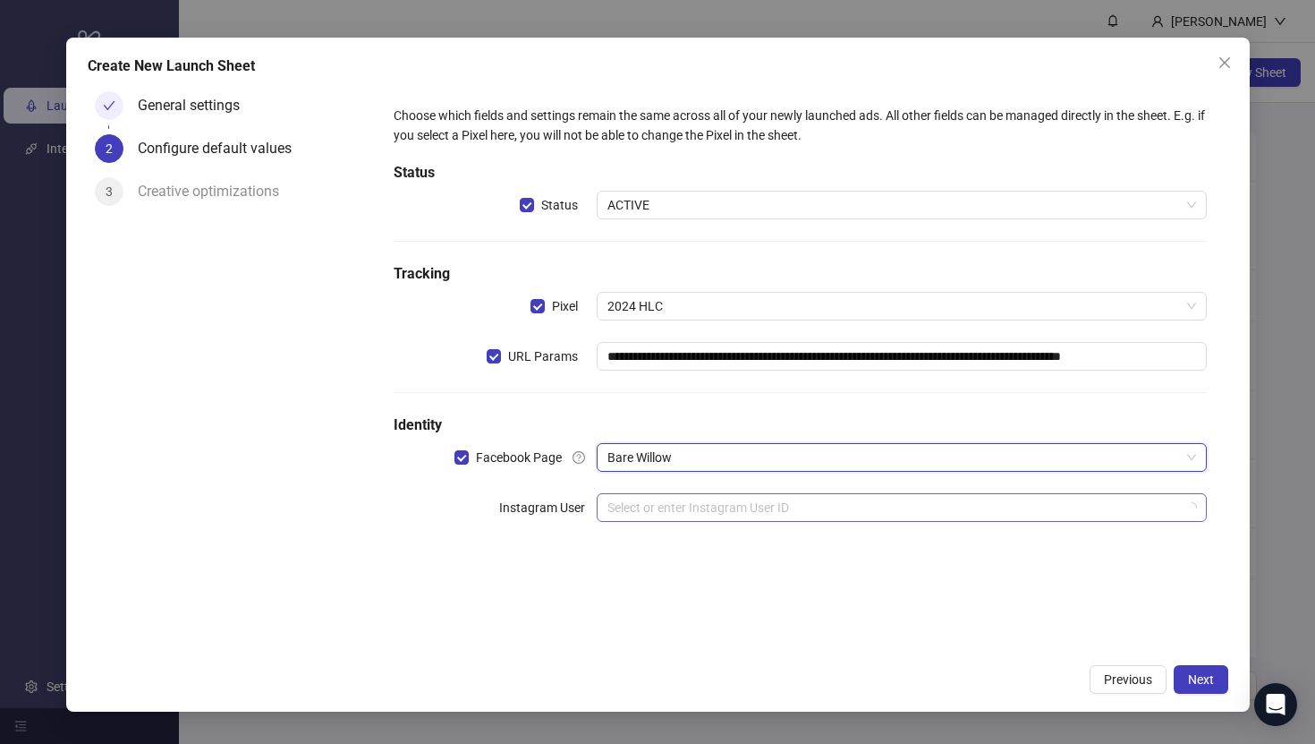
click at [683, 512] on input "search" at bounding box center [894, 507] width 572 height 27
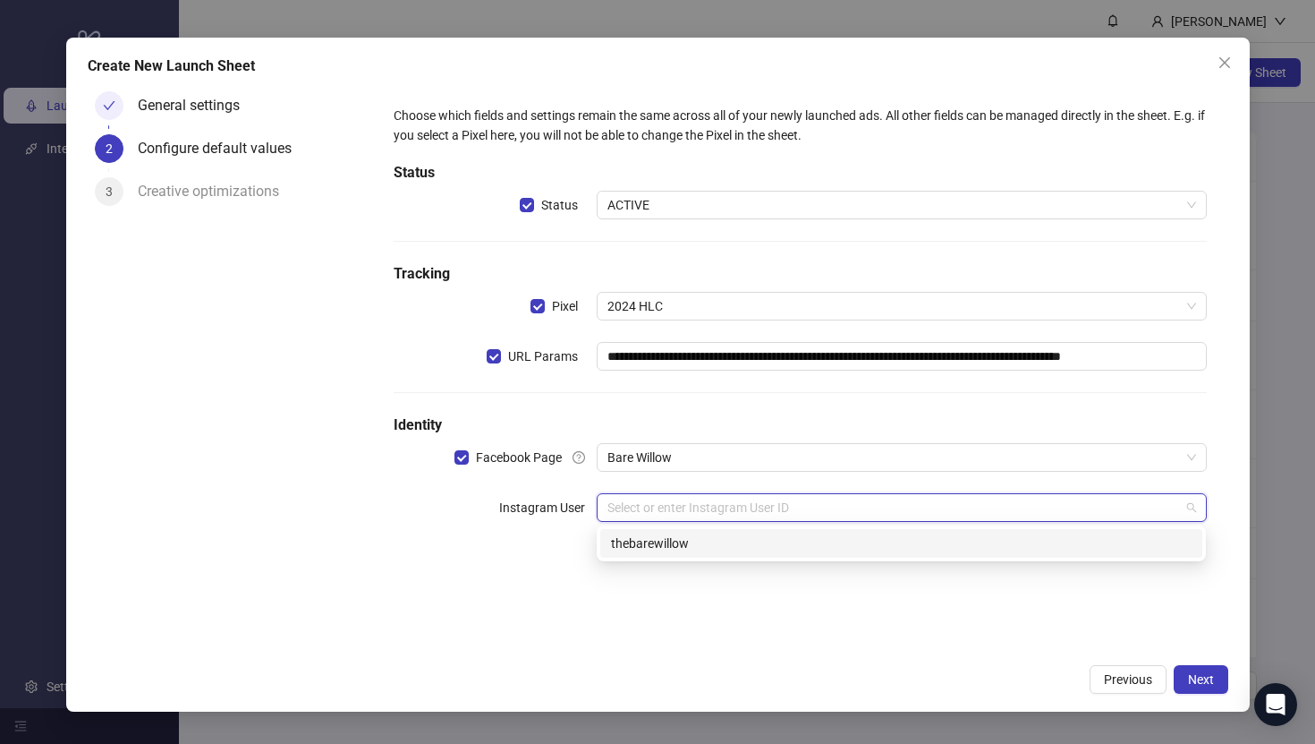
click at [685, 556] on div "thebarewillow" at bounding box center [901, 543] width 602 height 29
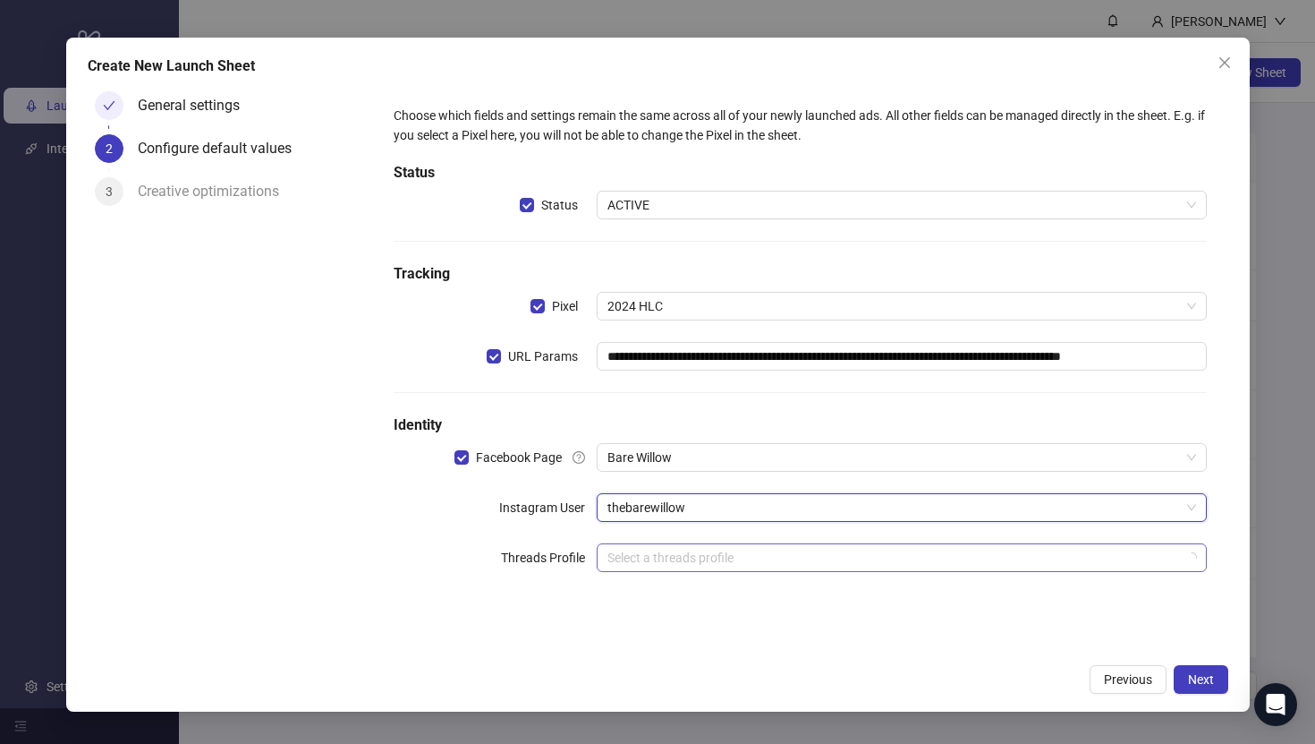
click at [685, 562] on input "search" at bounding box center [894, 557] width 572 height 27
click at [485, 631] on div "**********" at bounding box center [799, 369] width 855 height 571
click at [1193, 681] on span "Next" at bounding box center [1201, 679] width 26 height 14
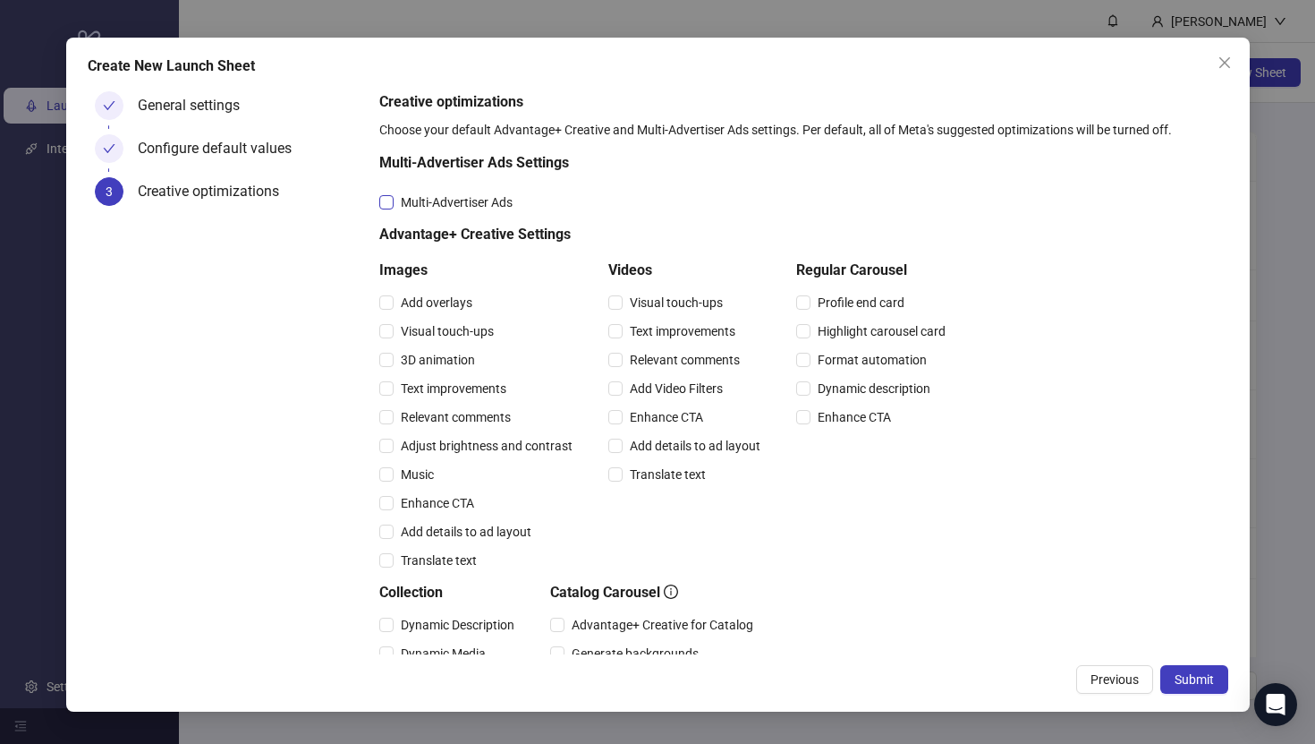
click at [449, 203] on span "Multi-Advertiser Ads" at bounding box center [457, 202] width 126 height 20
click at [450, 421] on span "Relevant comments" at bounding box center [456, 417] width 124 height 20
click at [683, 356] on span "Relevant comments" at bounding box center [685, 360] width 124 height 20
click at [1209, 680] on span "Submit" at bounding box center [1194, 679] width 39 height 14
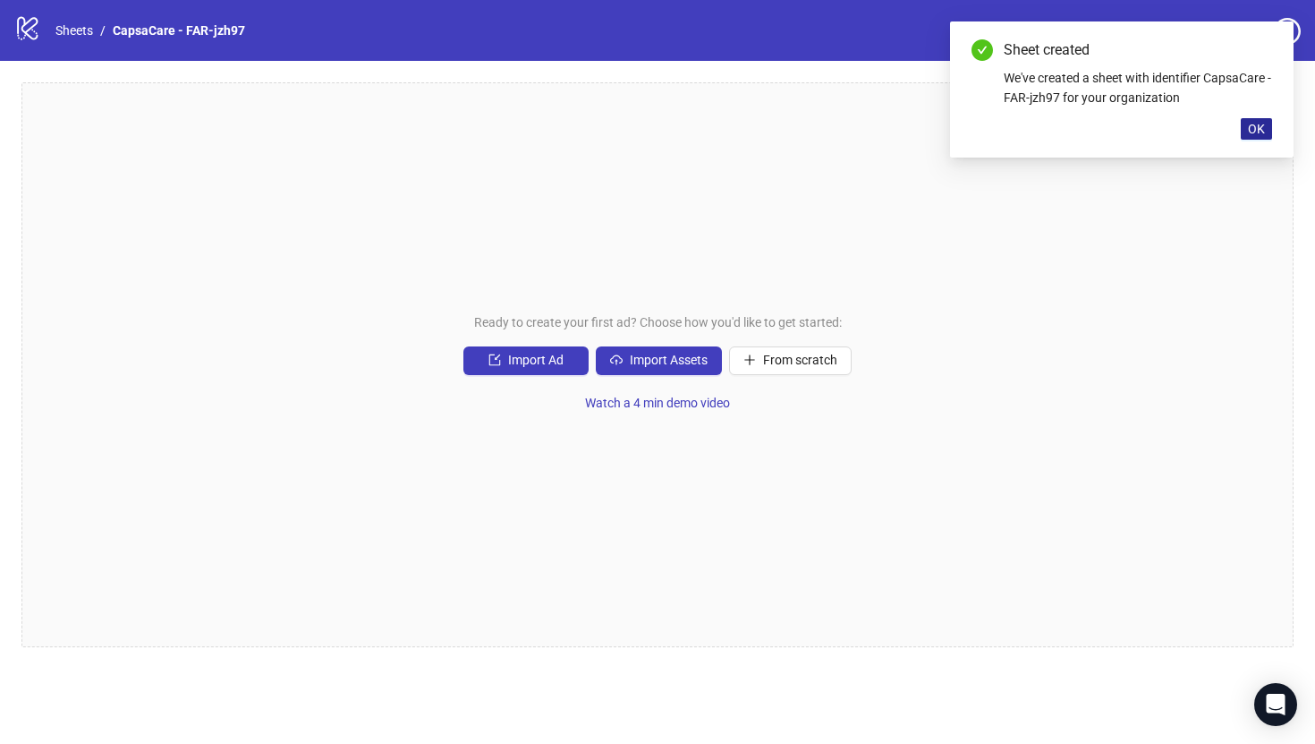
click at [1257, 123] on span "OK" at bounding box center [1256, 129] width 17 height 14
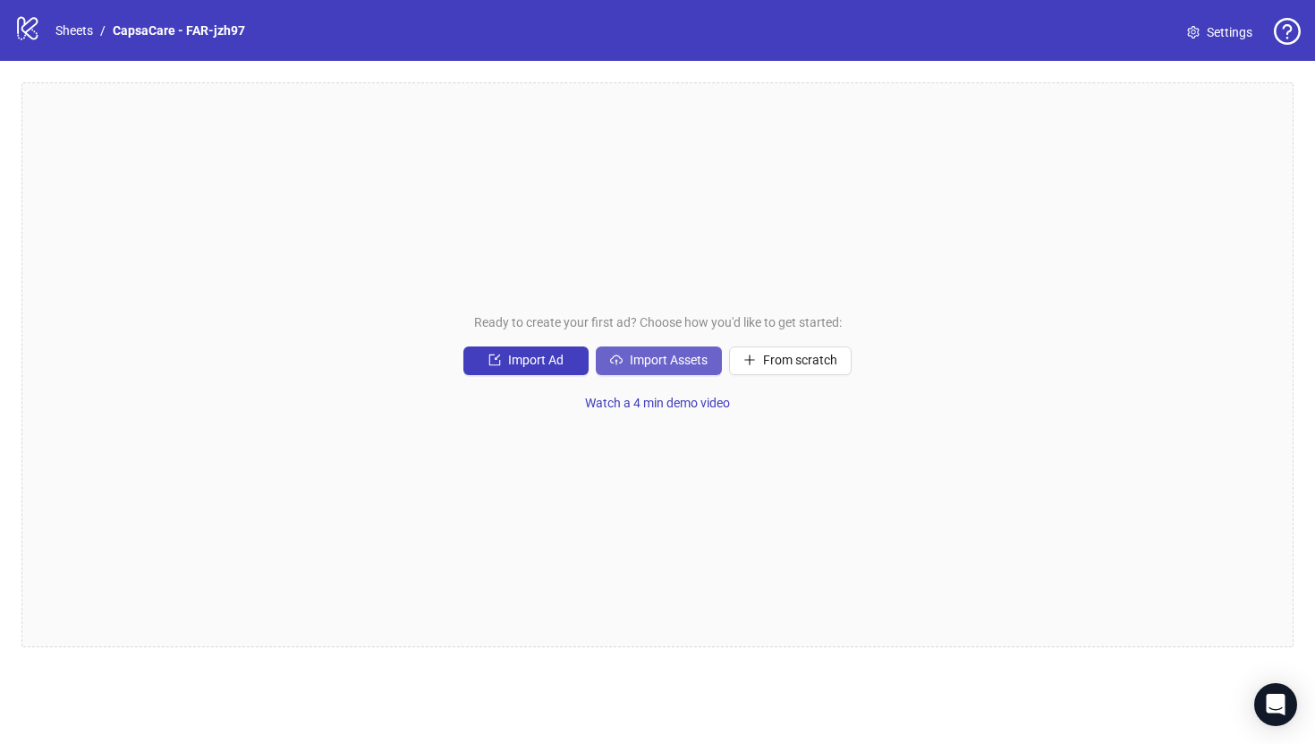
click at [672, 357] on span "Import Assets" at bounding box center [669, 360] width 78 height 14
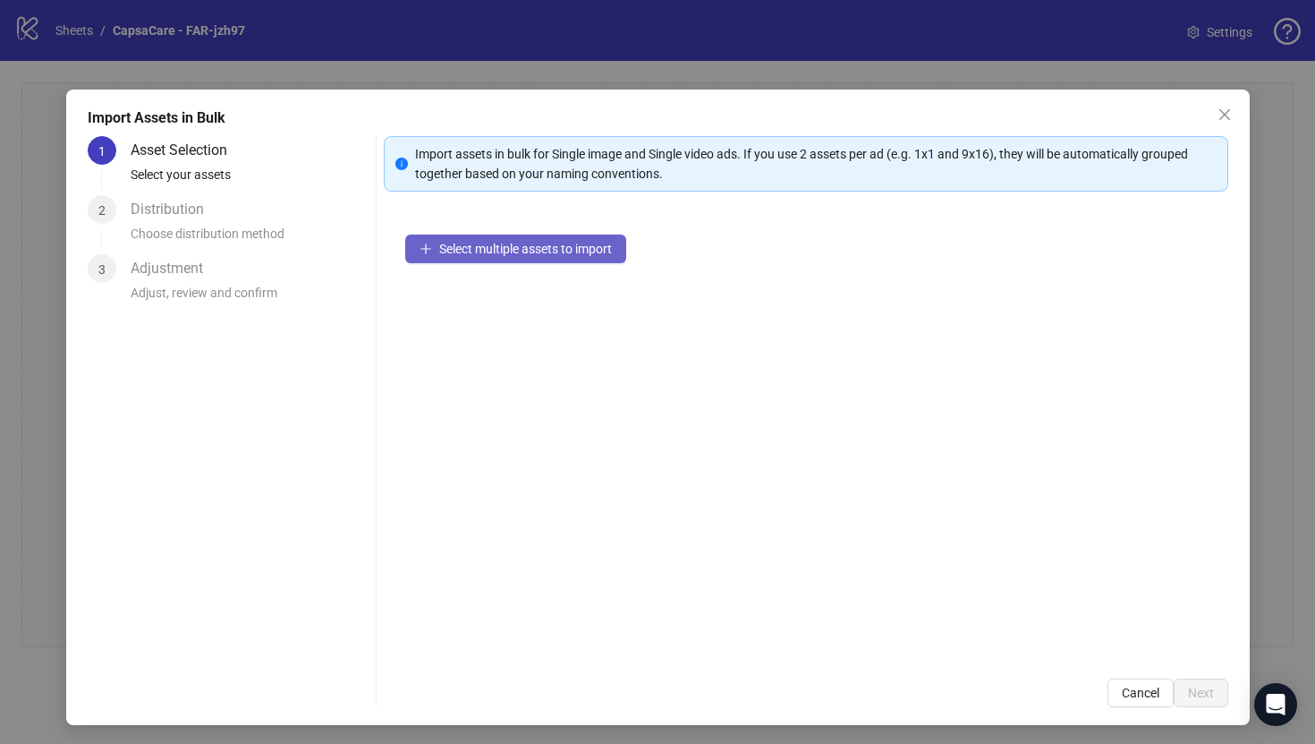
click at [562, 251] on span "Select multiple assets to import" at bounding box center [525, 249] width 173 height 14
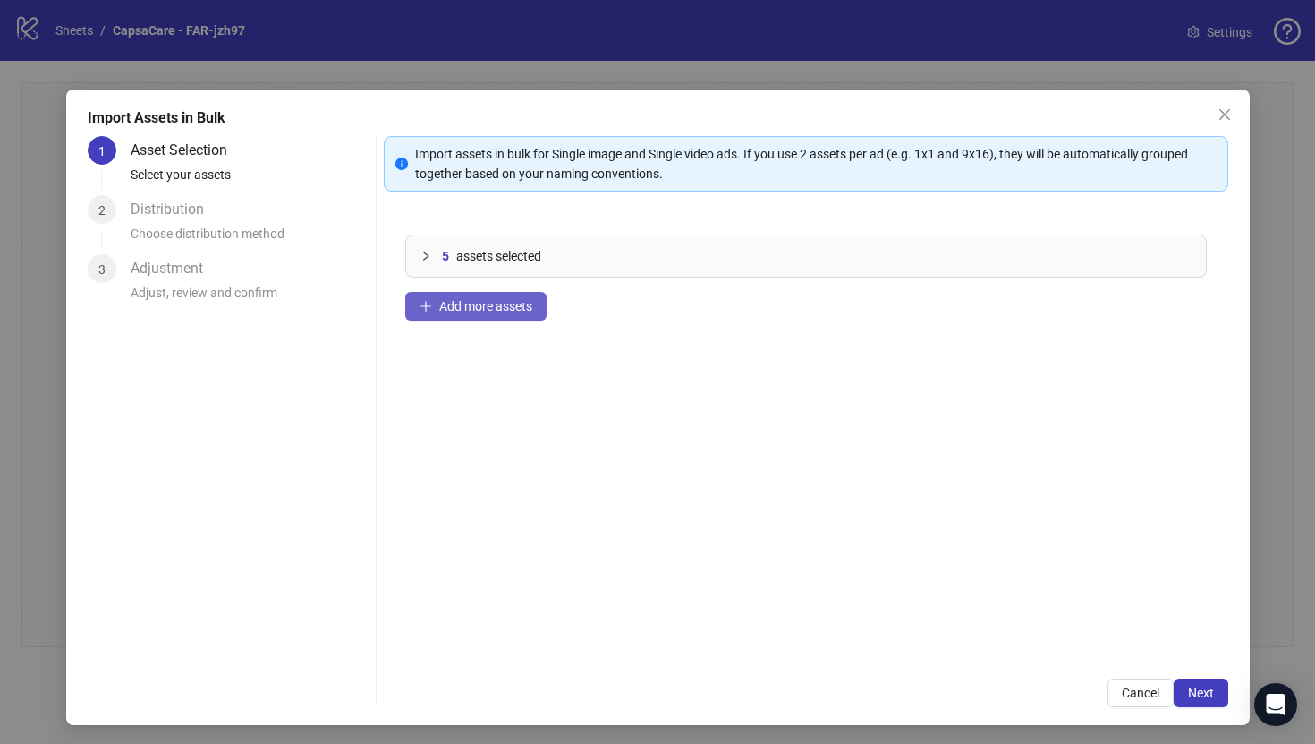
click at [540, 317] on button "Add more assets" at bounding box center [475, 306] width 141 height 29
click at [515, 312] on span "Add more assets" at bounding box center [485, 306] width 93 height 14
click at [501, 294] on button "Add more assets" at bounding box center [475, 306] width 141 height 29
click at [533, 302] on button "Add more assets" at bounding box center [475, 306] width 141 height 29
click at [1213, 699] on span "Next" at bounding box center [1201, 692] width 26 height 14
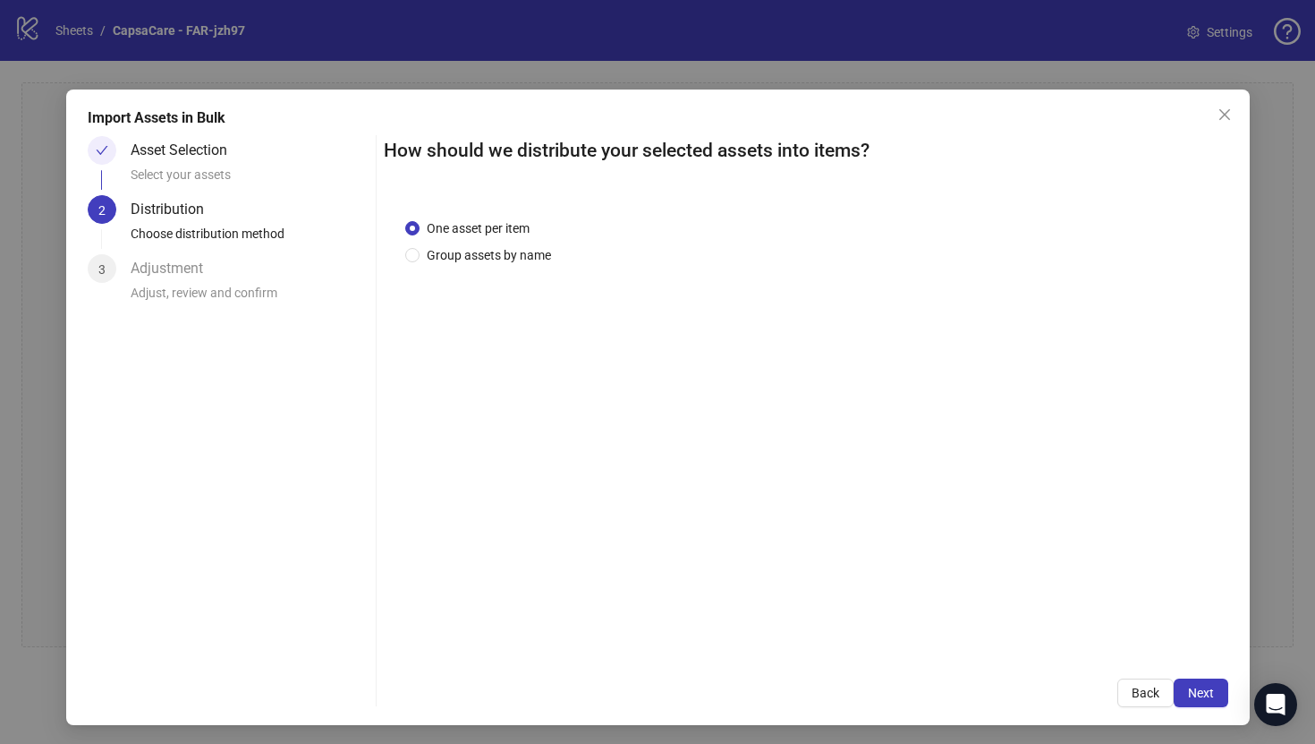
click at [1179, 694] on button "Next" at bounding box center [1201, 692] width 55 height 29
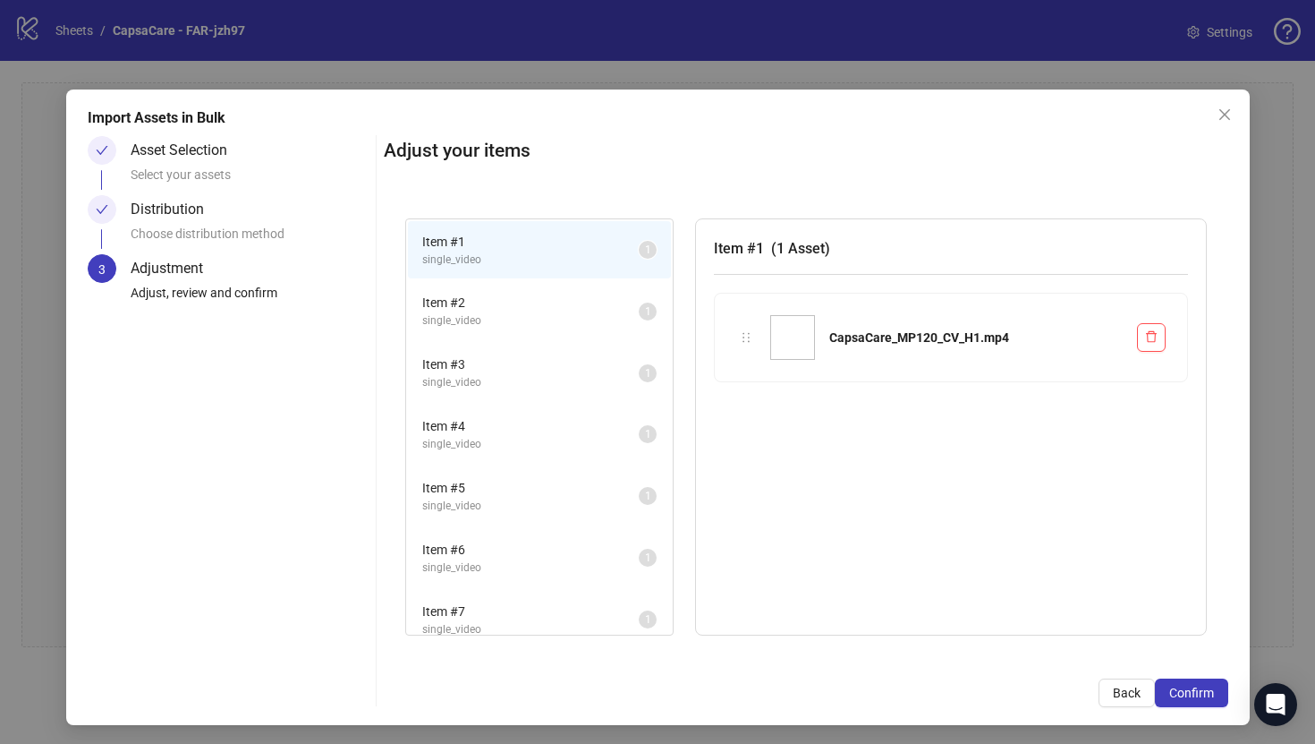
click at [1179, 694] on span "Confirm" at bounding box center [1192, 692] width 45 height 14
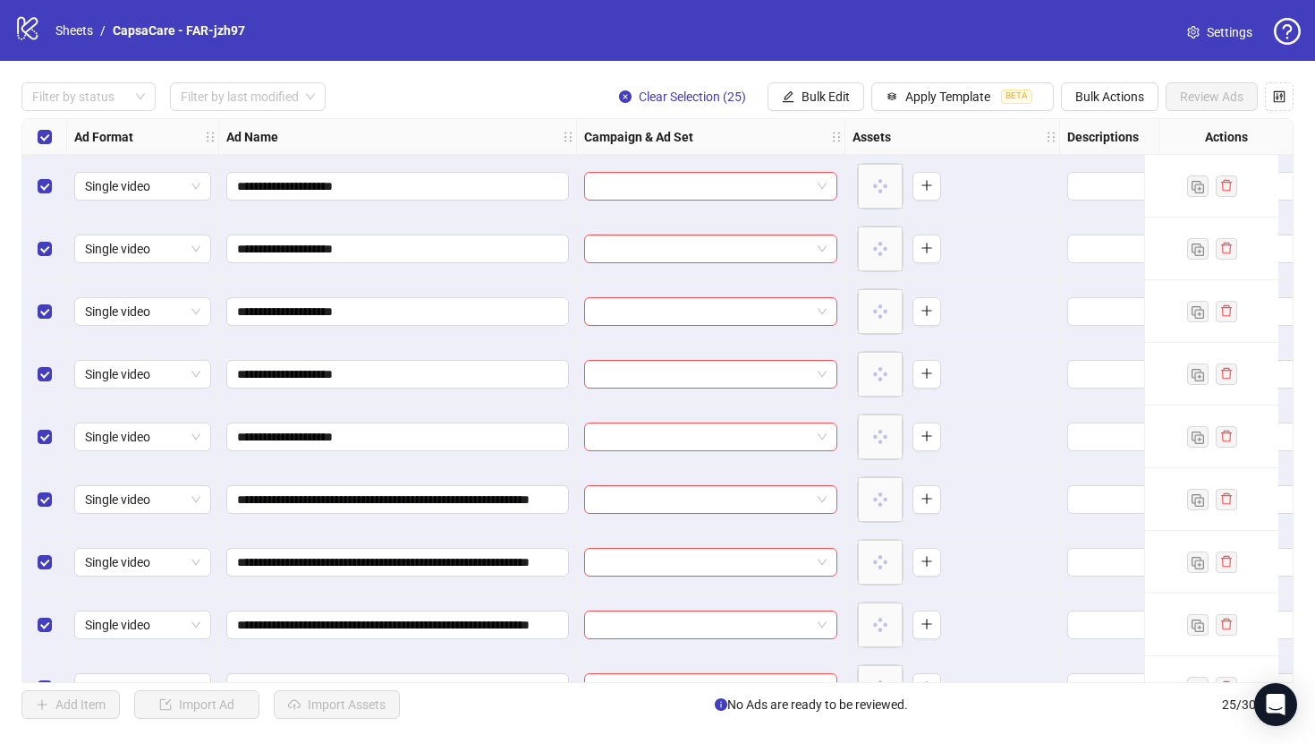
click at [51, 140] on div "Select all rows" at bounding box center [44, 137] width 45 height 36
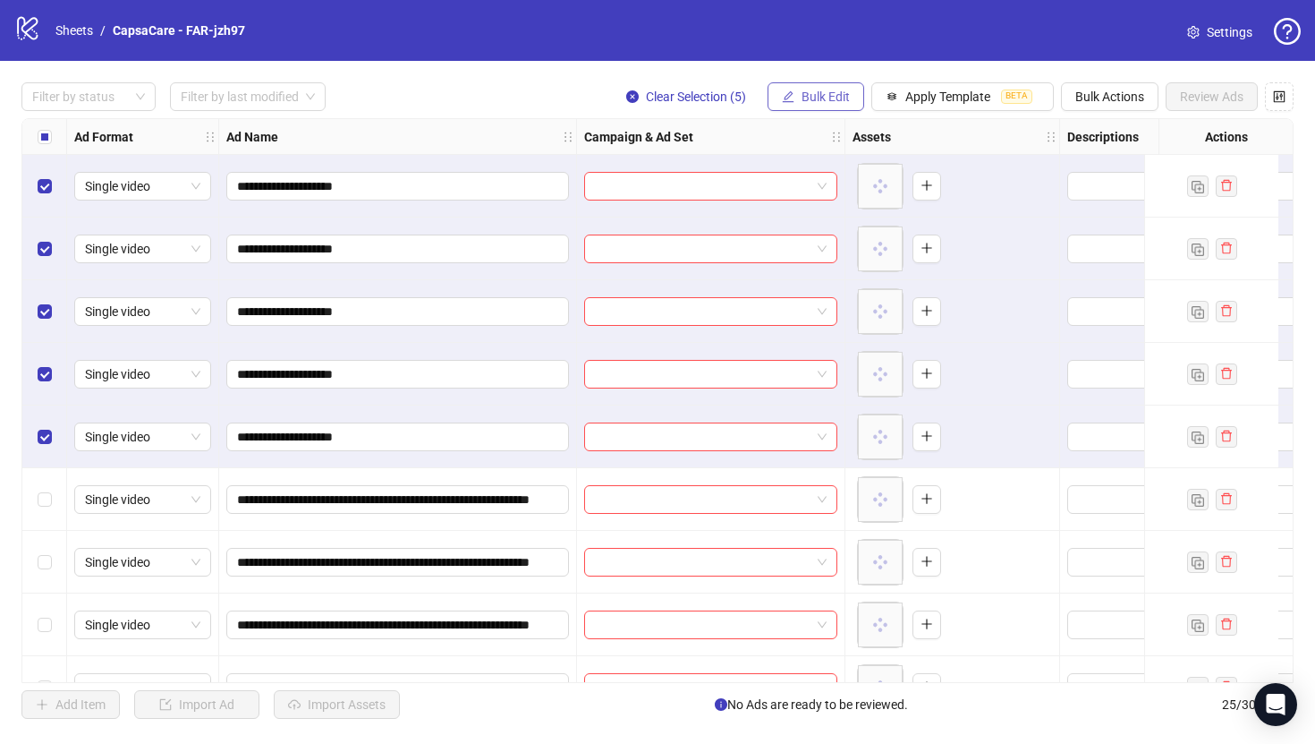
click at [849, 102] on button "Bulk Edit" at bounding box center [816, 96] width 97 height 29
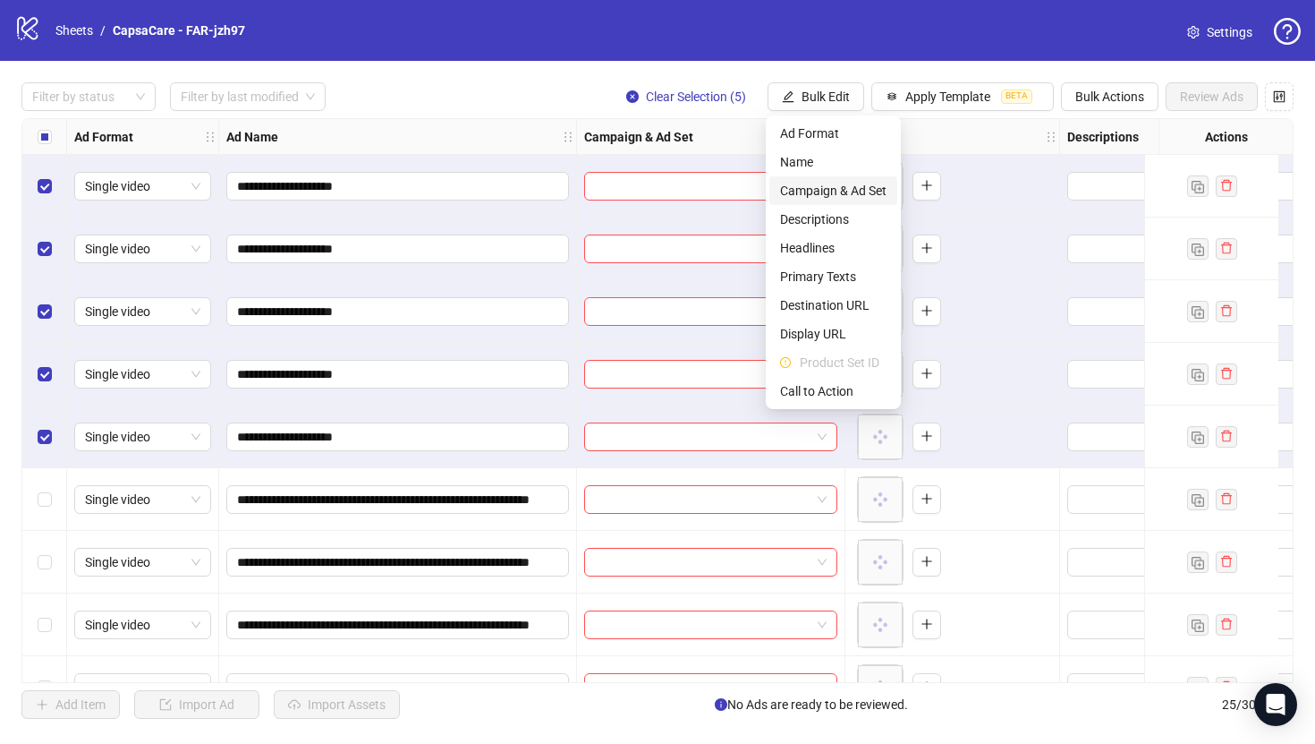
click at [842, 188] on span "Campaign & Ad Set" at bounding box center [833, 191] width 106 height 20
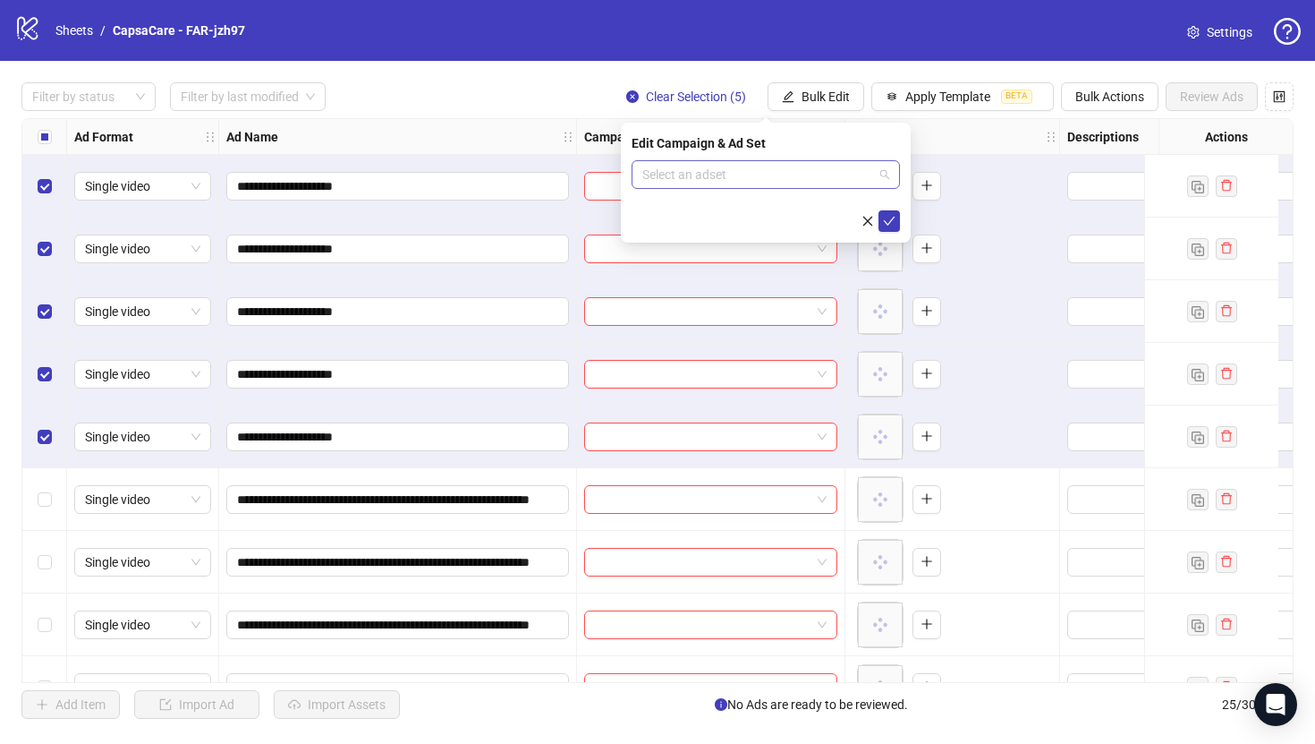
click at [827, 173] on input "search" at bounding box center [757, 174] width 231 height 27
paste input "**********"
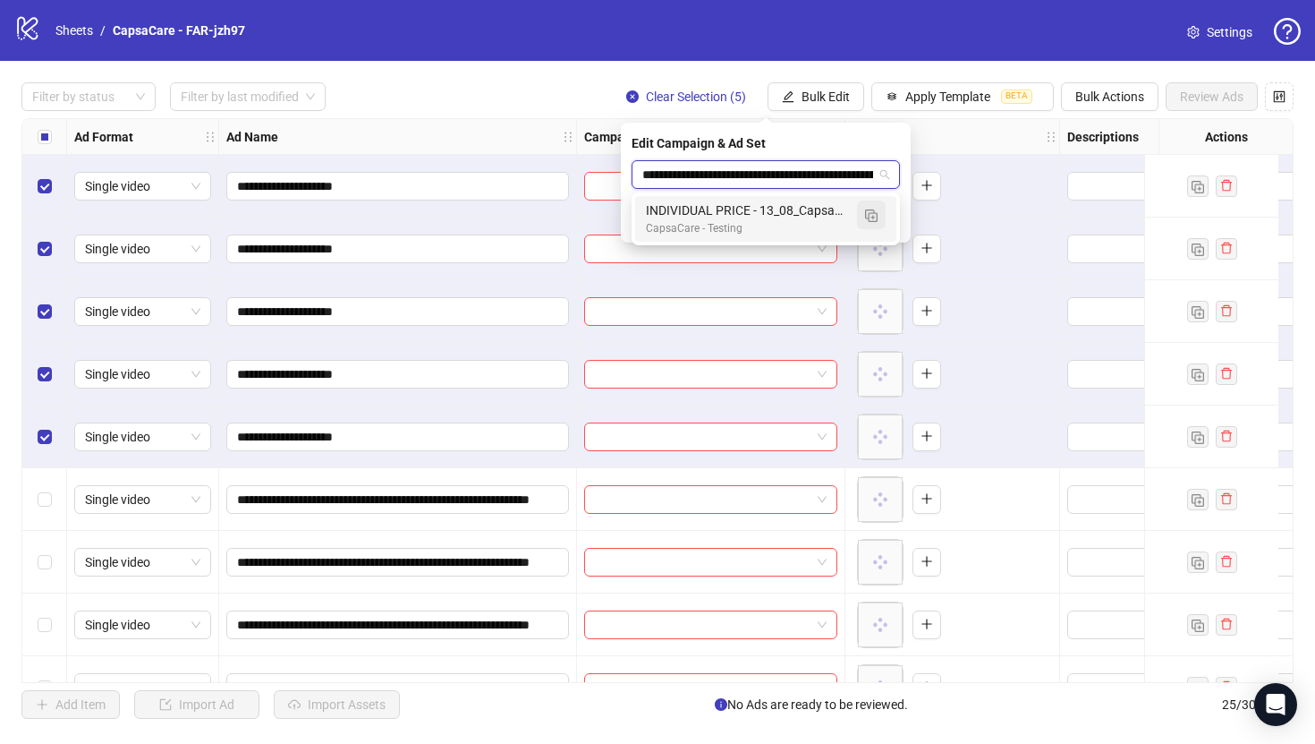
scroll to position [0, 127]
click at [880, 209] on button "button" at bounding box center [871, 214] width 29 height 29
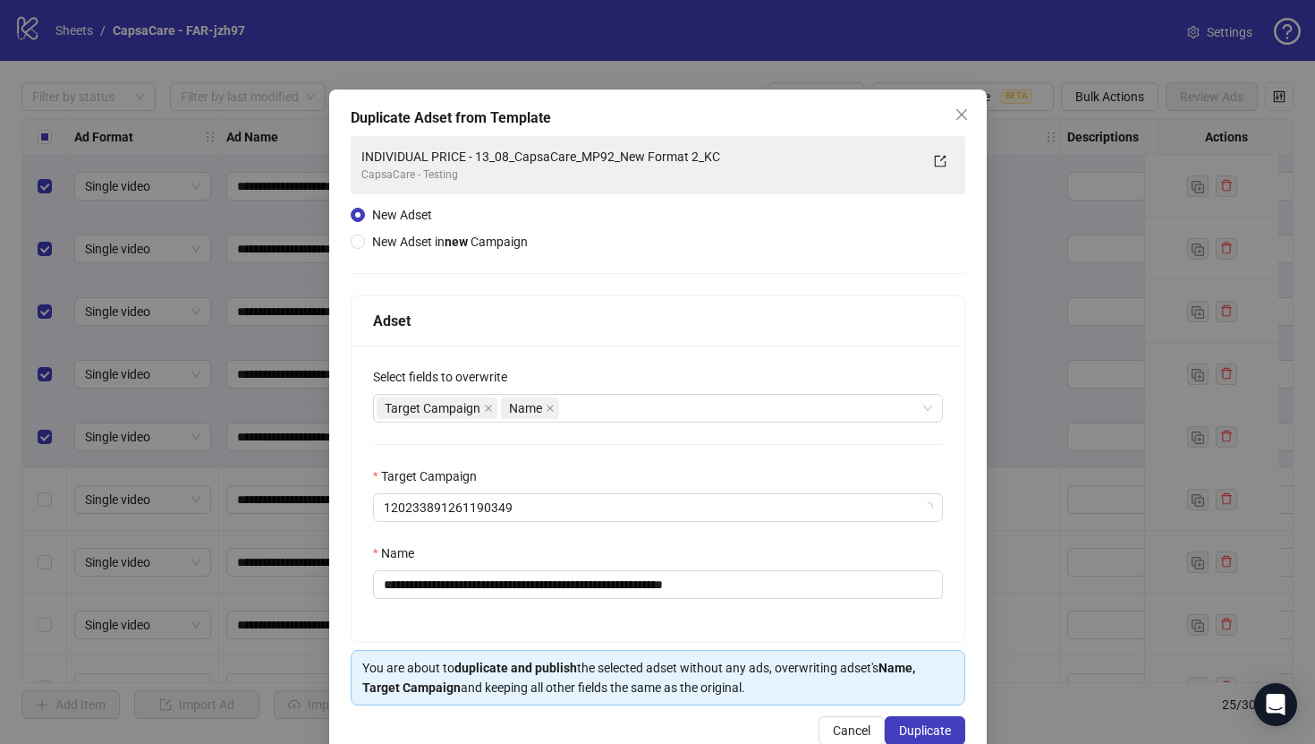
type input "**********"
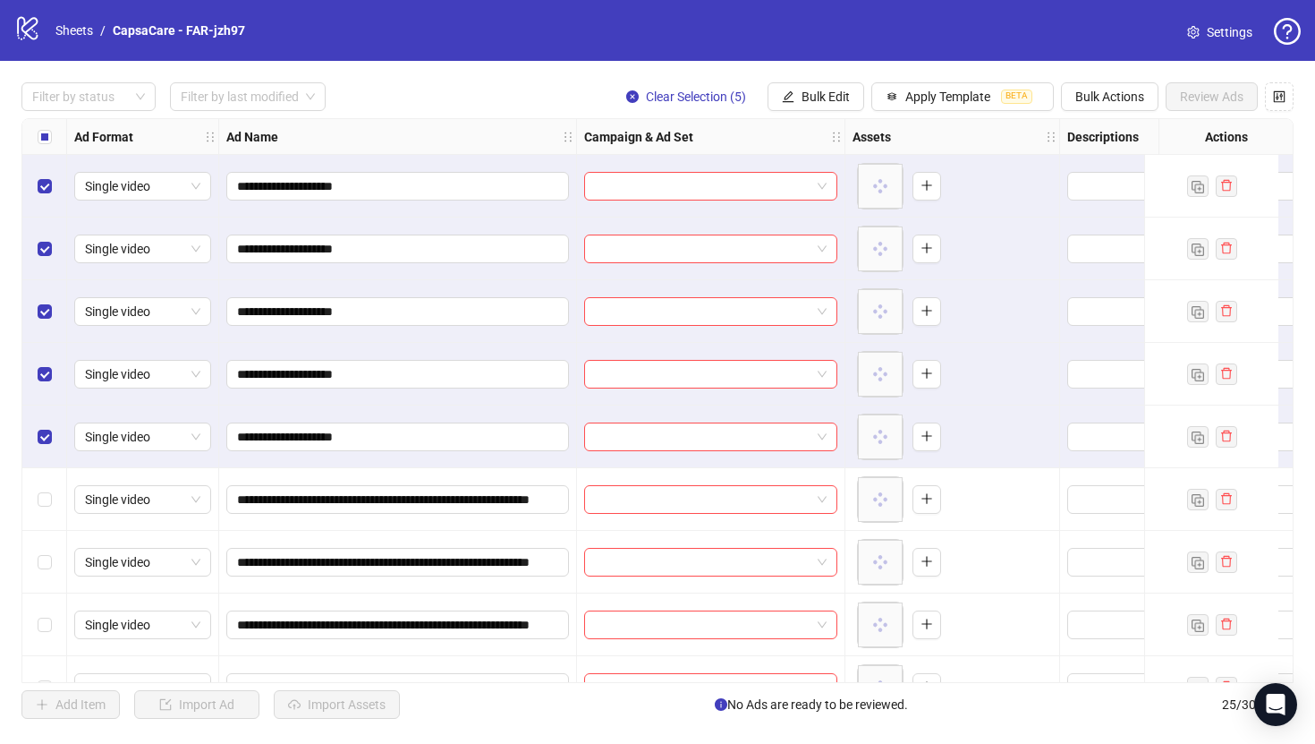
click at [767, 70] on div "**********" at bounding box center [657, 400] width 1315 height 679
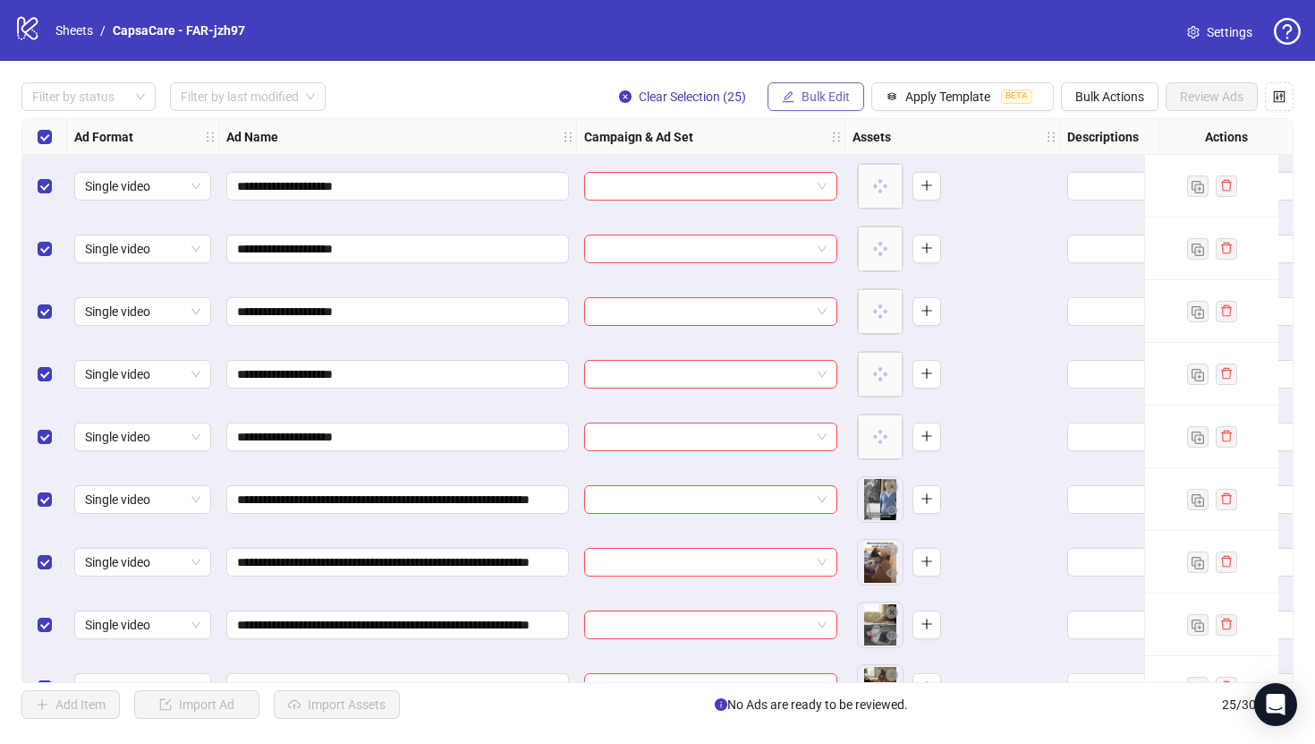
click at [804, 108] on button "Bulk Edit" at bounding box center [816, 96] width 97 height 29
click at [1116, 93] on span "Bulk Actions" at bounding box center [1110, 96] width 69 height 14
click at [1095, 135] on span "Delete" at bounding box center [1135, 133] width 123 height 20
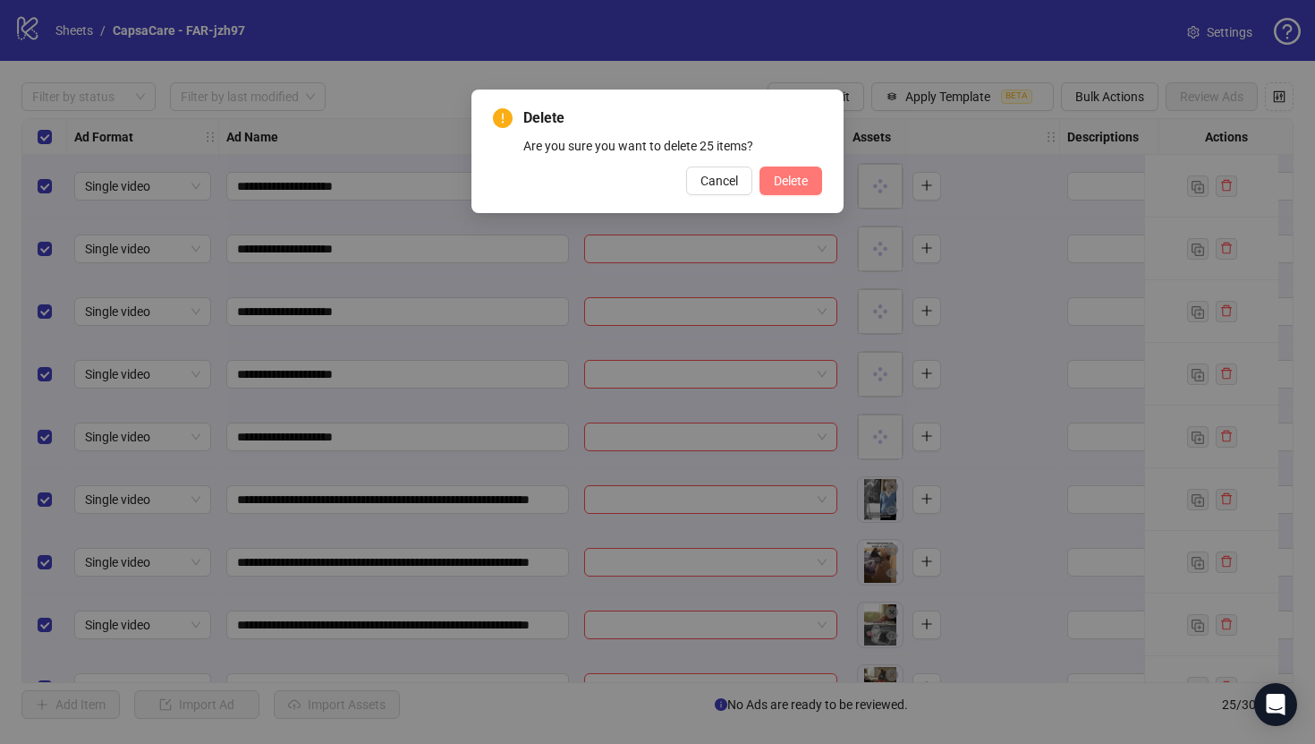
click at [810, 183] on button "Delete" at bounding box center [791, 180] width 63 height 29
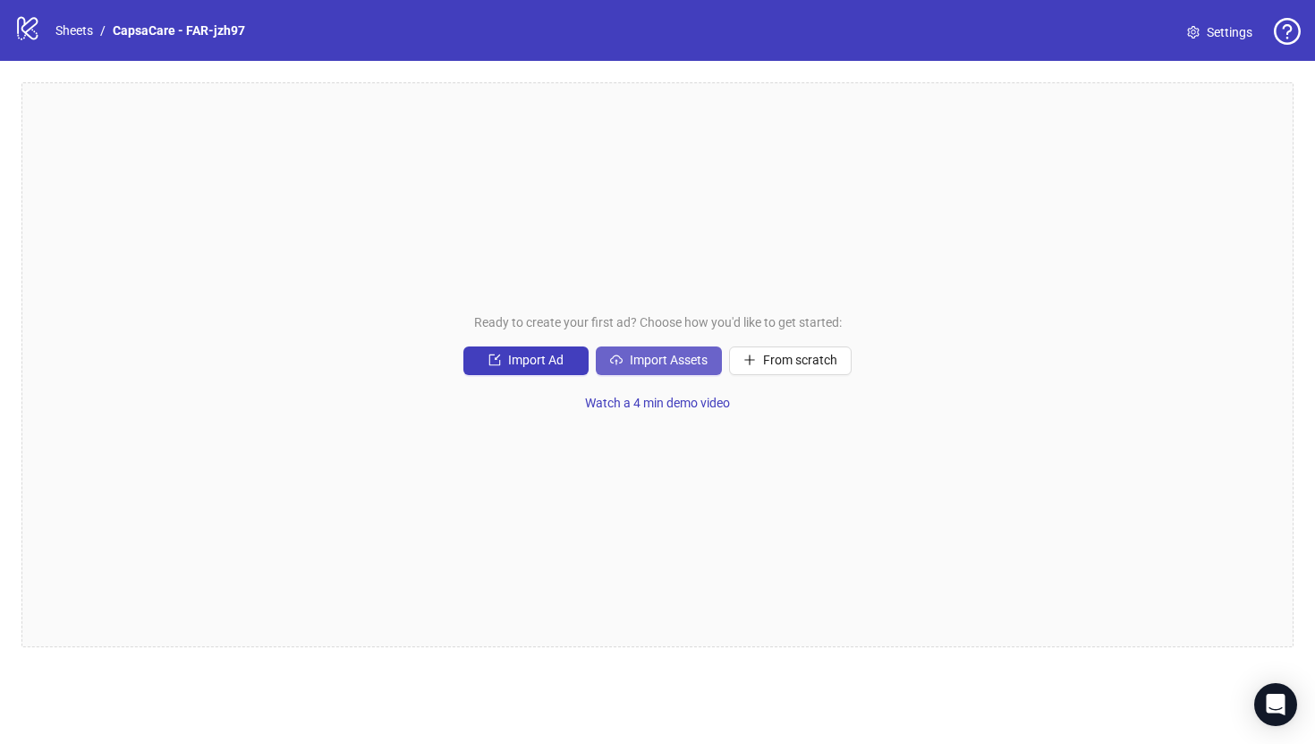
click at [661, 355] on span "Import Assets" at bounding box center [669, 360] width 78 height 14
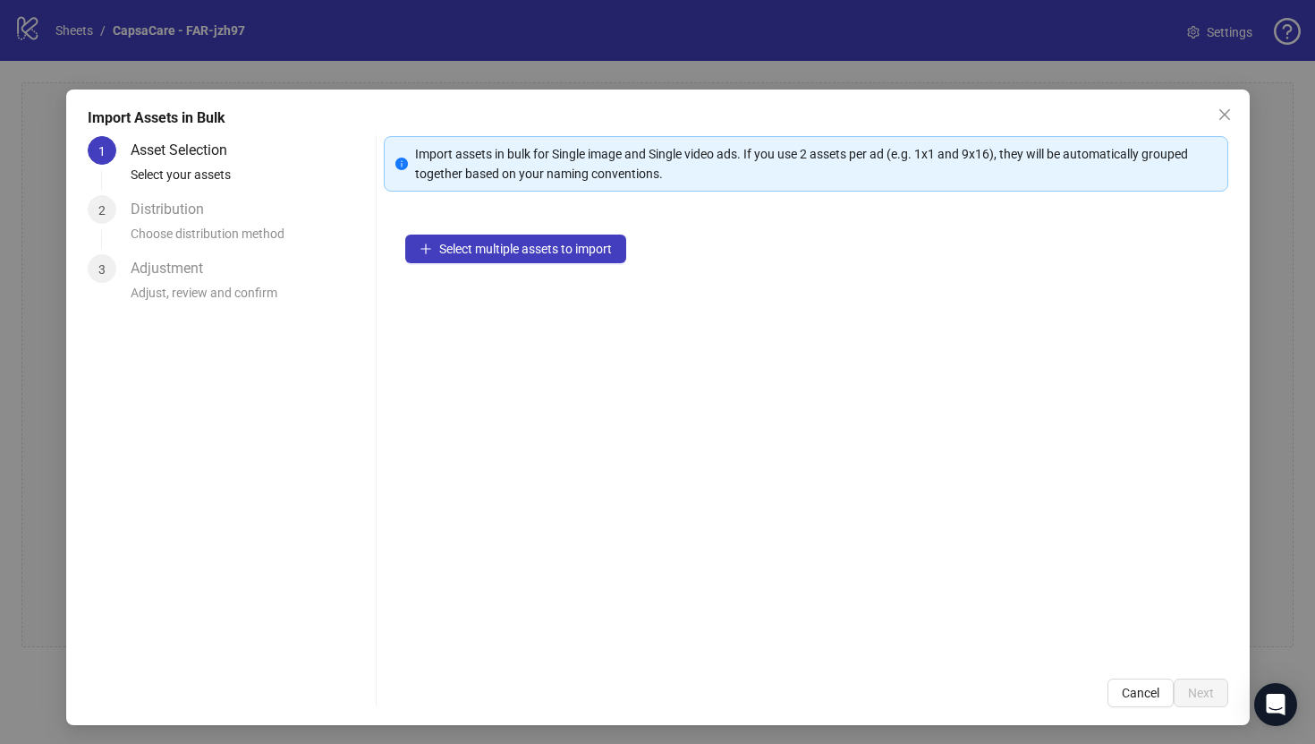
click at [522, 280] on div "Select multiple assets to import" at bounding box center [806, 435] width 845 height 444
click at [522, 260] on button "Select multiple assets to import" at bounding box center [515, 248] width 221 height 29
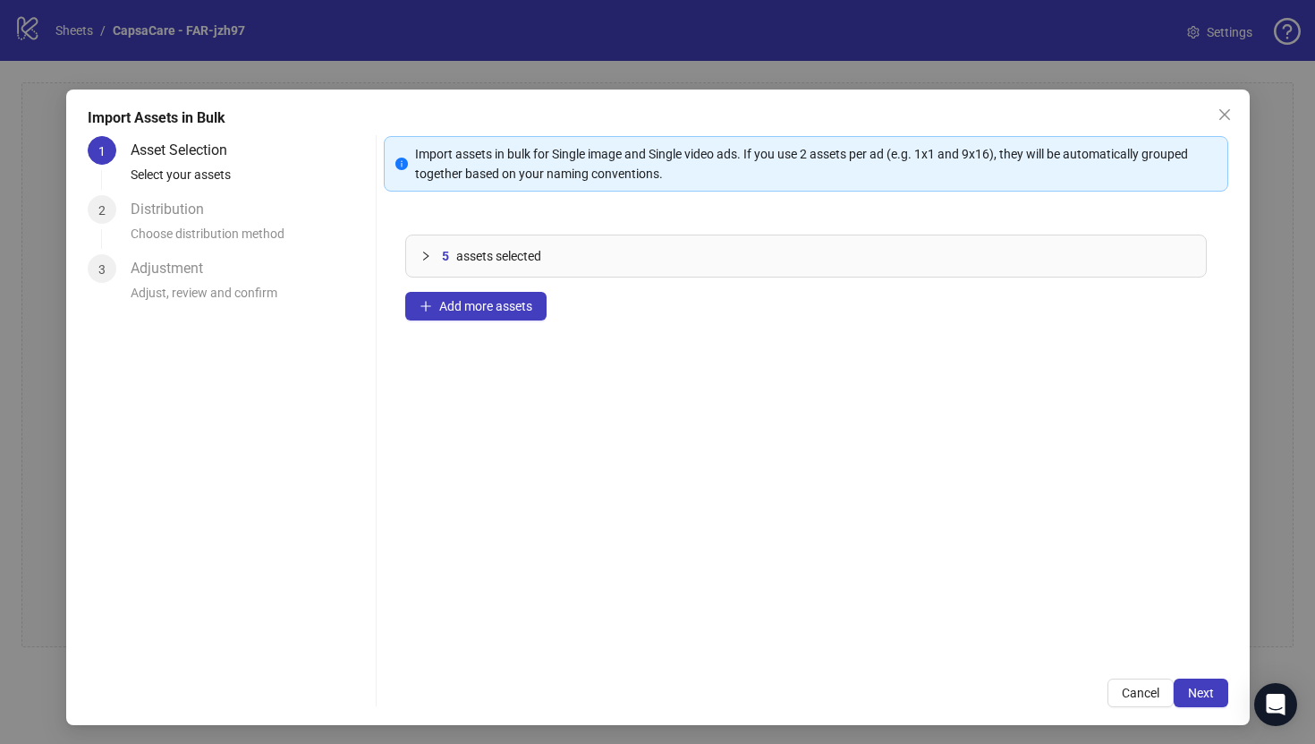
click at [511, 321] on div "5 assets selected Add more assets" at bounding box center [806, 435] width 845 height 444
click at [511, 305] on span "Add more assets" at bounding box center [485, 306] width 93 height 14
click at [460, 305] on span "Add more assets" at bounding box center [485, 306] width 93 height 14
click at [507, 319] on button "Add more assets" at bounding box center [475, 306] width 141 height 29
click at [547, 292] on div "20 assets selected Add more assets" at bounding box center [806, 435] width 845 height 444
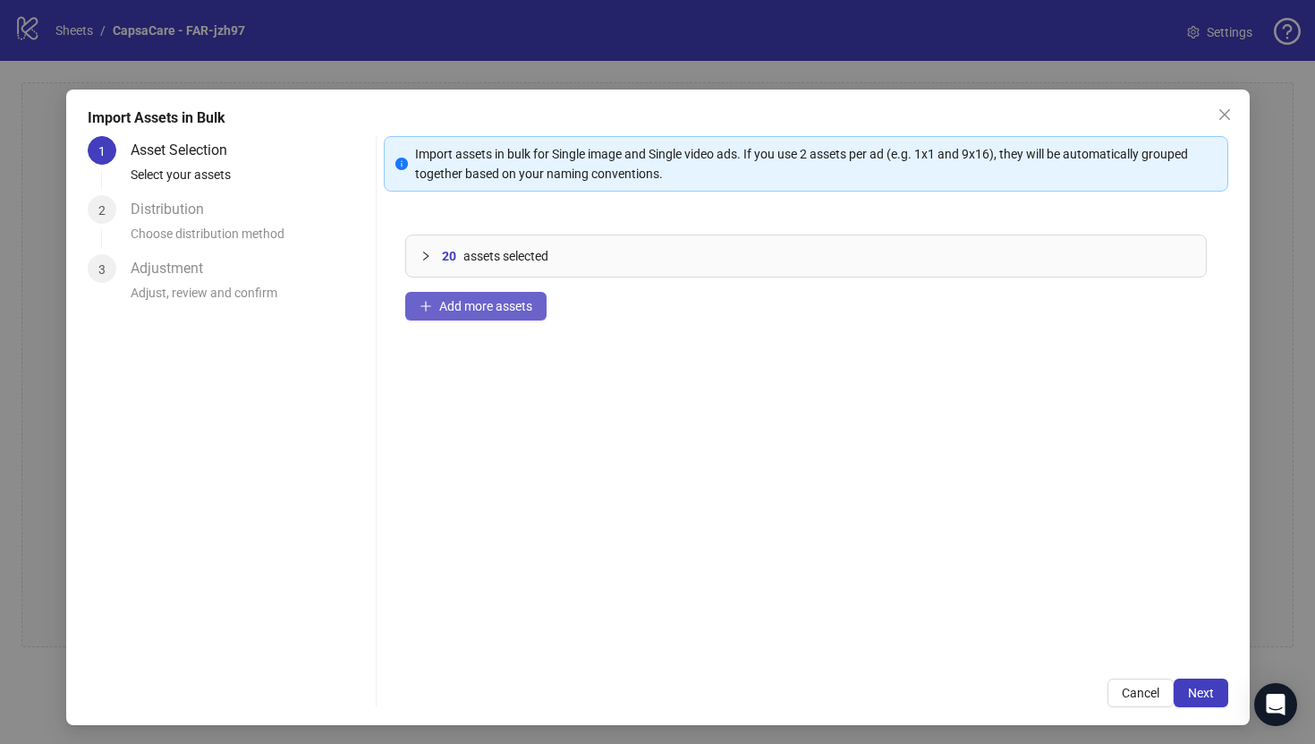
click at [545, 295] on button "Add more assets" at bounding box center [475, 306] width 141 height 29
click at [1216, 118] on span "Close" at bounding box center [1225, 114] width 29 height 14
